Goal: Communication & Community: Answer question/provide support

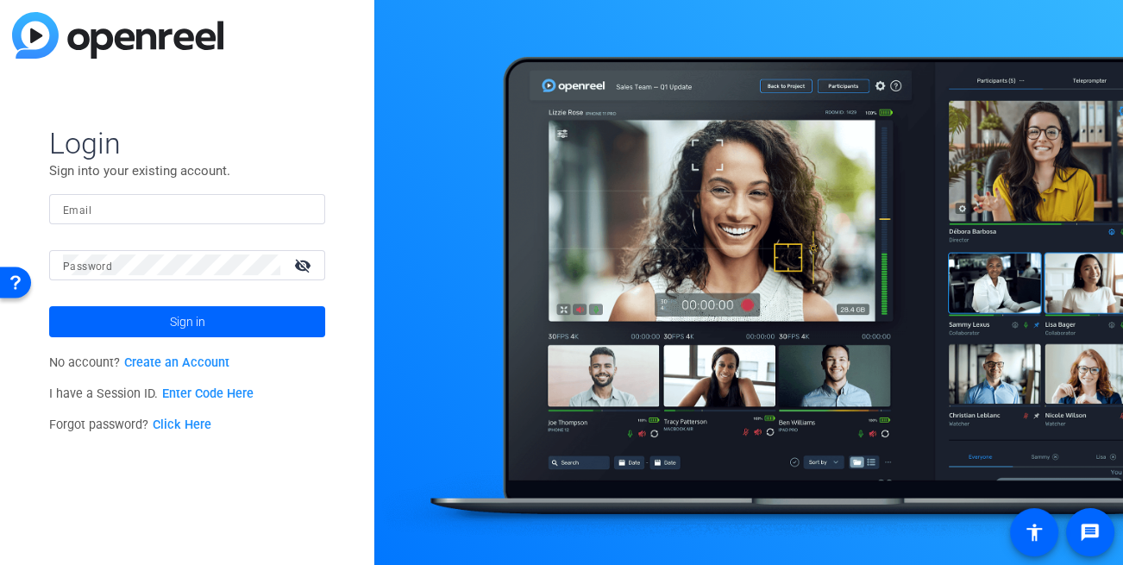
click at [141, 206] on input "Email" at bounding box center [187, 208] width 248 height 21
type input "[EMAIL_ADDRESS][DOMAIN_NAME]"
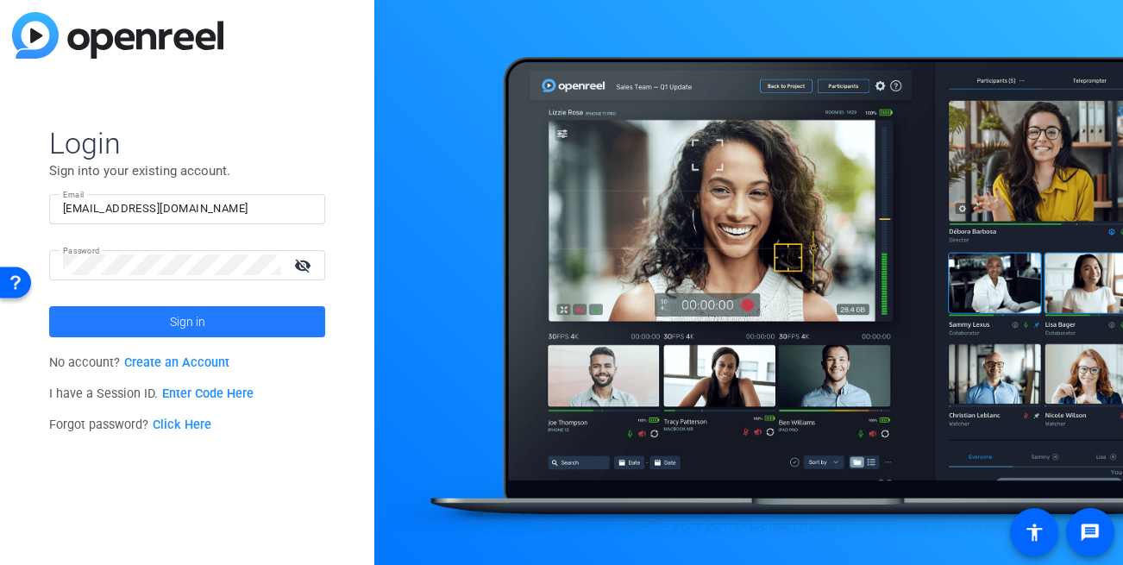
click at [194, 316] on span "Sign in" at bounding box center [187, 321] width 35 height 43
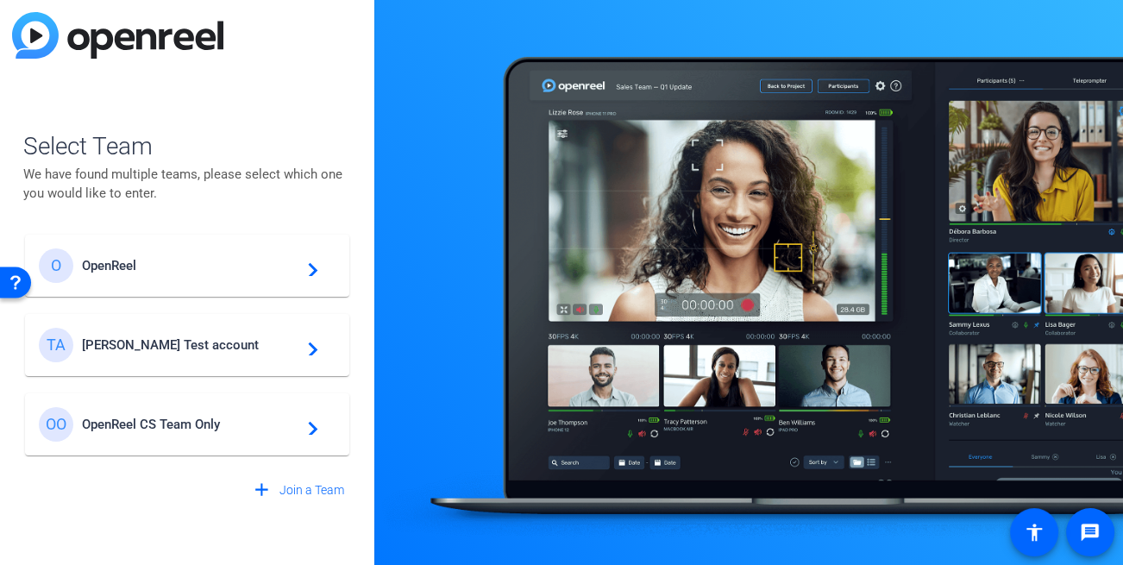
click at [192, 341] on span "Tim Test account" at bounding box center [190, 345] width 216 height 16
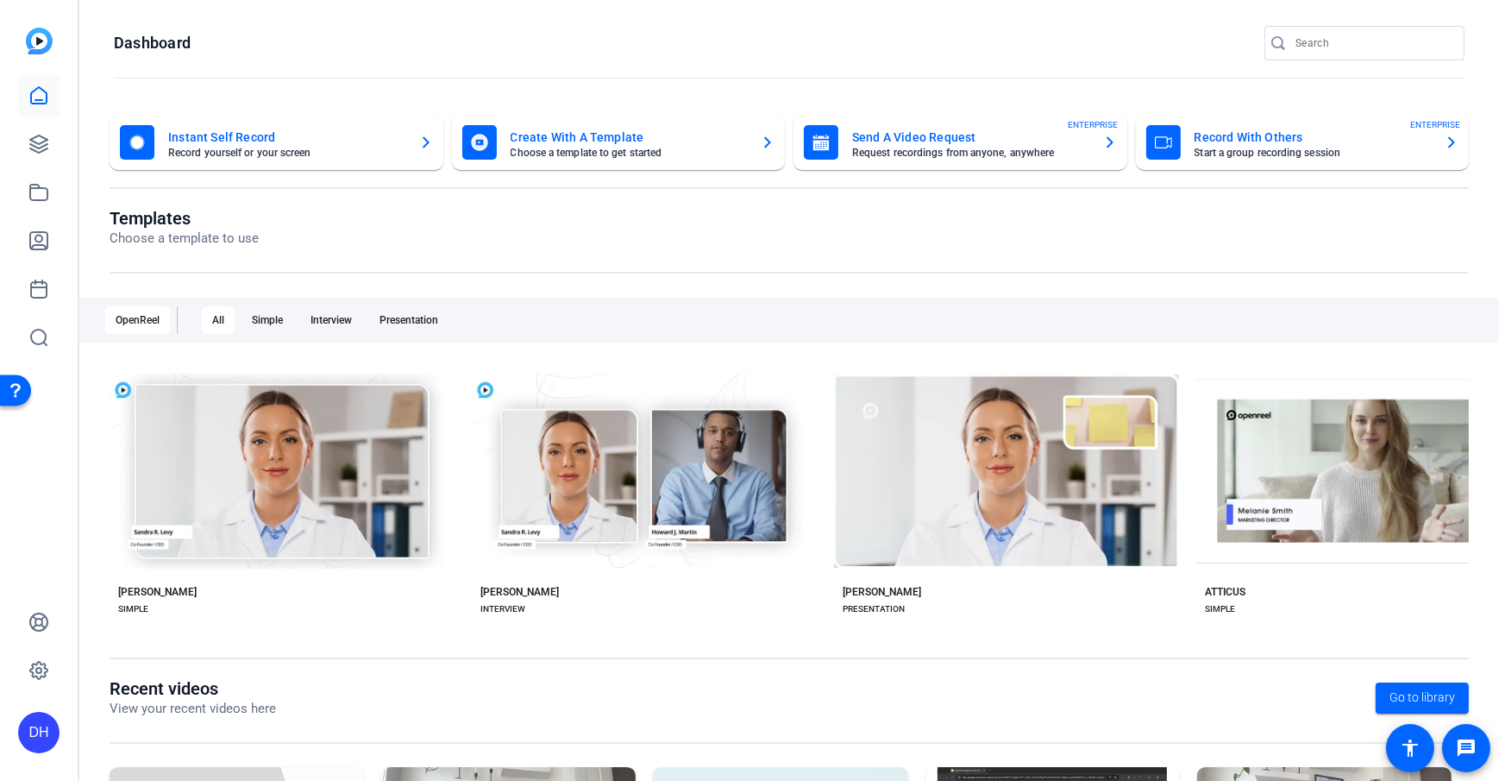
click at [646, 49] on openreel-page-title "Dashboard" at bounding box center [789, 43] width 1351 height 35
click at [37, 146] on icon at bounding box center [38, 144] width 21 height 21
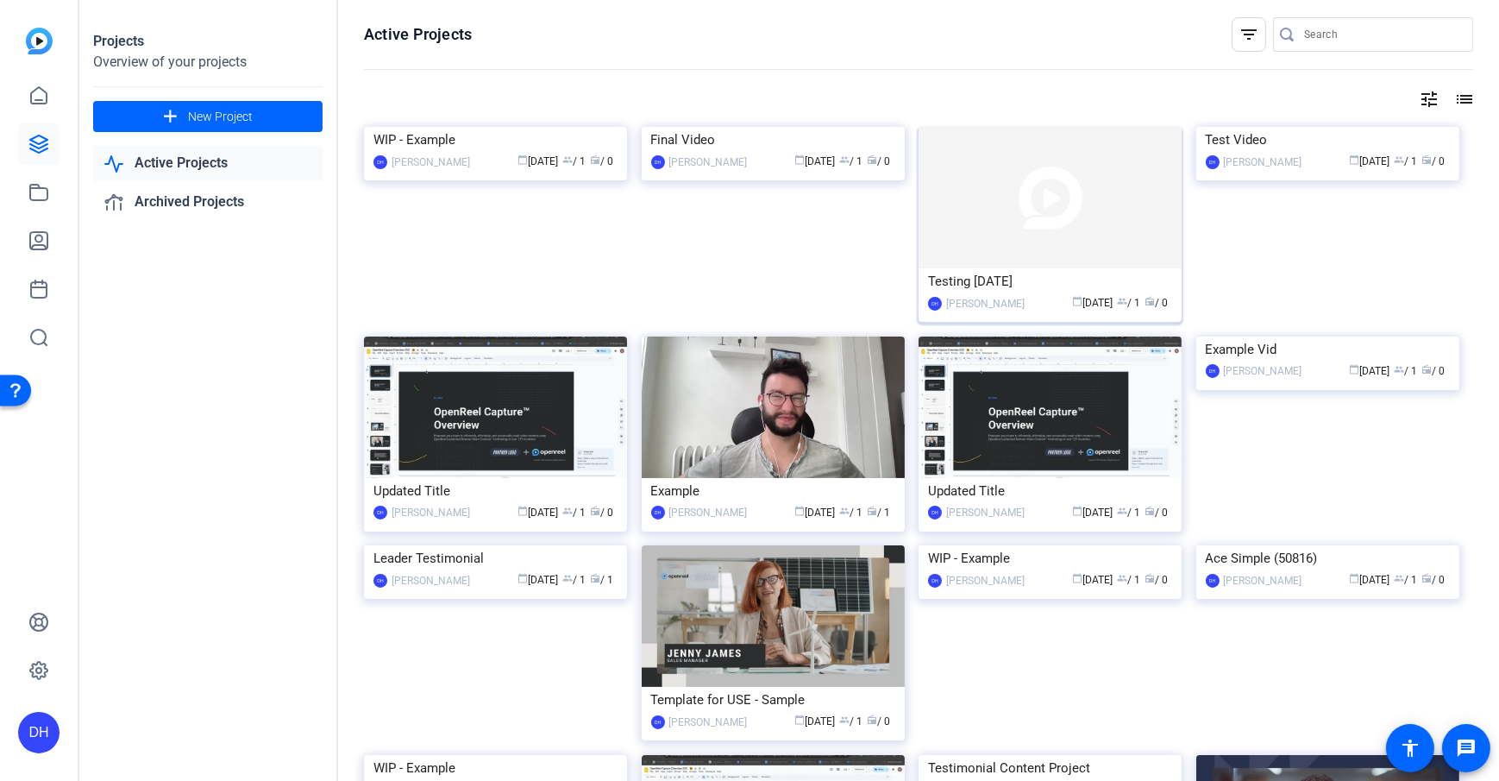
click at [1058, 254] on img at bounding box center [1050, 197] width 263 height 141
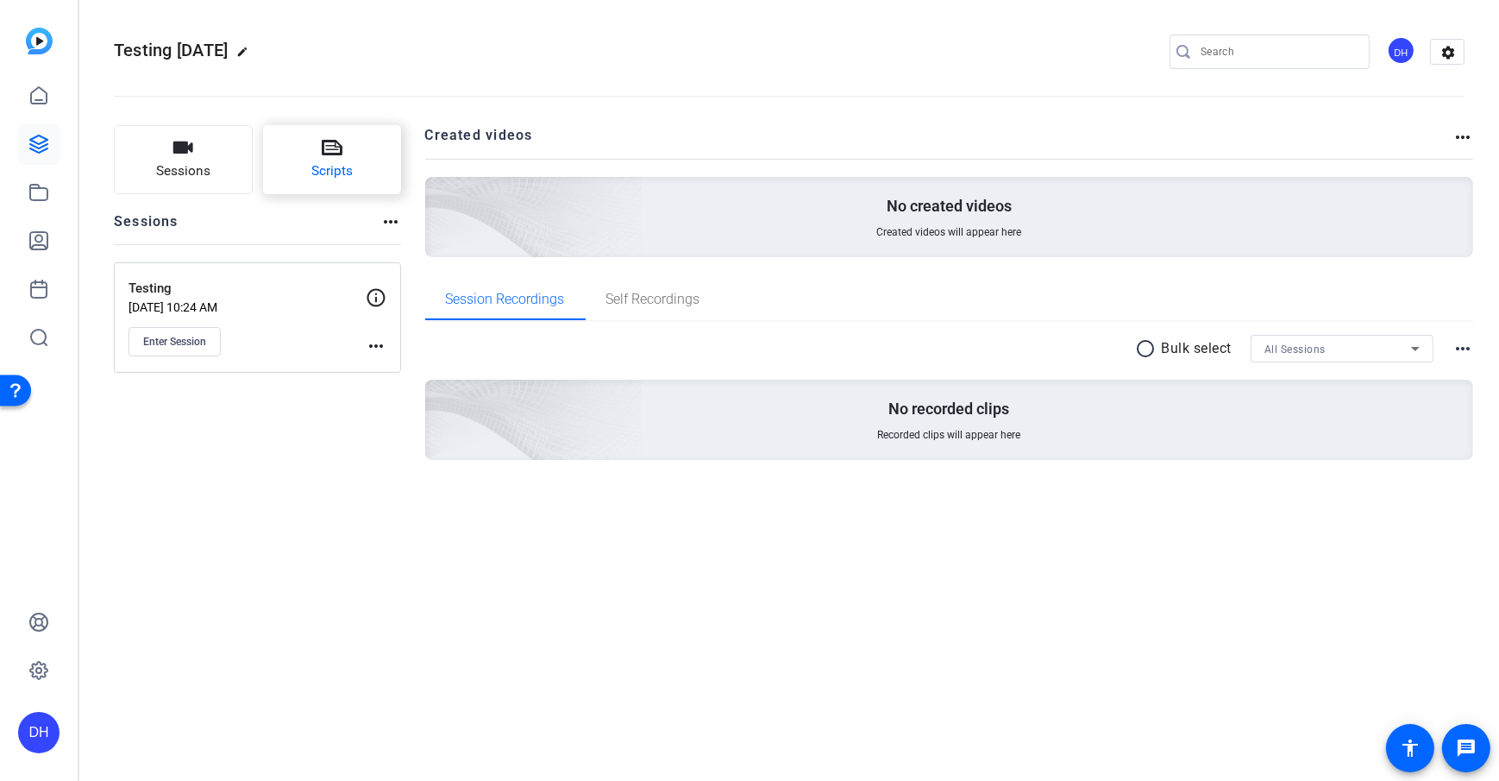
click at [323, 148] on icon at bounding box center [332, 148] width 21 height 16
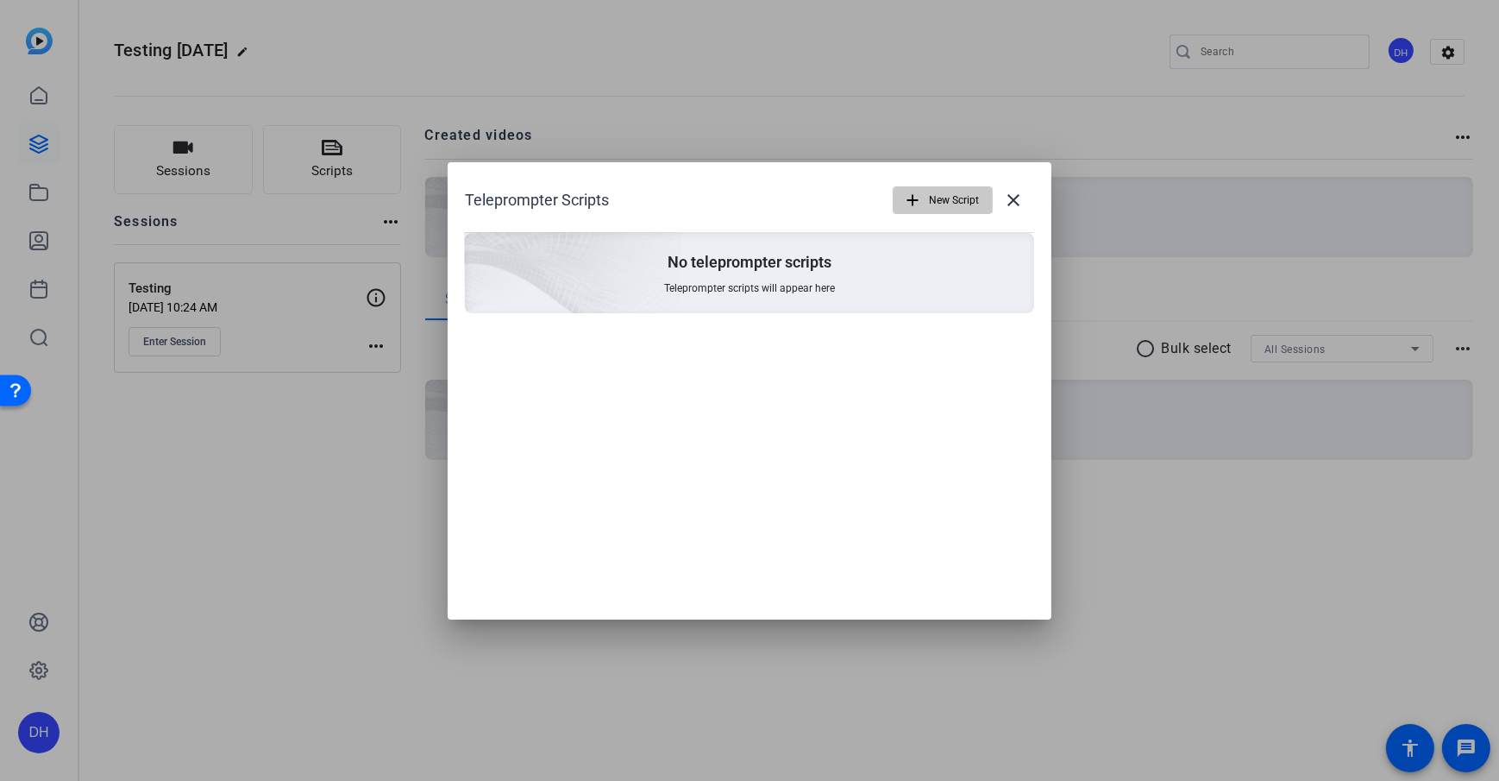
click at [905, 209] on mat-icon "add" at bounding box center [912, 200] width 19 height 19
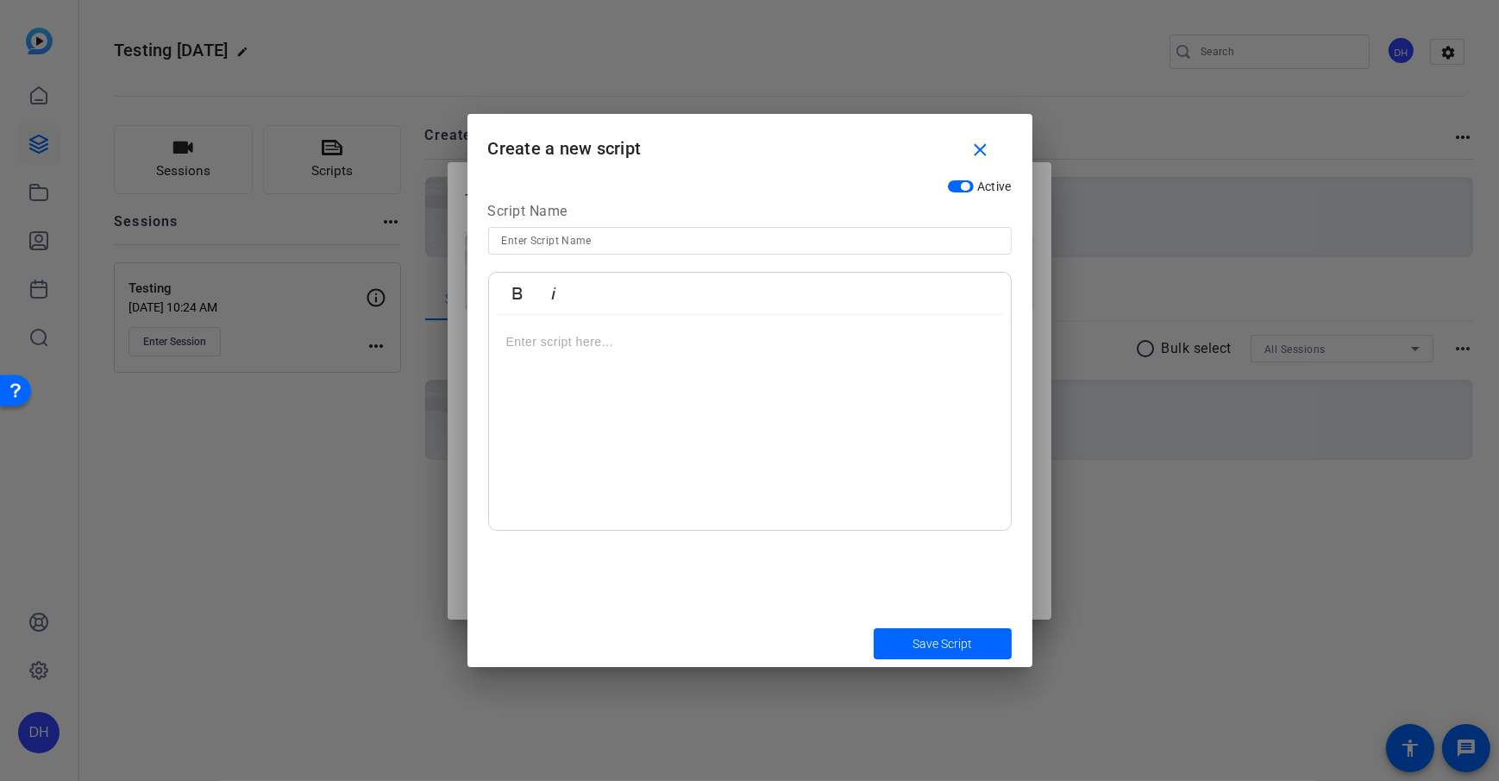
click at [631, 339] on p at bounding box center [749, 341] width 487 height 19
drag, startPoint x: 754, startPoint y: 336, endPoint x: 430, endPoint y: 349, distance: 324.6
click at [430, 349] on div "Teleprompter Scripts add New Script close No teleprompter scripts Teleprompter …" at bounding box center [749, 390] width 1499 height 781
copy p "Here is a script. There is more text."
click at [738, 324] on div "Here is a script. There is more text." at bounding box center [750, 423] width 522 height 216
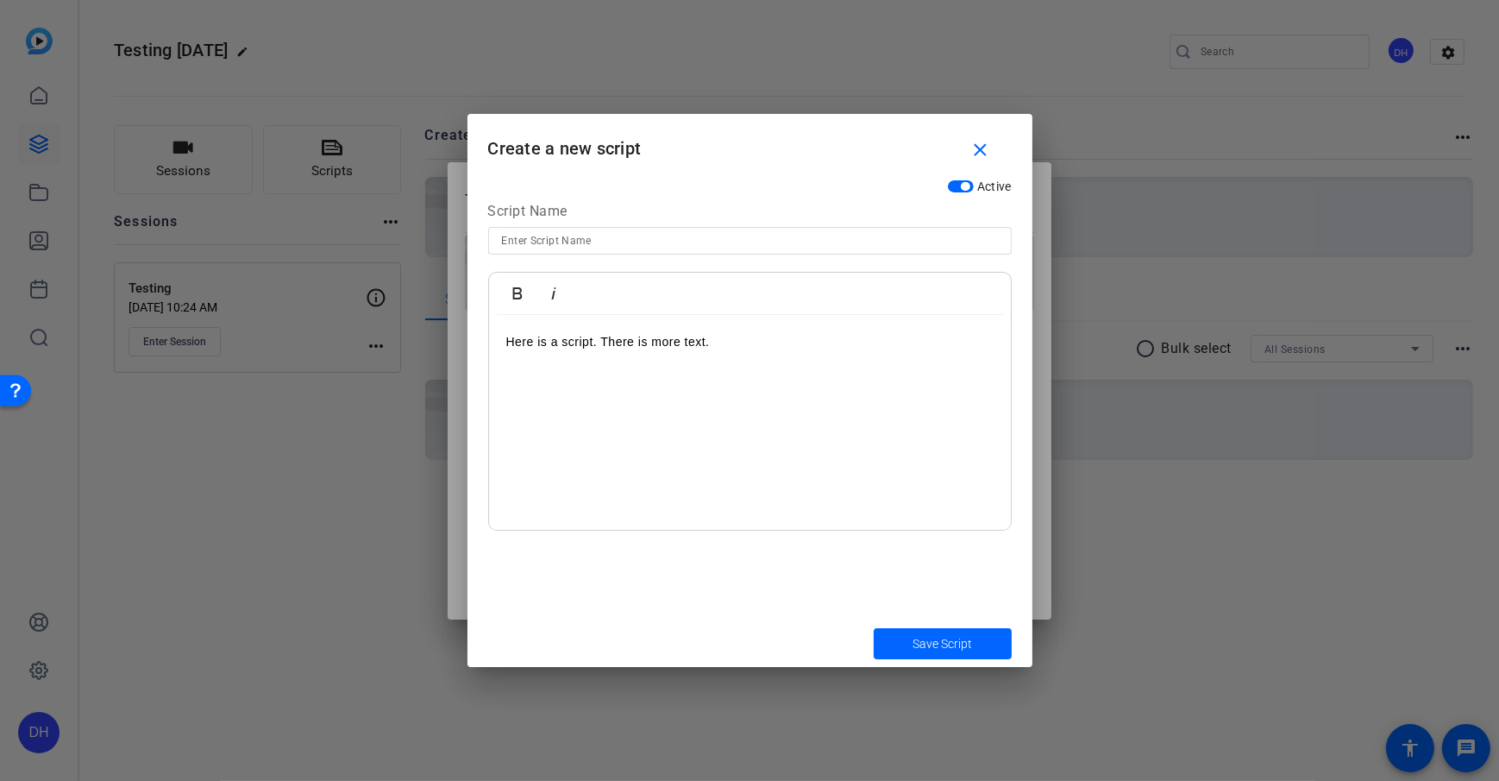
click at [735, 336] on p "Here is a script. There is more text." at bounding box center [749, 341] width 487 height 19
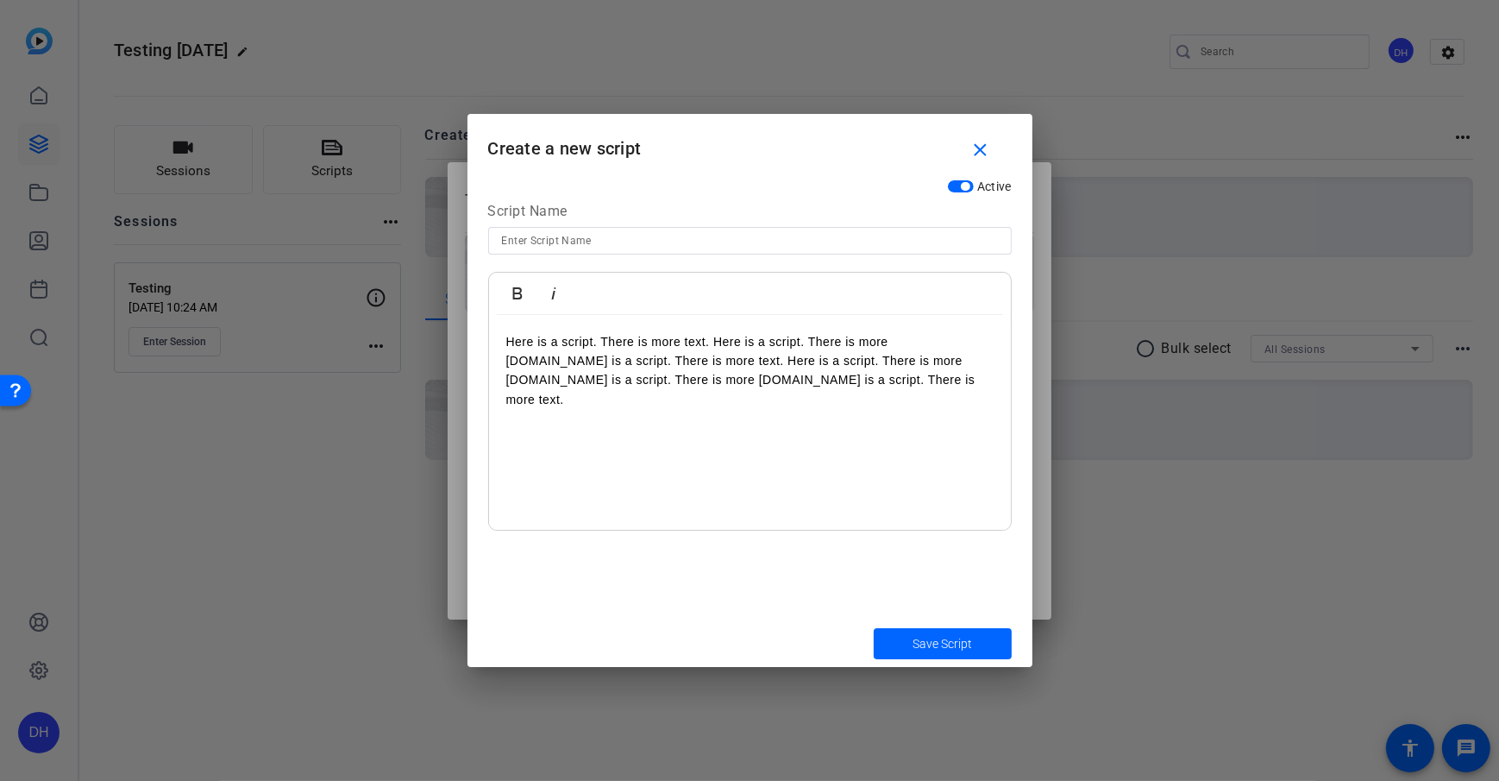
click at [817, 370] on p "Here is a script. There is more text. Here is a script. There is more text.Here…" at bounding box center [749, 371] width 487 height 78
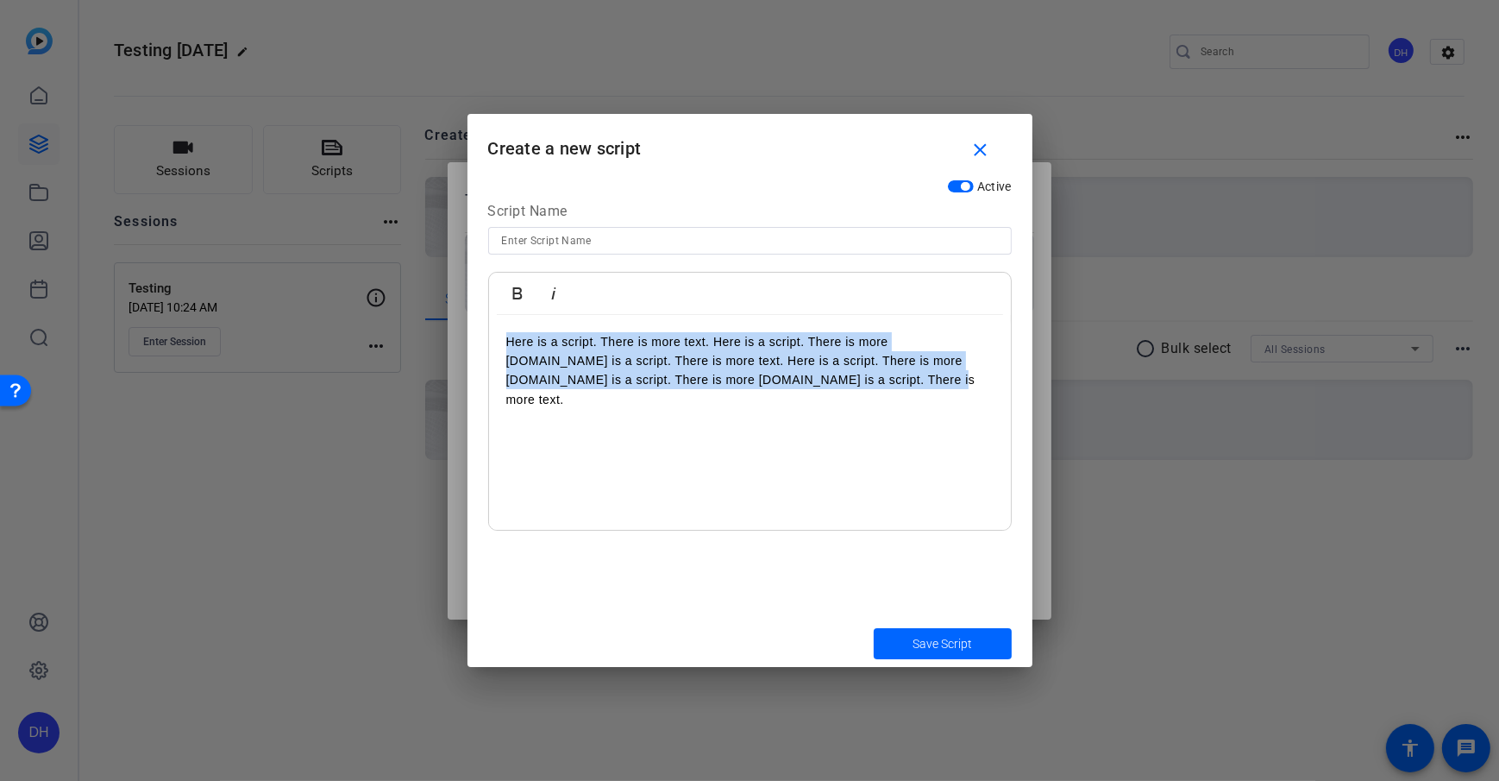
drag, startPoint x: 809, startPoint y: 376, endPoint x: 390, endPoint y: 343, distance: 420.5
click at [390, 343] on div "Teleprompter Scripts add New Script close No teleprompter scripts Teleprompter …" at bounding box center [749, 390] width 1499 height 781
copy p "Here is a script. There is more text. Here is a script. There is more text.Here…"
click at [827, 374] on p "Here is a script. There is more text. Here is a script. There is more text.Here…" at bounding box center [749, 371] width 487 height 78
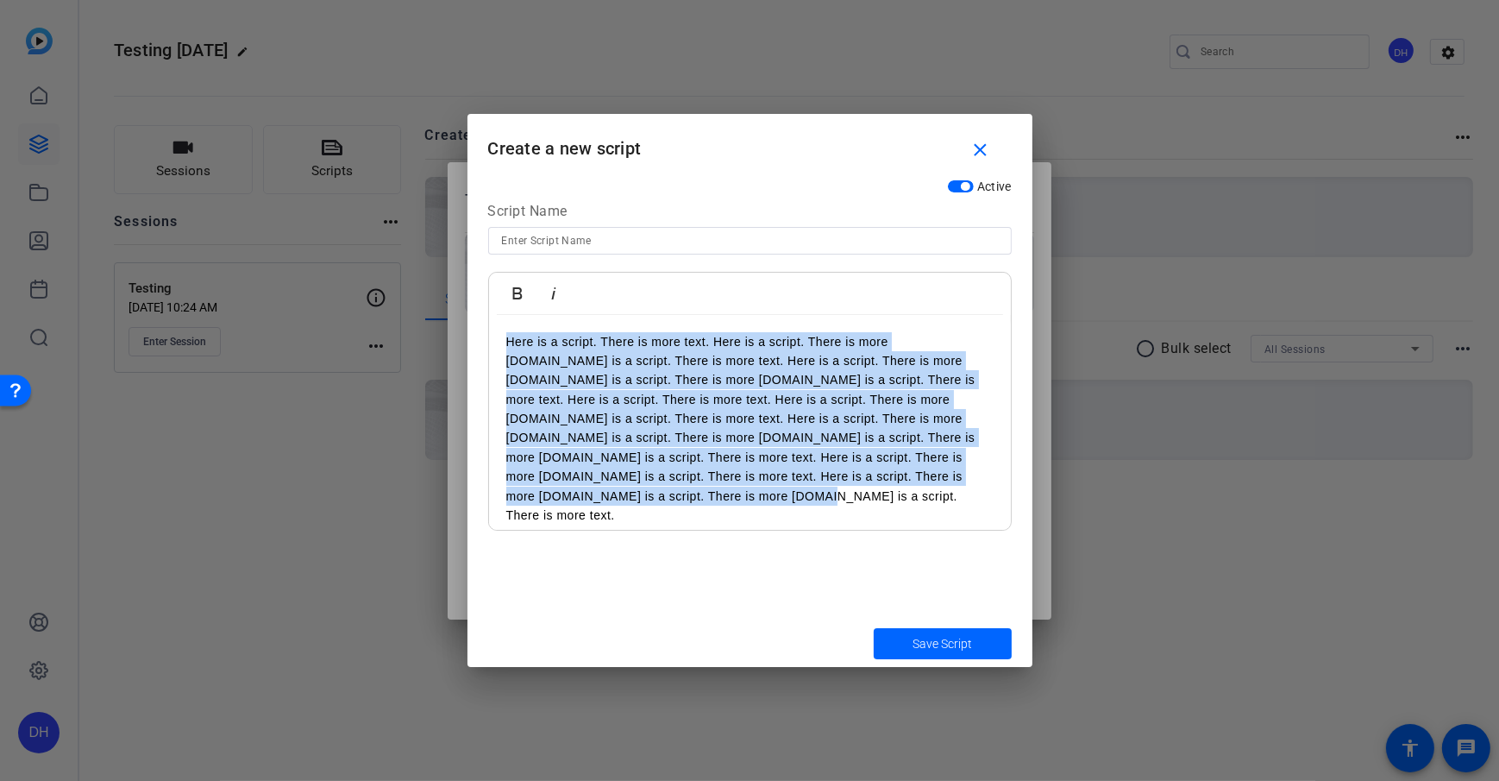
drag, startPoint x: 889, startPoint y: 465, endPoint x: 501, endPoint y: 341, distance: 406.8
click at [501, 341] on div "Here is a script. There is more text. Here is a script. There is more [DOMAIN_N…" at bounding box center [750, 429] width 522 height 228
copy p "Here is a script. There is more text. Here is a script. There is more [DOMAIN_N…"
click at [883, 484] on p "Here is a script. There is more text. Here is a script. There is more [DOMAIN_N…" at bounding box center [749, 428] width 487 height 193
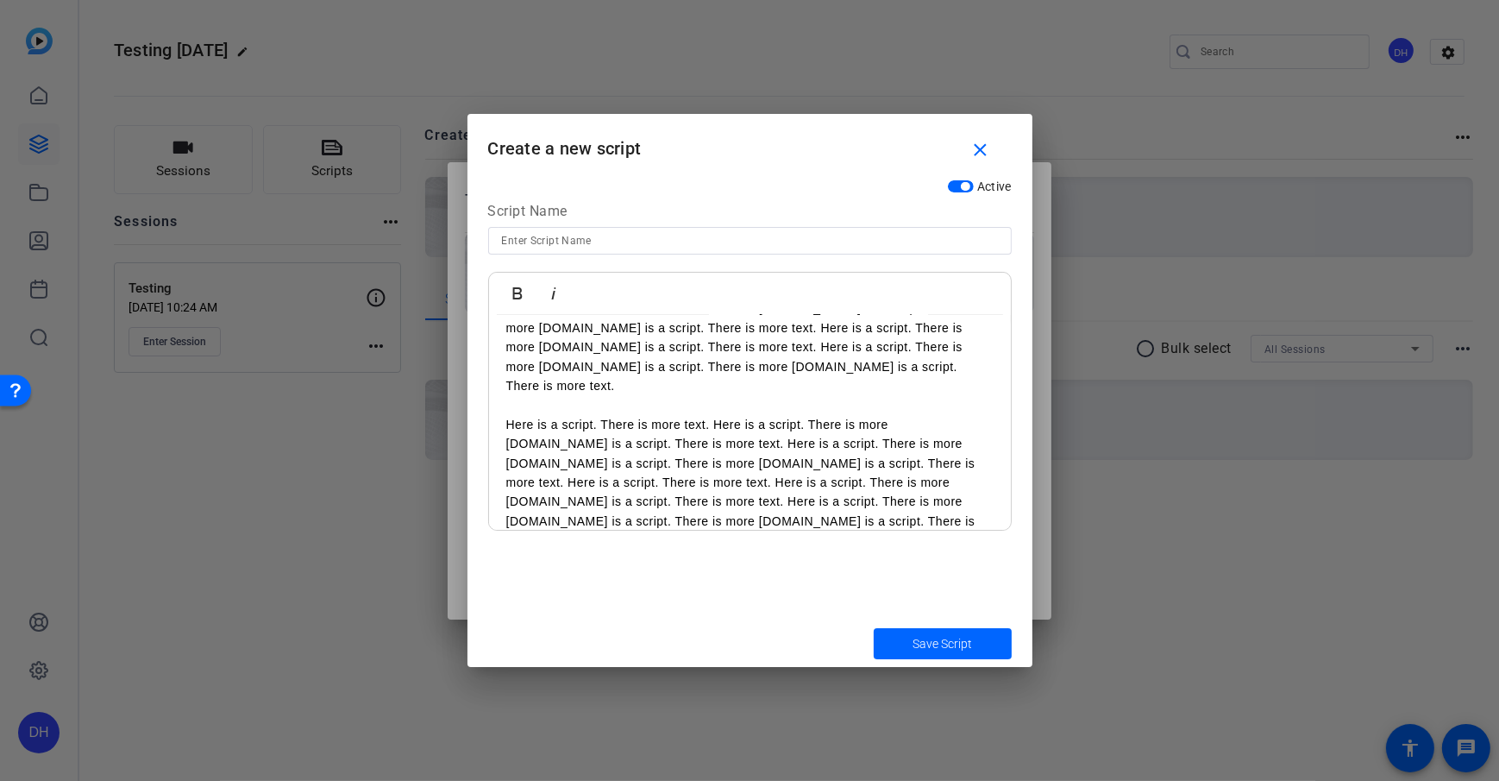
scroll to position [147, 0]
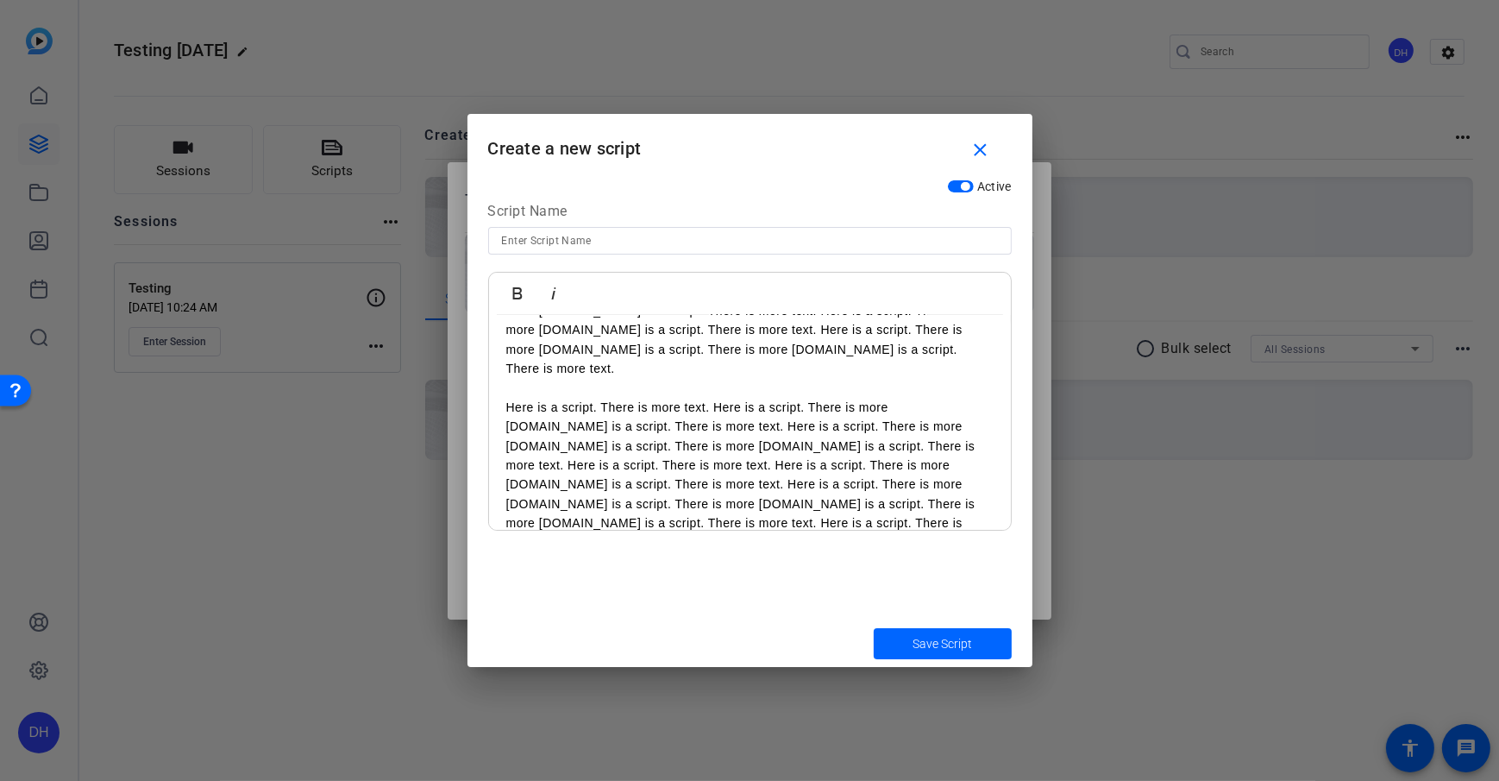
click at [978, 501] on p "Here is a script. There is more text. Here is a script. There is more [DOMAIN_N…" at bounding box center [749, 494] width 487 height 193
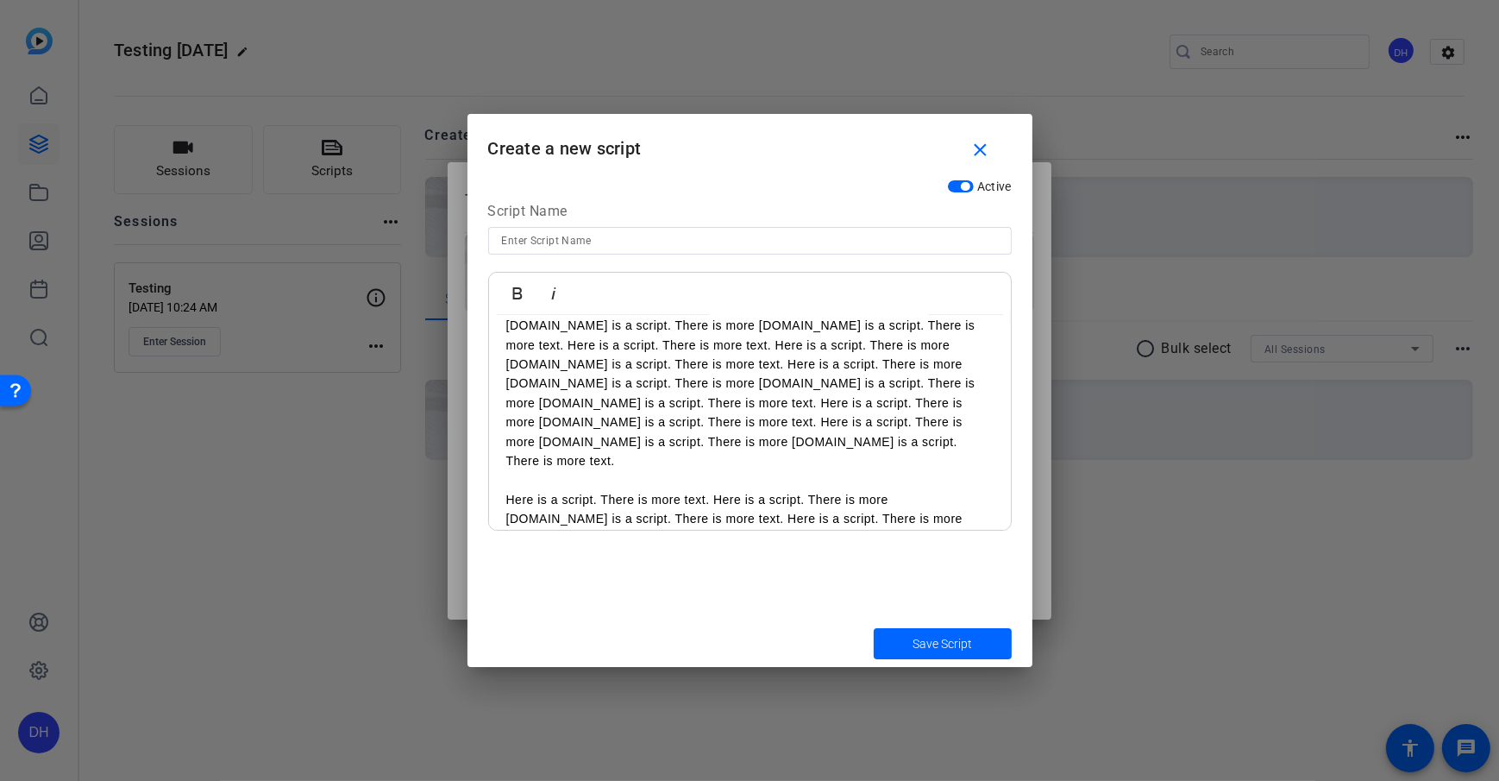
scroll to position [0, 0]
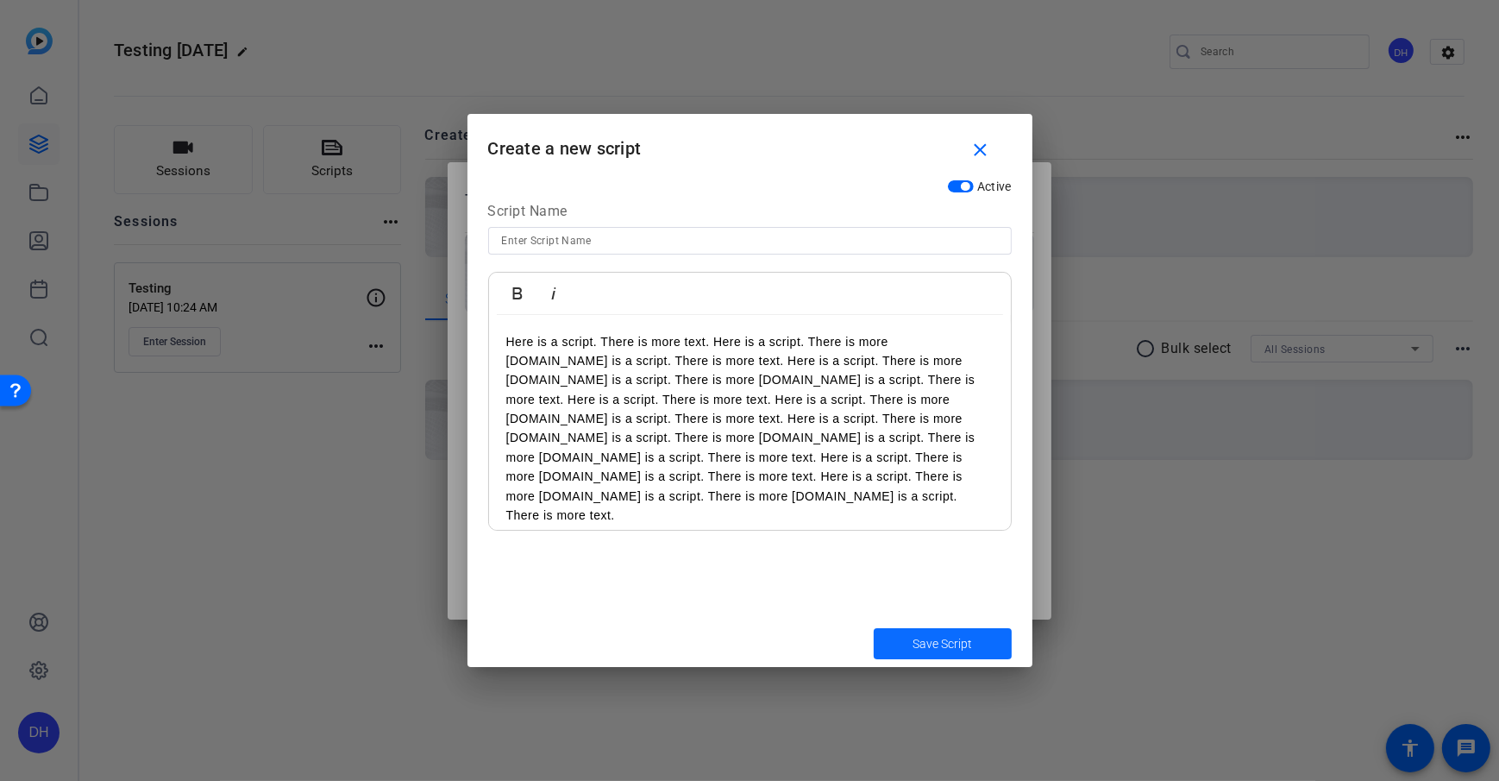
click at [972, 563] on span "submit" at bounding box center [943, 643] width 138 height 41
click at [965, 563] on span "submit" at bounding box center [943, 643] width 138 height 41
click at [635, 229] on div at bounding box center [750, 241] width 496 height 28
type input "Test"
click at [687, 140] on h1 "Create a new script close" at bounding box center [750, 142] width 565 height 56
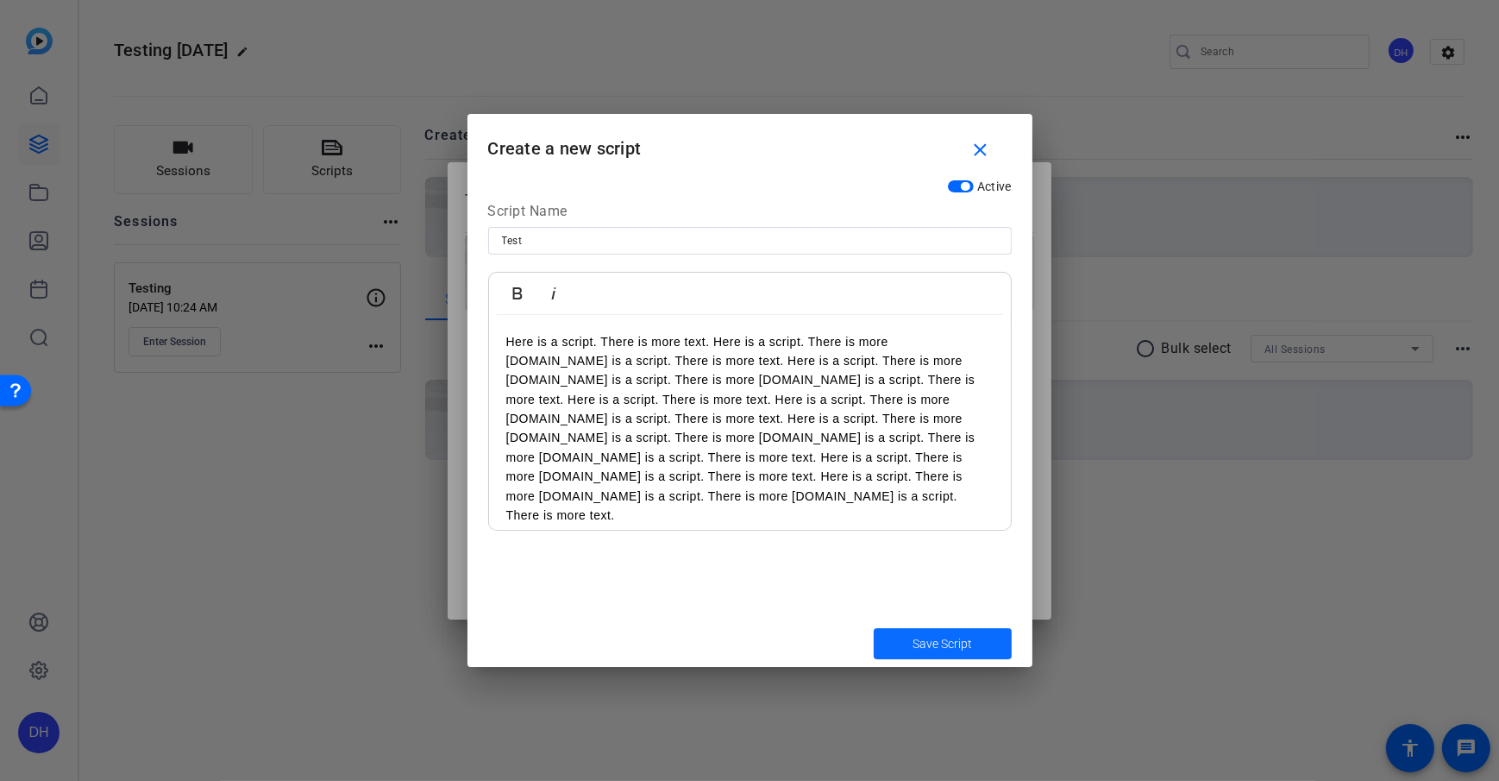
click at [945, 563] on span "Save Script" at bounding box center [943, 644] width 60 height 18
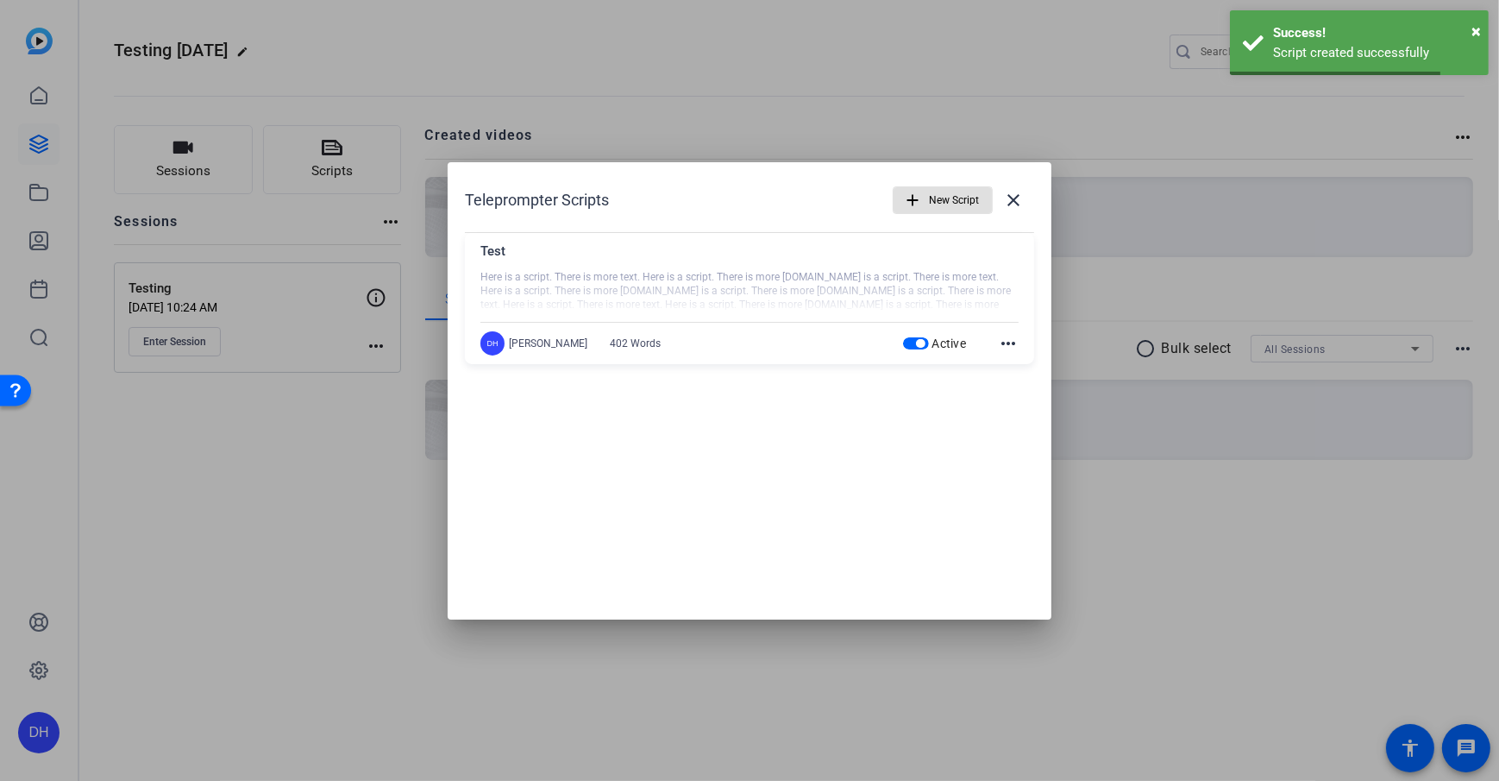
click at [737, 226] on div "Teleprompter Scripts add New Script close Test Here is a script. There is more …" at bounding box center [750, 276] width 604 height 229
click at [1022, 187] on span at bounding box center [1013, 199] width 41 height 41
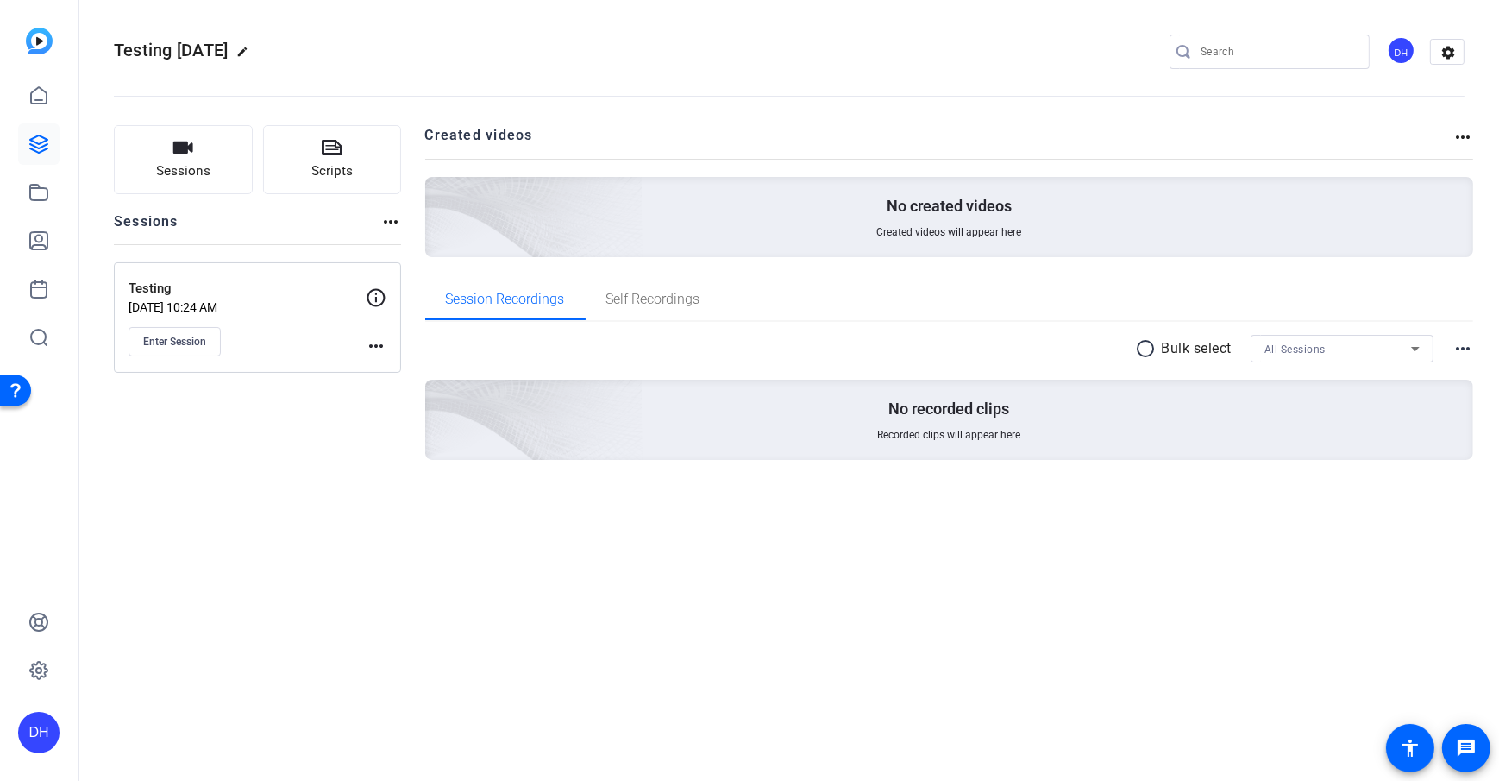
click at [649, 131] on h2 "Created videos" at bounding box center [939, 142] width 1028 height 34
click at [409, 241] on div "Sessions Scripts Sessions more_horiz Testing Sep 03, 2025 @ 10:24 AM Enter Sess…" at bounding box center [789, 320] width 1420 height 433
click at [427, 133] on h2 "Created videos" at bounding box center [939, 142] width 1028 height 34
click at [1122, 55] on mat-icon "settings" at bounding box center [1448, 53] width 35 height 26
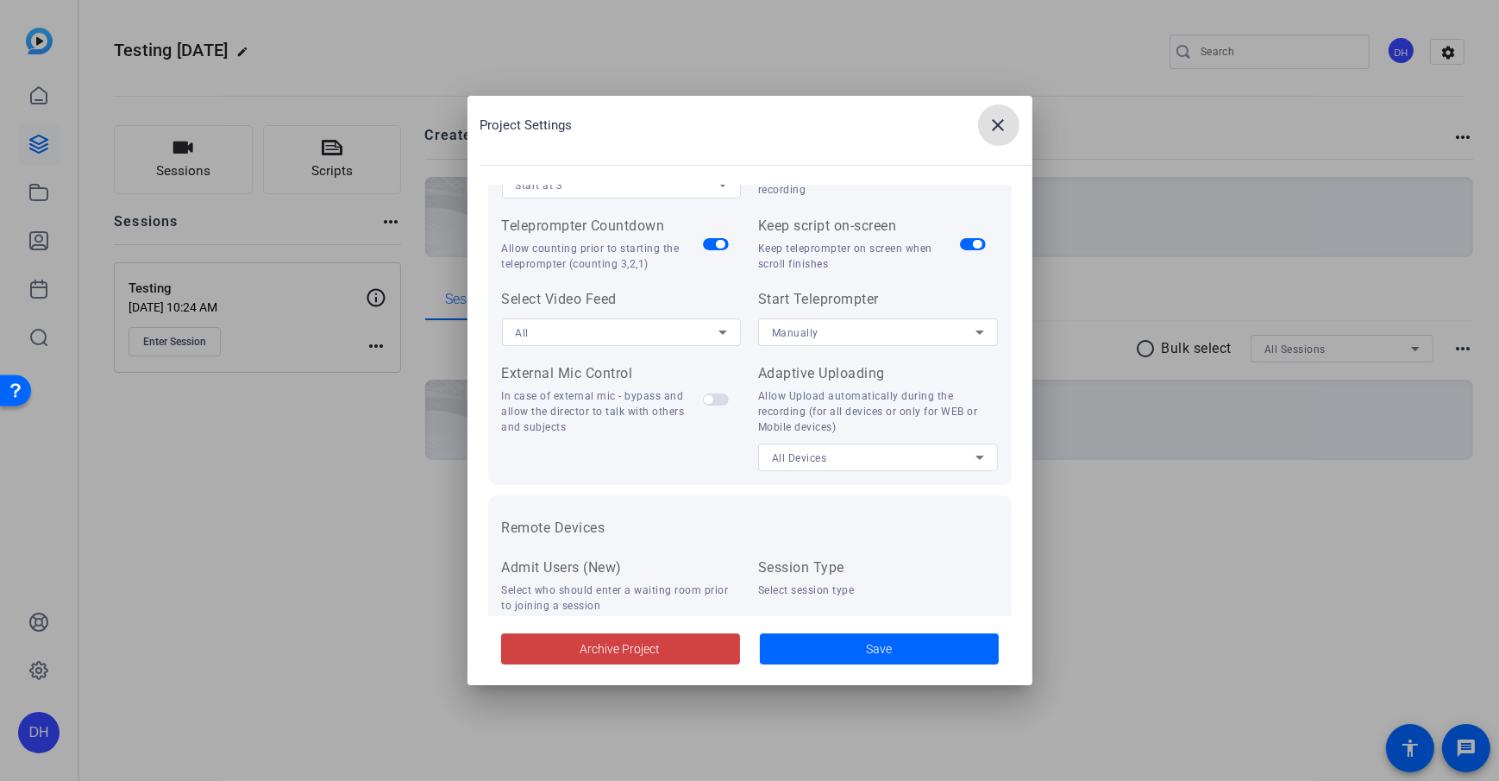
scroll to position [284, 0]
drag, startPoint x: 747, startPoint y: 304, endPoint x: 898, endPoint y: 305, distance: 151.0
click at [898, 305] on div "Timer Value Start at 3 Recording Countdown Timer countdown prior to start recor…" at bounding box center [750, 304] width 496 height 330
click at [883, 329] on div "Manually" at bounding box center [874, 330] width 204 height 22
click at [905, 374] on mat-option "When Recording Starts" at bounding box center [872, 364] width 236 height 28
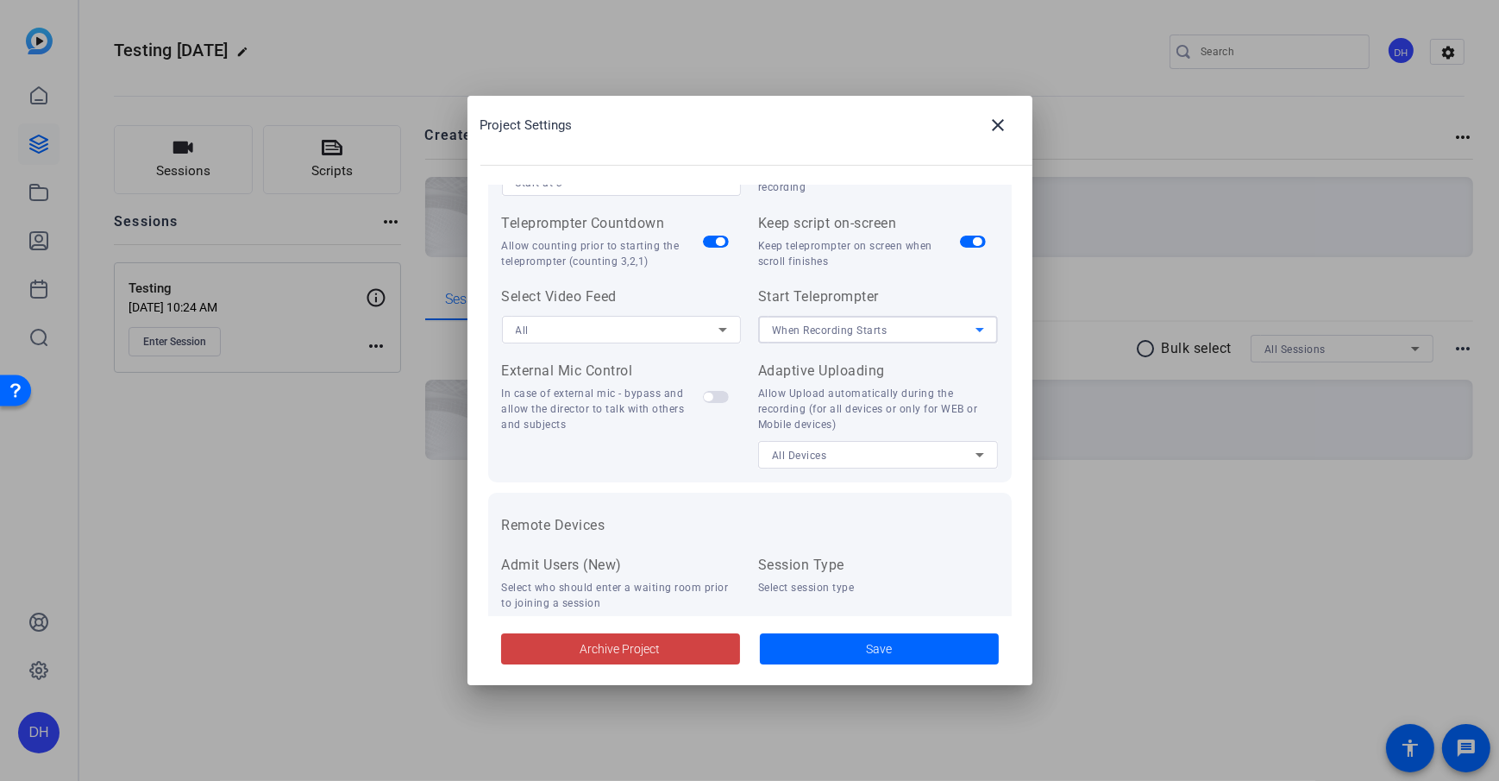
click at [827, 329] on span "When Recording Starts" at bounding box center [830, 330] width 116 height 12
click at [832, 396] on mat-option "Manually" at bounding box center [872, 392] width 236 height 28
click at [871, 361] on div at bounding box center [878, 352] width 240 height 19
click at [819, 148] on h2 "Project Settings close" at bounding box center [750, 140] width 565 height 89
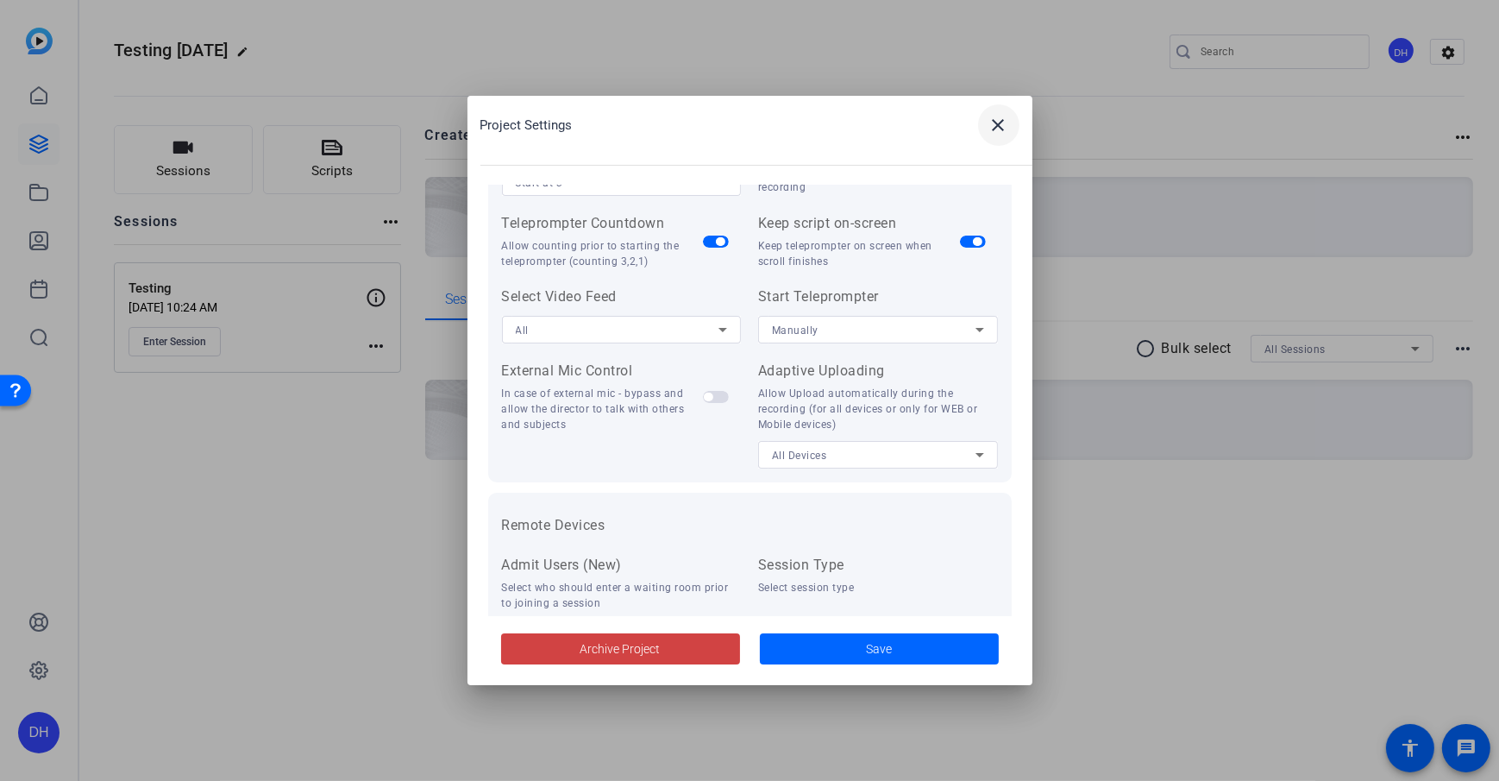
click at [1002, 135] on mat-icon "close" at bounding box center [999, 125] width 21 height 21
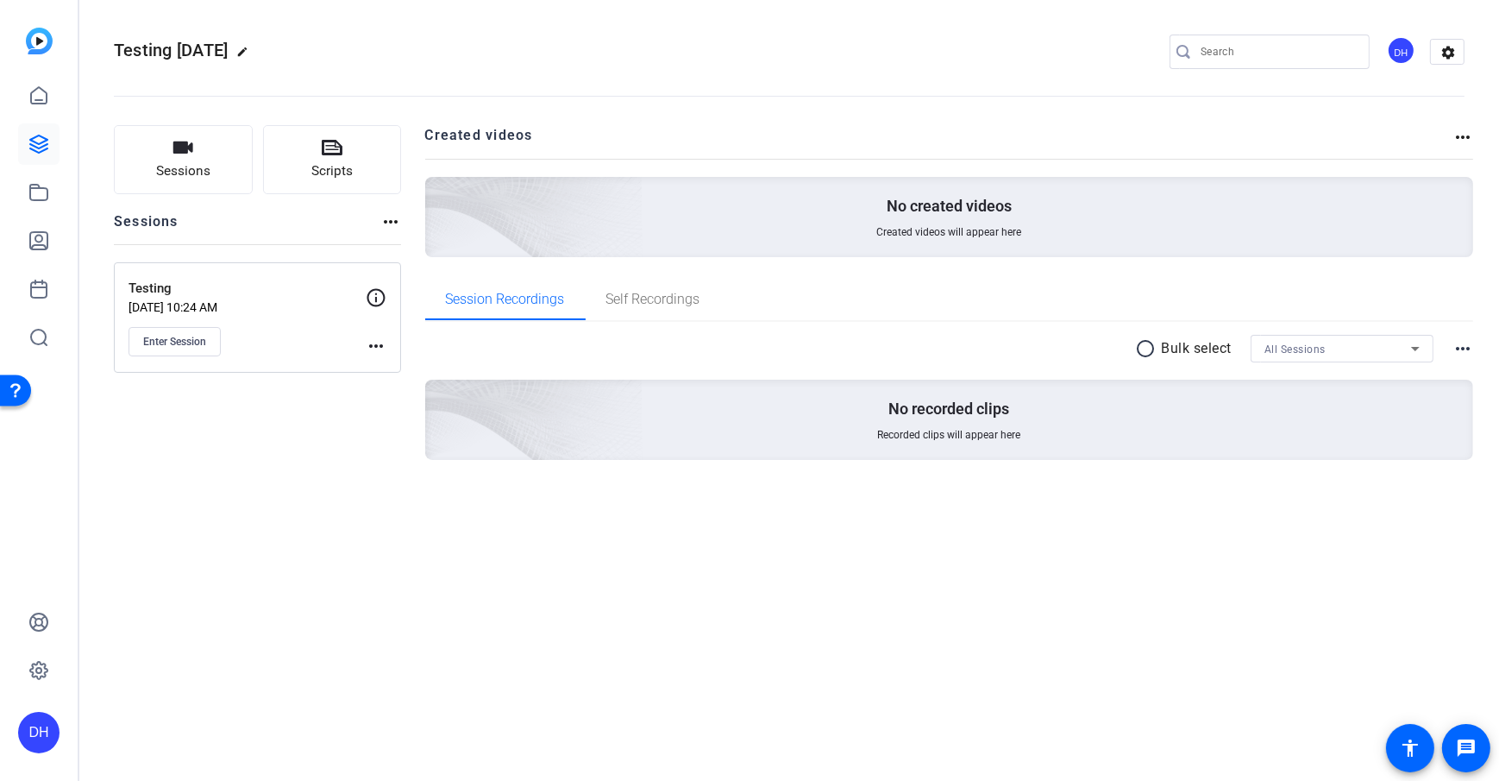
drag, startPoint x: 338, startPoint y: 604, endPoint x: 321, endPoint y: 631, distance: 31.8
click at [338, 563] on div "Testing Sept 2 edit DH settings Sessions Scripts Sessions more_horiz Testing Se…" at bounding box center [789, 390] width 1420 height 781
click at [40, 563] on link at bounding box center [38, 670] width 41 height 41
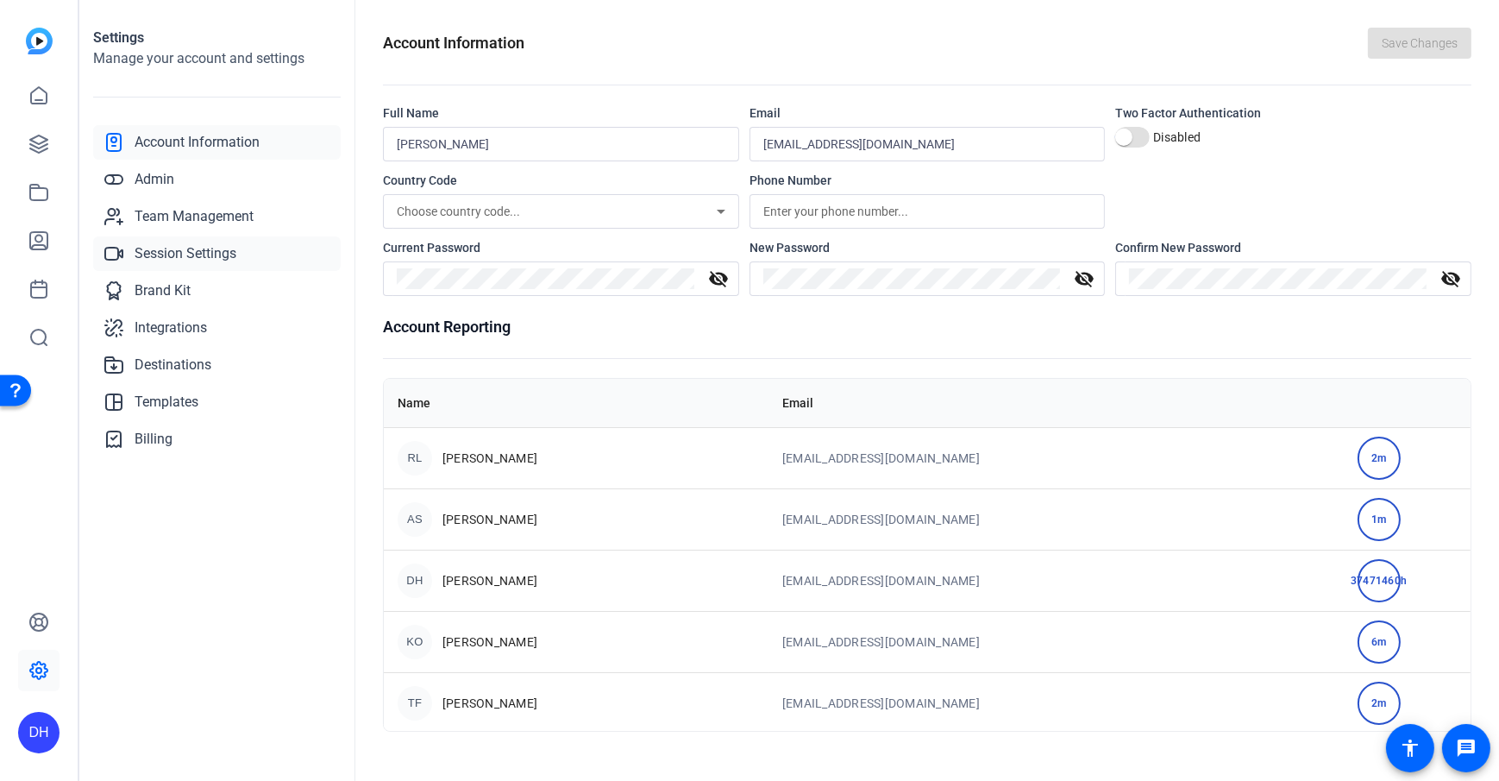
click at [202, 261] on span "Session Settings" at bounding box center [186, 253] width 102 height 21
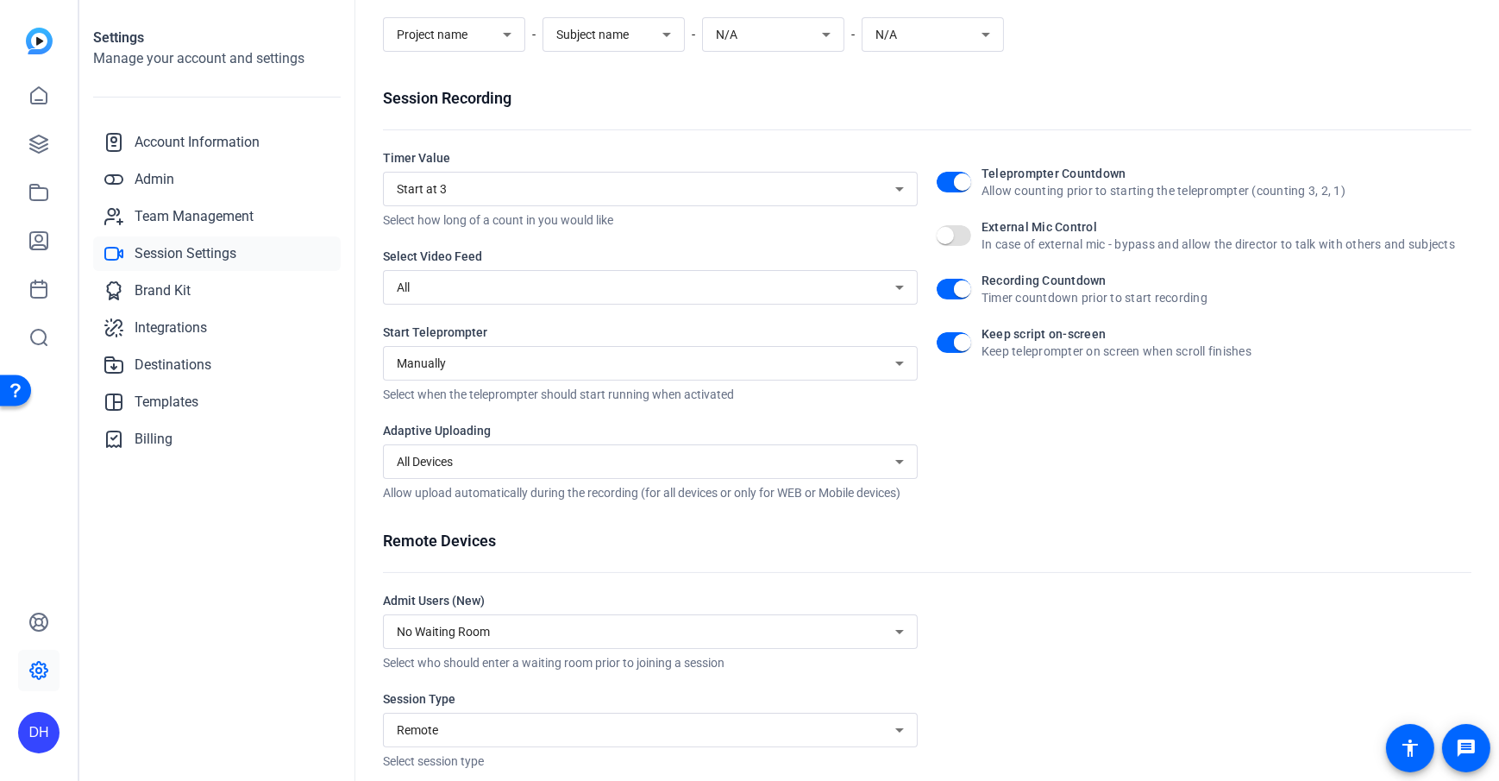
scroll to position [173, 0]
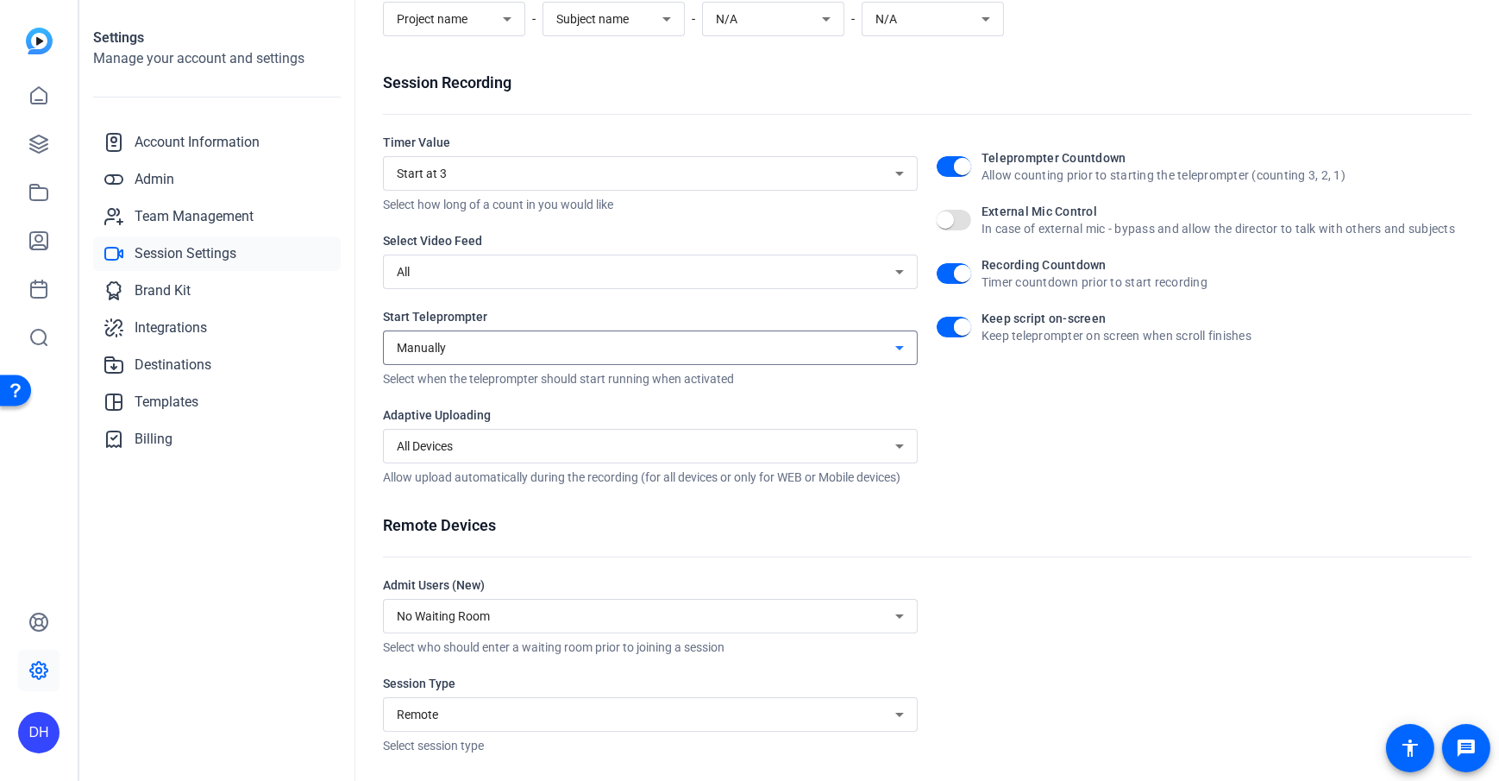
click at [558, 343] on div "Manually" at bounding box center [646, 347] width 499 height 21
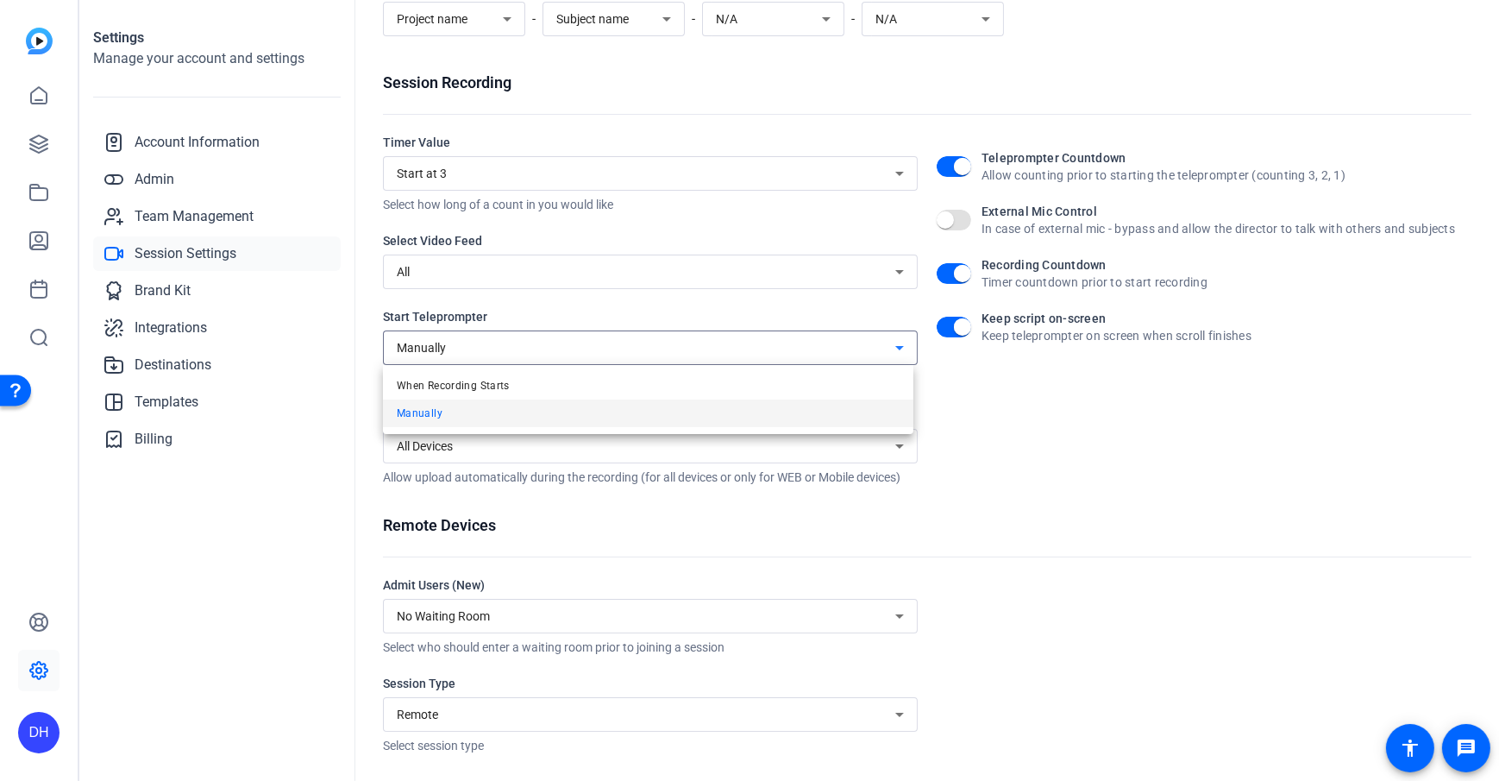
click at [540, 413] on mat-option "Manually" at bounding box center [648, 413] width 531 height 28
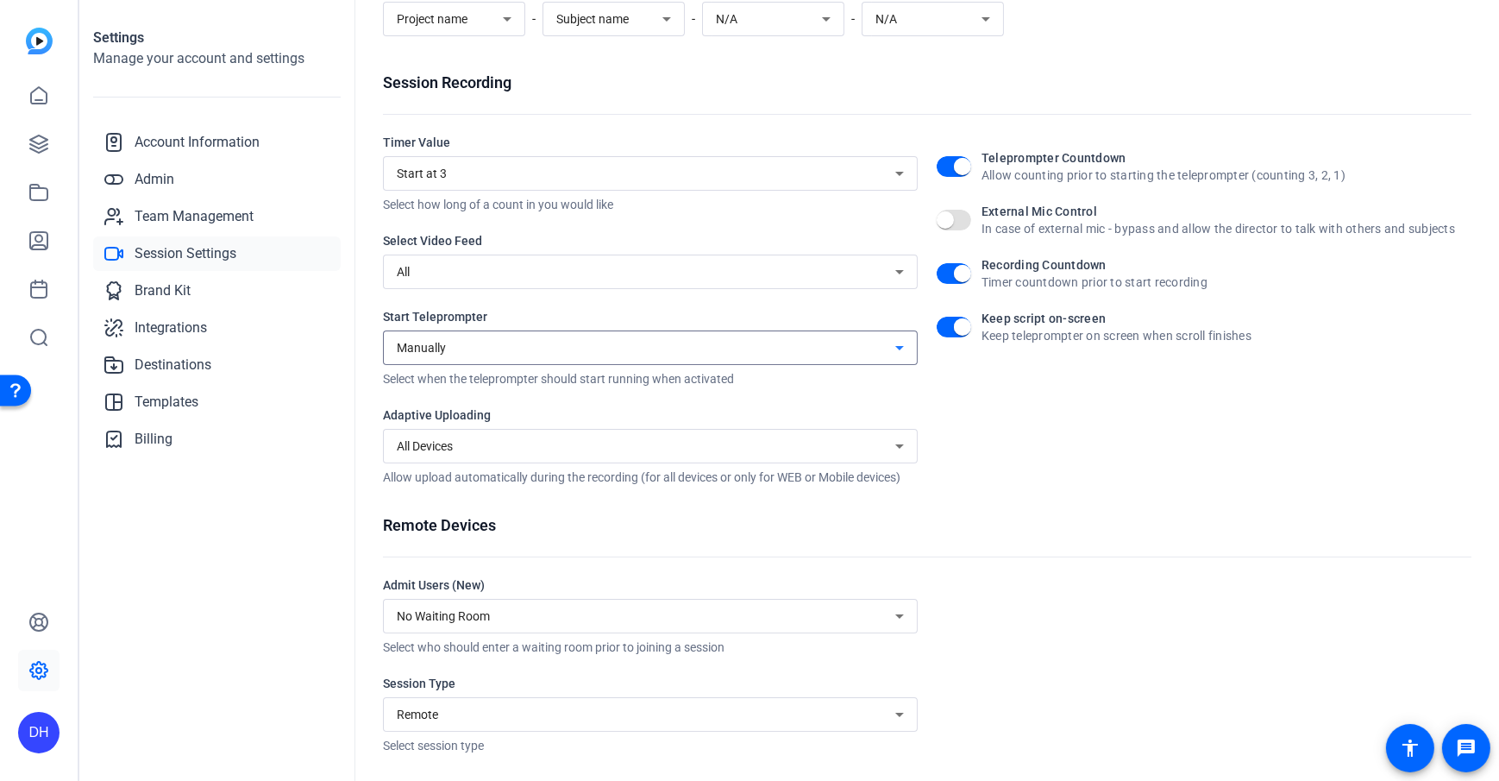
click at [1090, 457] on div "Teleprompter Countdown Allow counting prior to starting the teleprompter (count…" at bounding box center [1204, 310] width 535 height 352
click at [808, 103] on div "Session Recording Timer Value Start at 3 Select how long of a count in you woul…" at bounding box center [927, 278] width 1089 height 415
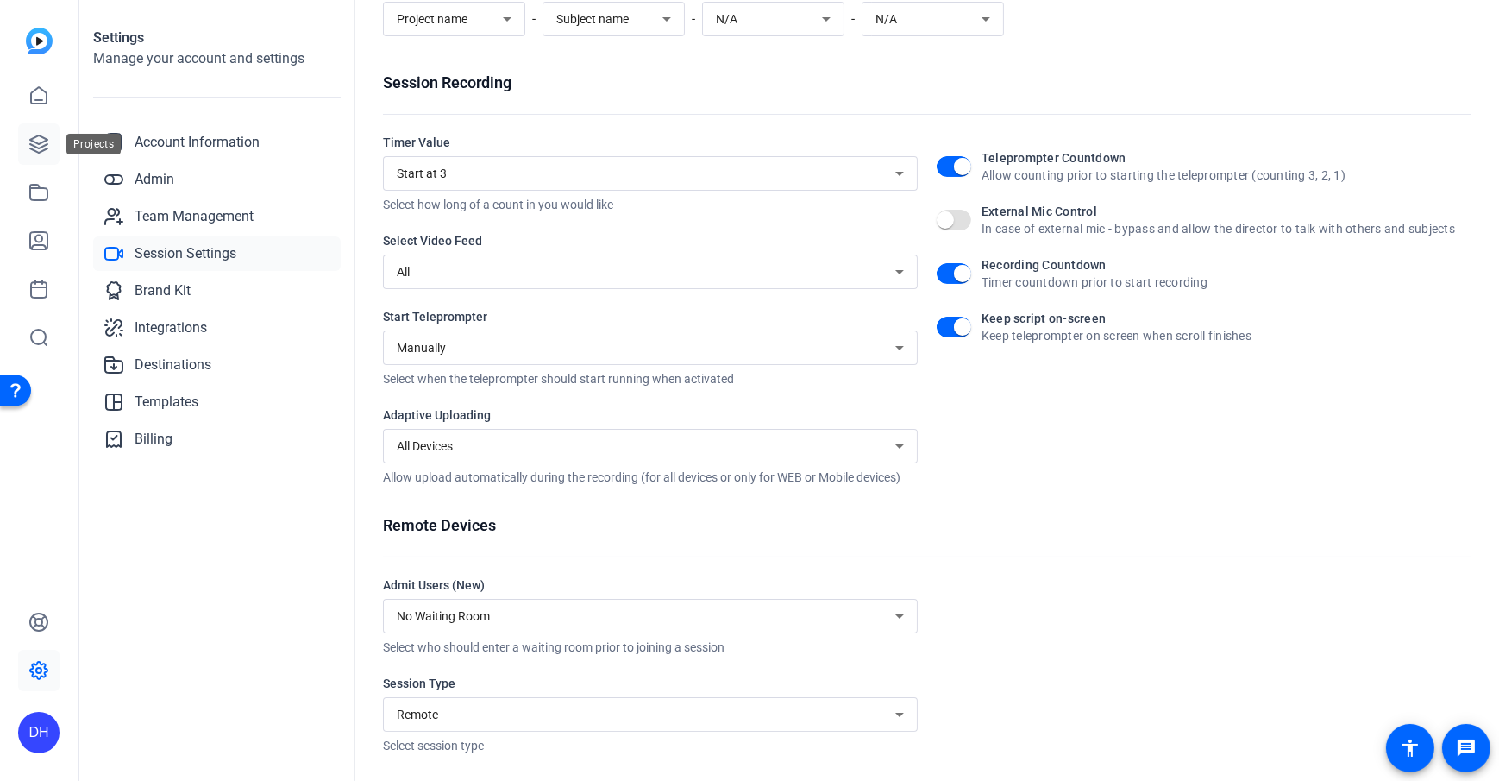
click at [30, 137] on icon at bounding box center [38, 144] width 21 height 21
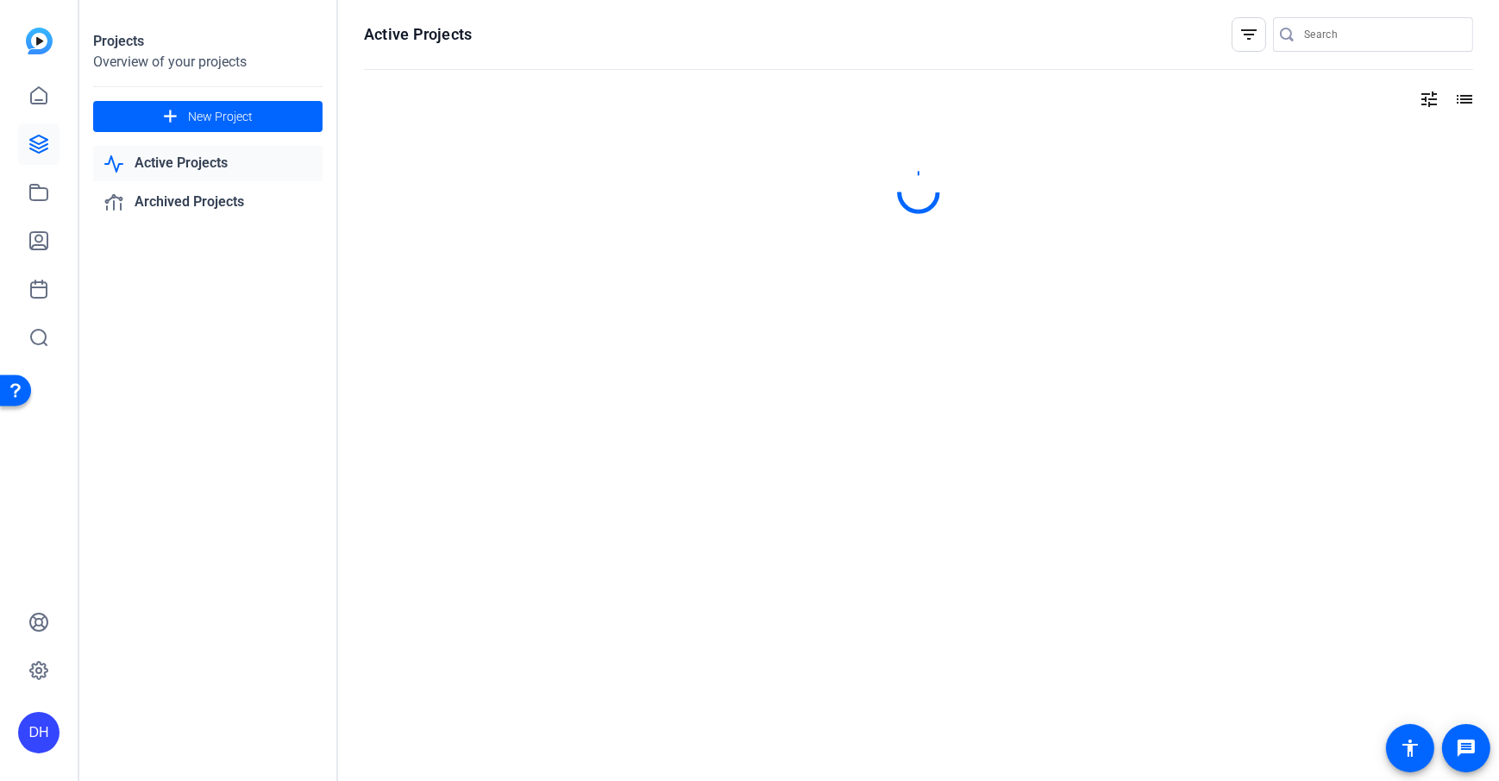
click at [245, 447] on div "Projects Overview of your projects add New Project Active Projects Archived Pro…" at bounding box center [208, 390] width 259 height 781
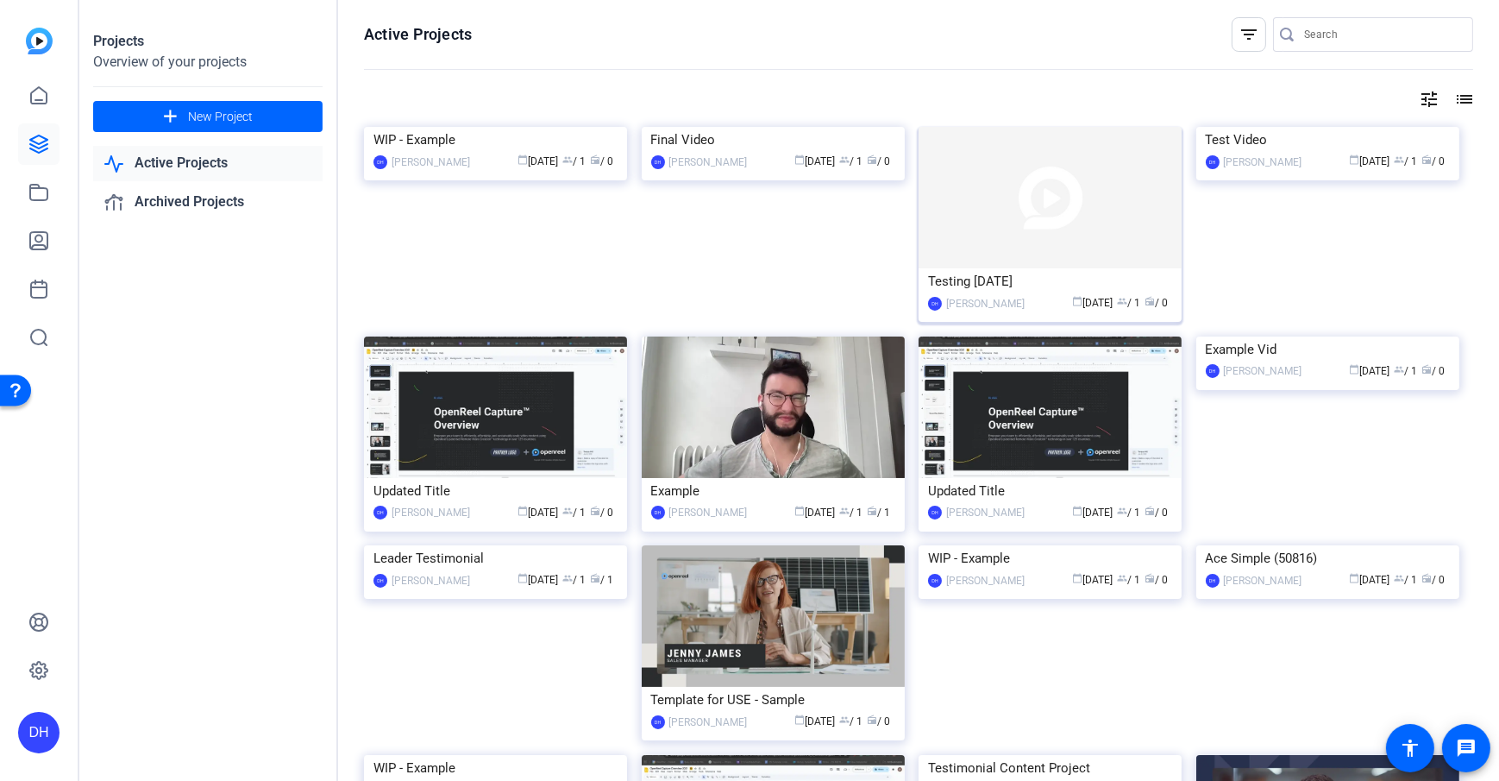
click at [966, 300] on div "[PERSON_NAME]" at bounding box center [985, 303] width 79 height 17
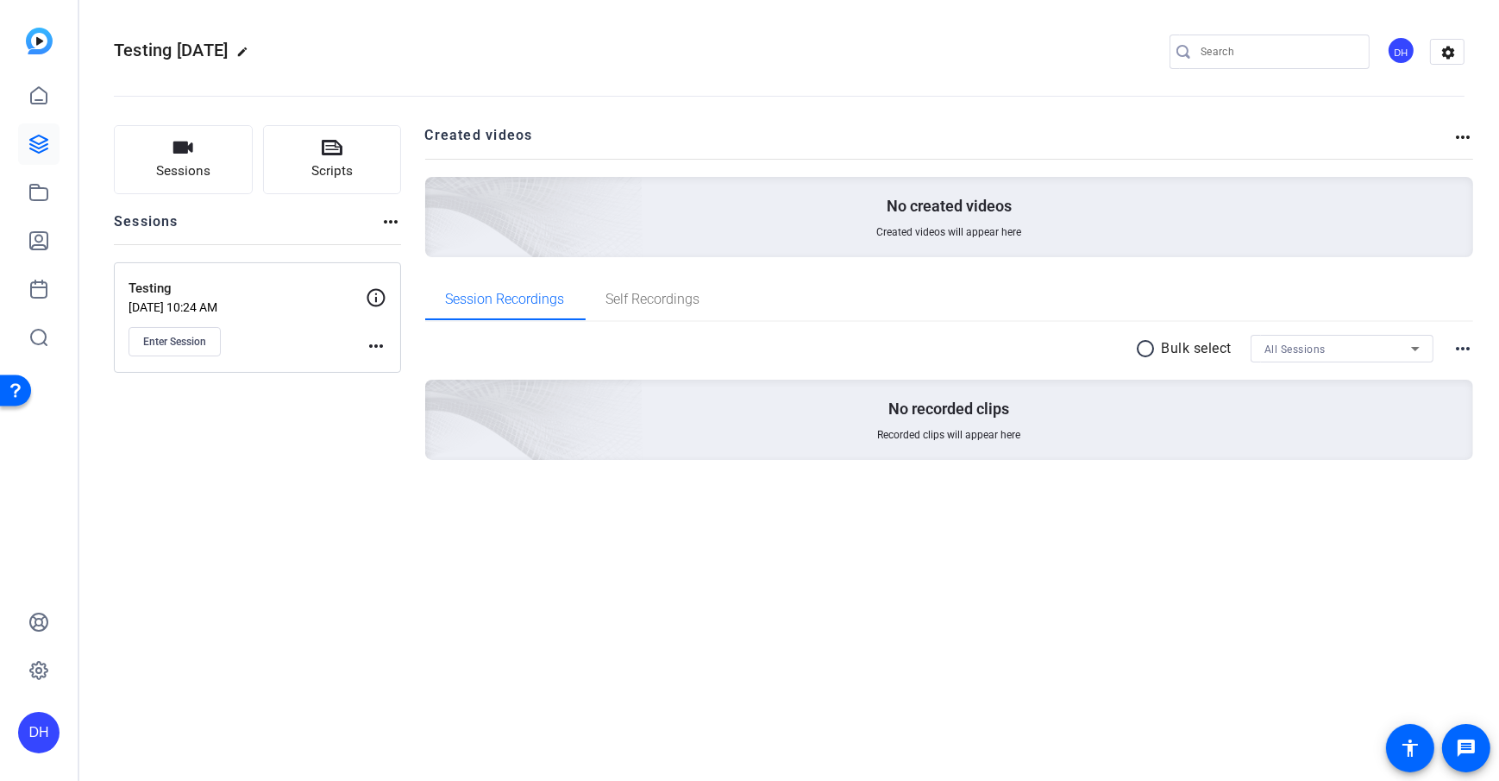
click at [416, 277] on div "Sessions Scripts Sessions more_horiz Testing Sep 03, 2025 @ 10:24 AM Enter Sess…" at bounding box center [789, 320] width 1420 height 433
click at [418, 263] on div "Sessions Scripts Sessions more_horiz Testing Sep 03, 2025 @ 10:24 AM Enter Sess…" at bounding box center [789, 320] width 1420 height 433
click at [172, 349] on button "Enter Session" at bounding box center [175, 341] width 92 height 29
click at [41, 112] on link at bounding box center [38, 95] width 41 height 41
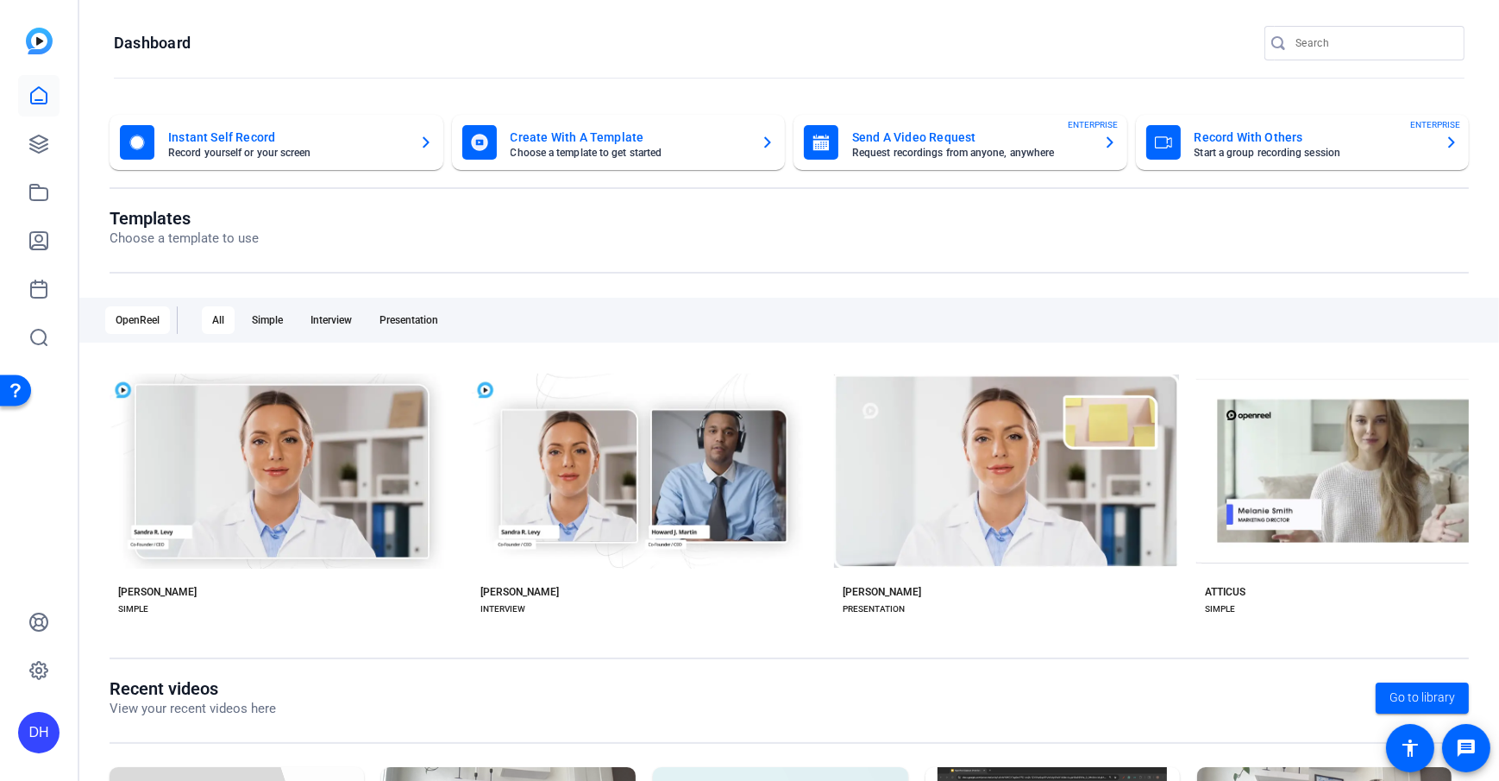
click at [33, 542] on div "DH" at bounding box center [39, 390] width 78 height 781
click at [35, 563] on div "DH" at bounding box center [38, 732] width 41 height 41
click at [34, 544] on div at bounding box center [749, 390] width 1499 height 781
drag, startPoint x: 60, startPoint y: 724, endPoint x: 70, endPoint y: 734, distance: 14.6
click at [59, 563] on div "DH" at bounding box center [39, 390] width 78 height 781
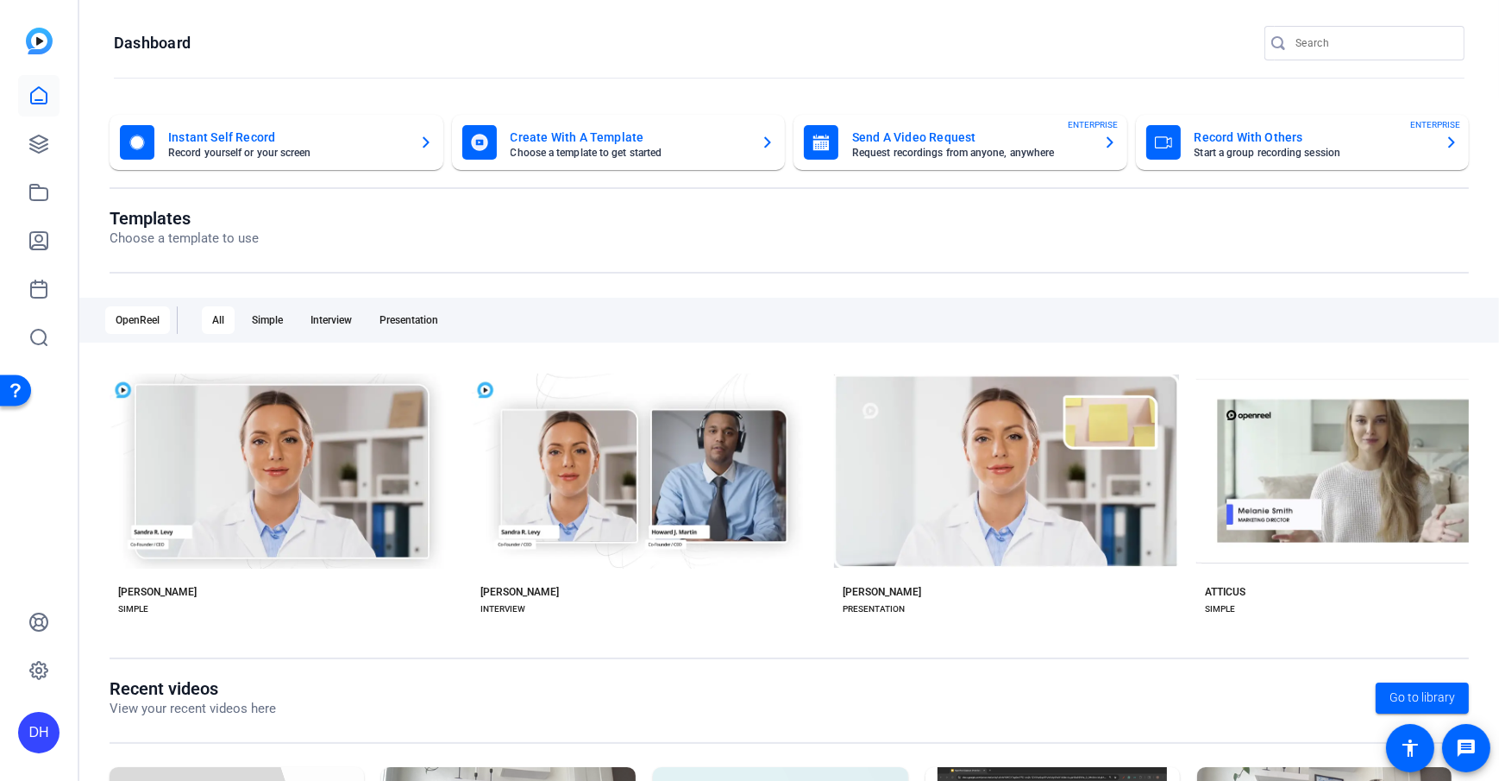
click at [18, 563] on div "DH" at bounding box center [38, 732] width 41 height 41
click at [218, 563] on span at bounding box center [228, 707] width 41 height 41
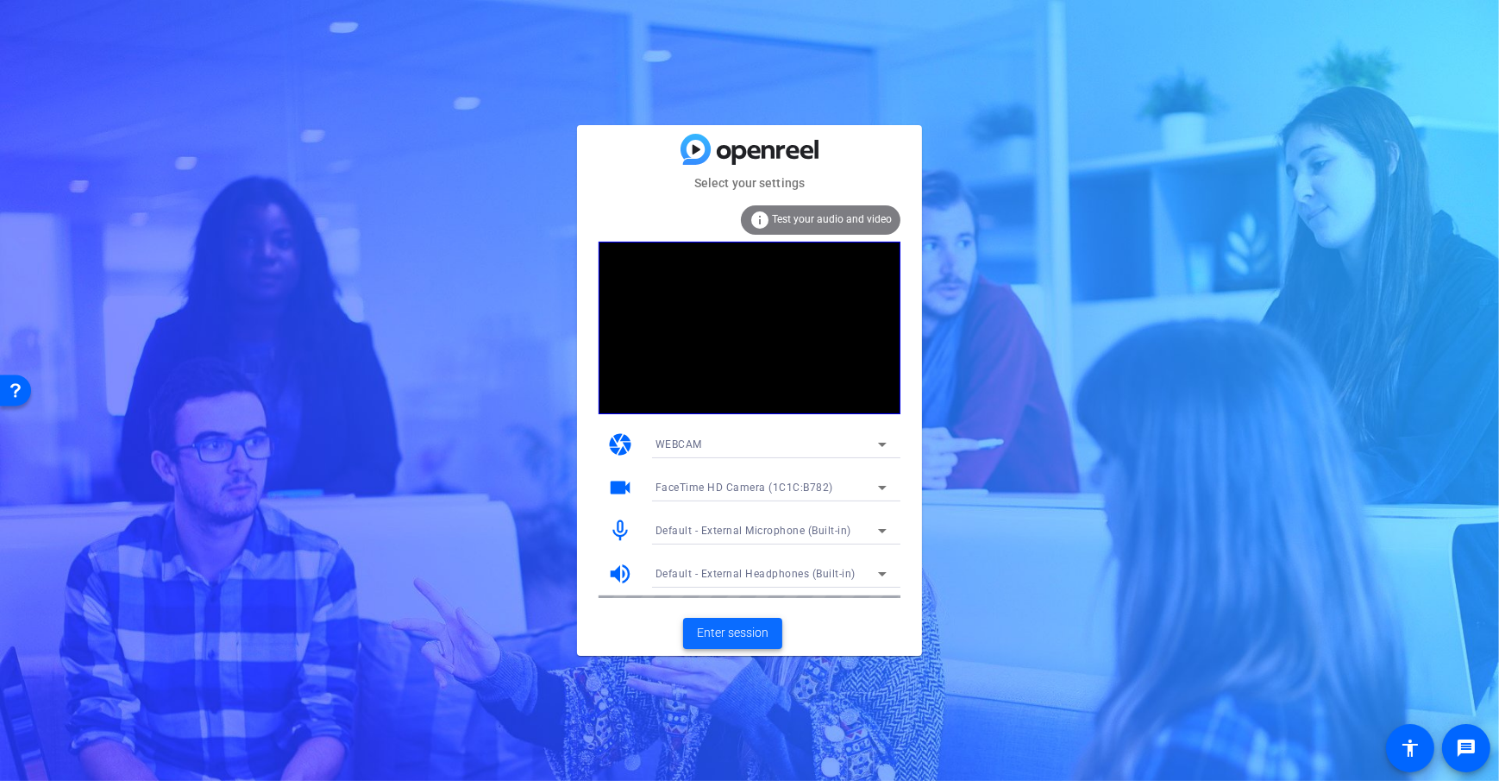
click at [757, 626] on span "Enter session" at bounding box center [733, 633] width 72 height 18
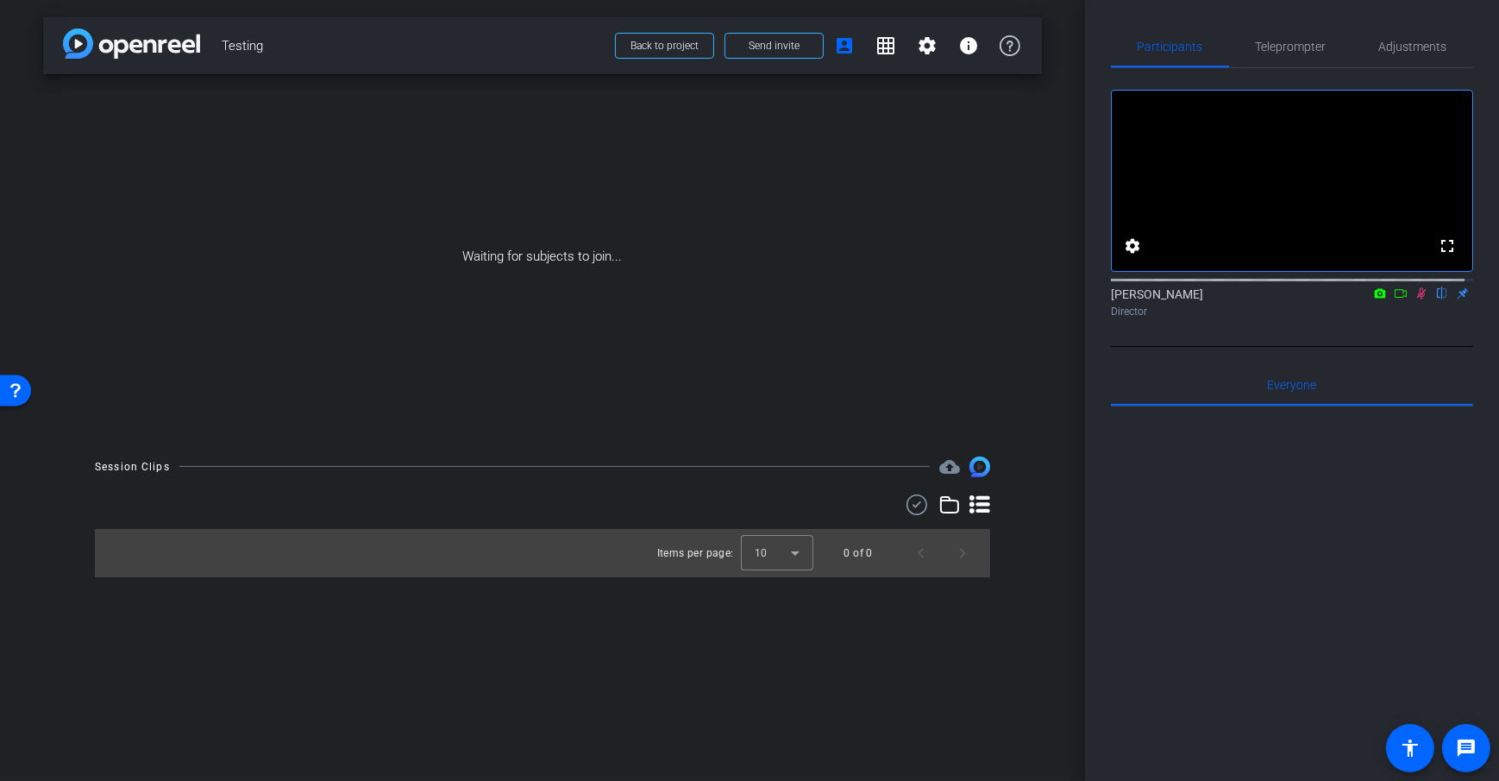
click at [1077, 185] on div "arrow_back Testing Back to project Send invite account_box grid_on settings inf…" at bounding box center [542, 390] width 1085 height 781
click at [785, 57] on span at bounding box center [774, 45] width 97 height 41
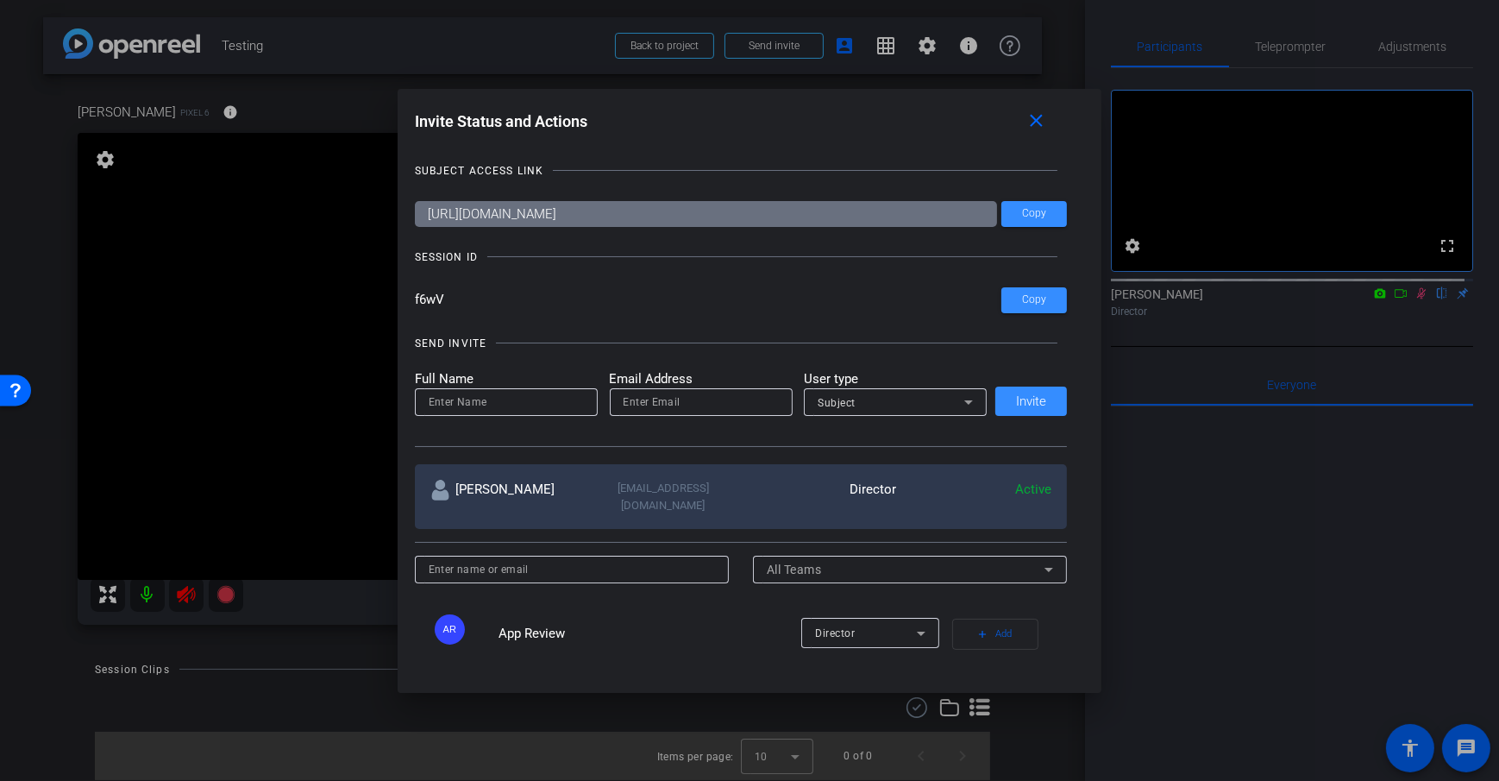
click at [148, 597] on div at bounding box center [749, 390] width 1499 height 781
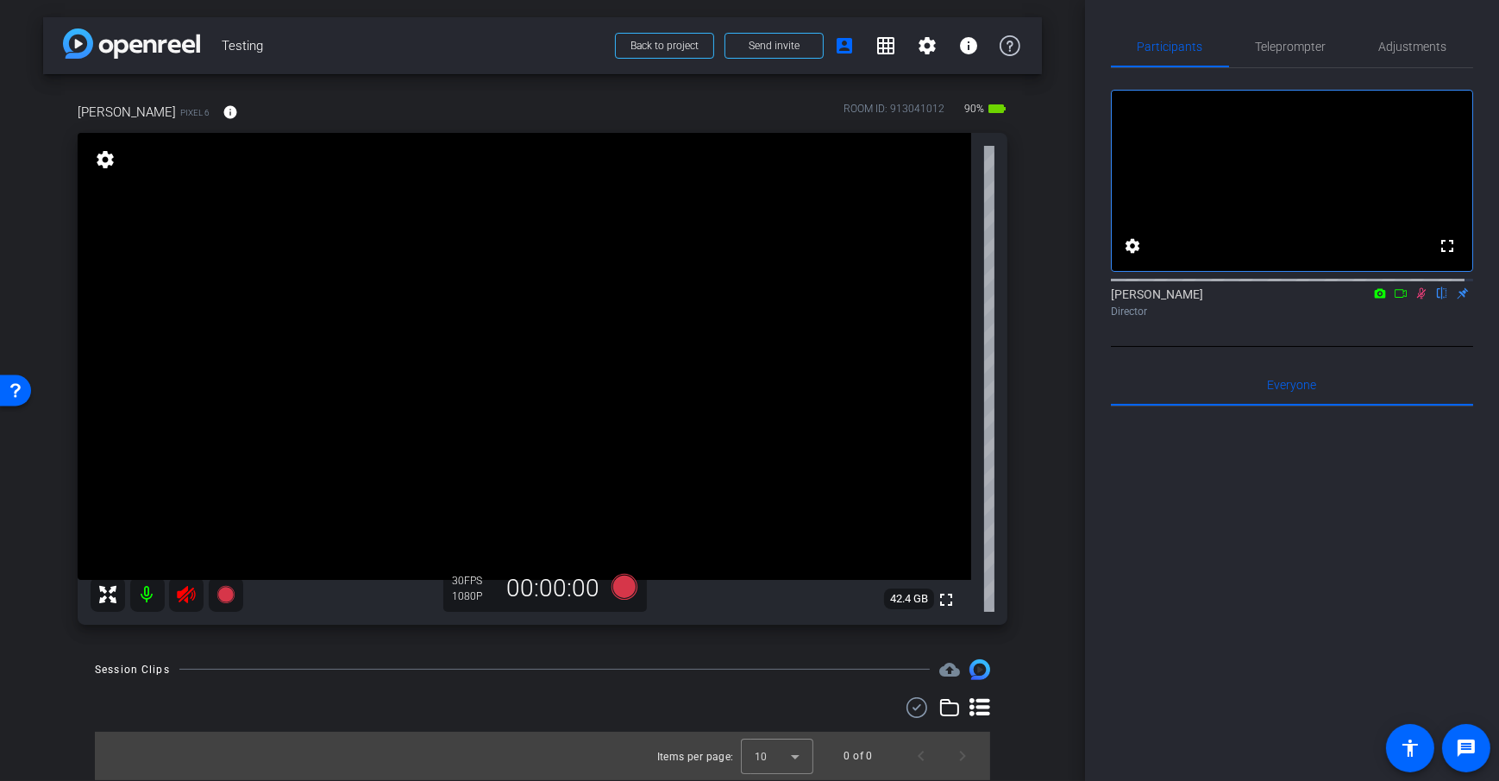
click at [148, 597] on mat-icon at bounding box center [147, 594] width 35 height 35
click at [1395, 298] on icon at bounding box center [1401, 293] width 12 height 9
click at [1052, 293] on div "arrow_back Testing Back to project Send invite account_box grid_on settings inf…" at bounding box center [542, 390] width 1085 height 781
click at [1052, 294] on div "arrow_back Testing Back to project Send invite account_box grid_on settings inf…" at bounding box center [542, 390] width 1085 height 781
click at [776, 49] on span "Send invite" at bounding box center [774, 46] width 51 height 14
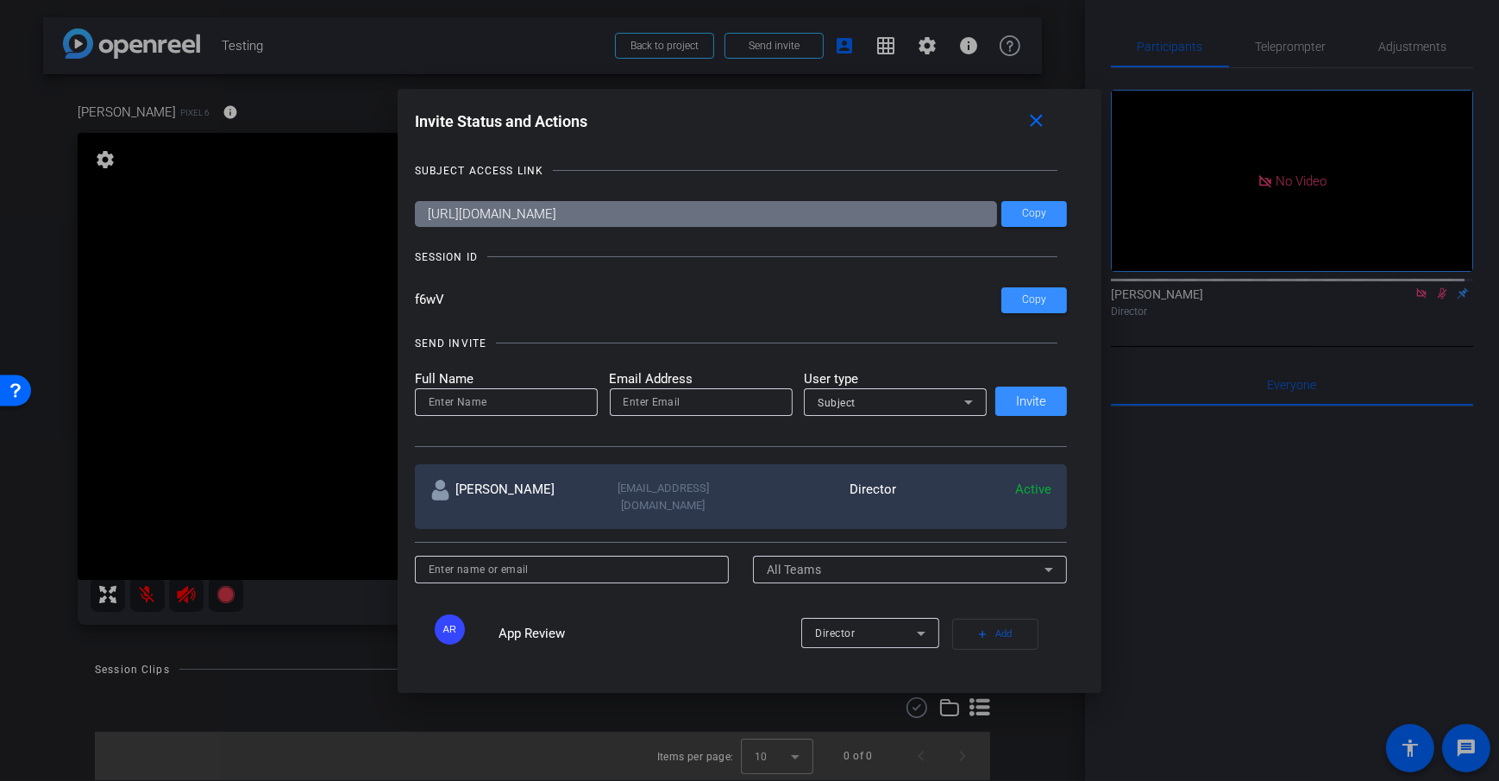
drag, startPoint x: 843, startPoint y: 218, endPoint x: 362, endPoint y: 215, distance: 480.5
click at [362, 215] on div "Invite Status and Actions close SUBJECT ACCESS LINK [URL][DOMAIN_NAME] Copy SES…" at bounding box center [749, 390] width 1499 height 781
click at [530, 274] on div "SUBJECT ACCESS LINK [URL][DOMAIN_NAME] Copy SESSION ID f6wV Copy SEND INVITE Fu…" at bounding box center [750, 398] width 670 height 507
click at [1042, 108] on span at bounding box center [1039, 121] width 55 height 41
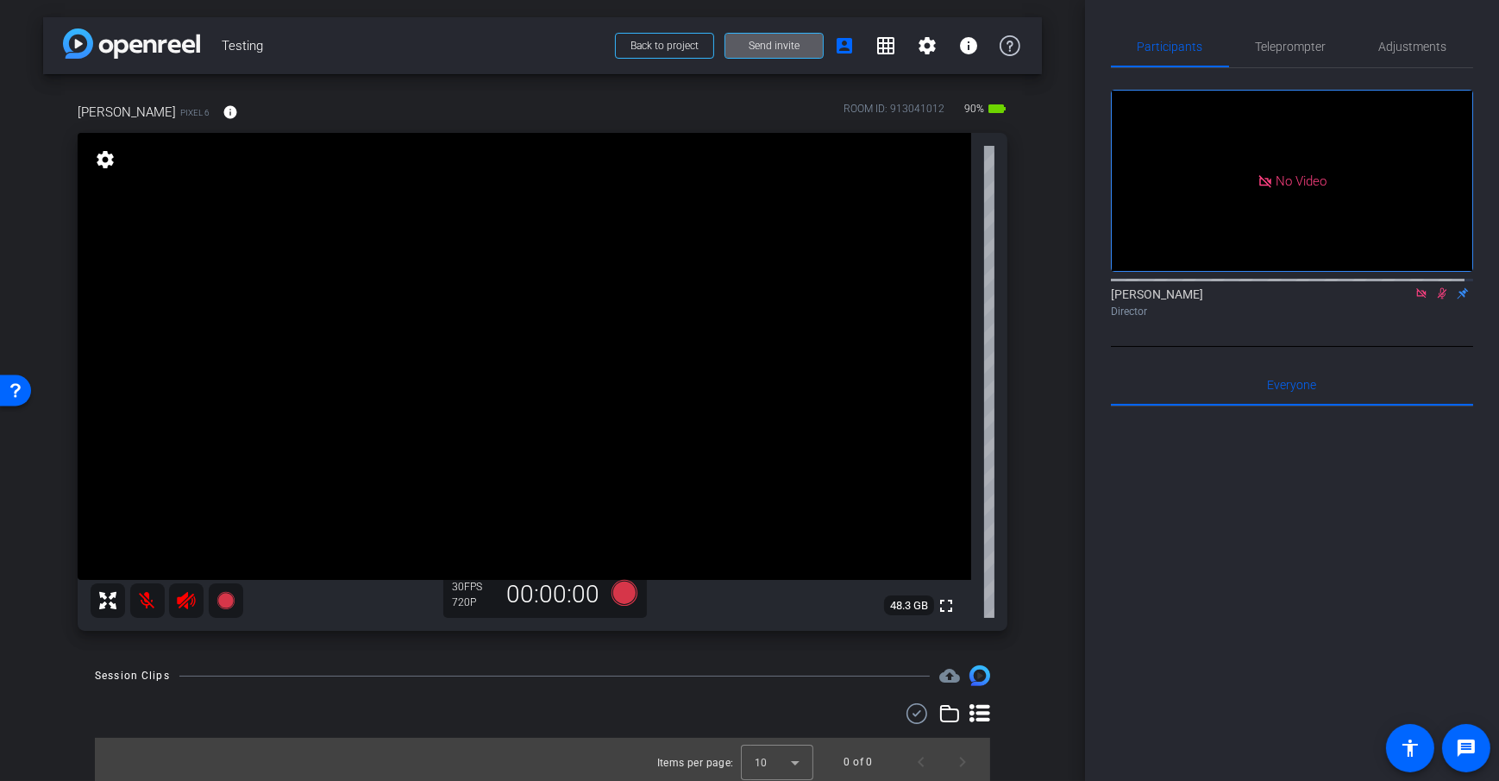
click at [1001, 360] on div "[PERSON_NAME] Pixel 6 info ROOM ID: 913041012 90% battery_std fullscreen settin…" at bounding box center [542, 361] width 999 height 574
click at [1052, 244] on div "arrow_back Testing Back to project Send invite account_box grid_on settings inf…" at bounding box center [542, 390] width 1085 height 781
click at [210, 103] on span at bounding box center [230, 111] width 41 height 41
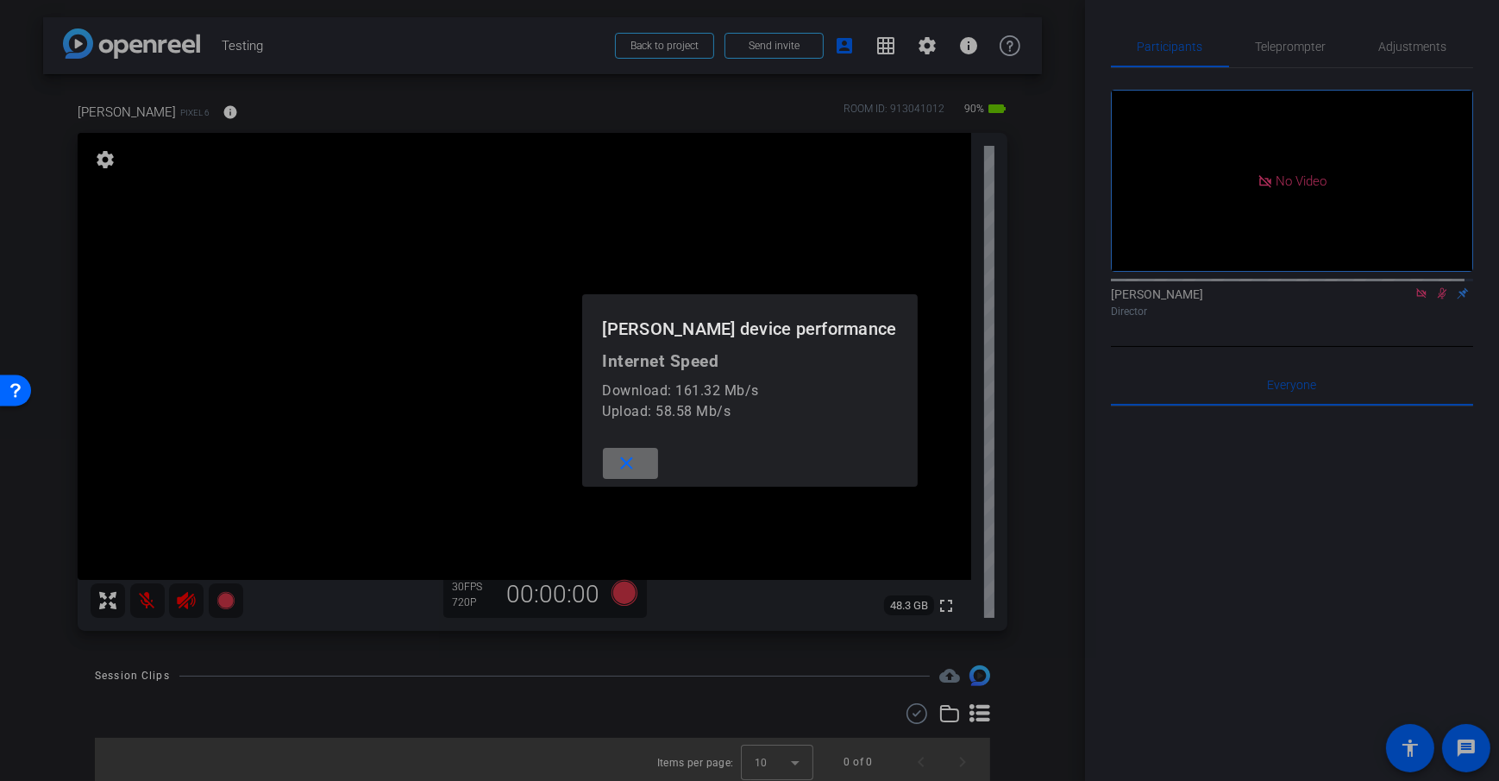
drag, startPoint x: 675, startPoint y: 476, endPoint x: 409, endPoint y: 353, distance: 292.9
click at [658, 476] on span at bounding box center [630, 463] width 55 height 41
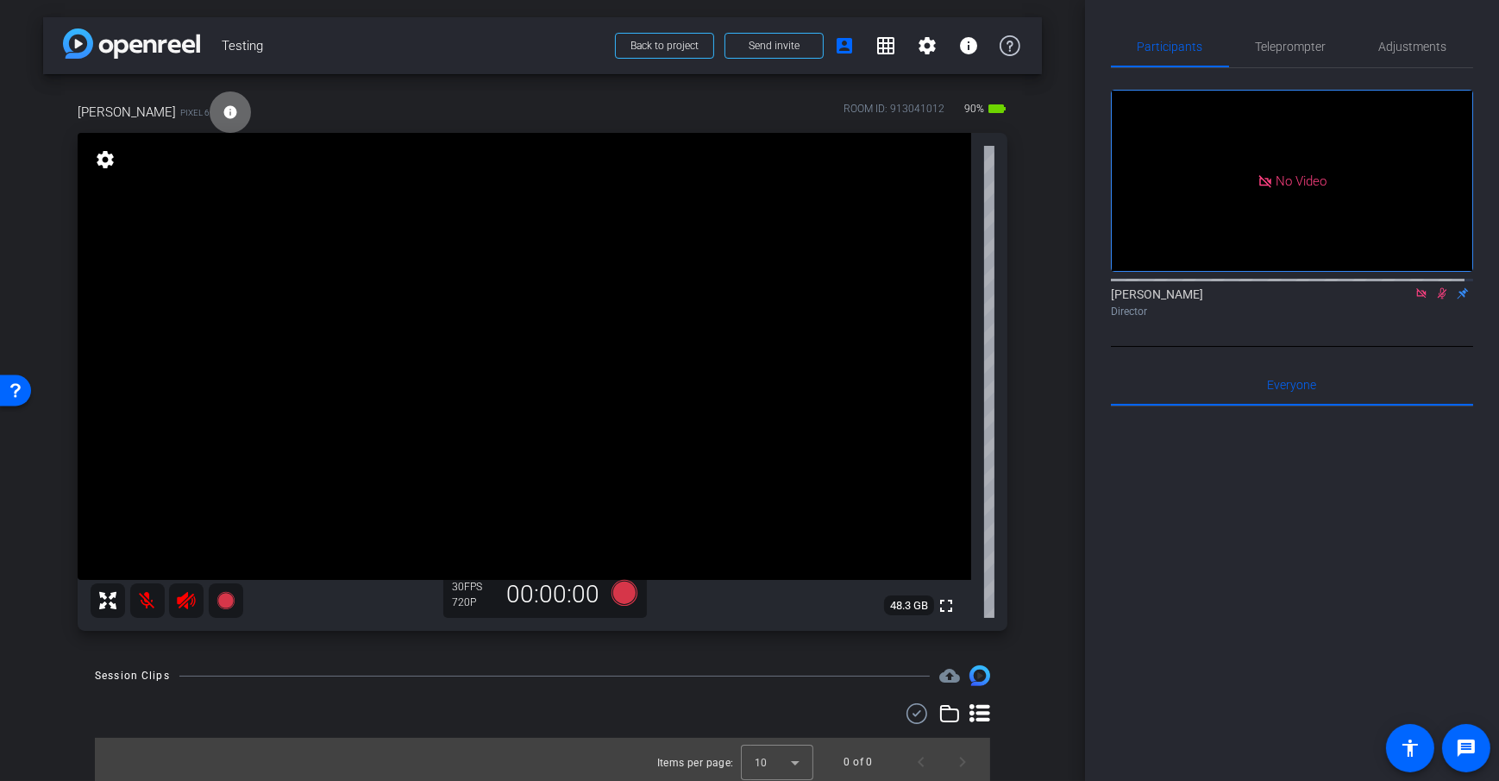
click at [210, 116] on span at bounding box center [230, 111] width 41 height 41
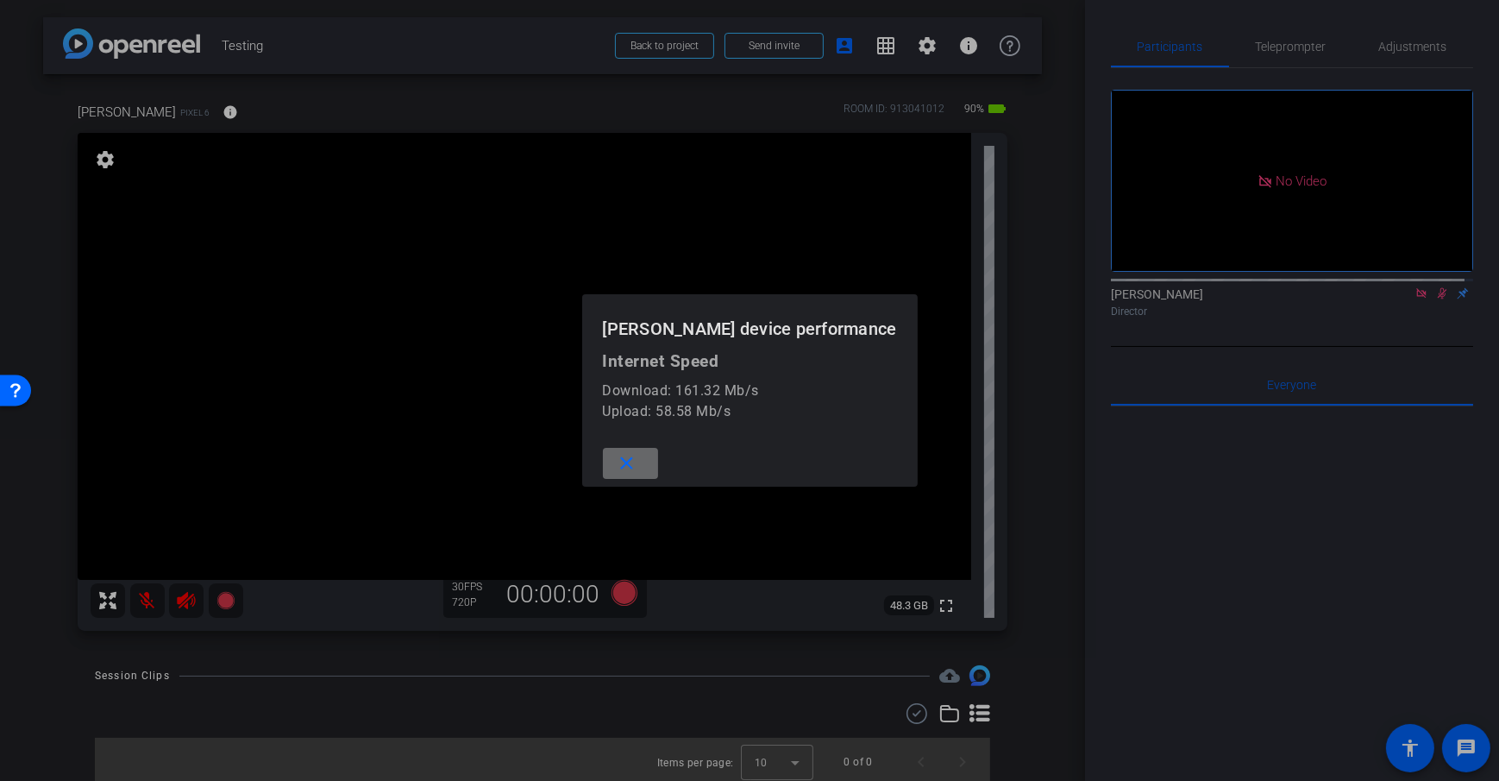
click at [658, 468] on span at bounding box center [630, 463] width 55 height 41
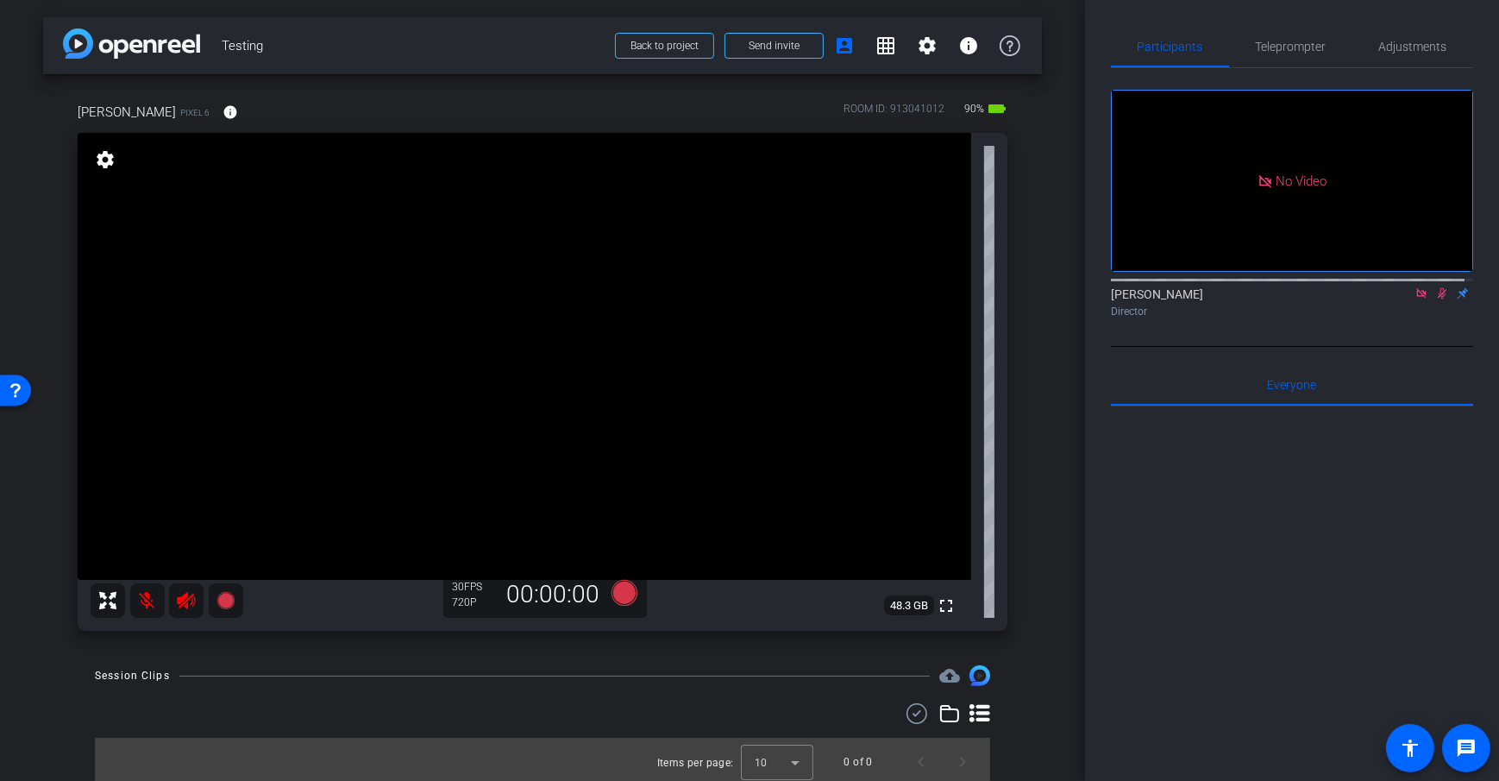
click at [1036, 475] on div "arrow_back Testing Back to project Send invite account_box grid_on settings inf…" at bounding box center [542, 390] width 1085 height 781
click at [1057, 295] on div "arrow_back Testing Back to project Send invite account_box grid_on settings inf…" at bounding box center [542, 390] width 1085 height 781
click at [1402, 54] on span "Adjustments" at bounding box center [1413, 46] width 68 height 41
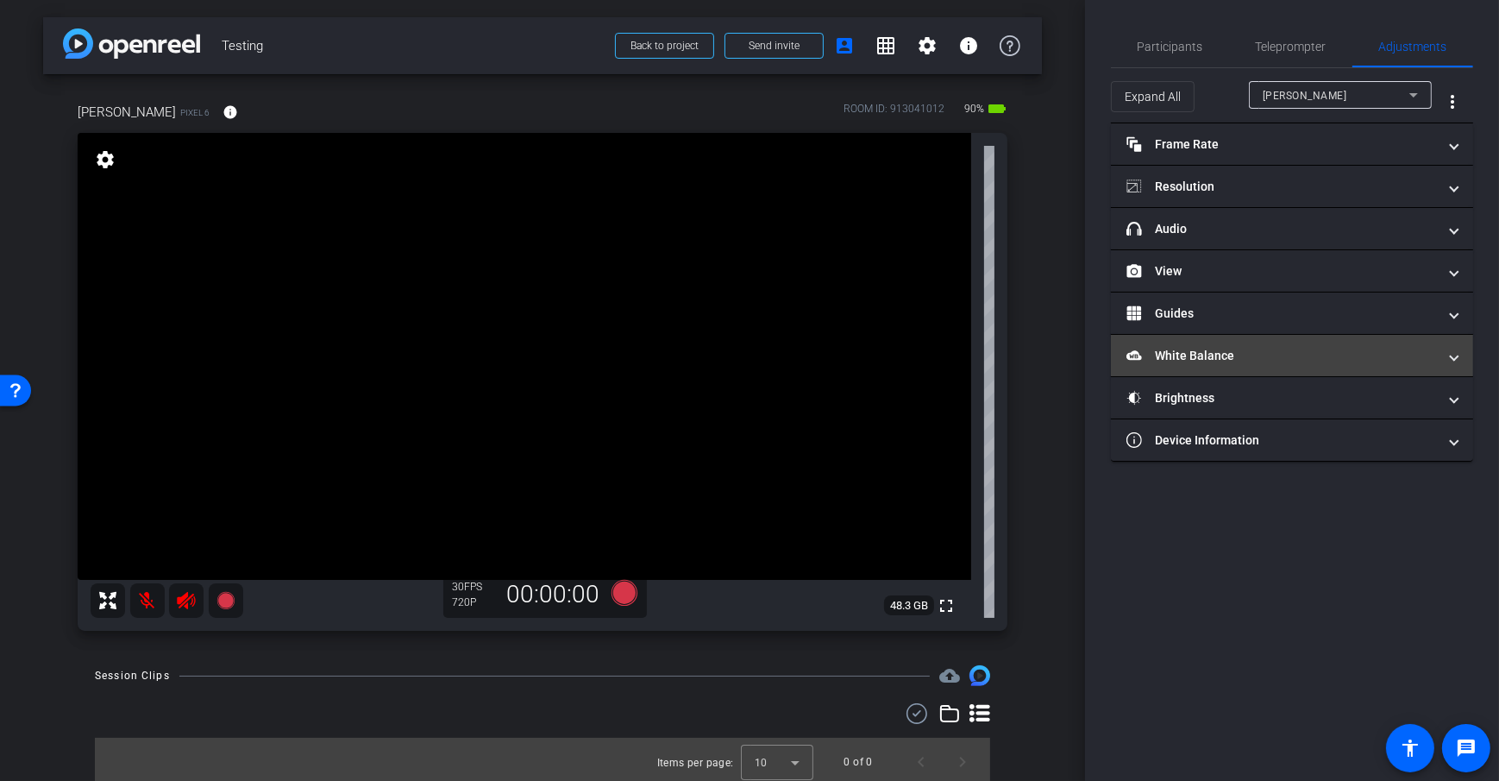
click at [1320, 356] on mat-panel-title "White Balance White Balance" at bounding box center [1282, 356] width 311 height 18
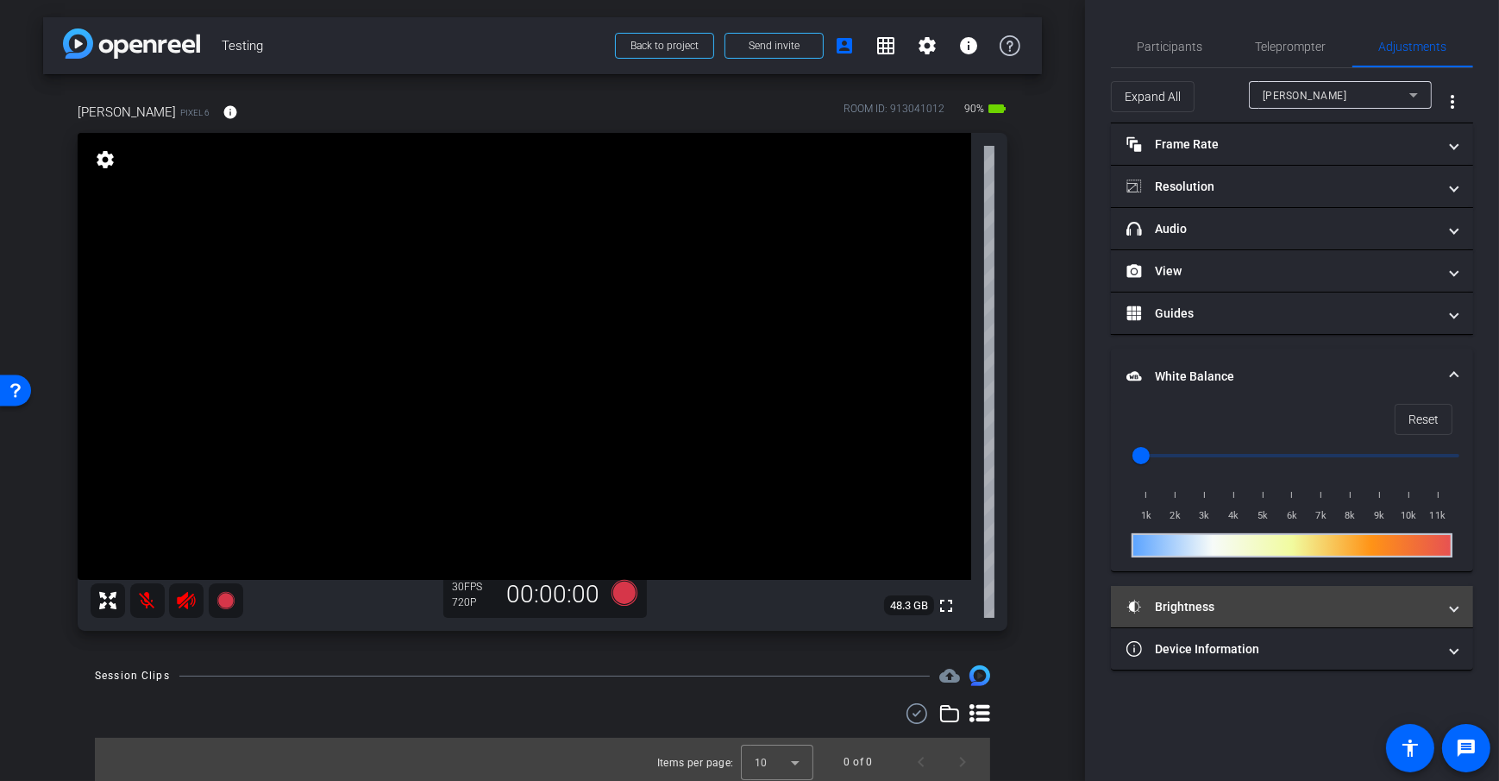
click at [1294, 603] on mat-panel-title "Brightness" at bounding box center [1282, 607] width 311 height 18
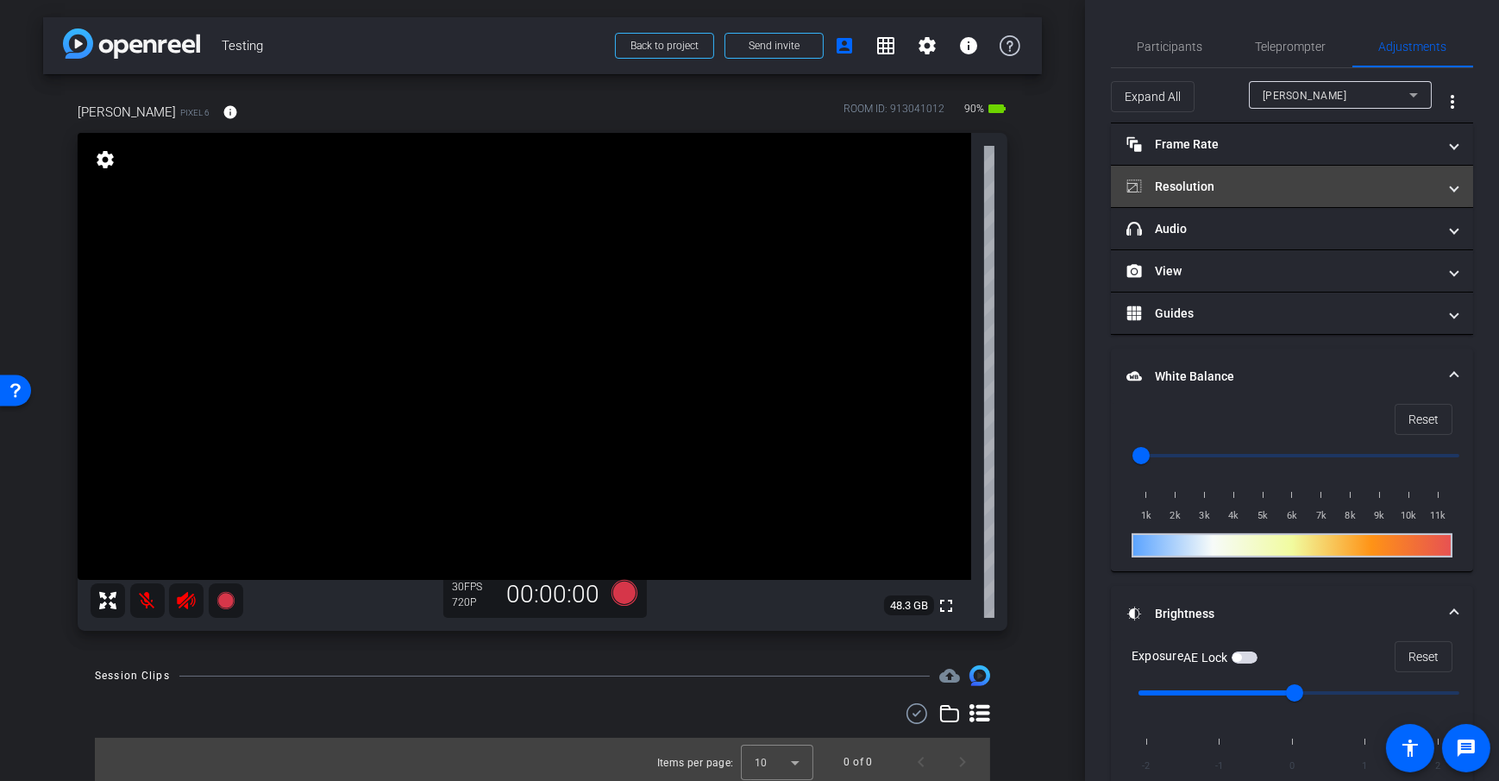
click at [1282, 197] on mat-expansion-panel-header "Resolution" at bounding box center [1292, 186] width 362 height 41
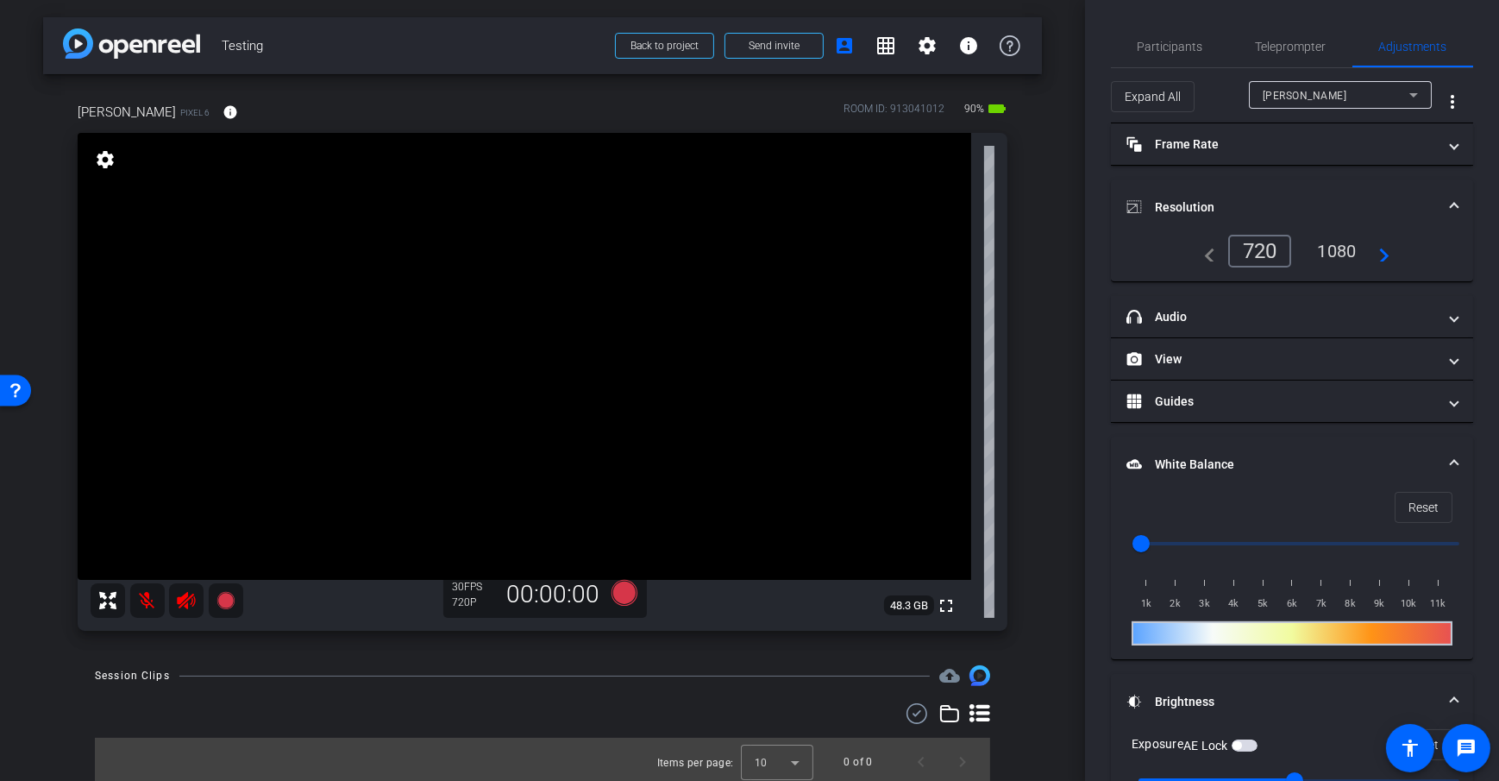
click at [1326, 263] on div "1080" at bounding box center [1336, 250] width 65 height 29
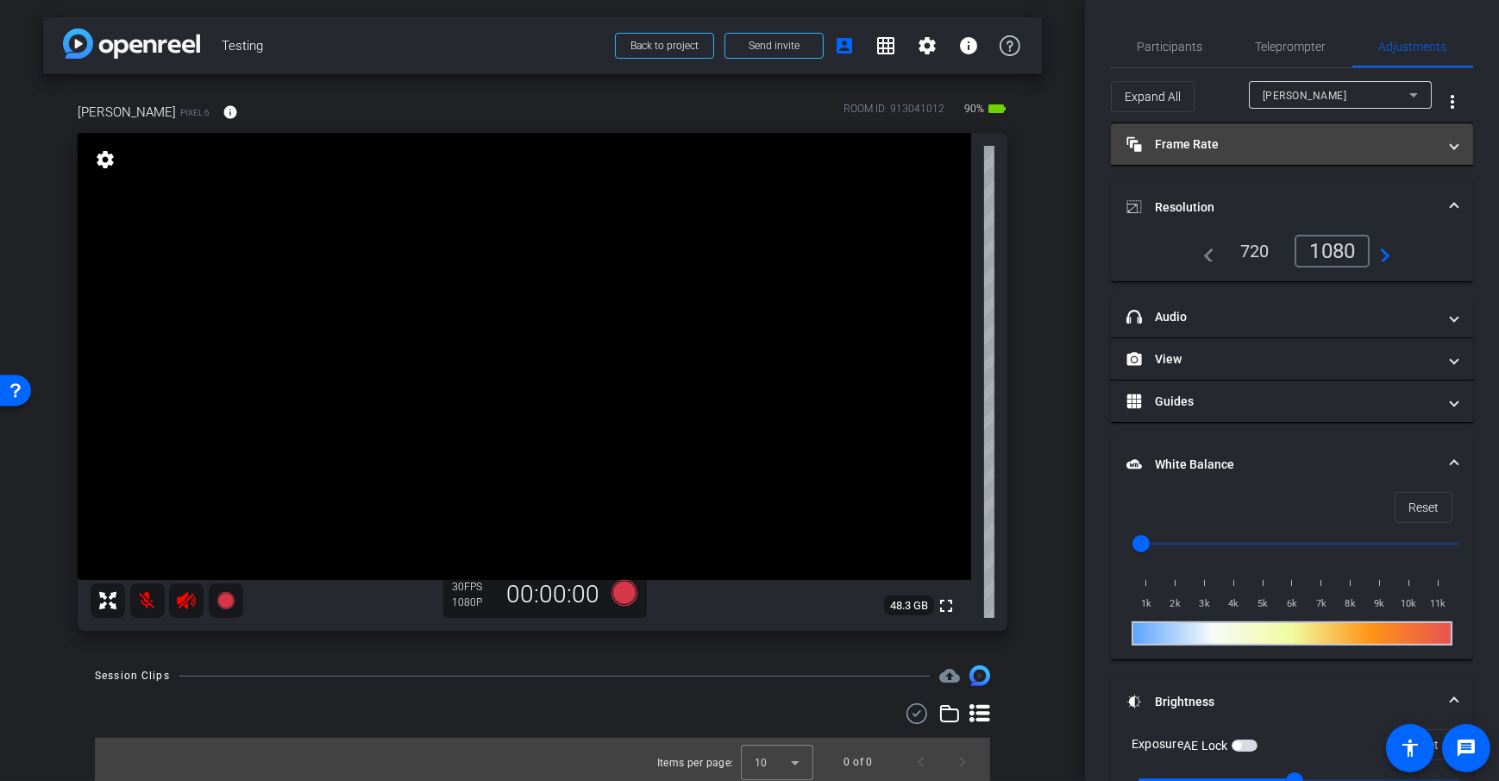
click at [1239, 137] on mat-panel-title "Frame Rate Frame Rate" at bounding box center [1282, 144] width 311 height 18
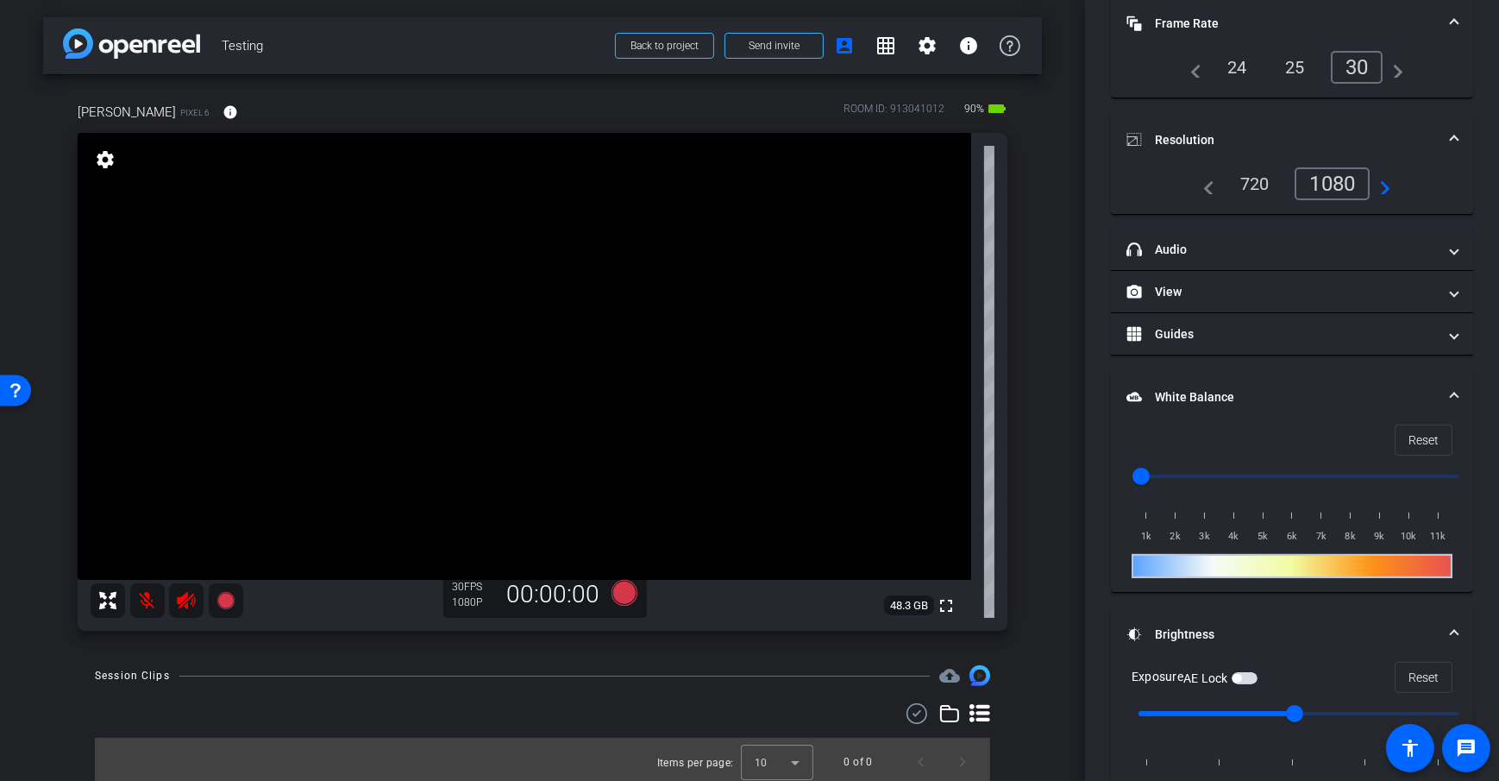
scroll to position [205, 0]
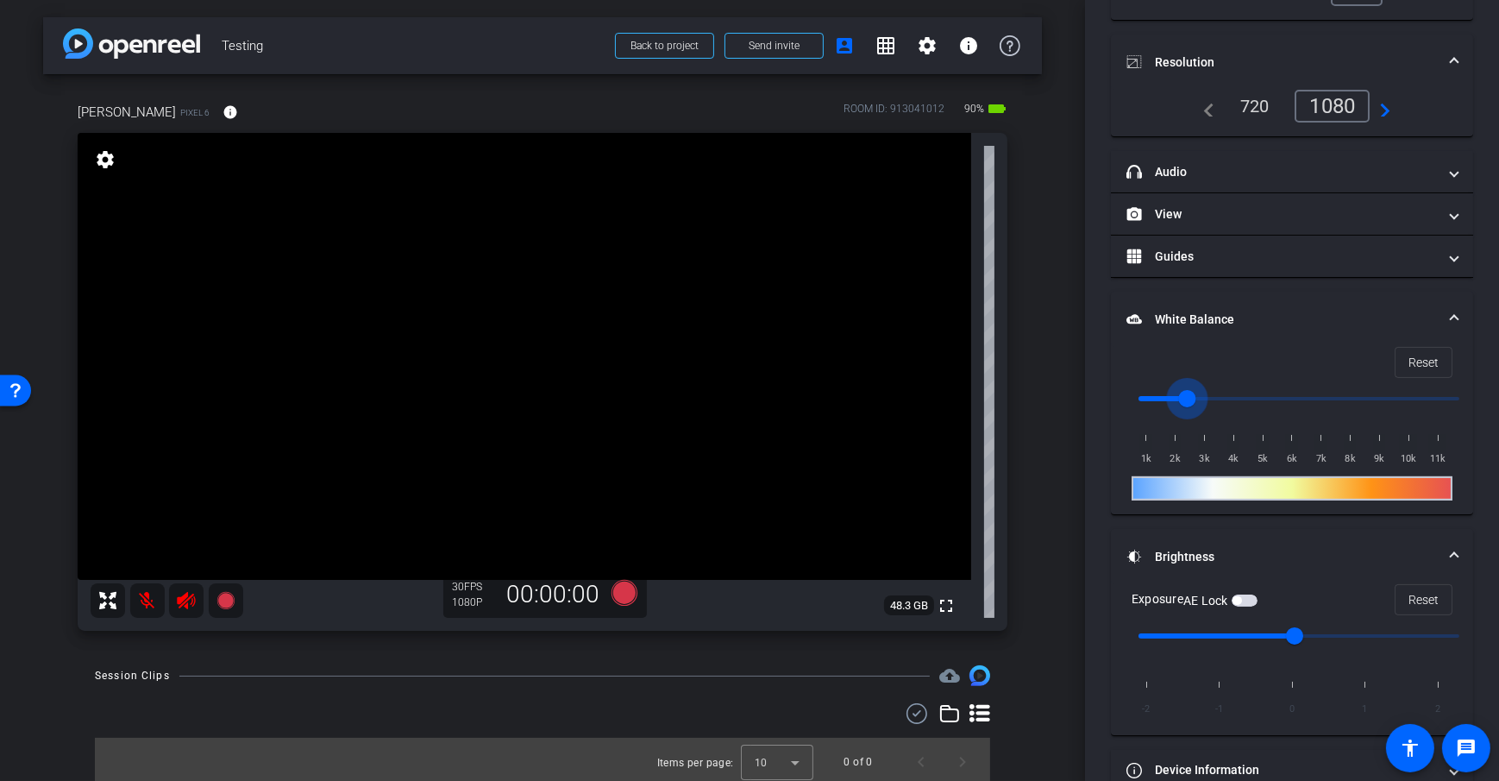
drag, startPoint x: 1138, startPoint y: 397, endPoint x: 1185, endPoint y: 412, distance: 49.9
click at [1185, 412] on input "range" at bounding box center [1299, 399] width 357 height 38
drag, startPoint x: 1184, startPoint y: 390, endPoint x: 1263, endPoint y: 407, distance: 81.2
click at [1263, 407] on input "range" at bounding box center [1299, 399] width 357 height 38
click at [1417, 375] on span "Reset" at bounding box center [1424, 362] width 30 height 33
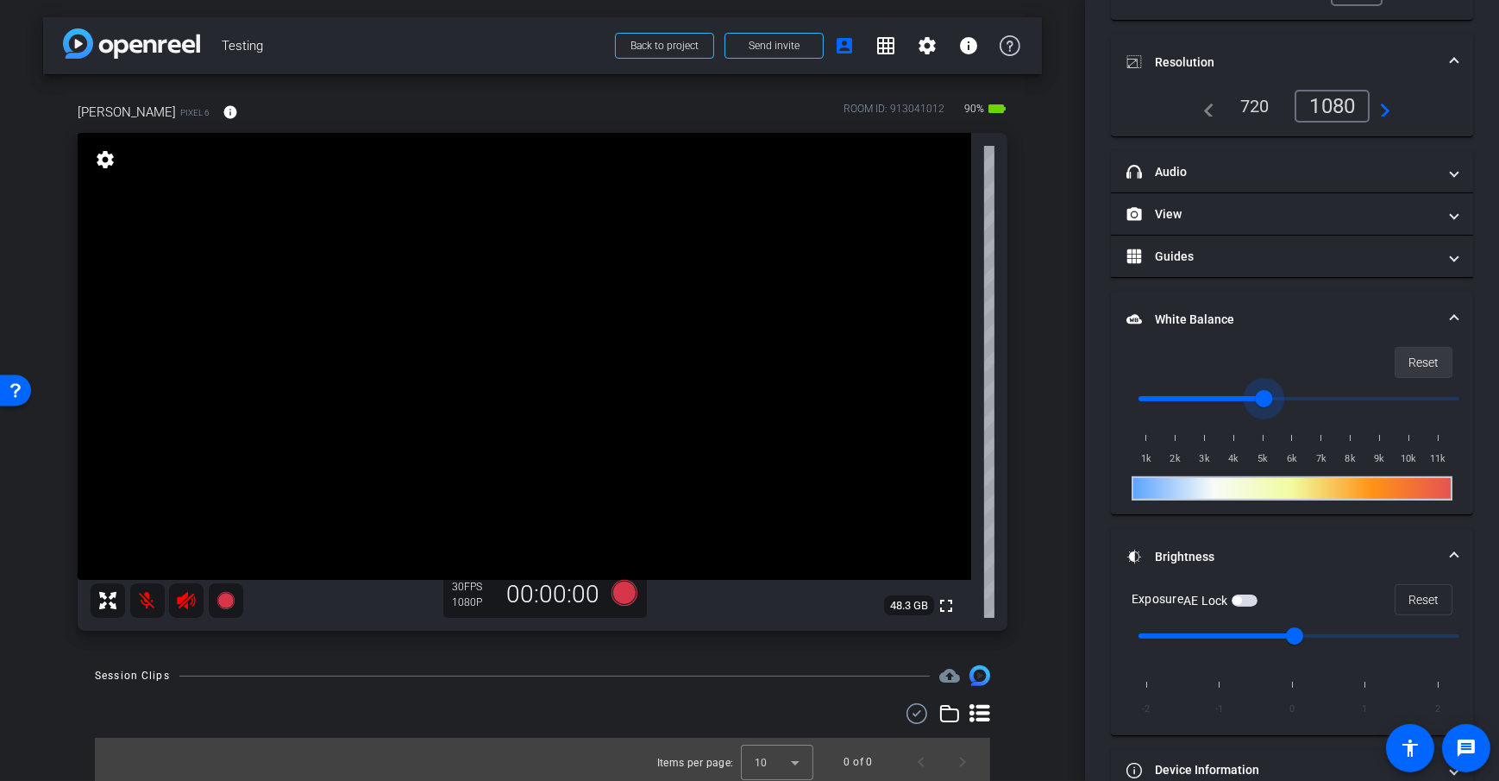
type input "1000"
click at [1061, 476] on div "arrow_back Testing Back to project Send invite account_box grid_on settings inf…" at bounding box center [542, 390] width 1085 height 781
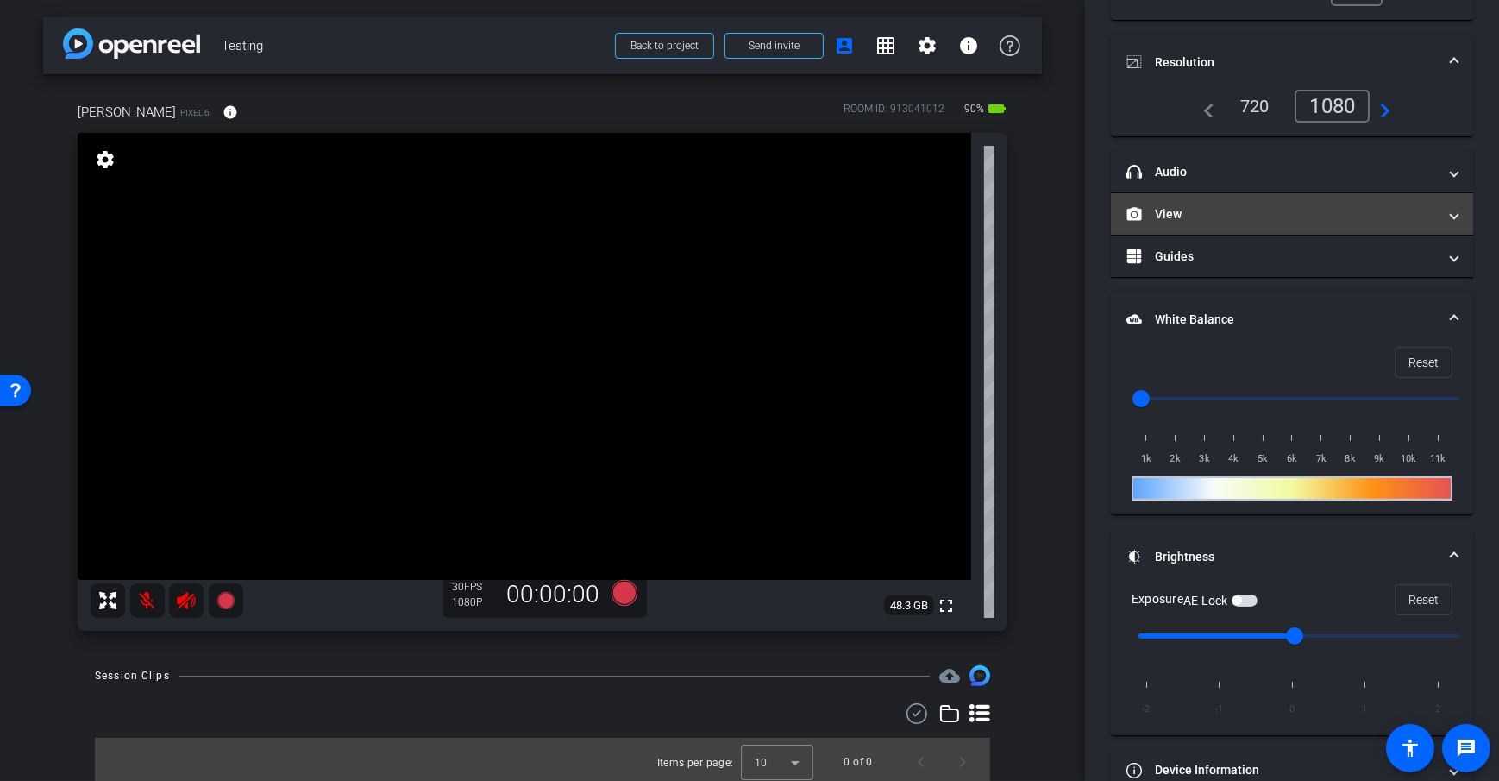
click at [1277, 224] on mat-expansion-panel-header "View" at bounding box center [1292, 213] width 362 height 41
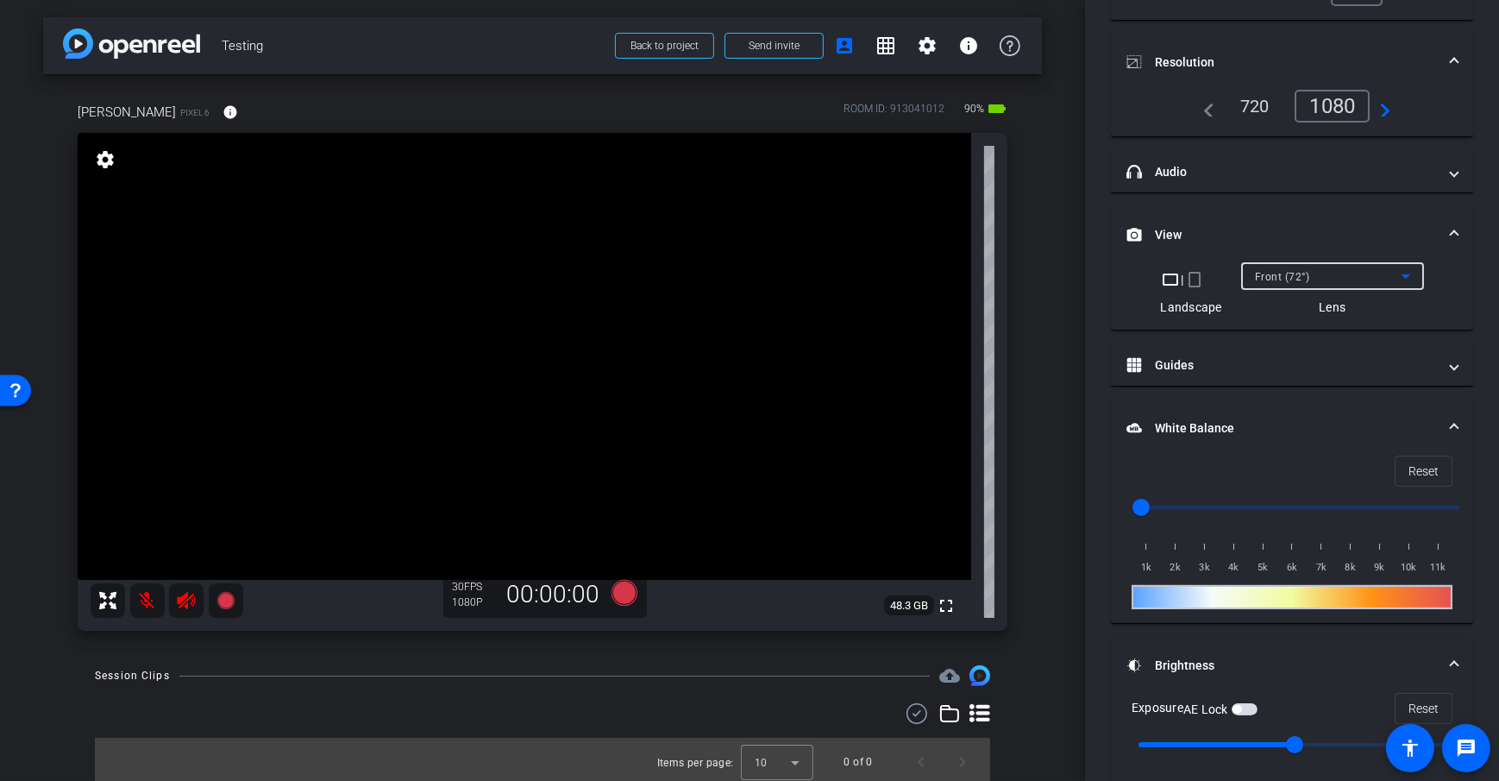
click at [1329, 280] on div "Front (72°)" at bounding box center [1328, 277] width 147 height 22
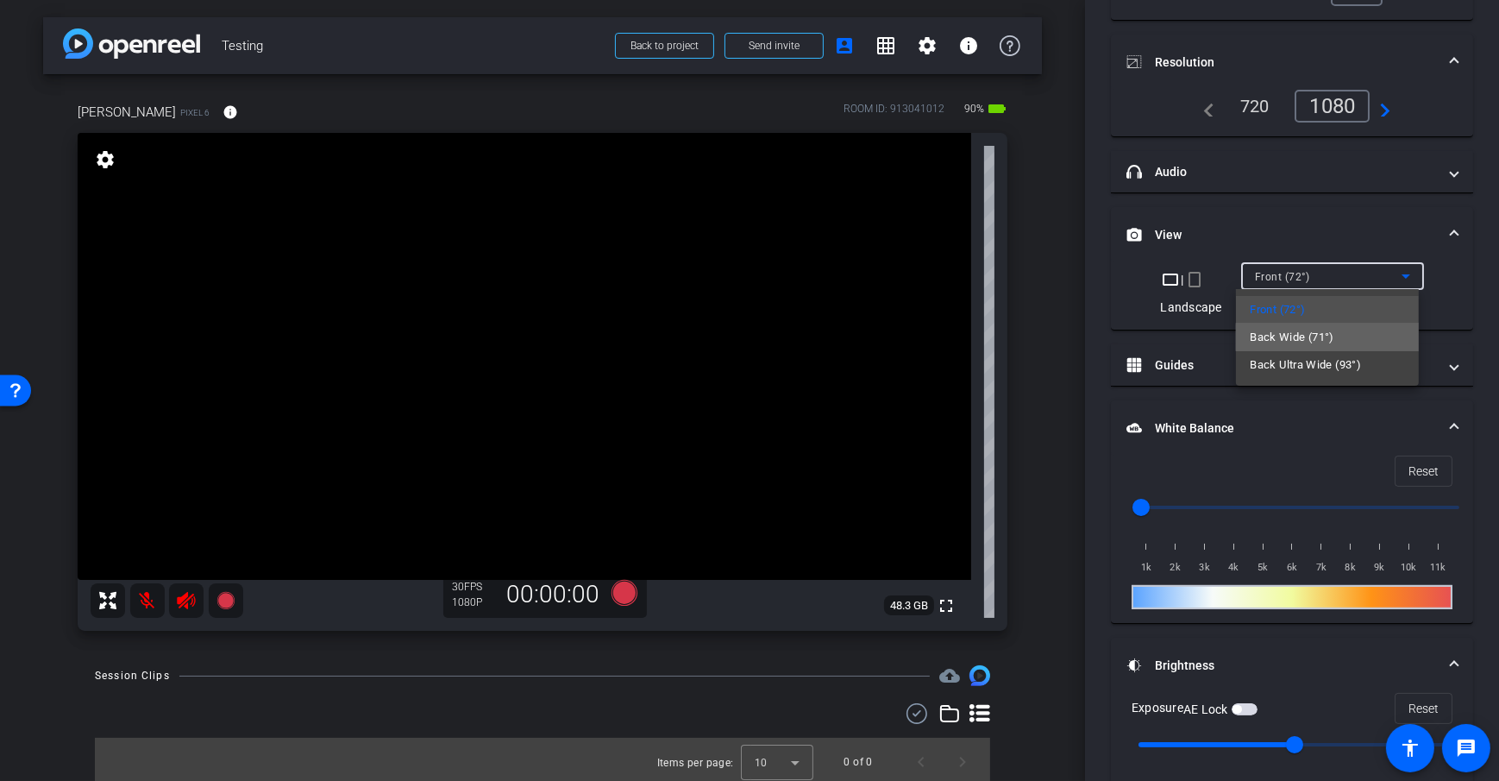
click at [1328, 337] on span "Back Wide (71°)" at bounding box center [1292, 337] width 85 height 21
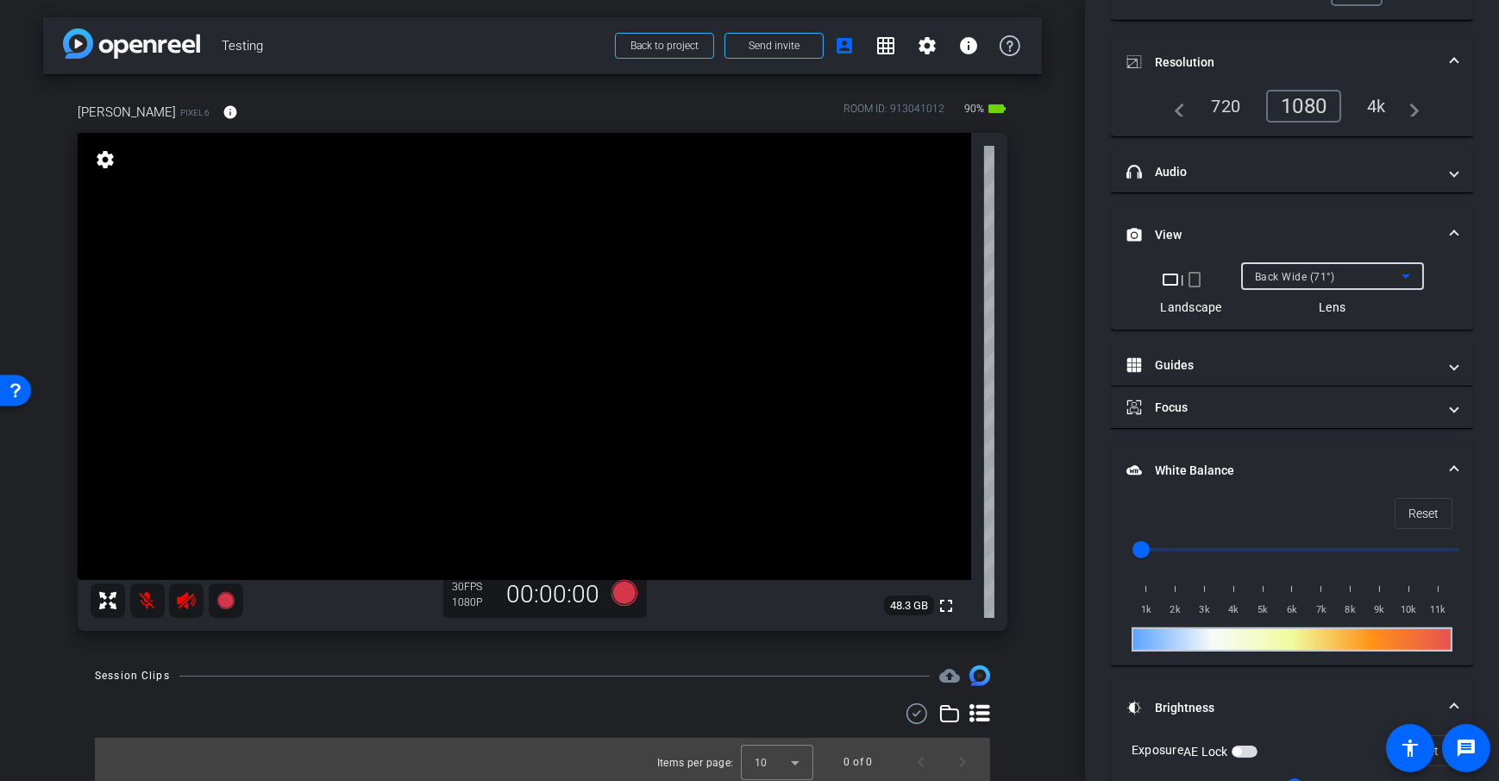
click at [1363, 103] on div "4k" at bounding box center [1376, 105] width 45 height 29
click at [1064, 282] on div "arrow_back Testing Back to project Send invite account_box grid_on settings inf…" at bounding box center [542, 390] width 1085 height 781
click at [1066, 537] on div "arrow_back Testing Back to project Send invite account_box grid_on settings inf…" at bounding box center [542, 390] width 1085 height 781
drag, startPoint x: 1053, startPoint y: 416, endPoint x: 517, endPoint y: 476, distance: 540.0
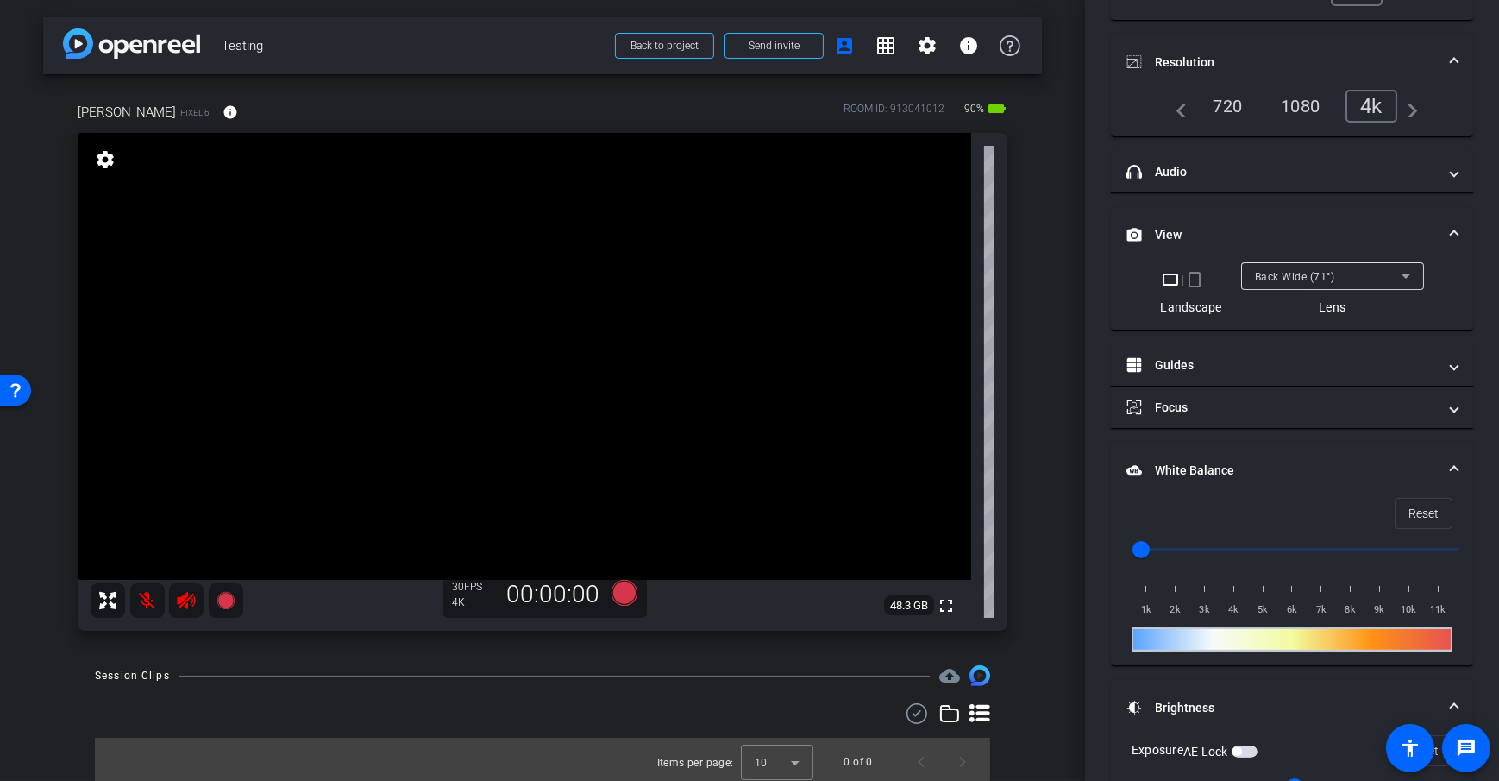
click at [1053, 416] on div "arrow_back Testing Back to project Send invite account_box grid_on settings inf…" at bounding box center [542, 390] width 1085 height 781
click at [332, 490] on video at bounding box center [525, 356] width 894 height 447
click at [646, 293] on video at bounding box center [525, 356] width 894 height 447
click at [572, 374] on video at bounding box center [525, 356] width 894 height 447
click at [499, 279] on video at bounding box center [525, 356] width 894 height 447
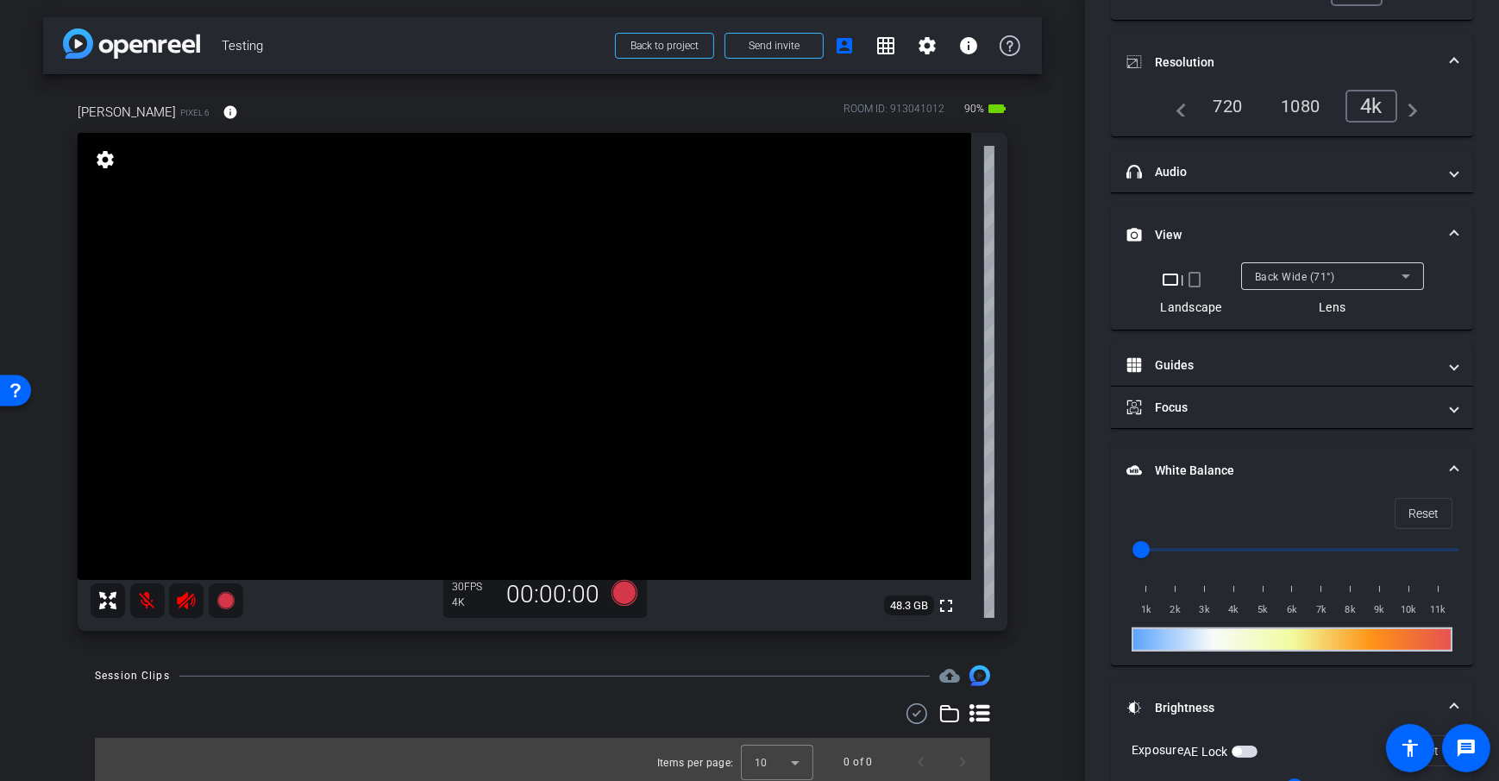
click at [643, 321] on video at bounding box center [525, 356] width 894 height 447
click at [792, 343] on video at bounding box center [525, 356] width 894 height 447
click at [1038, 338] on div "arrow_back Testing Back to project Send invite account_box grid_on settings inf…" at bounding box center [542, 390] width 1085 height 781
click at [1363, 273] on div "Back Wide (71°)" at bounding box center [1328, 277] width 147 height 22
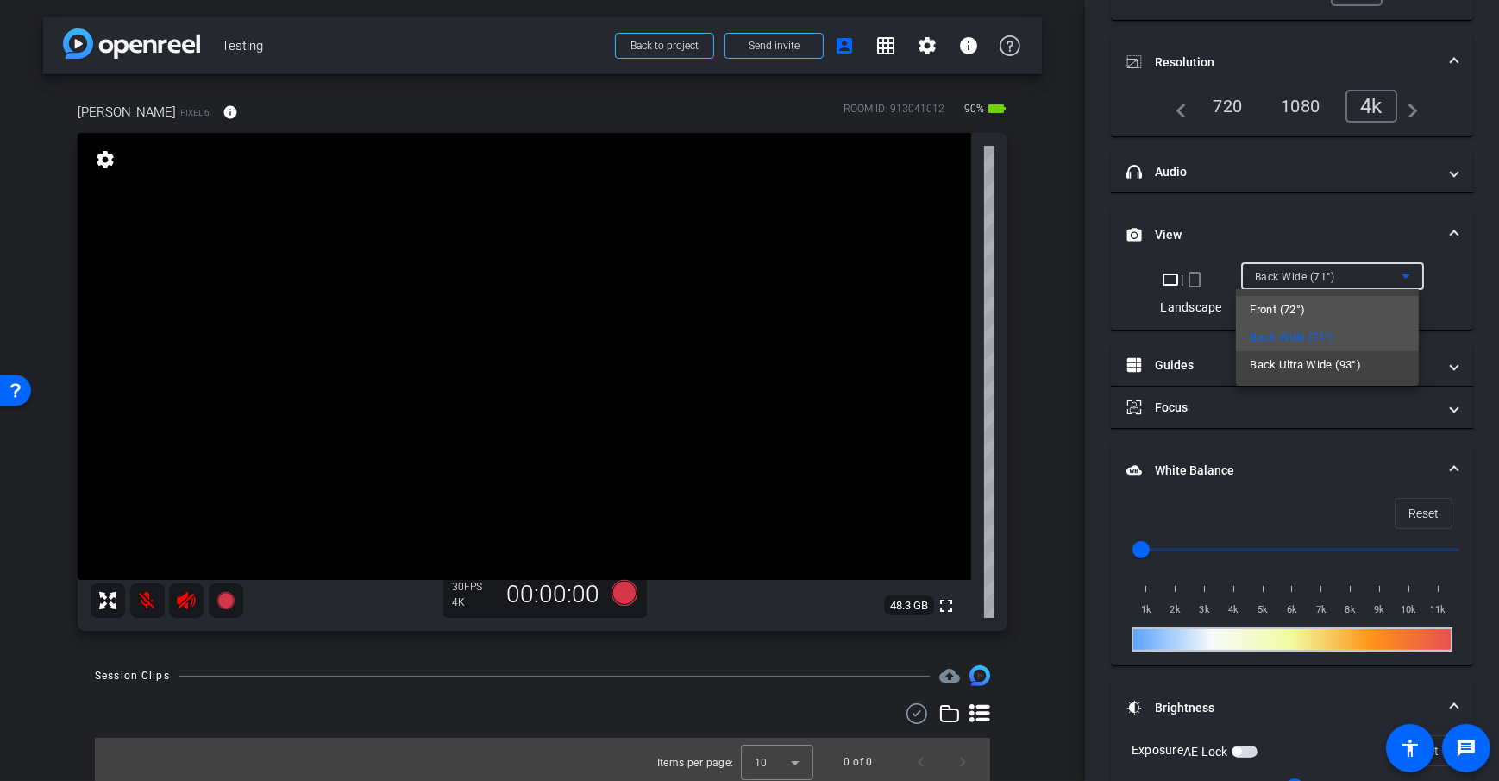
click at [1332, 298] on mat-option "Front (72°)" at bounding box center [1327, 310] width 183 height 28
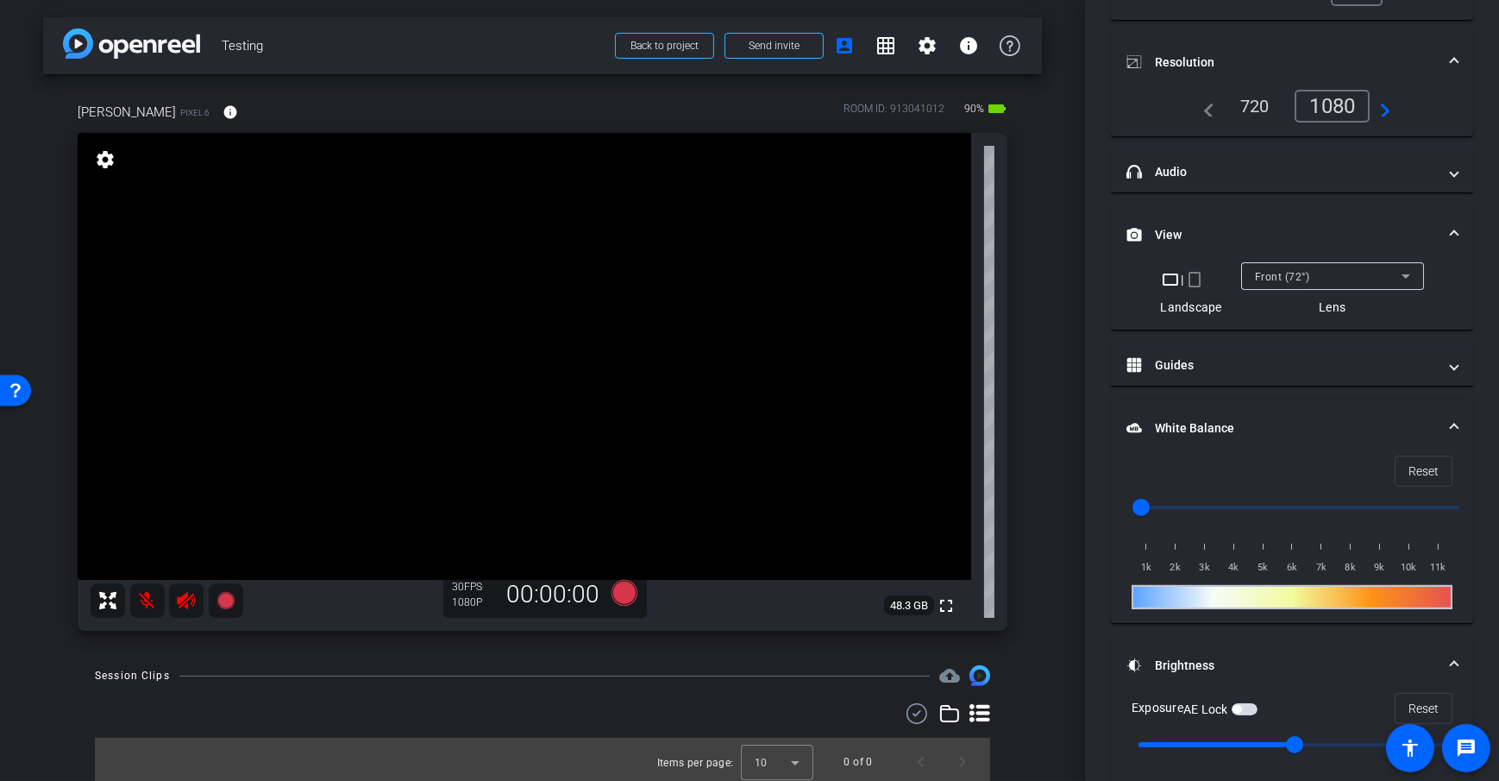
click at [1071, 374] on div "arrow_back Testing Back to project Send invite account_box grid_on settings inf…" at bounding box center [542, 390] width 1085 height 781
click at [1031, 394] on div "[PERSON_NAME] Pixel 6 info ROOM ID: 913041012 90% battery_std fullscreen settin…" at bounding box center [542, 361] width 999 height 574
click at [785, 39] on span "Send invite" at bounding box center [774, 46] width 51 height 14
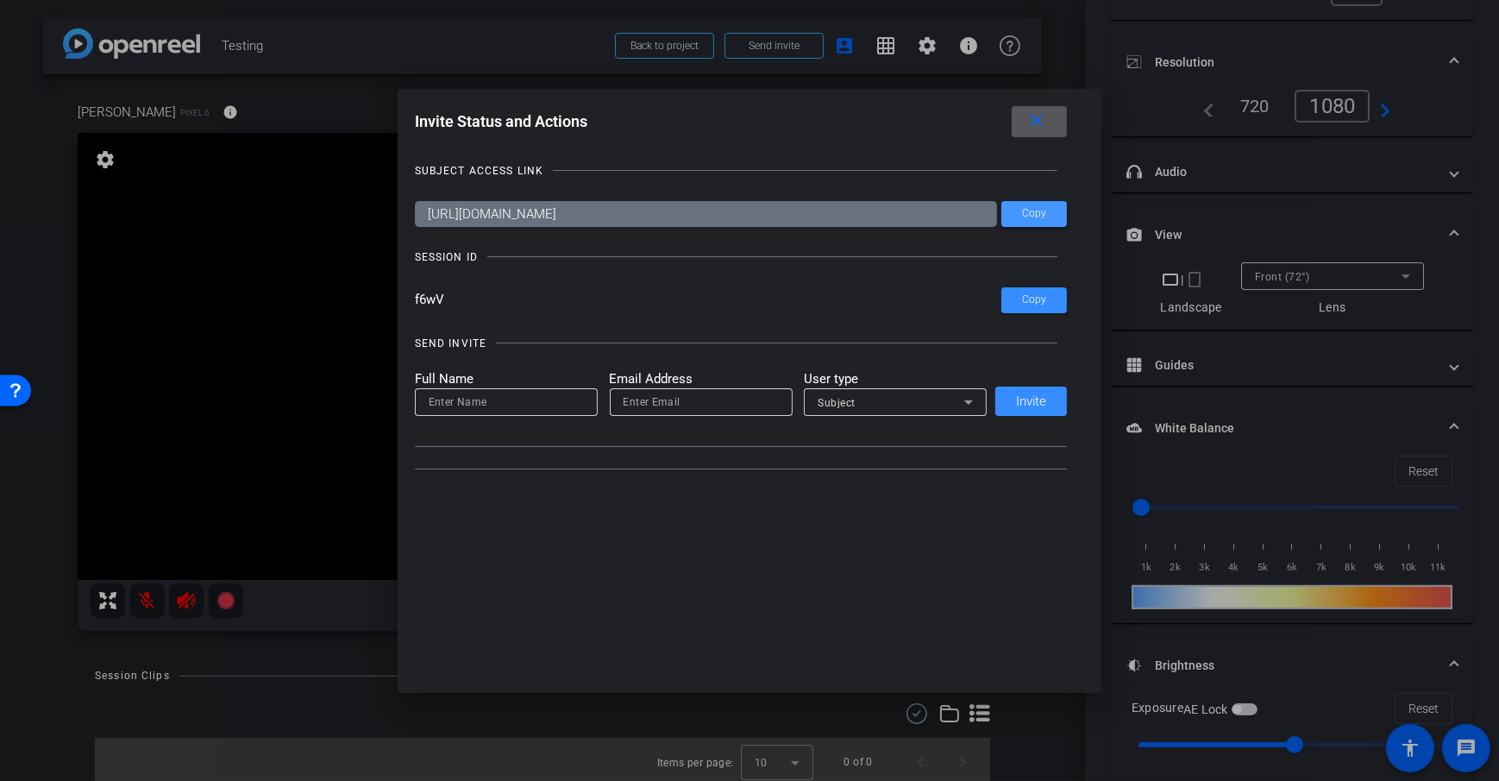
click at [1054, 208] on span at bounding box center [1035, 213] width 66 height 41
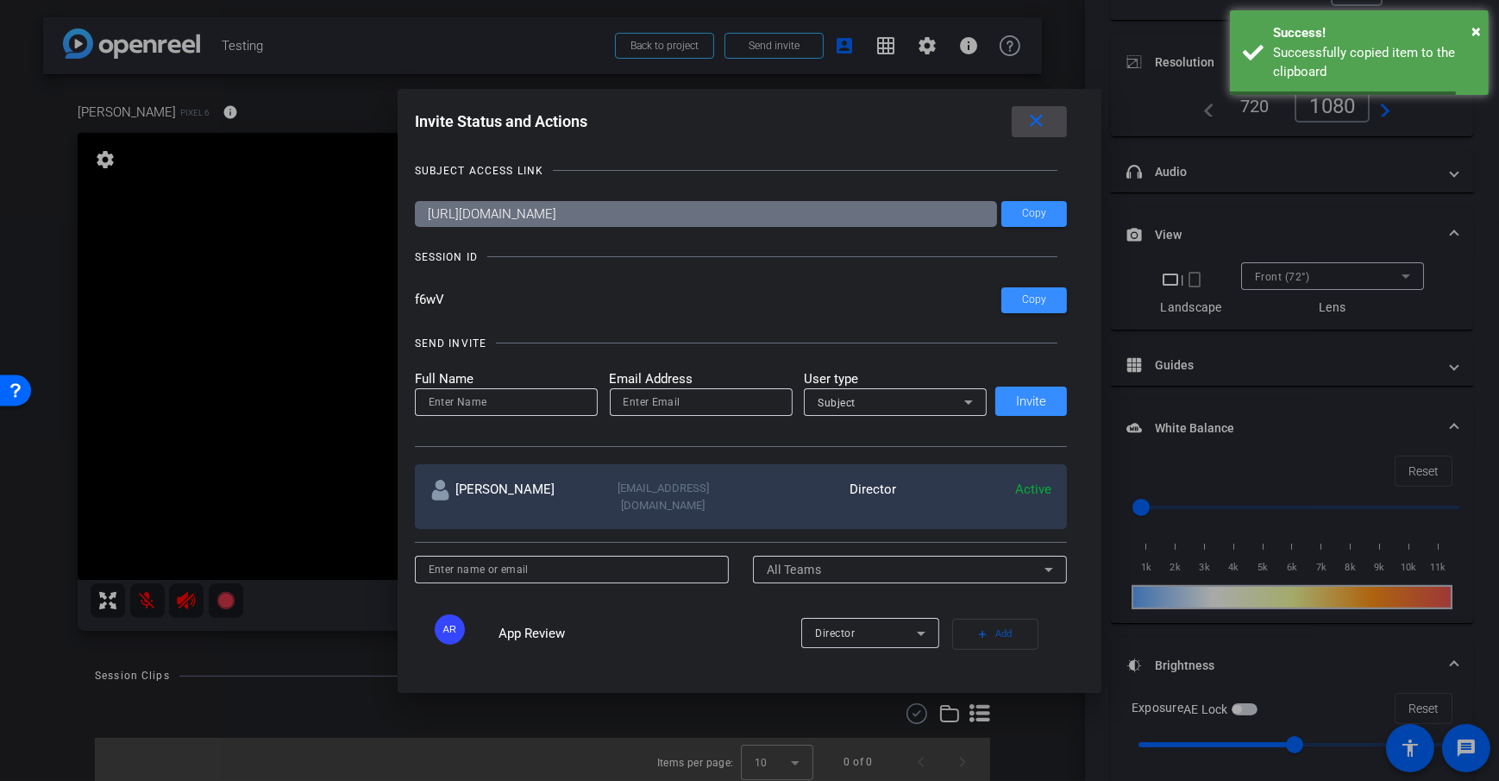
click at [1033, 109] on span at bounding box center [1039, 121] width 55 height 41
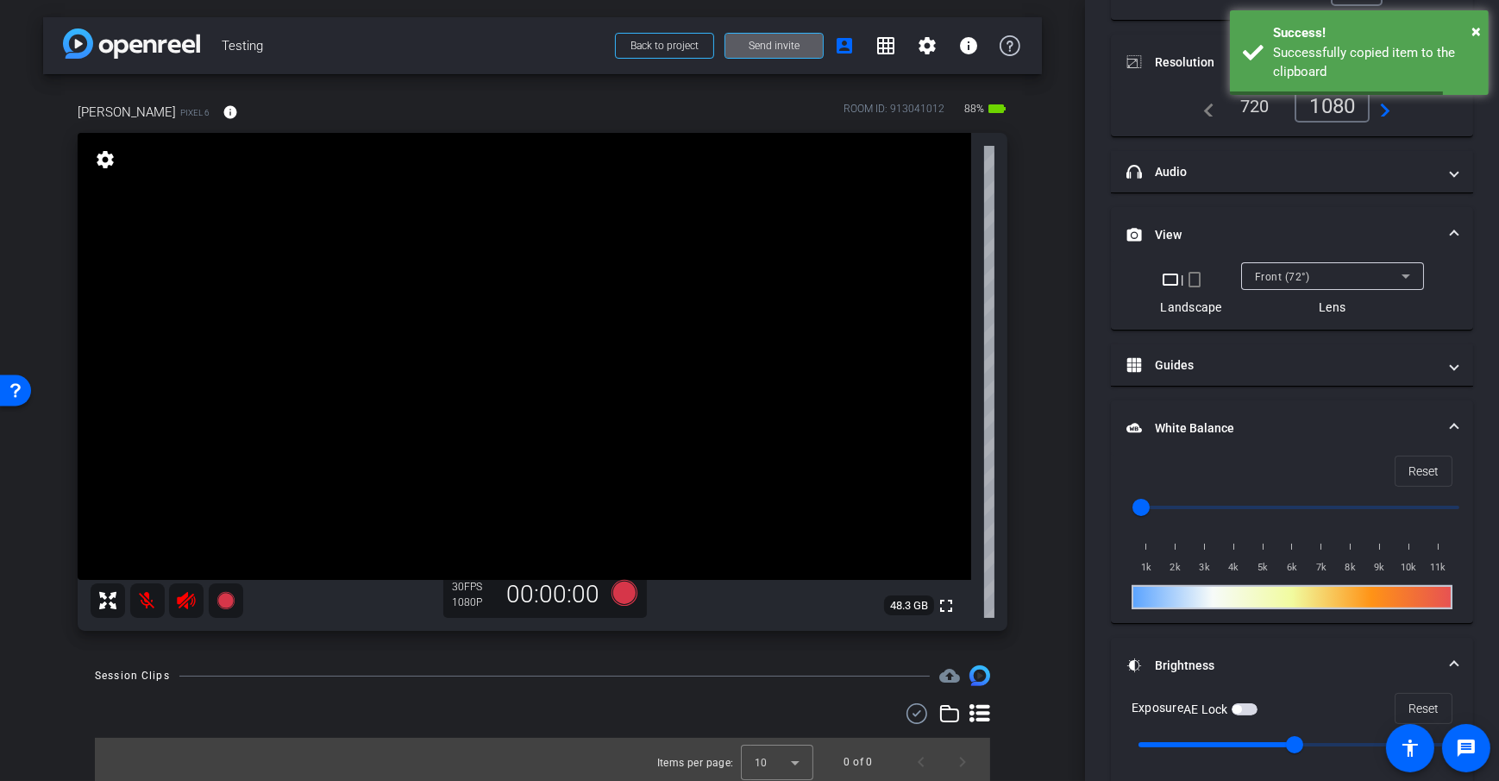
click at [1065, 285] on div "arrow_back Testing Back to project Send invite account_box grid_on settings inf…" at bounding box center [542, 390] width 1085 height 781
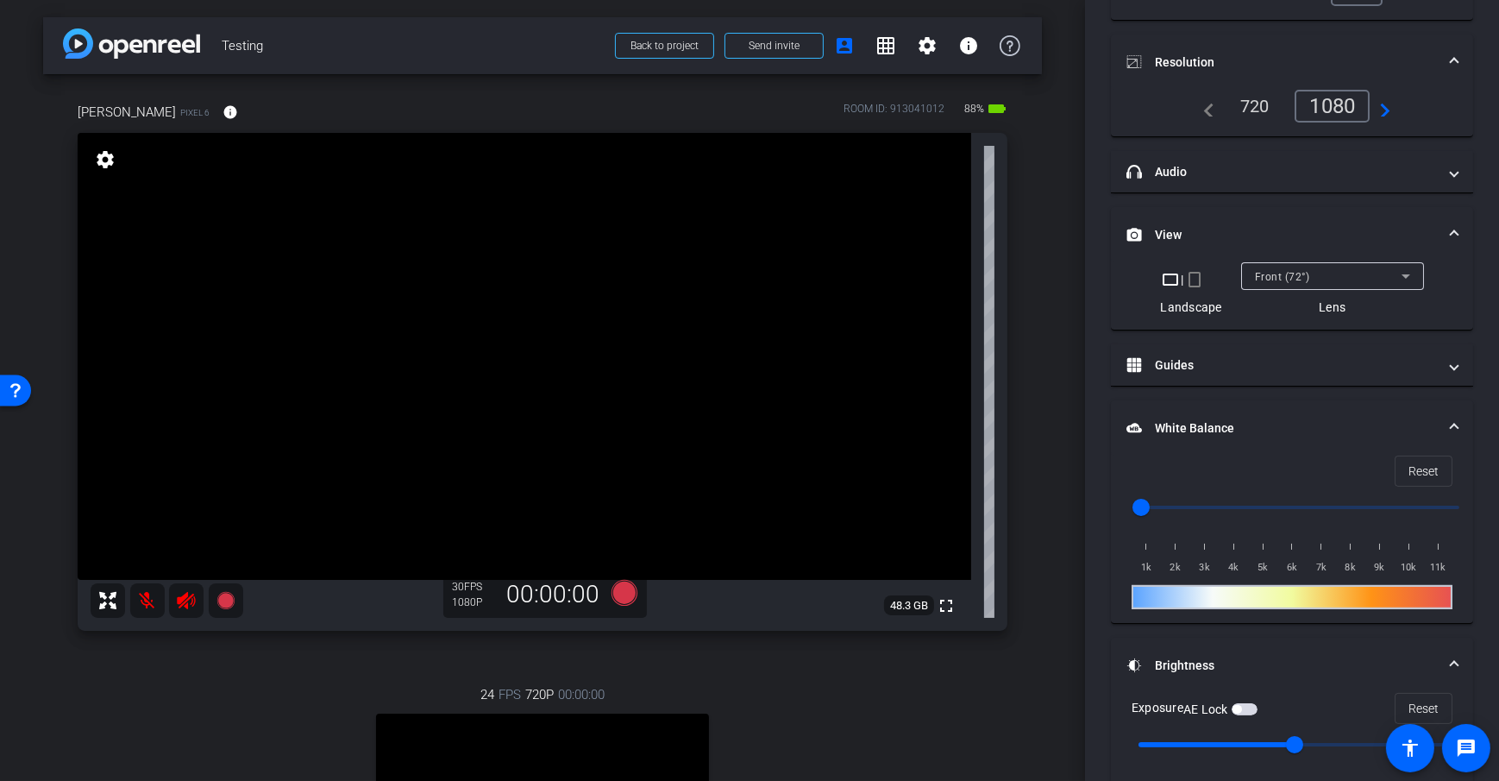
click at [1038, 421] on div "arrow_back Testing Back to project Send invite account_box grid_on settings inf…" at bounding box center [542, 390] width 1085 height 781
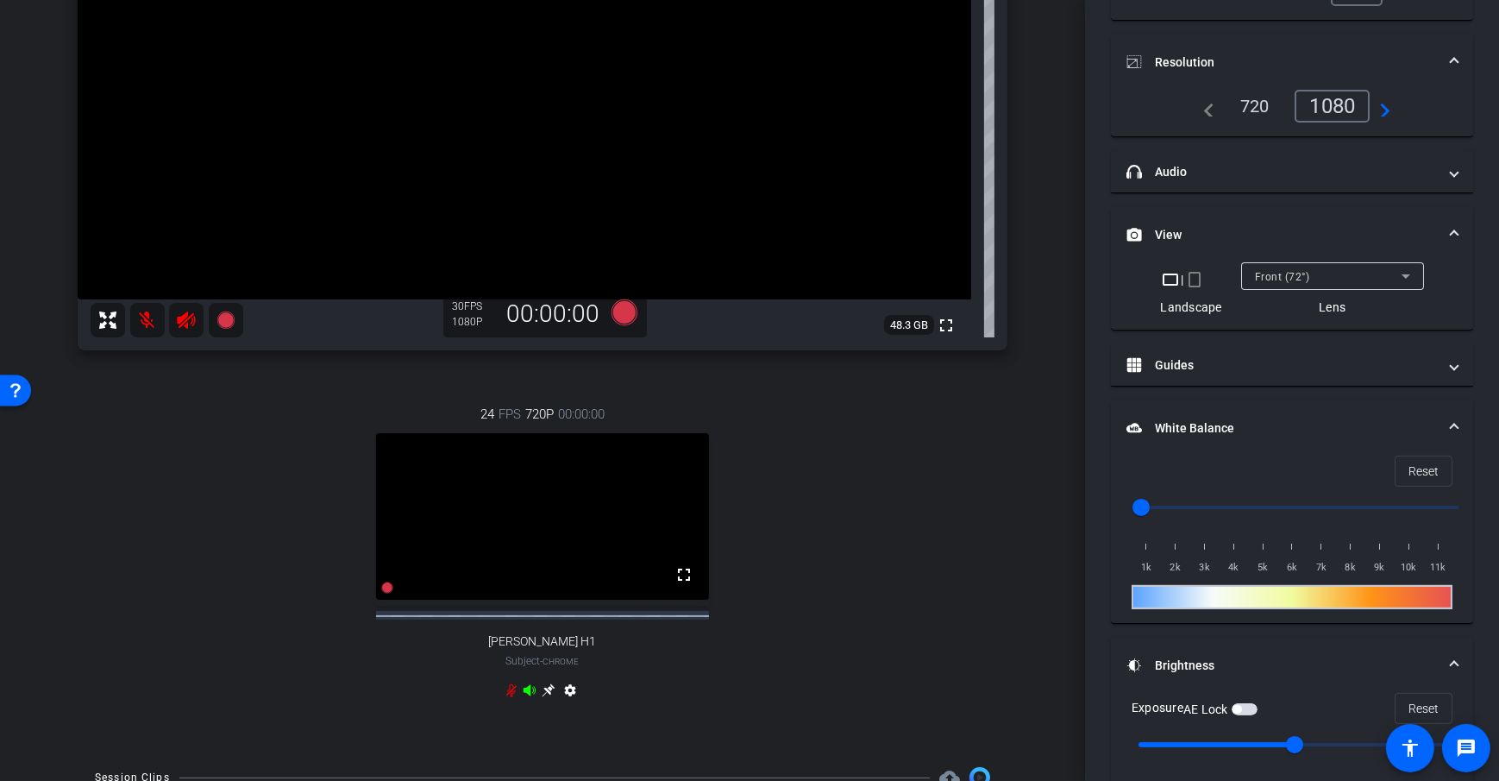
scroll to position [281, 0]
click at [618, 307] on icon at bounding box center [625, 311] width 26 height 26
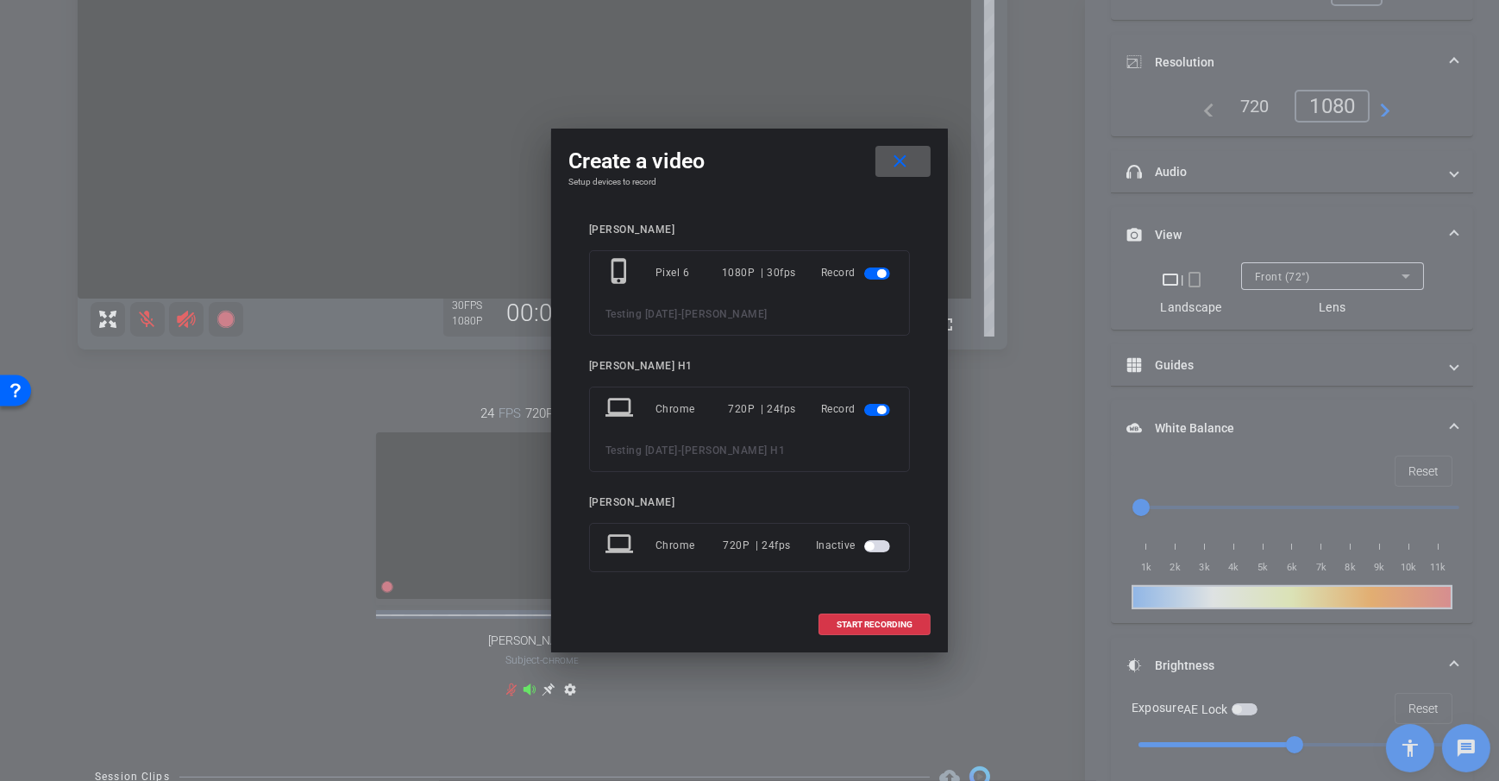
click at [911, 166] on span at bounding box center [903, 161] width 55 height 41
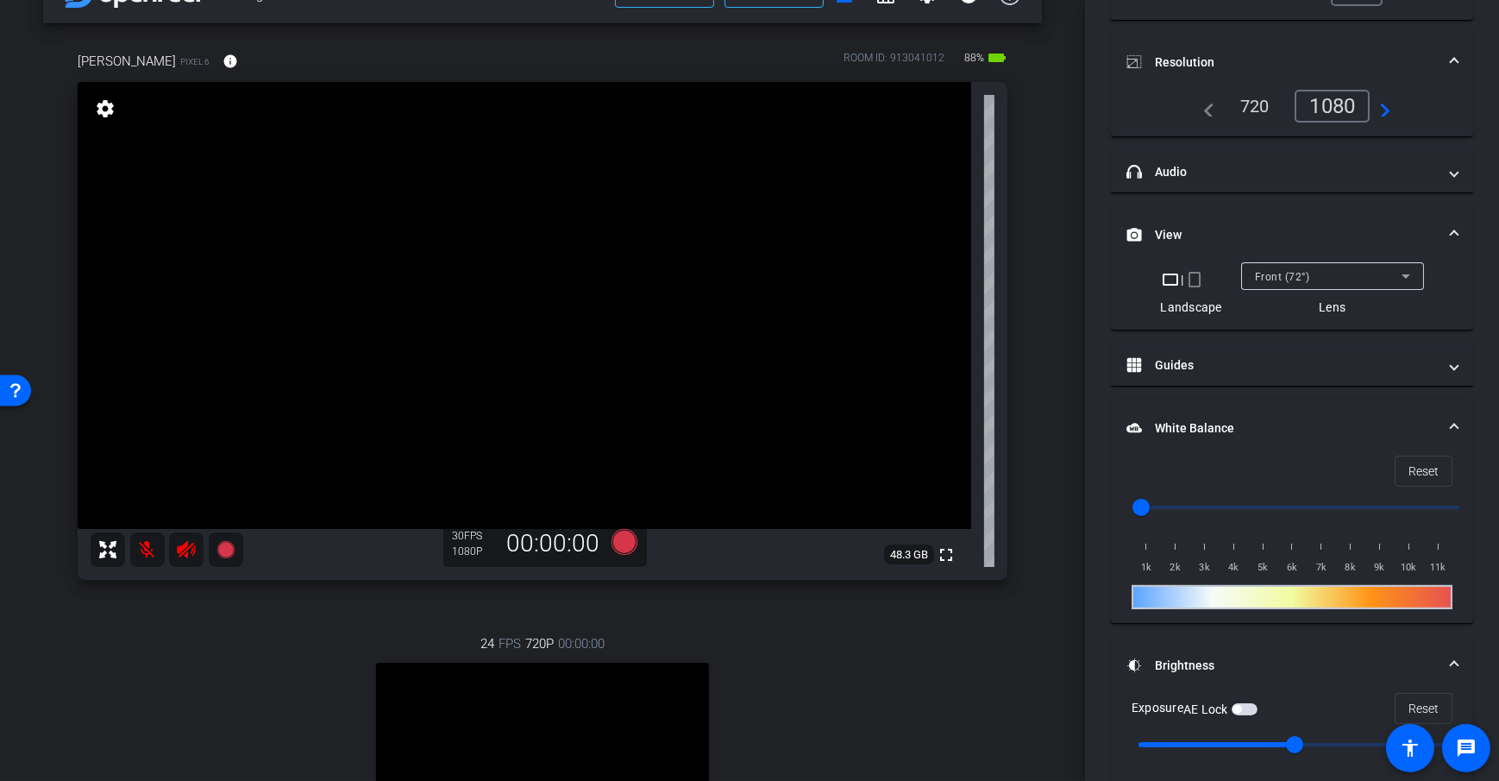
scroll to position [30, 0]
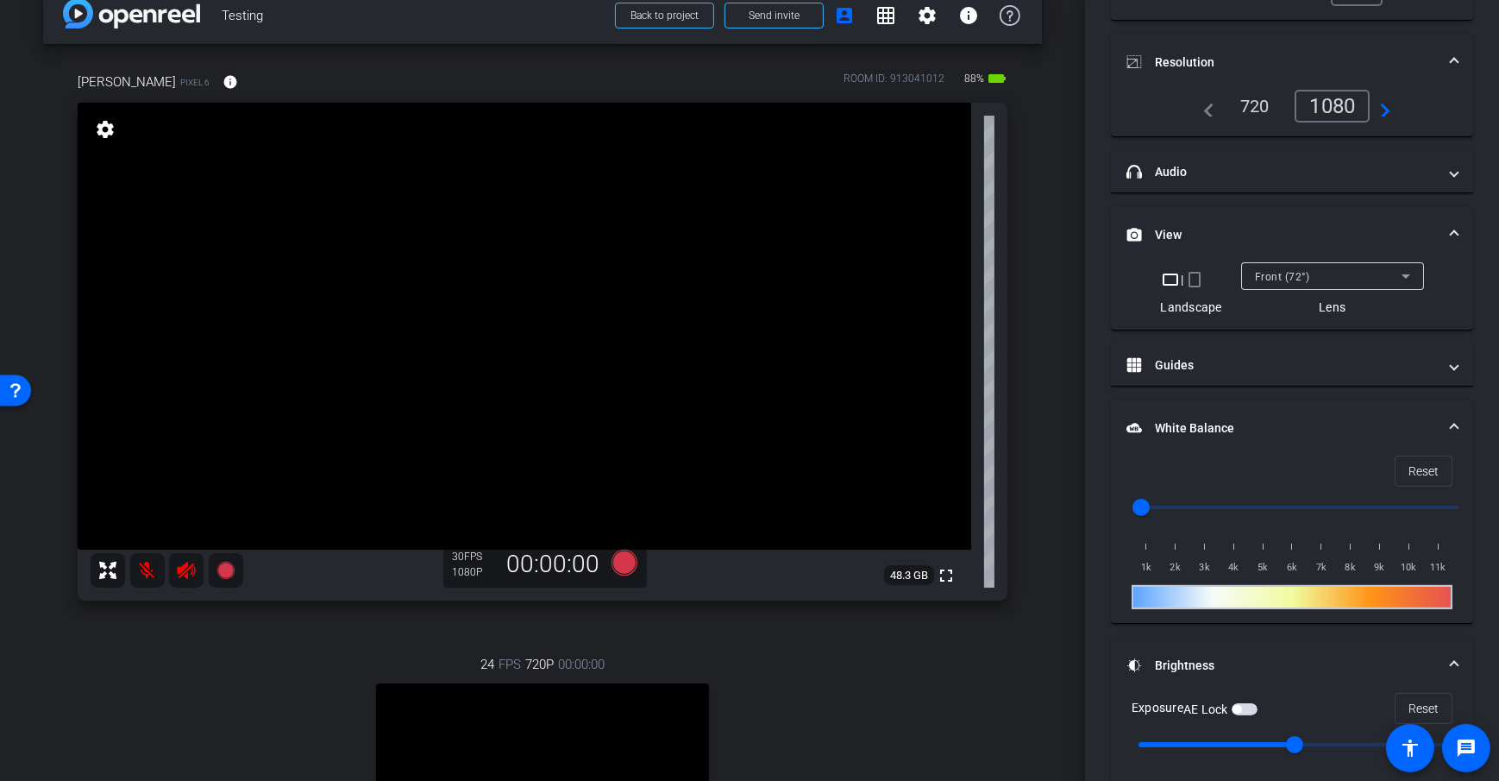
click at [1021, 403] on div "[PERSON_NAME] Pixel 6 info ROOM ID: 913041012 88% battery_std fullscreen settin…" at bounding box center [542, 522] width 999 height 956
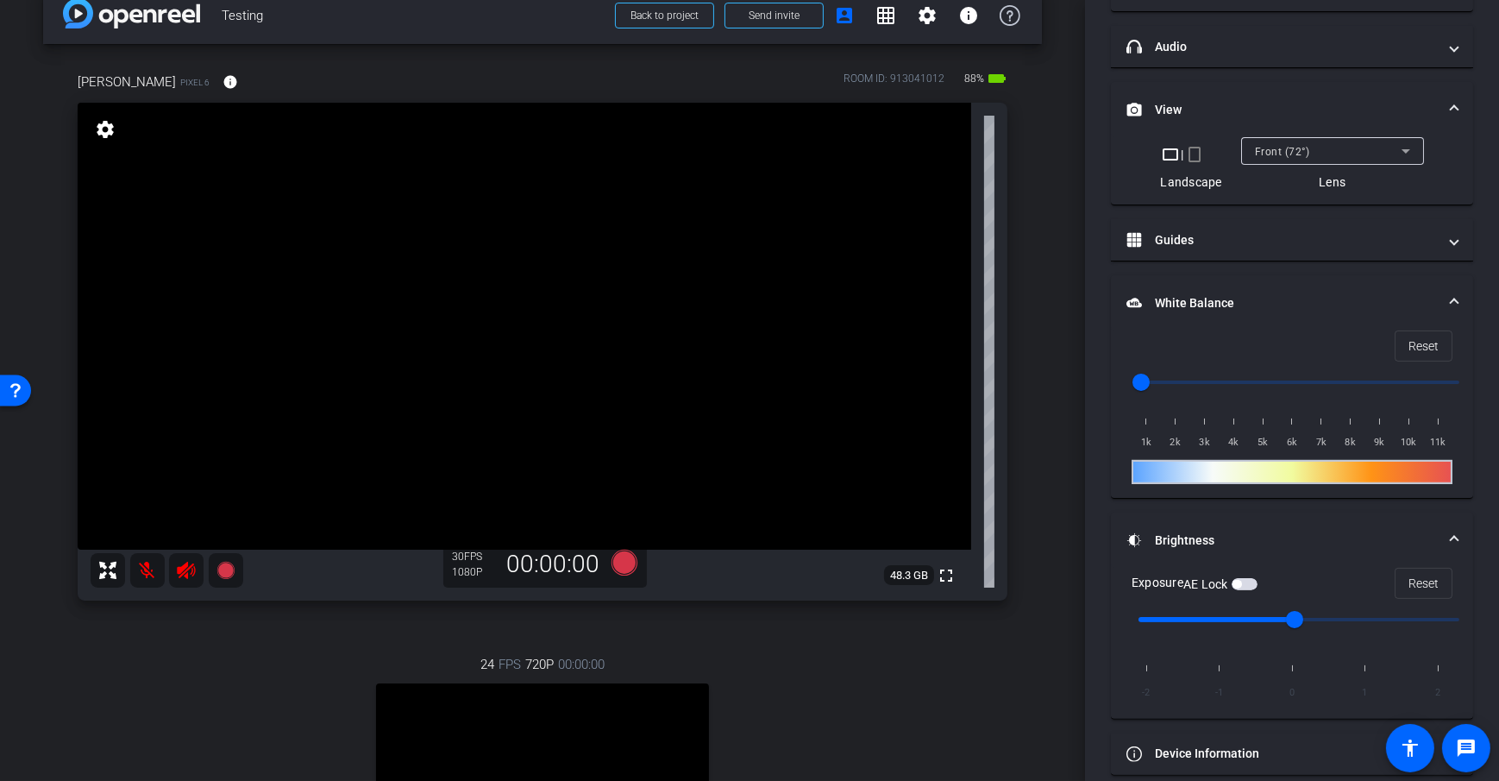
scroll to position [349, 0]
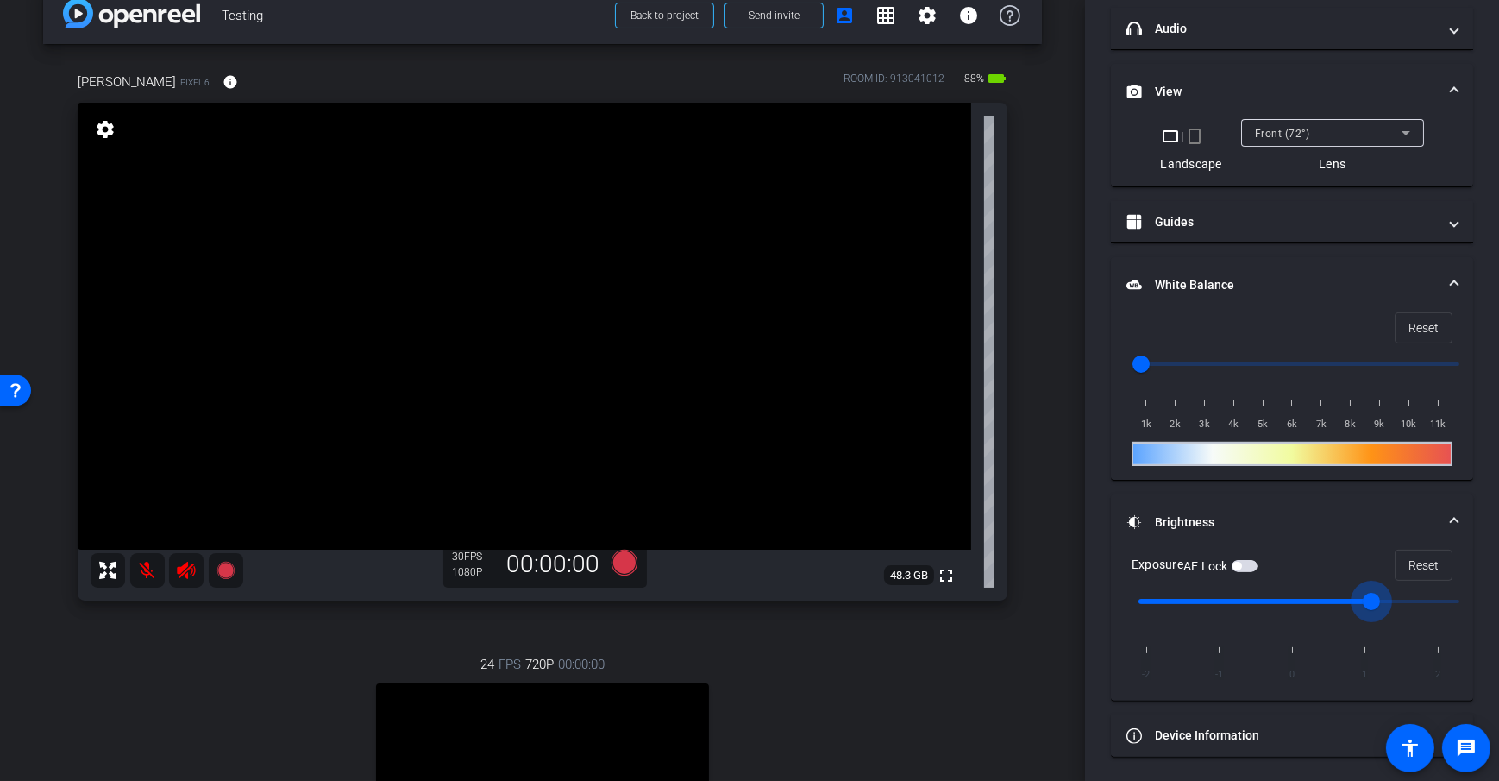
drag, startPoint x: 1298, startPoint y: 596, endPoint x: 1369, endPoint y: 600, distance: 70.8
click at [1369, 600] on input "range" at bounding box center [1299, 601] width 357 height 38
drag, startPoint x: 1371, startPoint y: 595, endPoint x: 1190, endPoint y: 601, distance: 181.3
click at [1189, 601] on input "range" at bounding box center [1299, 601] width 357 height 38
drag, startPoint x: 1217, startPoint y: 591, endPoint x: 1290, endPoint y: 612, distance: 75.4
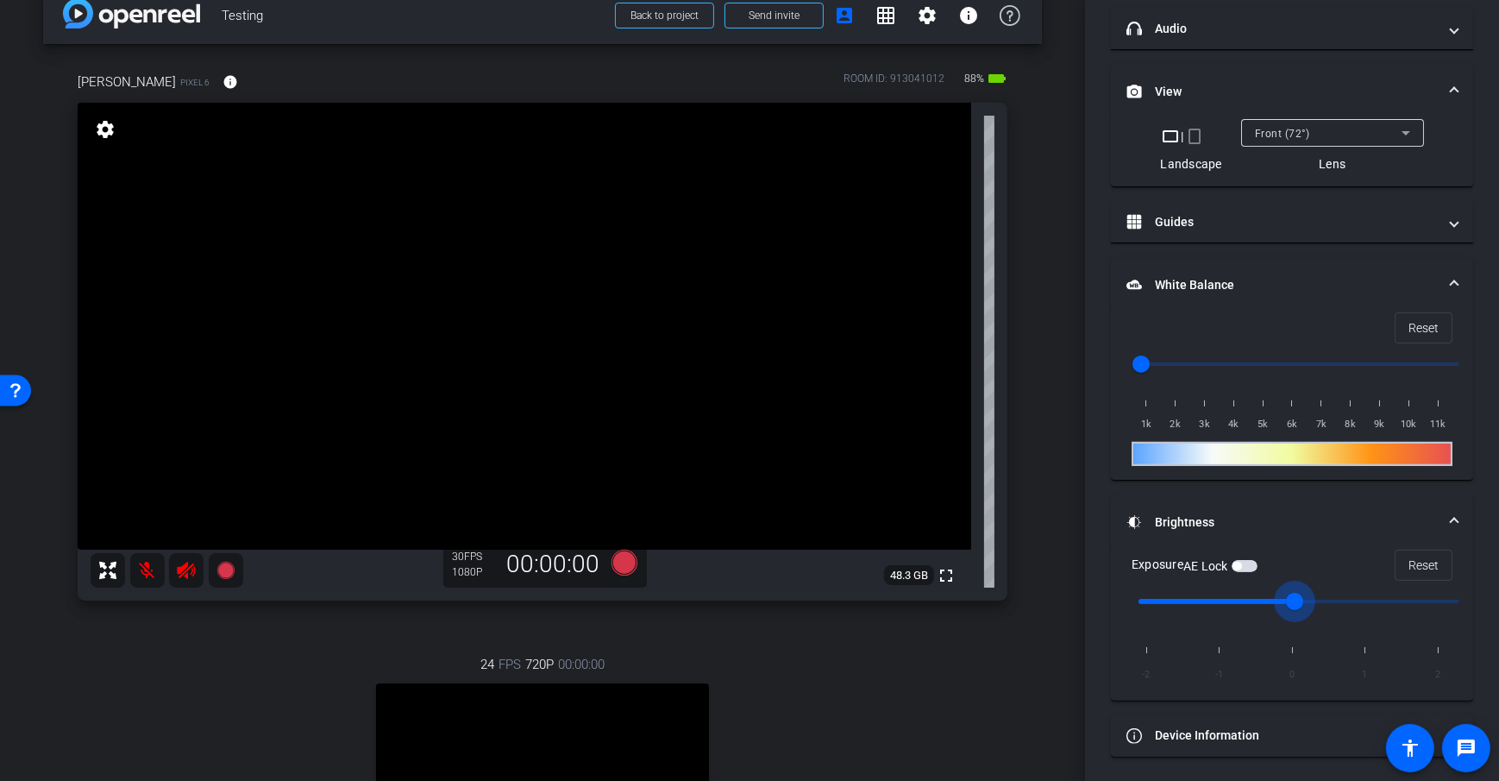
type input "0"
click at [1290, 612] on input "range" at bounding box center [1299, 601] width 357 height 38
click at [1033, 487] on div "arrow_back Testing Back to project Send invite account_box grid_on settings inf…" at bounding box center [542, 360] width 1085 height 781
click at [352, 264] on video at bounding box center [525, 326] width 894 height 447
click at [1253, 561] on span "button" at bounding box center [1245, 566] width 26 height 12
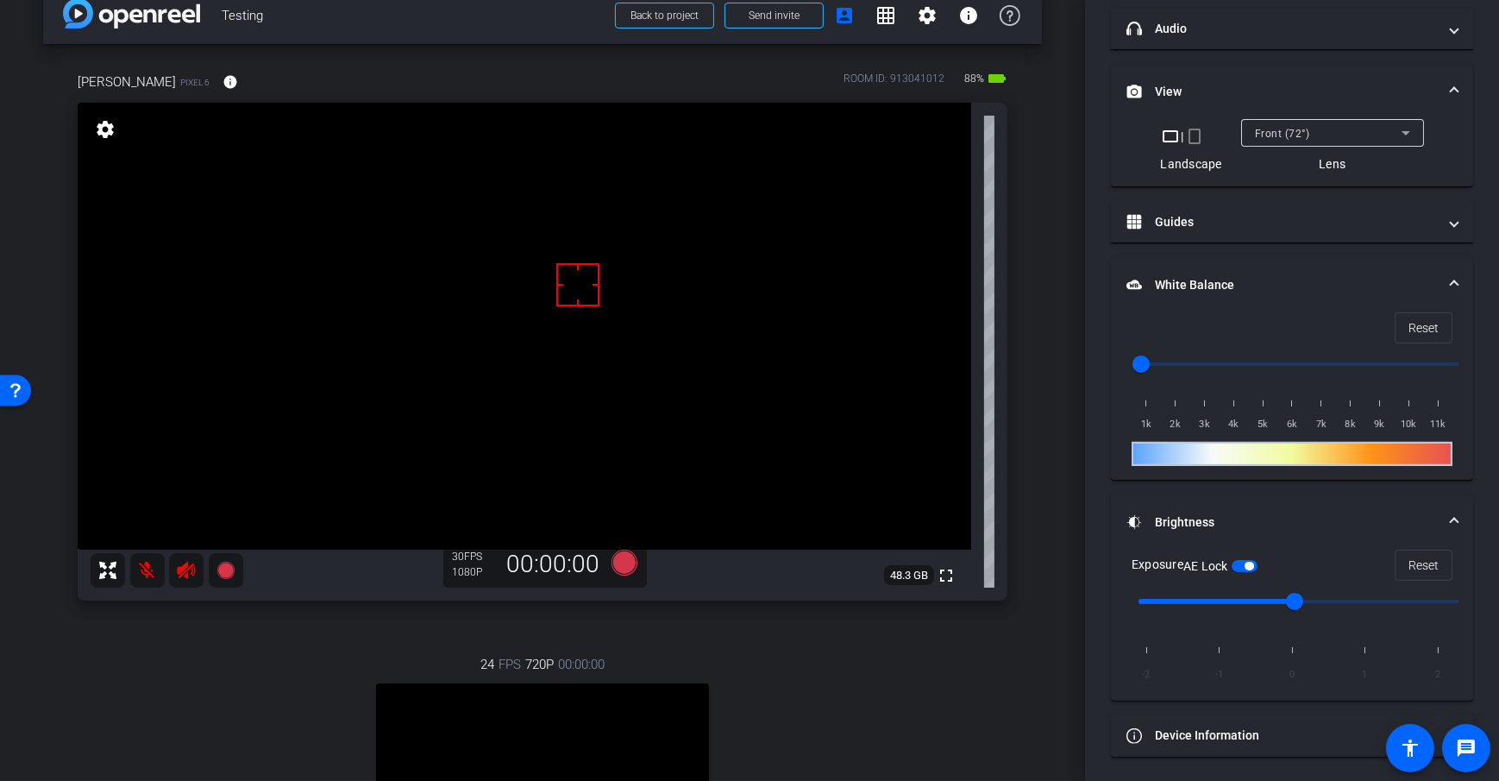
click at [1054, 317] on div "arrow_back Testing Back to project Send invite account_box grid_on settings inf…" at bounding box center [542, 360] width 1085 height 781
click at [1050, 337] on div "arrow_back Testing Back to project Send invite account_box grid_on settings inf…" at bounding box center [542, 360] width 1085 height 781
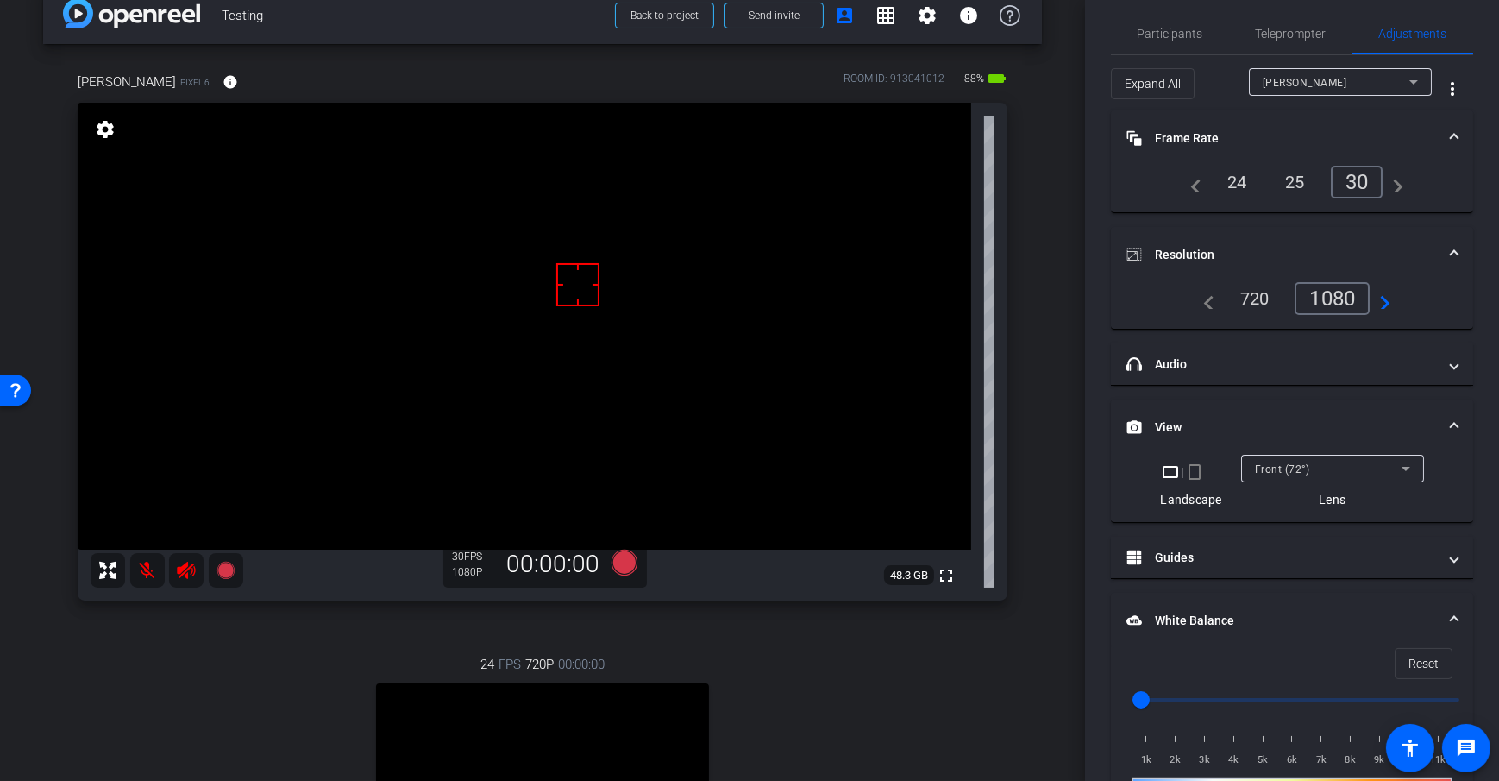
scroll to position [0, 0]
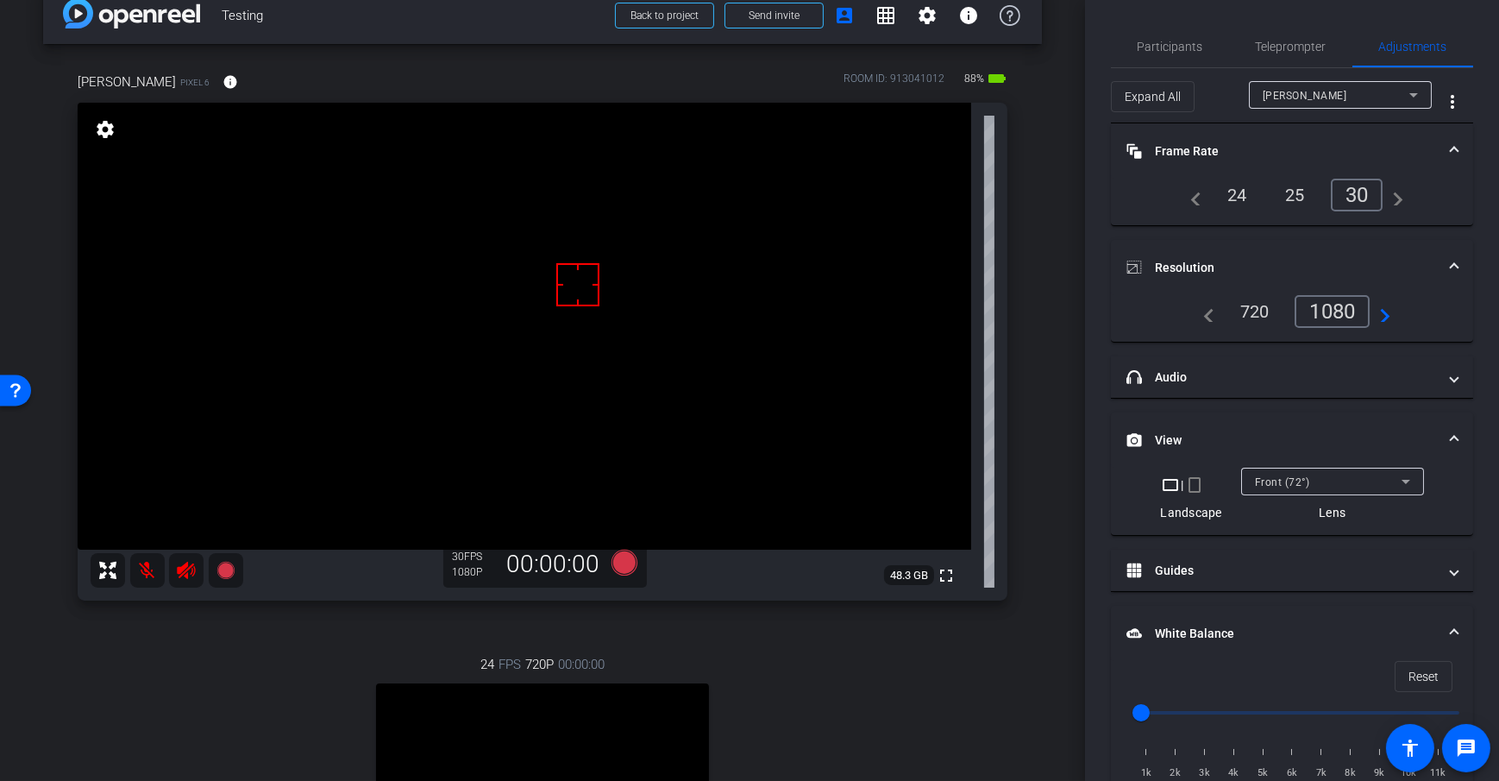
click at [1069, 369] on div "arrow_back Testing Back to project Send invite account_box grid_on settings inf…" at bounding box center [542, 360] width 1085 height 781
click at [770, 9] on span "Send invite" at bounding box center [774, 16] width 51 height 14
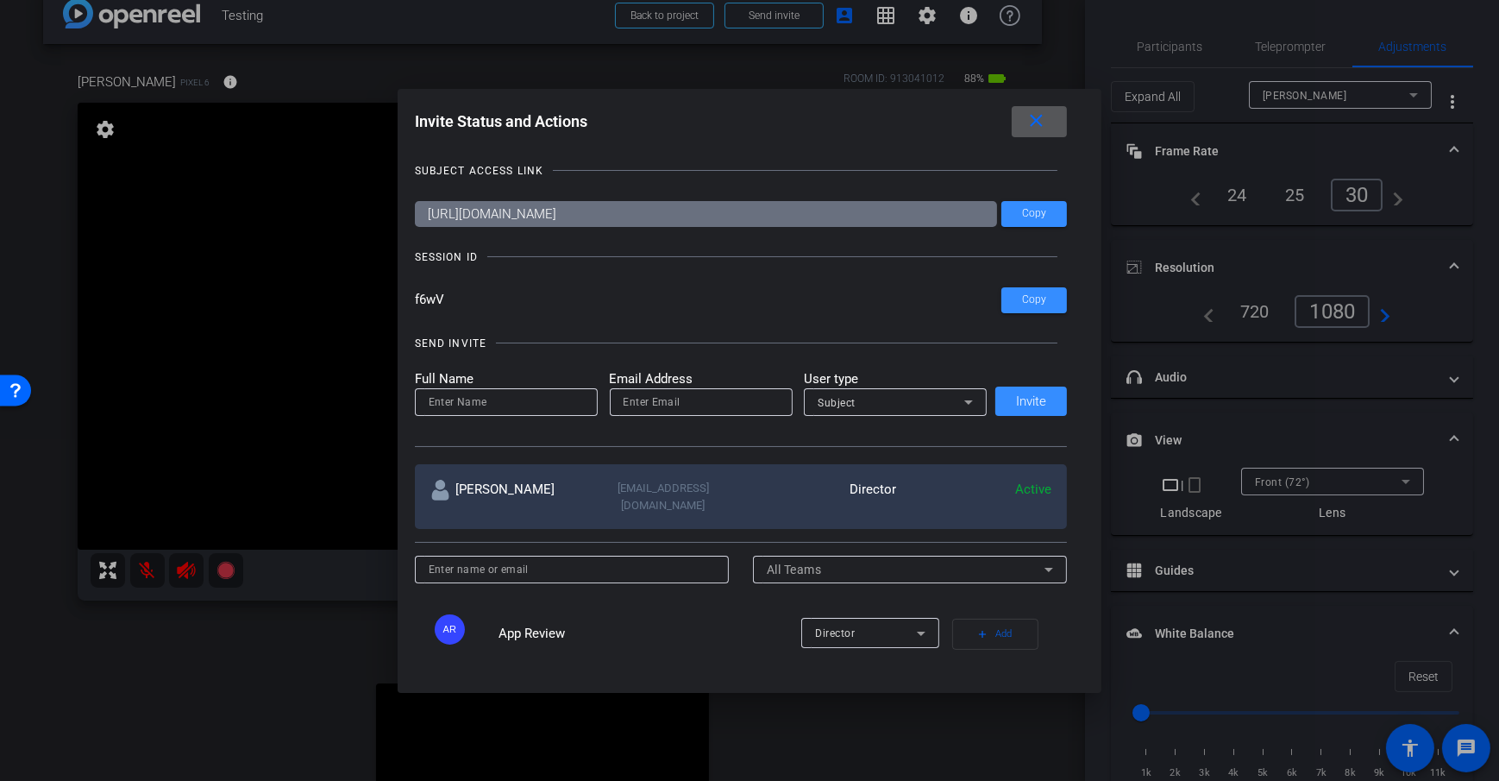
click at [1046, 127] on mat-icon "close" at bounding box center [1037, 121] width 22 height 22
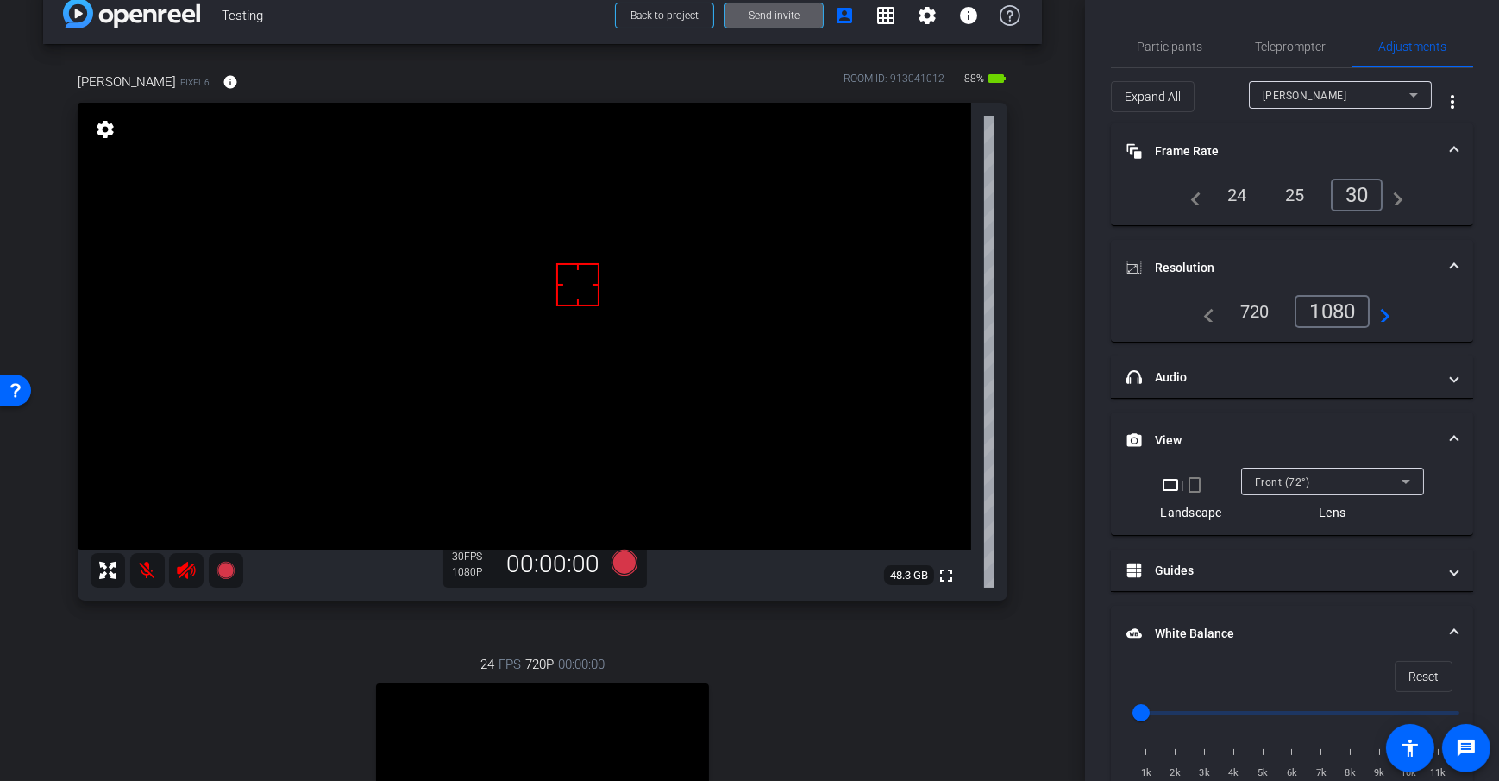
click at [1070, 283] on div "arrow_back Testing Back to project Send invite account_box grid_on settings inf…" at bounding box center [542, 360] width 1085 height 781
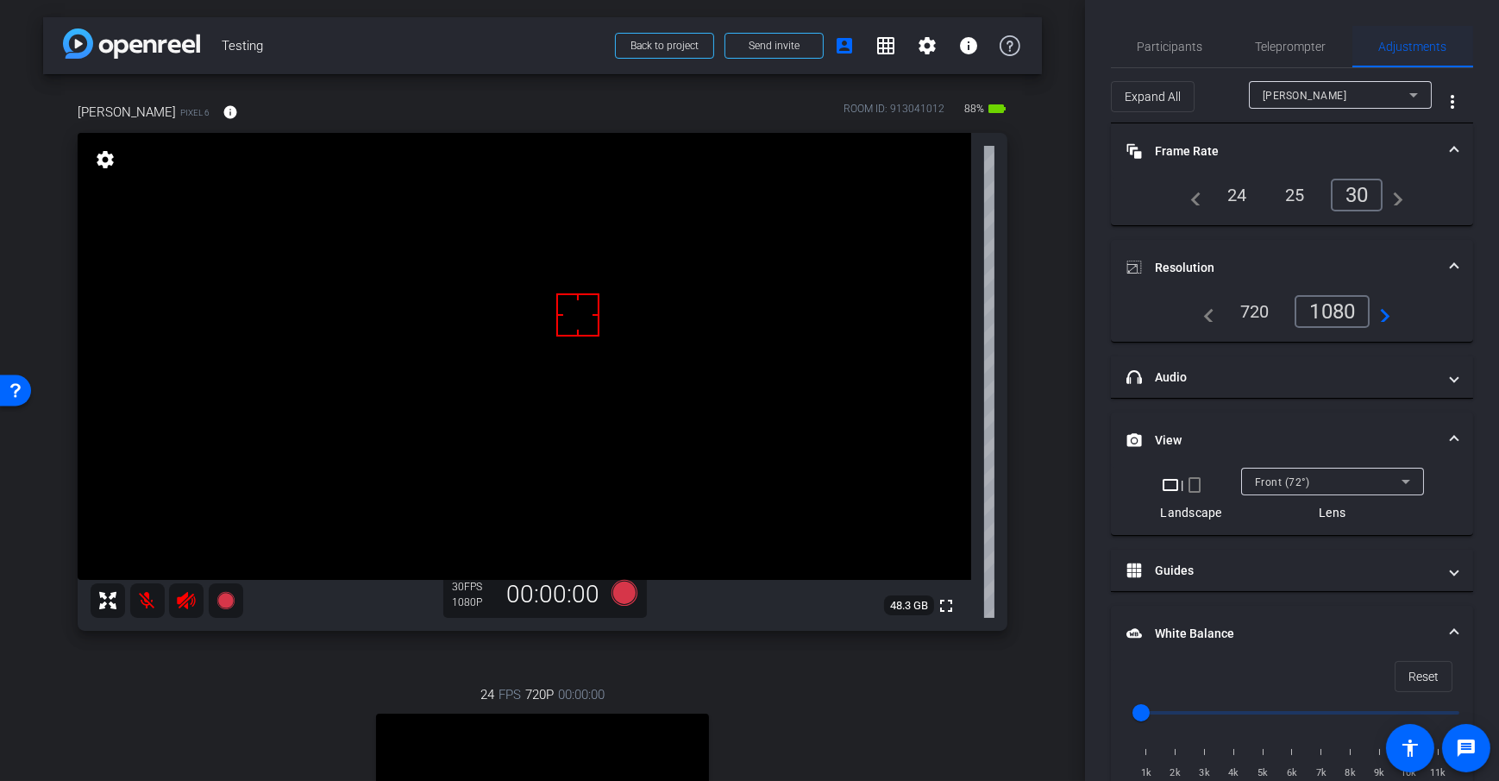
click at [1379, 53] on span "Adjustments" at bounding box center [1413, 46] width 68 height 41
click at [1293, 50] on span "Teleprompter" at bounding box center [1291, 47] width 71 height 12
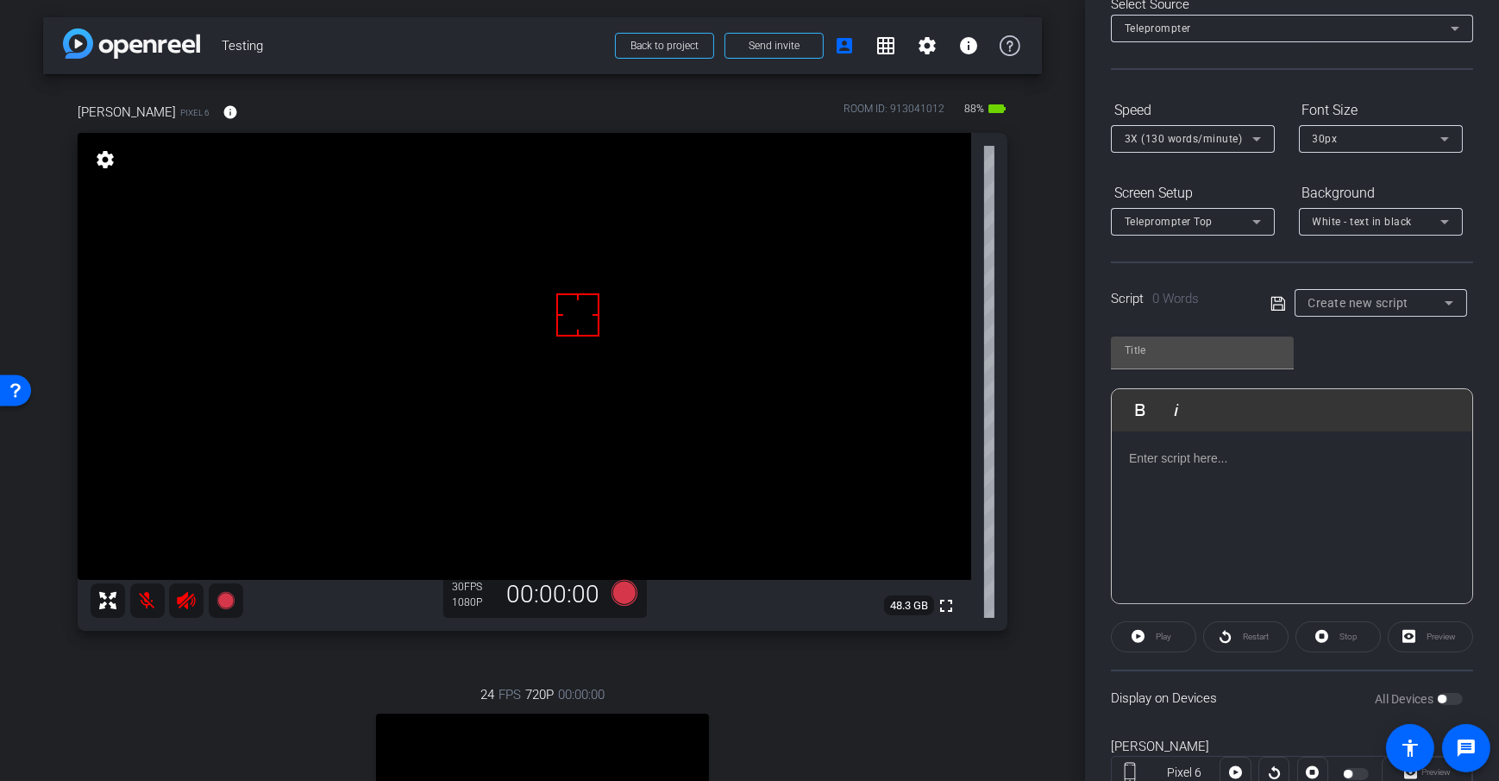
scroll to position [113, 0]
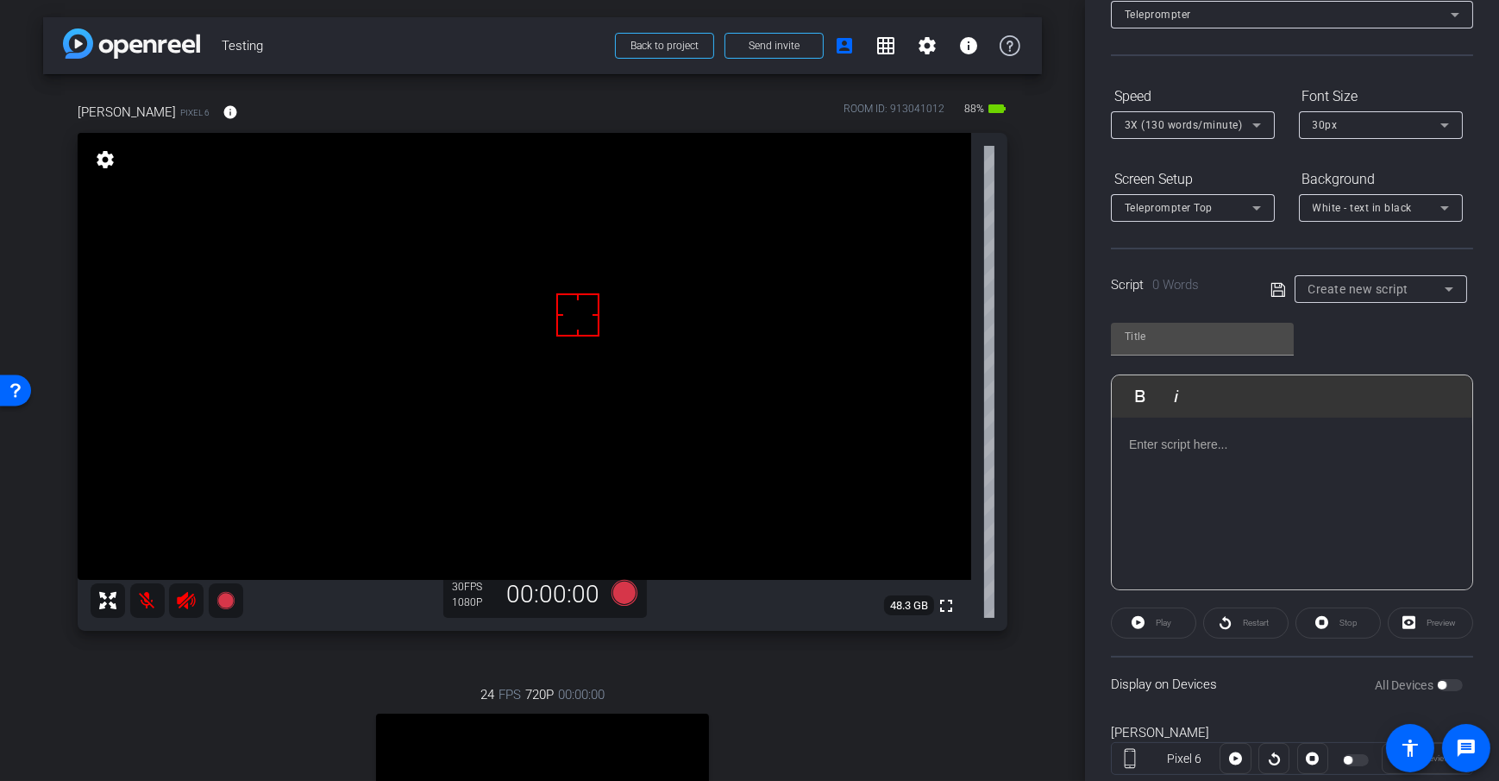
click at [1253, 482] on div at bounding box center [1292, 504] width 361 height 173
click at [1412, 284] on div "Create new script" at bounding box center [1377, 289] width 136 height 21
click at [1364, 353] on mat-option "Test" at bounding box center [1375, 350] width 168 height 28
type input "Test"
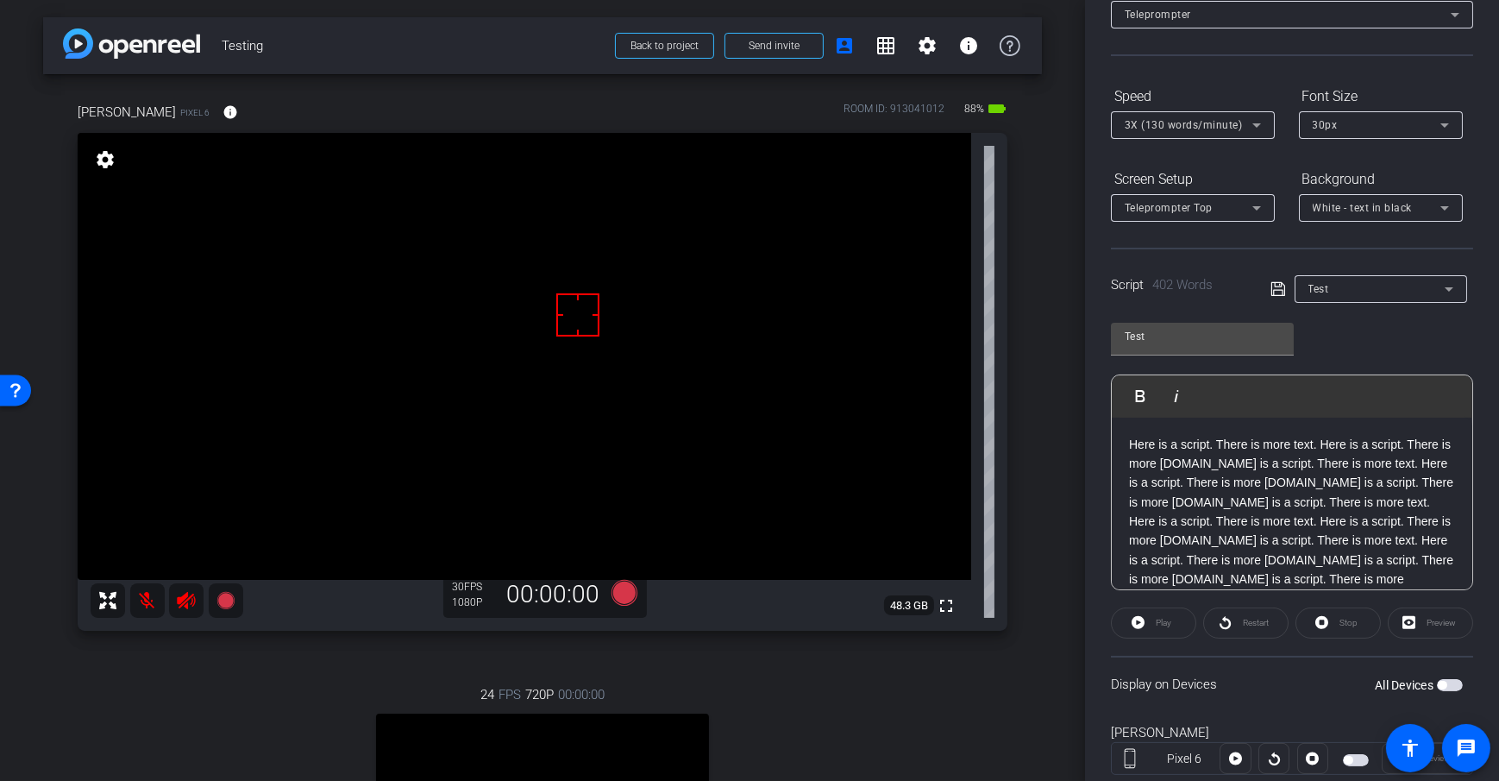
click at [1393, 320] on div "Test Play Play from this location Play Selected Play and display the selected t…" at bounding box center [1292, 450] width 362 height 280
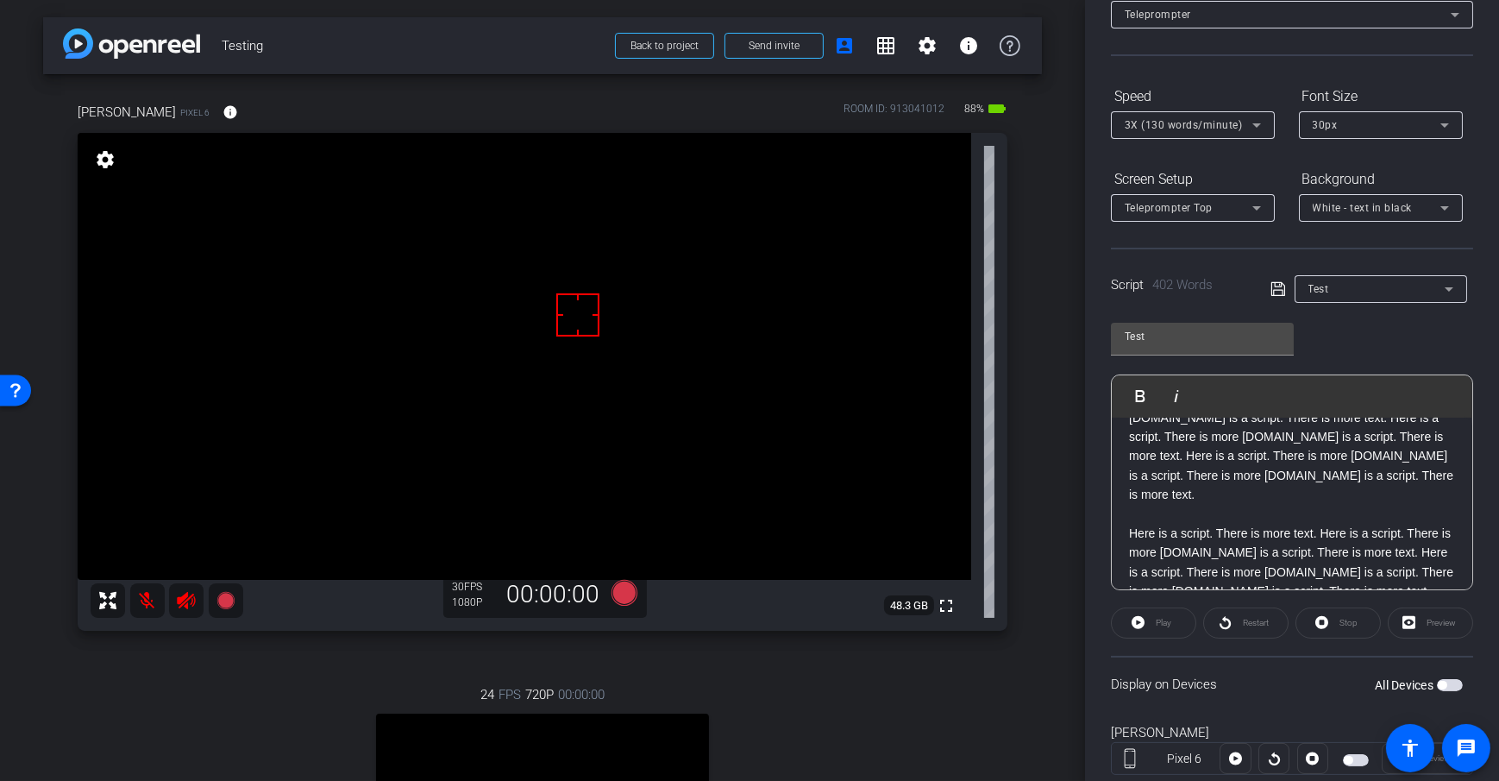
scroll to position [0, 0]
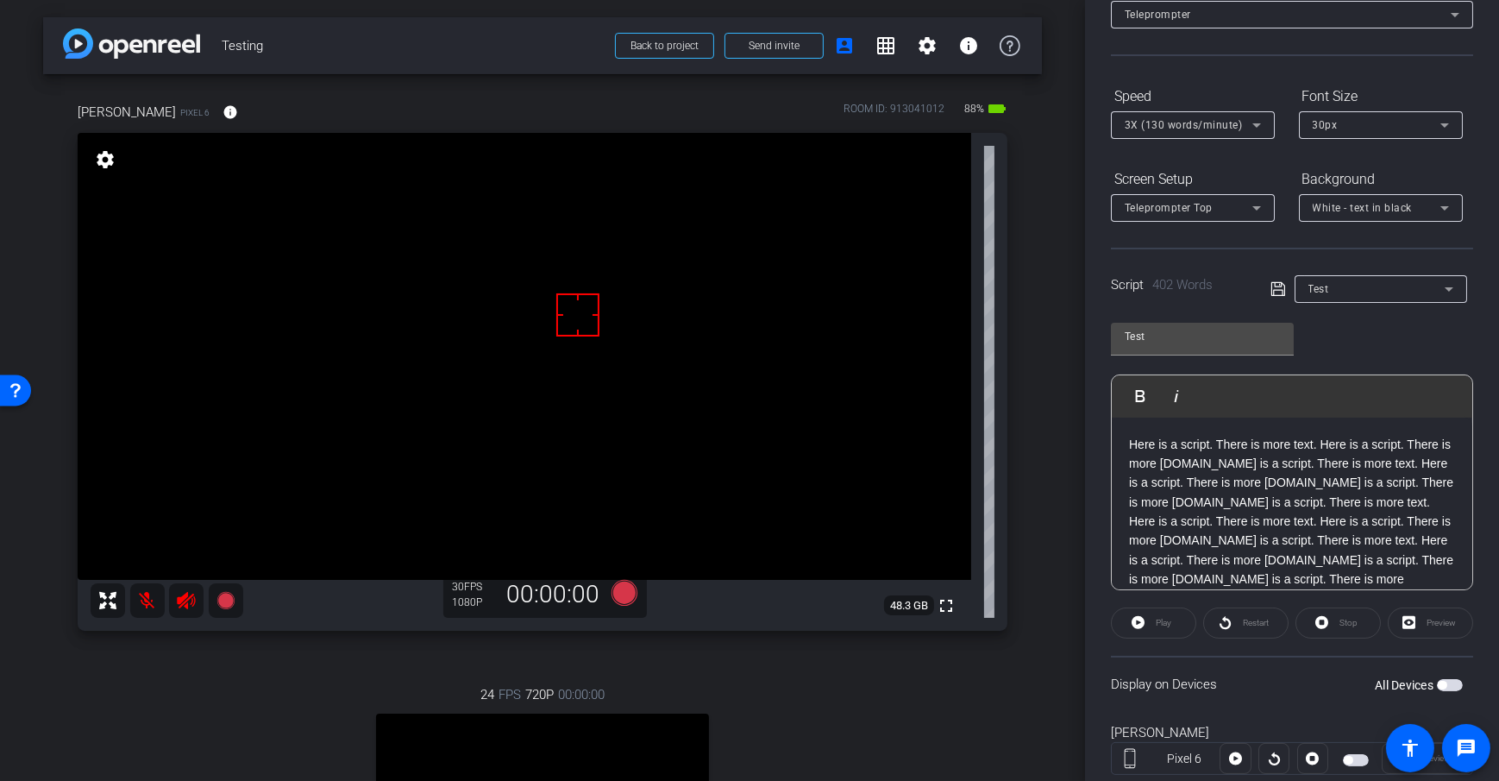
click at [1414, 341] on div "Test Play Play from this location Play Selected Play and display the selected t…" at bounding box center [1292, 450] width 362 height 280
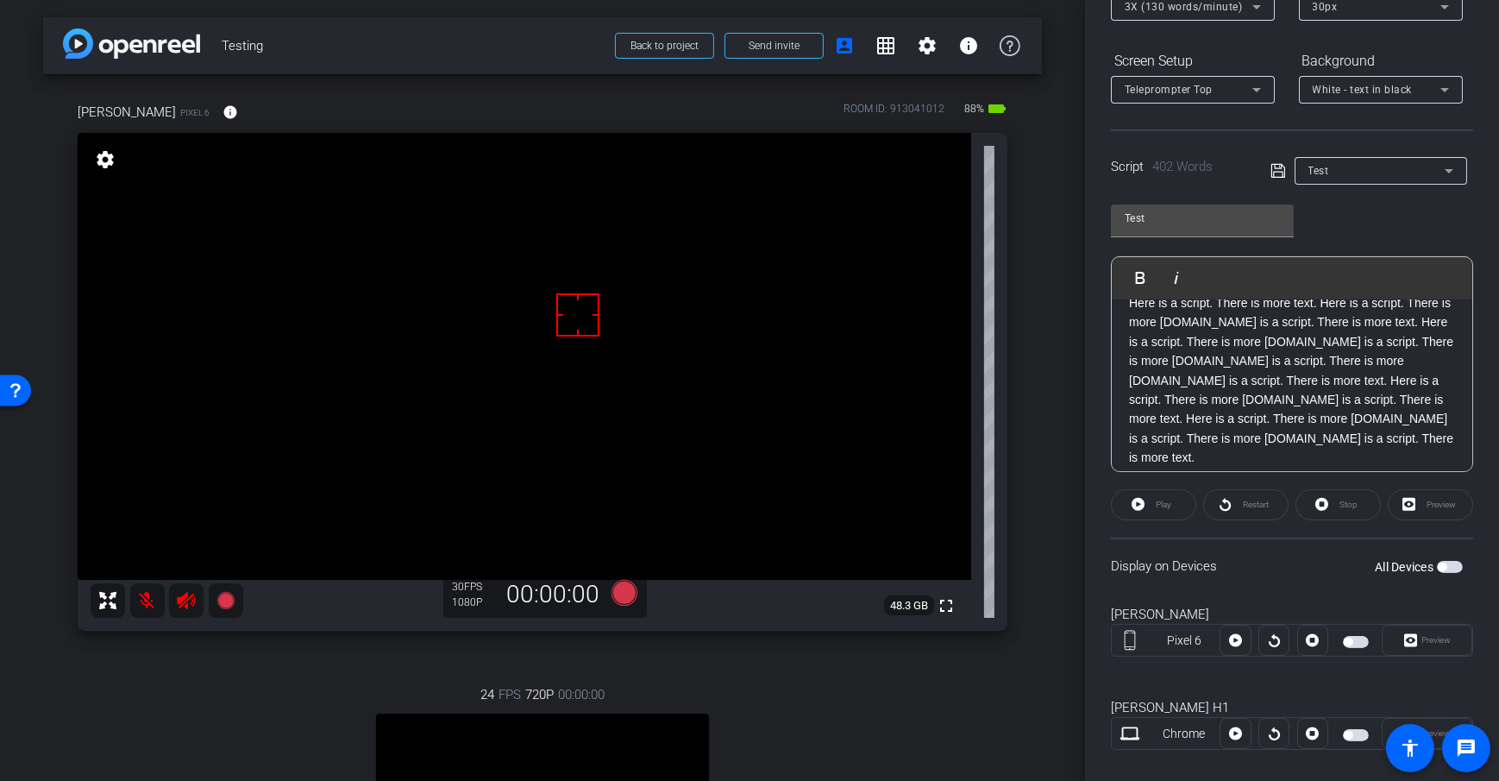
scroll to position [101, 0]
drag, startPoint x: 1106, startPoint y: 556, endPoint x: 1242, endPoint y: 566, distance: 136.7
click at [1242, 566] on div "Participants Teleprompter Adjustments [PERSON_NAME] Director Everyone 0 Mark al…" at bounding box center [1292, 390] width 414 height 781
click at [1391, 583] on div "Display on Devices All Devices" at bounding box center [1292, 565] width 362 height 56
click at [1448, 561] on span "button" at bounding box center [1450, 567] width 26 height 12
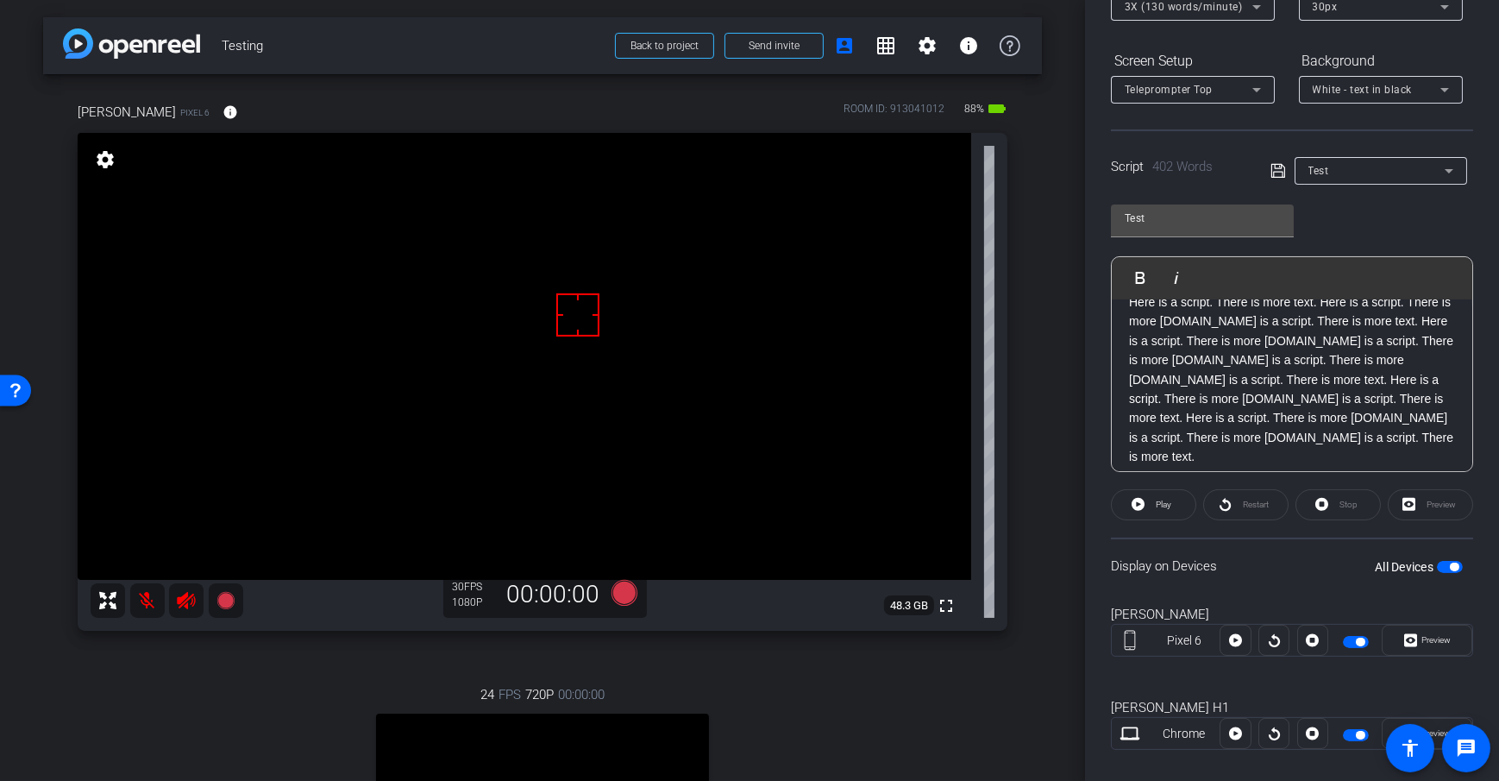
click at [1358, 731] on span "button" at bounding box center [1360, 735] width 9 height 9
click at [1324, 612] on div "[PERSON_NAME]" at bounding box center [1292, 615] width 362 height 20
drag, startPoint x: 1179, startPoint y: 496, endPoint x: 1222, endPoint y: 549, distance: 67.5
click at [1179, 496] on span at bounding box center [1154, 504] width 84 height 41
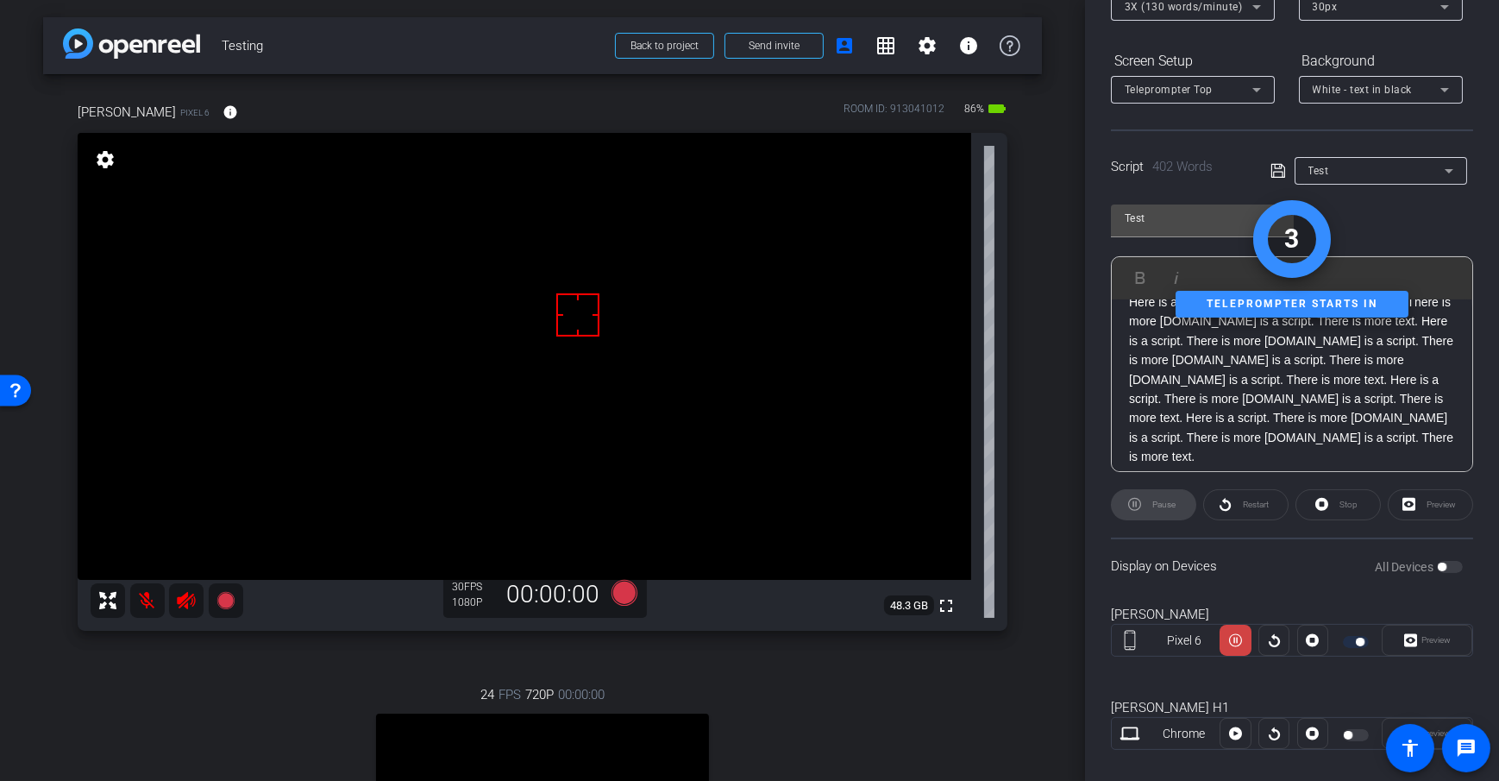
click at [1075, 517] on div "arrow_back Testing Back to project Send invite account_box grid_on settings inf…" at bounding box center [542, 390] width 1085 height 781
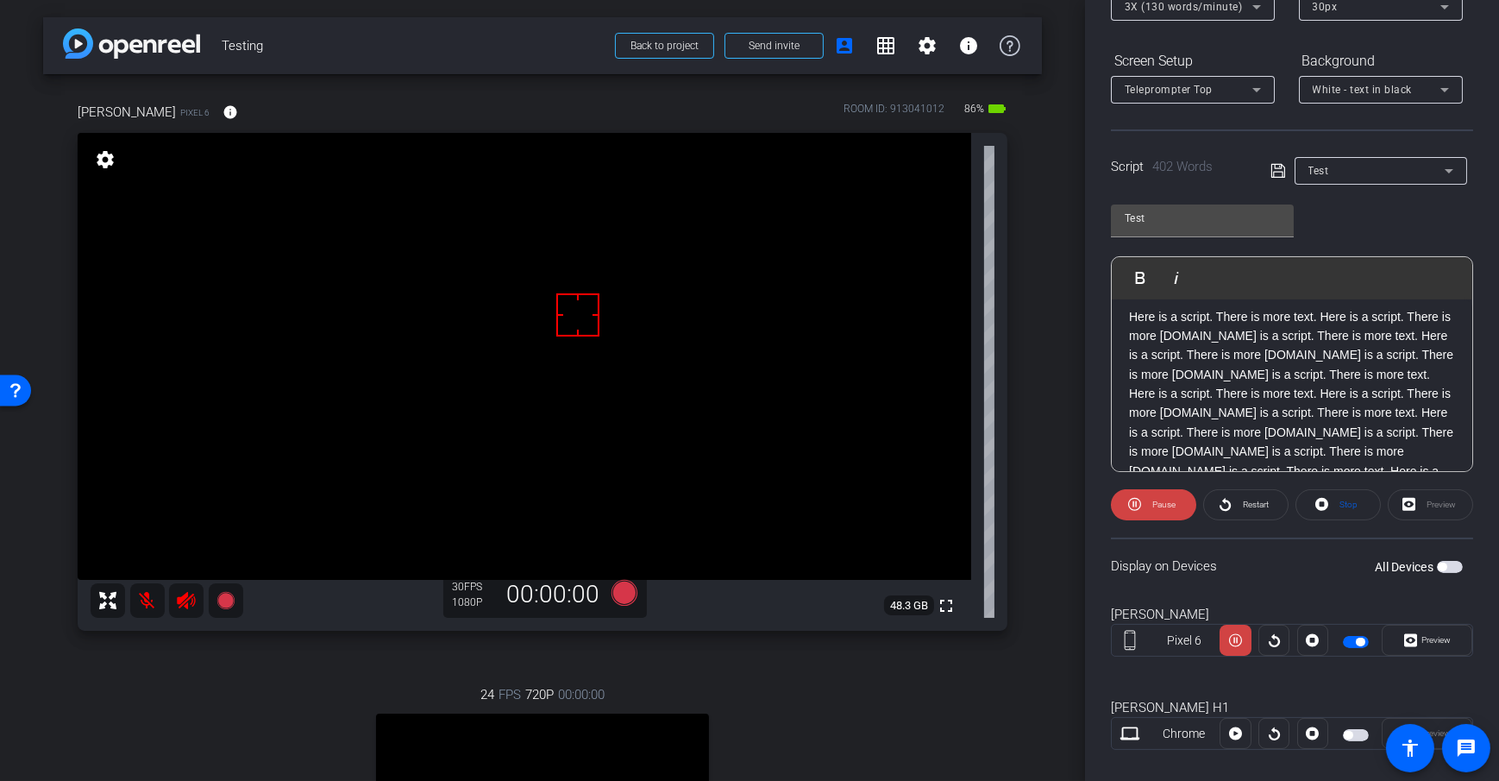
scroll to position [9, 0]
click at [1354, 230] on div "Test Play Play from this location Play Selected Play and display the selected t…" at bounding box center [1292, 332] width 362 height 280
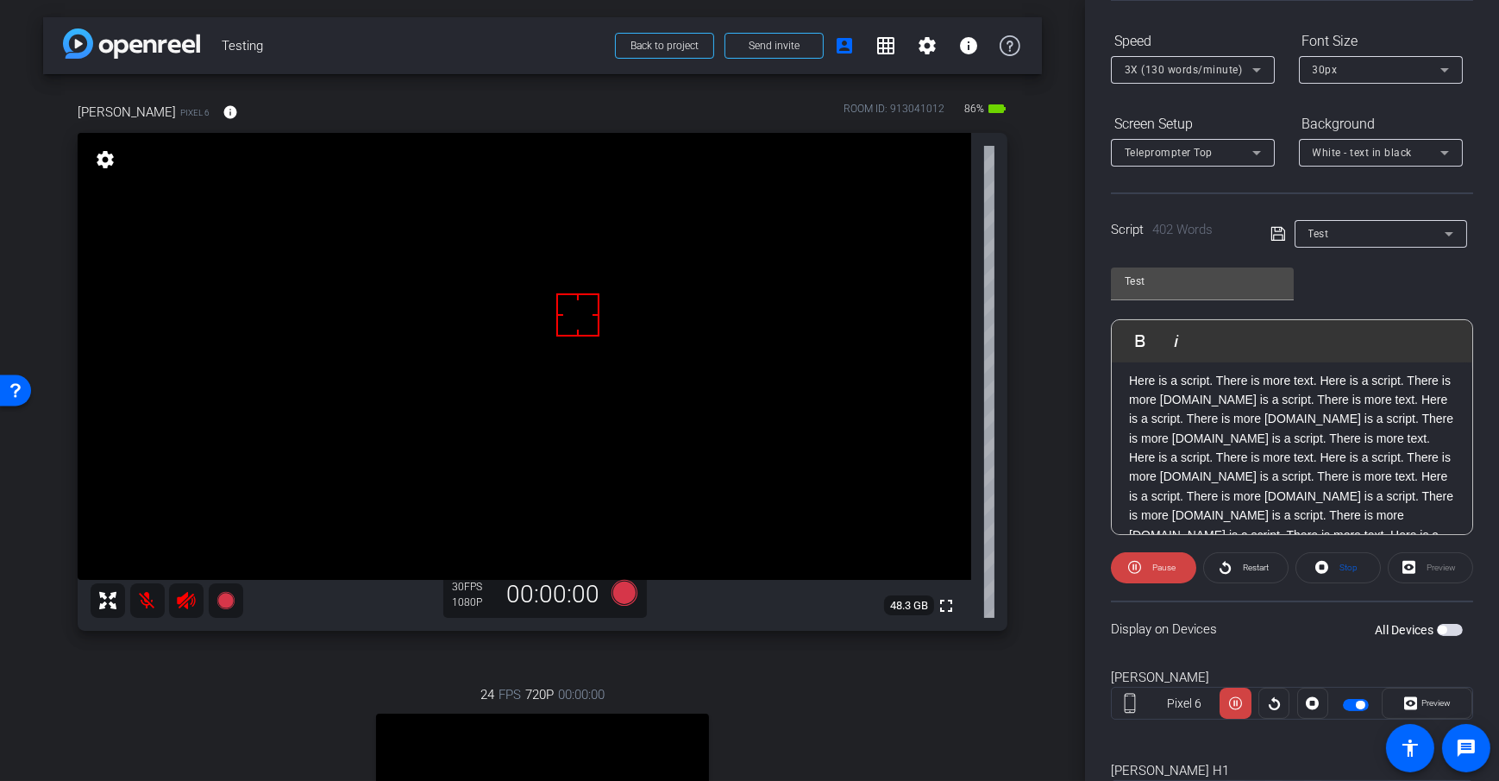
scroll to position [0, 0]
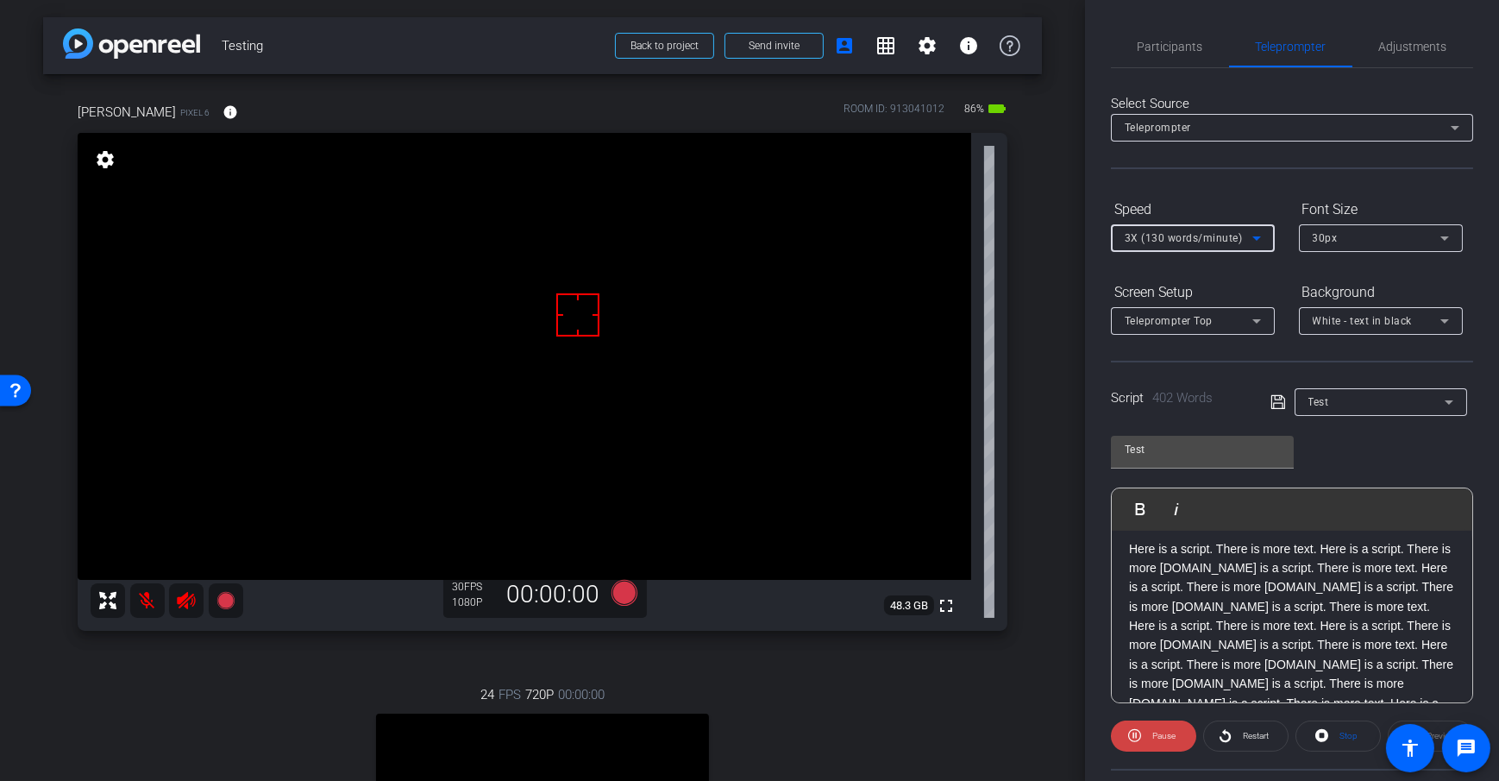
click at [1235, 234] on span "3X (130 words/minute)" at bounding box center [1184, 238] width 118 height 12
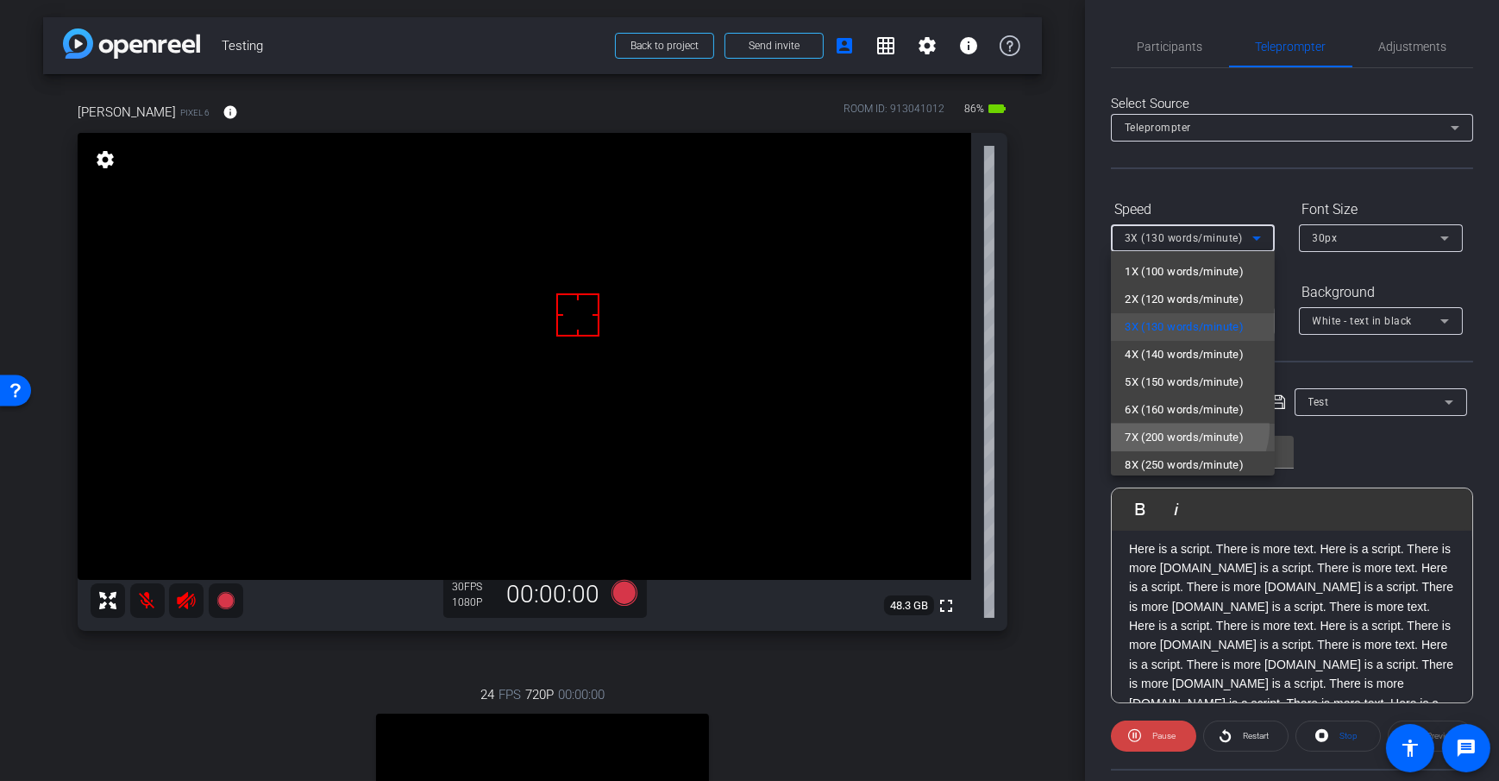
click at [1188, 427] on span "7X (200 words/minute)" at bounding box center [1184, 437] width 119 height 21
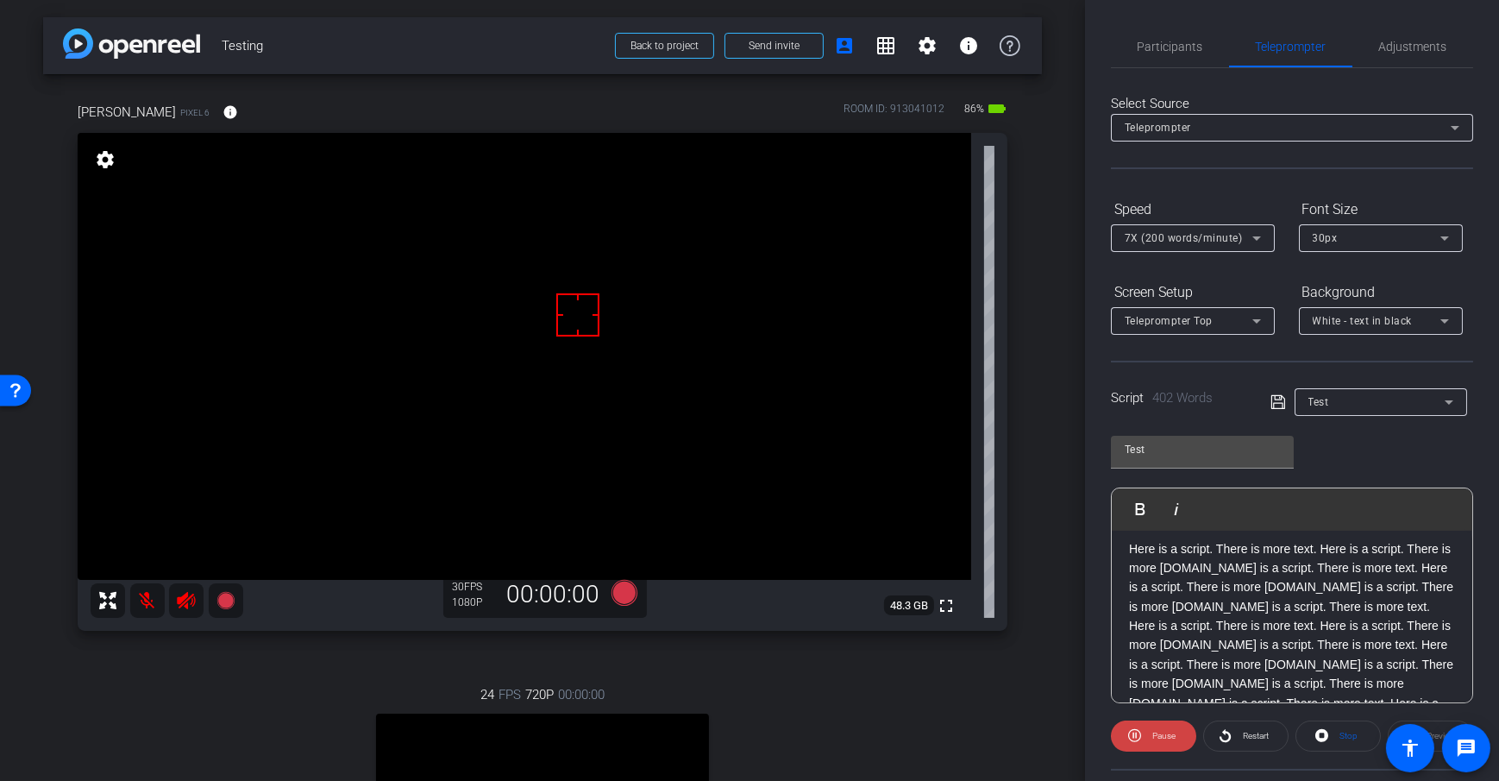
click at [1190, 221] on div "Speed" at bounding box center [1193, 209] width 164 height 29
click at [1188, 234] on span "7X (200 words/minute)" at bounding box center [1184, 238] width 118 height 12
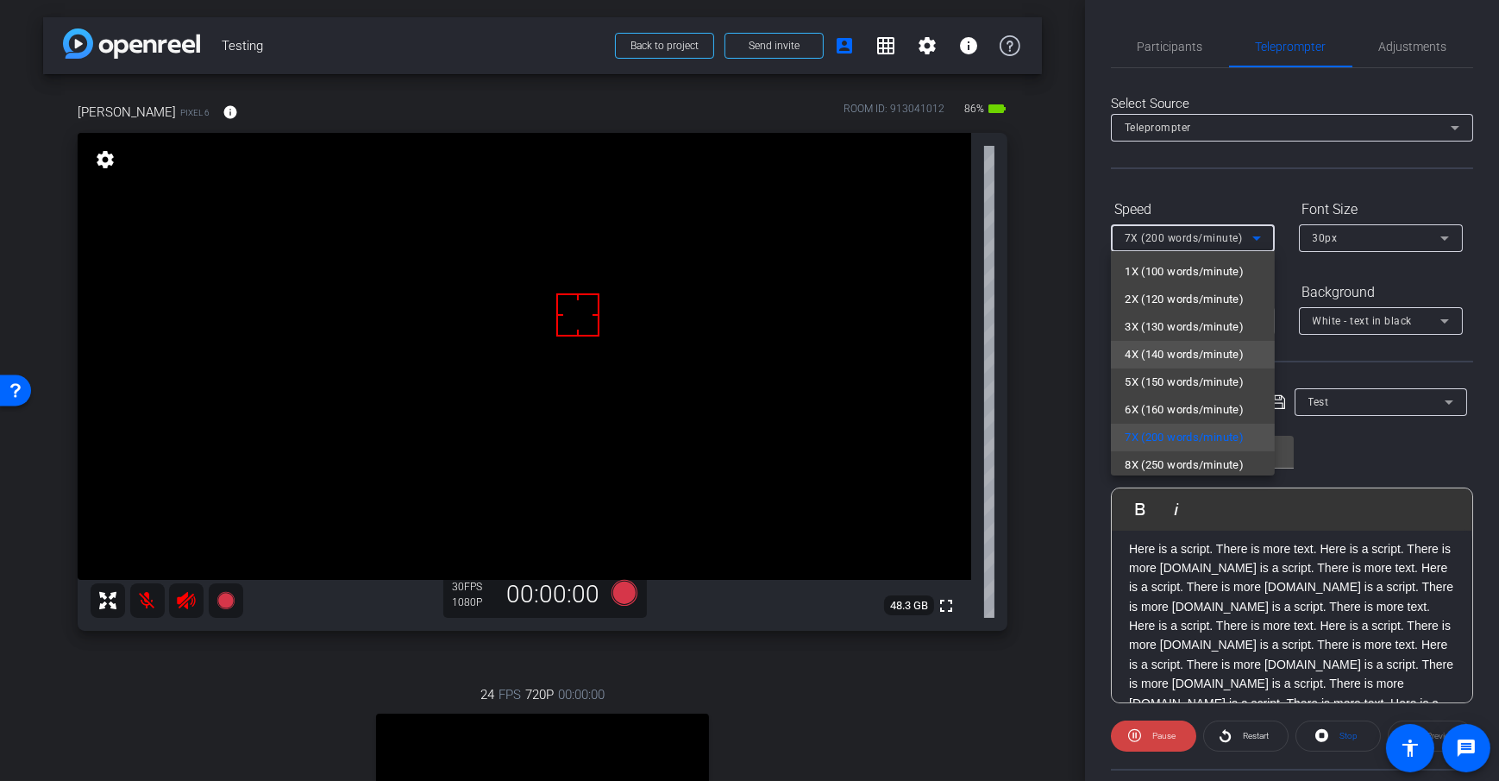
click at [1184, 355] on span "4X (140 words/minute)" at bounding box center [1184, 354] width 119 height 21
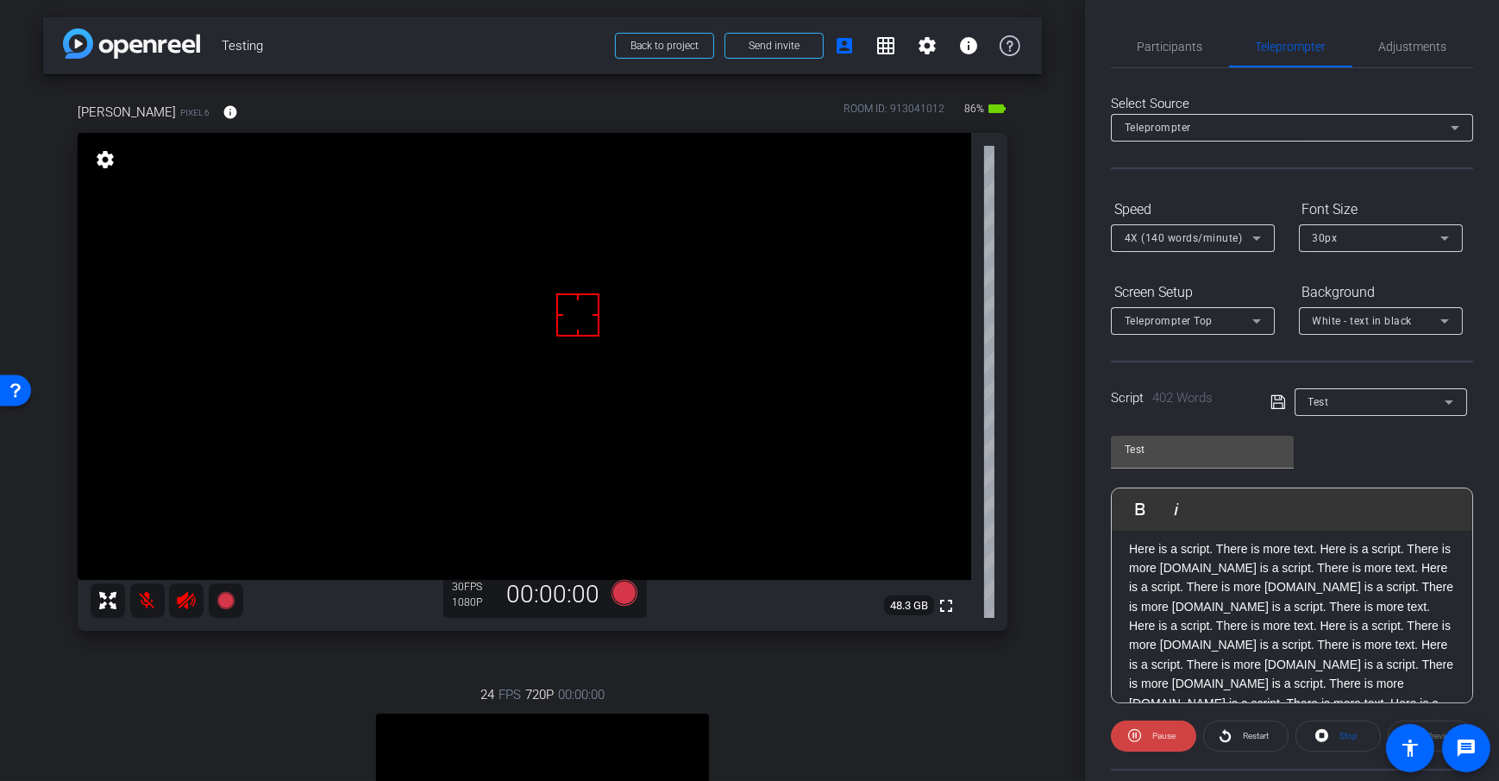
click at [1293, 268] on form "Speed 4X (140 words/minute) Font Size 30px Screen Setup Teleprompter Top Backgr…" at bounding box center [1292, 265] width 362 height 140
click at [1182, 232] on span "4X (140 words/minute)" at bounding box center [1184, 238] width 118 height 12
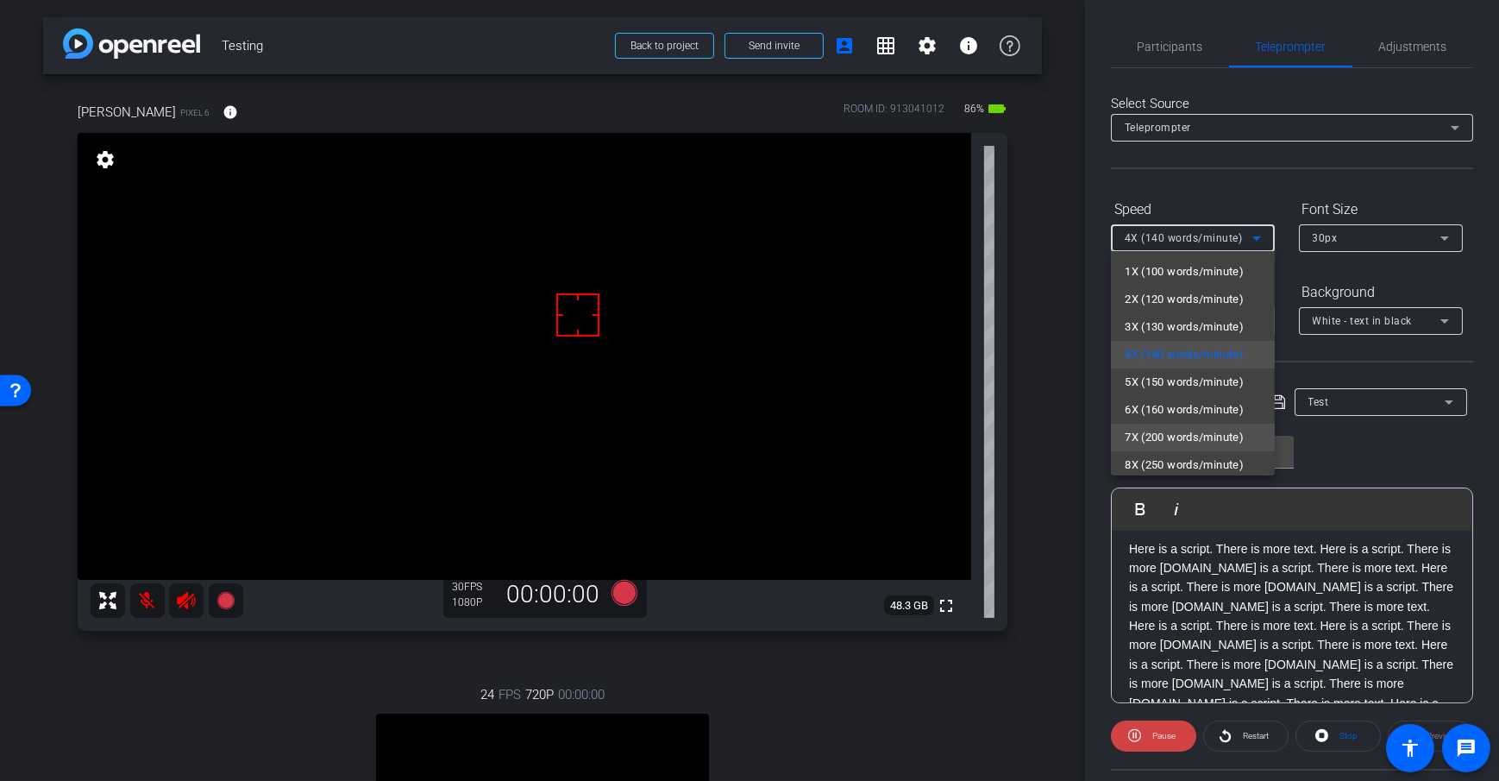
click at [1164, 428] on span "7X (200 words/minute)" at bounding box center [1184, 437] width 119 height 21
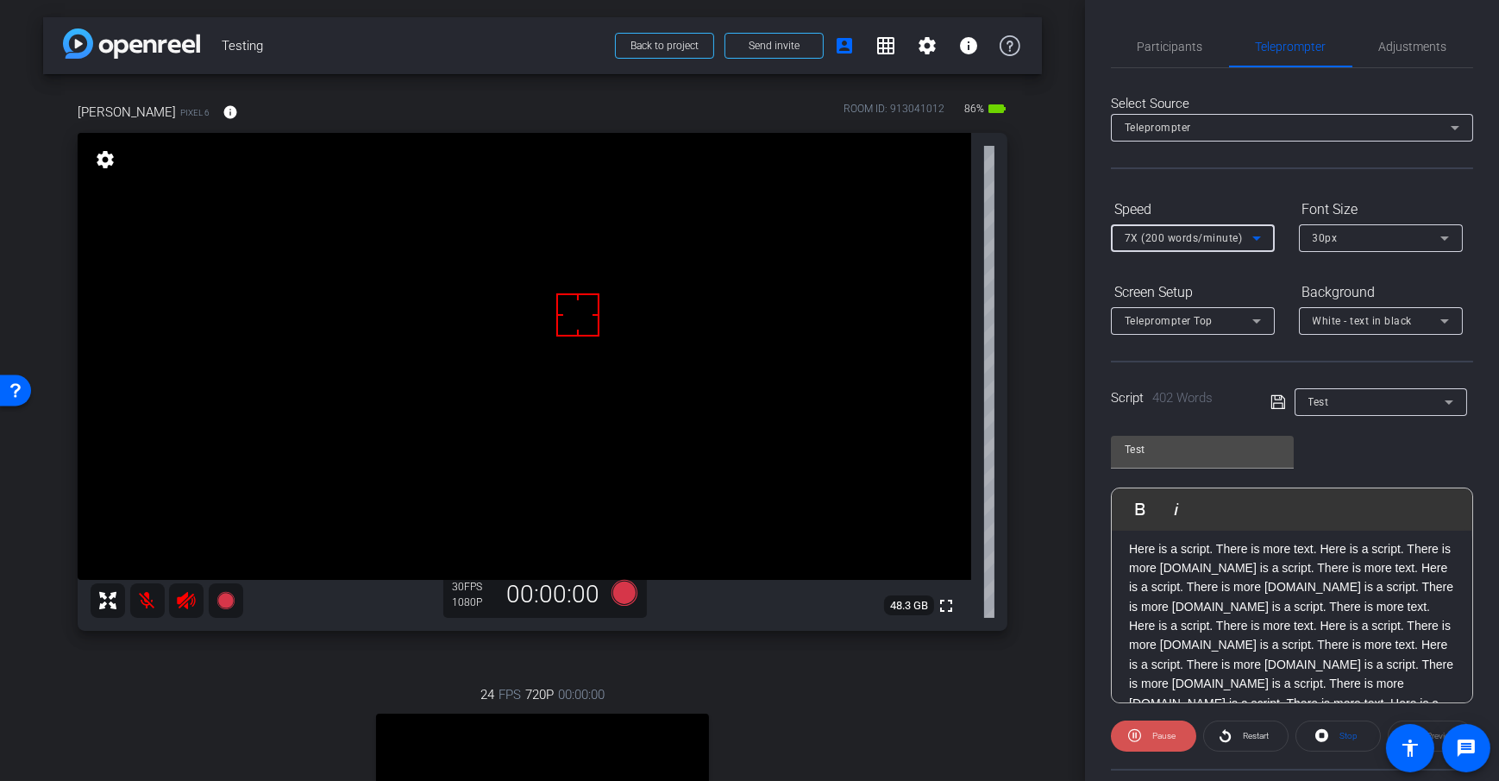
click at [1136, 738] on icon at bounding box center [1134, 736] width 13 height 22
click at [1182, 732] on span at bounding box center [1154, 735] width 84 height 41
click at [1363, 454] on div "Test Play Play from this location Play Selected Play and display the selected t…" at bounding box center [1292, 563] width 362 height 280
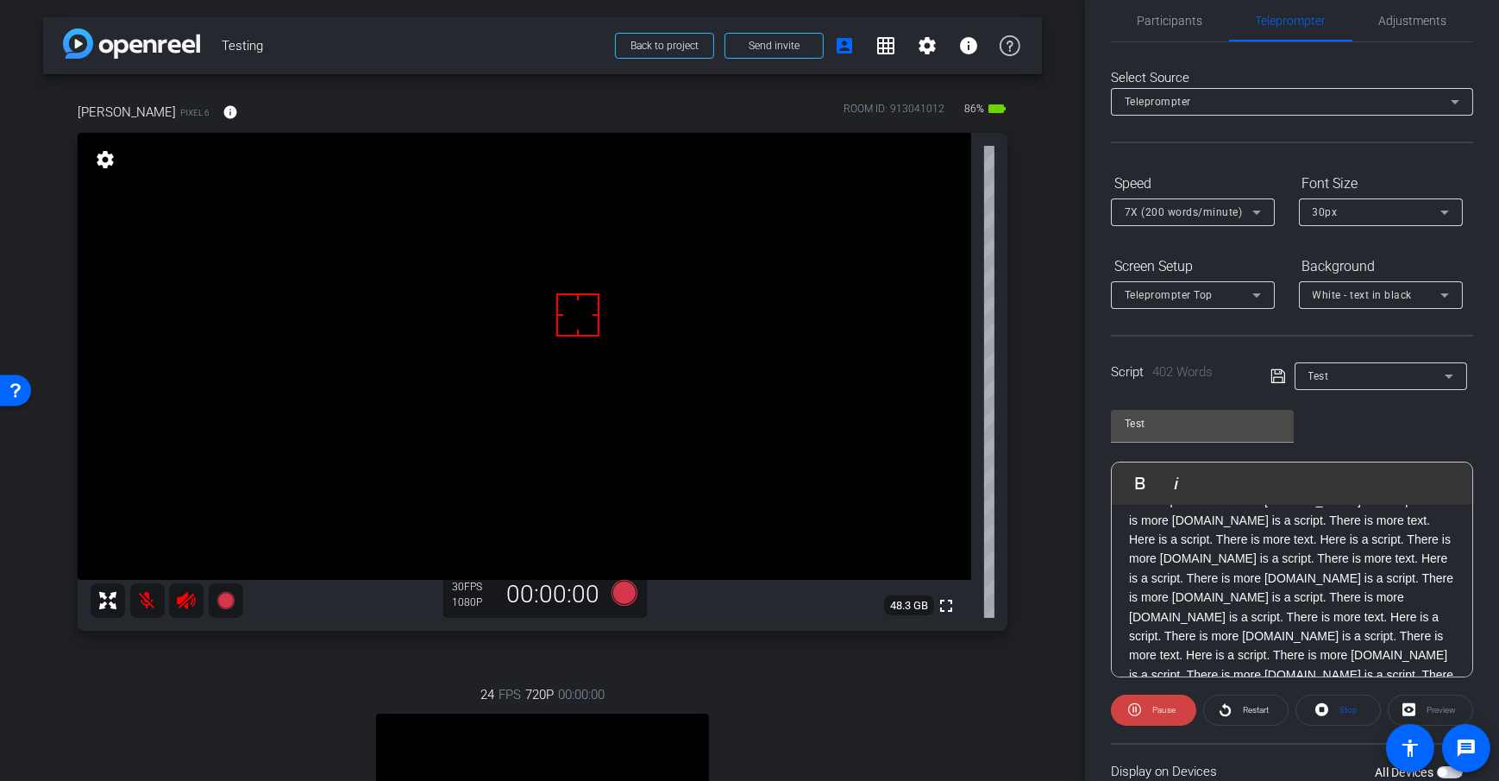
scroll to position [72, 0]
click at [1140, 712] on span at bounding box center [1153, 709] width 85 height 41
click at [1395, 414] on div "Test Play Play from this location Play Selected Play and display the selected t…" at bounding box center [1292, 537] width 362 height 280
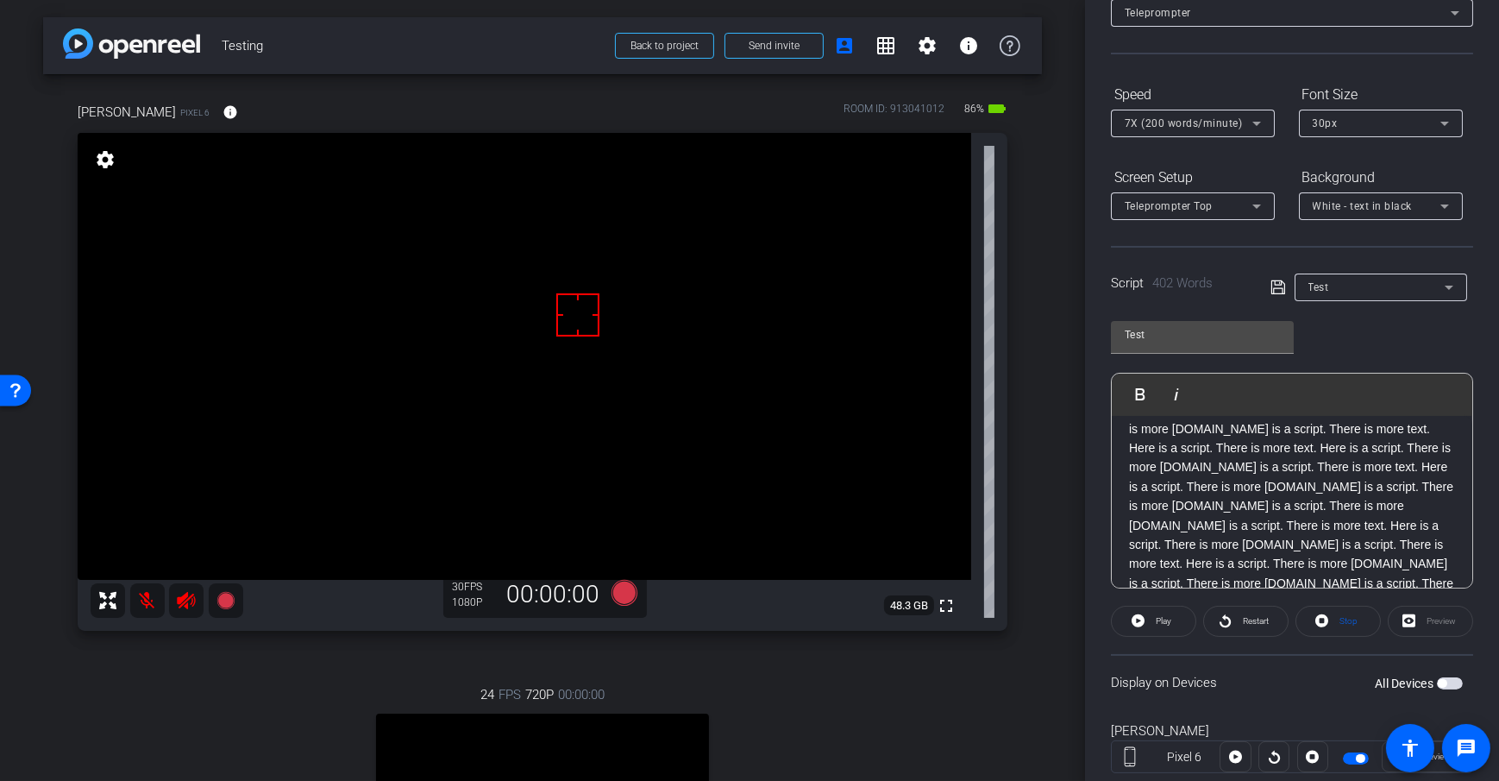
scroll to position [177, 0]
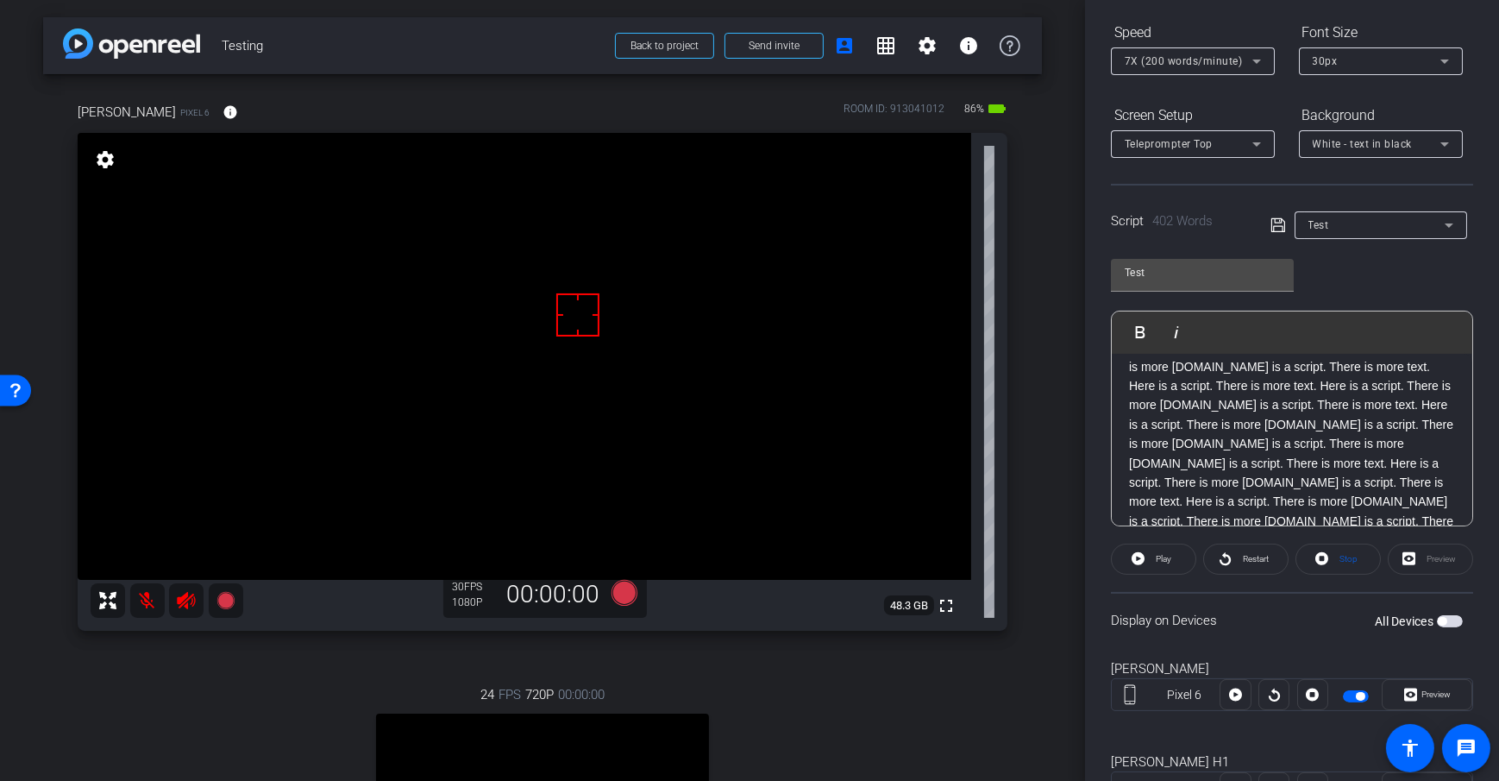
click at [1322, 603] on div "Display on Devices All Devices" at bounding box center [1292, 620] width 362 height 56
click at [1254, 434] on p at bounding box center [1292, 443] width 326 height 19
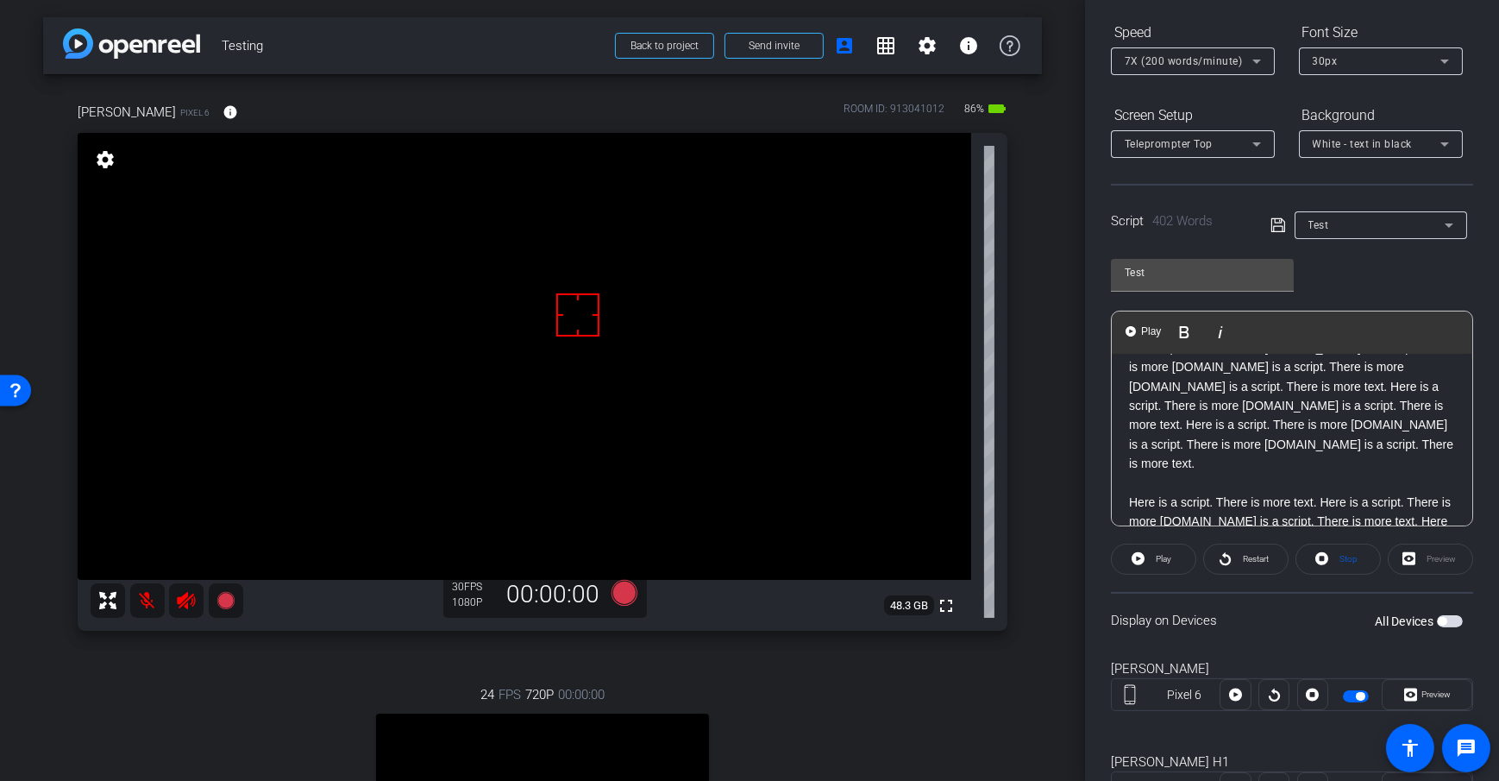
scroll to position [147, 0]
click at [1152, 566] on span "Play" at bounding box center [1162, 559] width 20 height 24
click at [1163, 564] on span "Pause" at bounding box center [1162, 559] width 28 height 24
click at [1163, 564] on span "Play" at bounding box center [1162, 559] width 20 height 24
click at [1163, 564] on span "Pause" at bounding box center [1162, 559] width 28 height 24
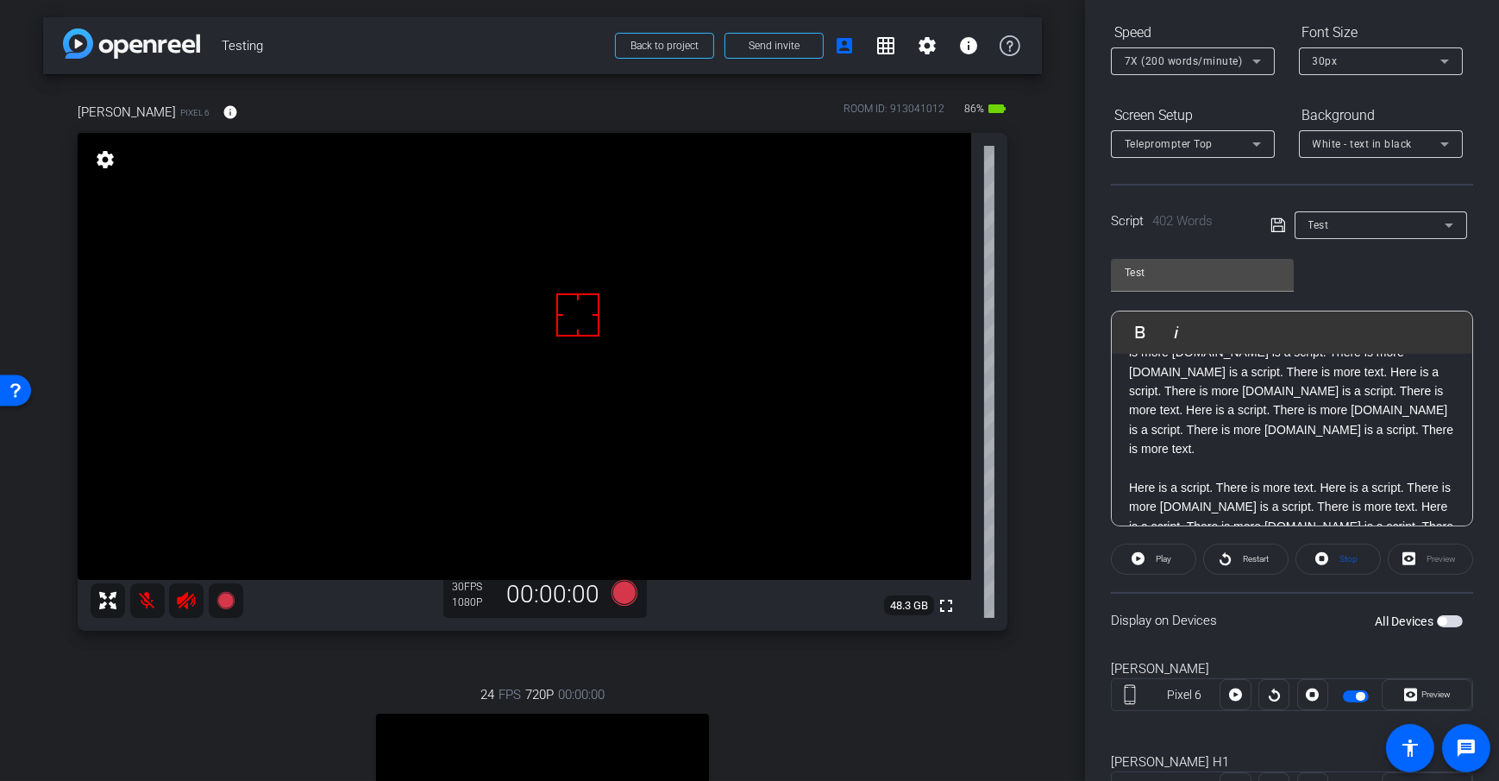
scroll to position [167, 0]
click at [1135, 455] on p at bounding box center [1292, 464] width 326 height 19
click at [1140, 331] on span "Play" at bounding box center [1151, 331] width 27 height 15
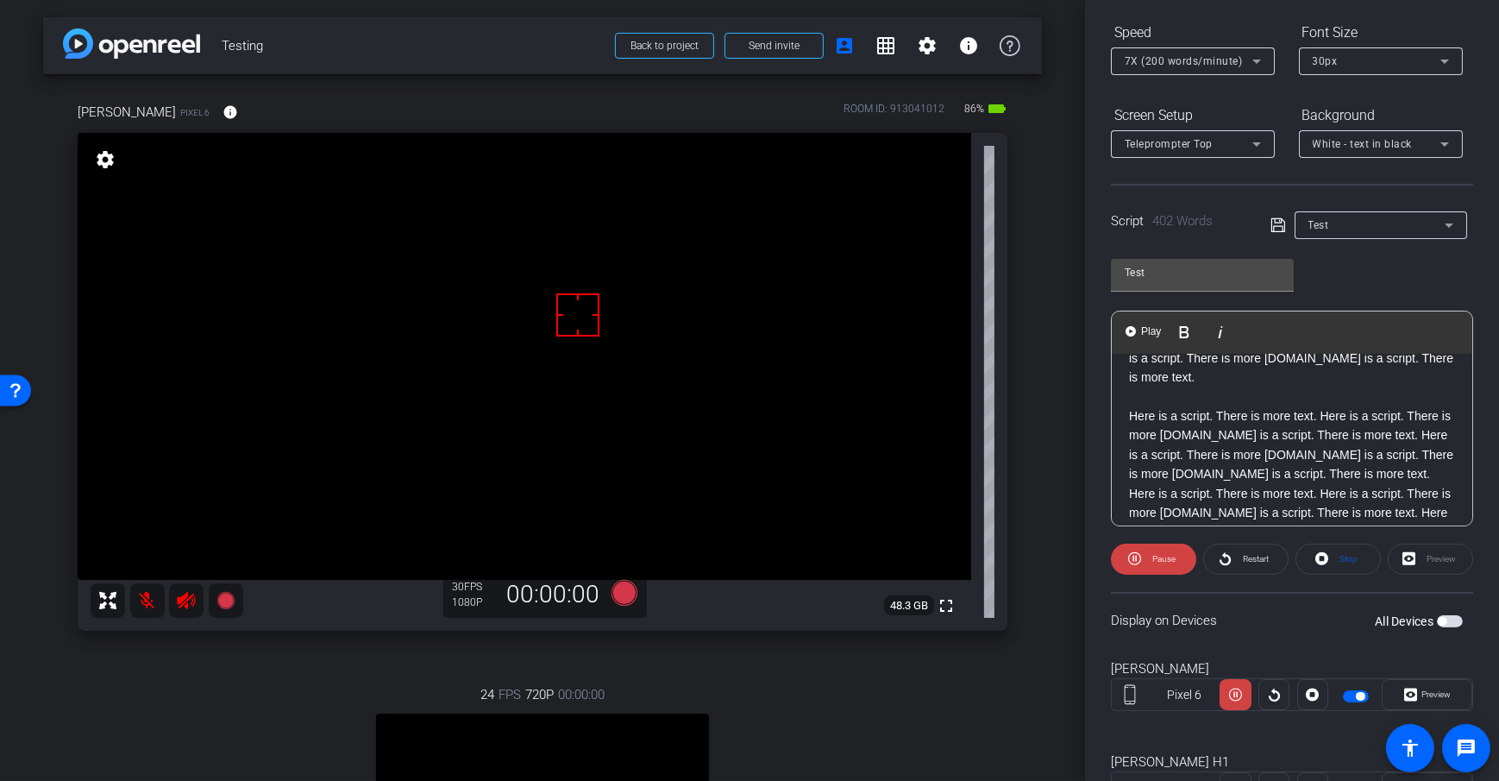
scroll to position [267, 0]
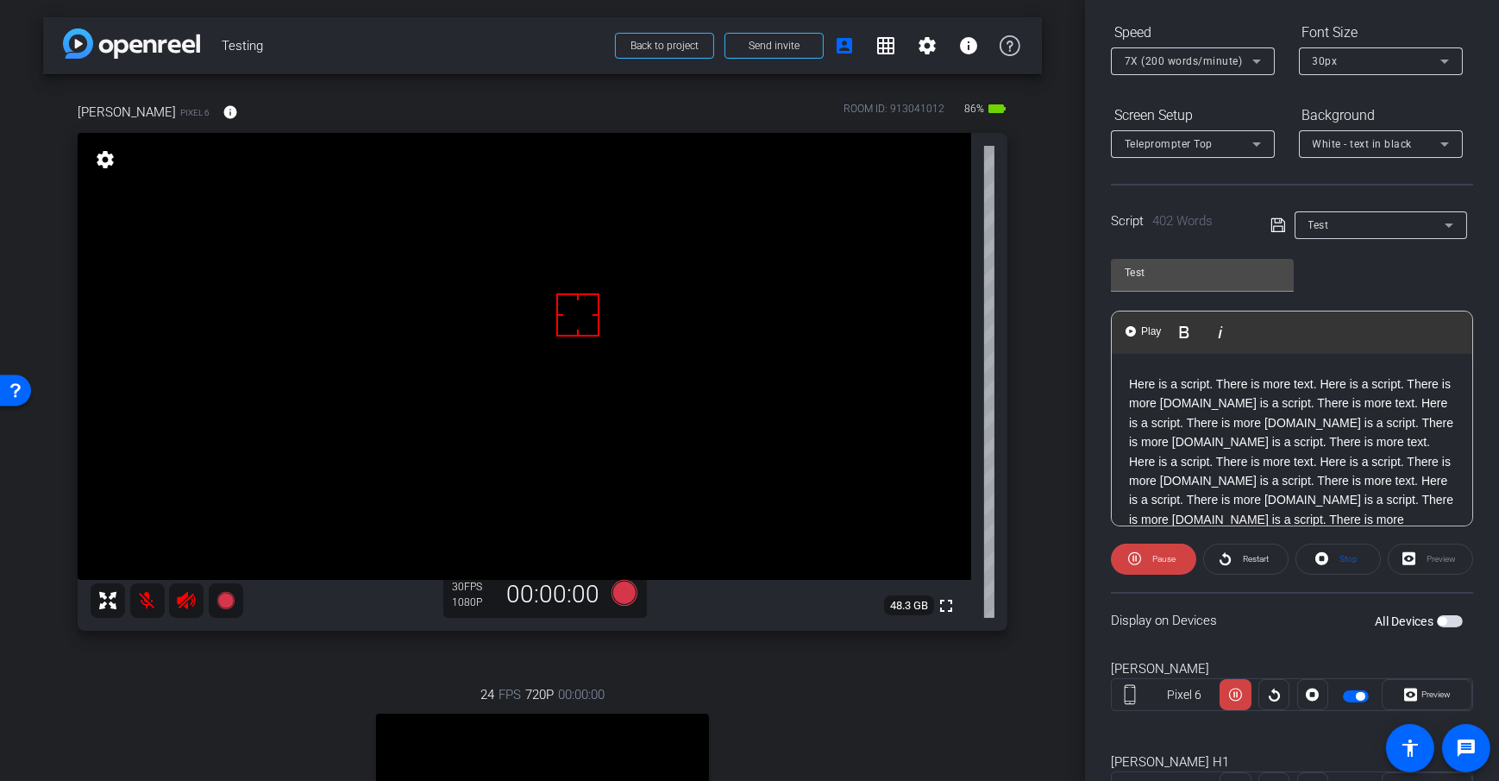
click at [1151, 447] on p "Here is a script. There is more text. Here is a script. There is more [DOMAIN_N…" at bounding box center [1292, 499] width 326 height 251
click at [1167, 443] on p "Here is a script. There is more text. Here is a script. There is more [DOMAIN_N…" at bounding box center [1292, 499] width 326 height 251
click at [1142, 337] on span "Play" at bounding box center [1151, 331] width 27 height 15
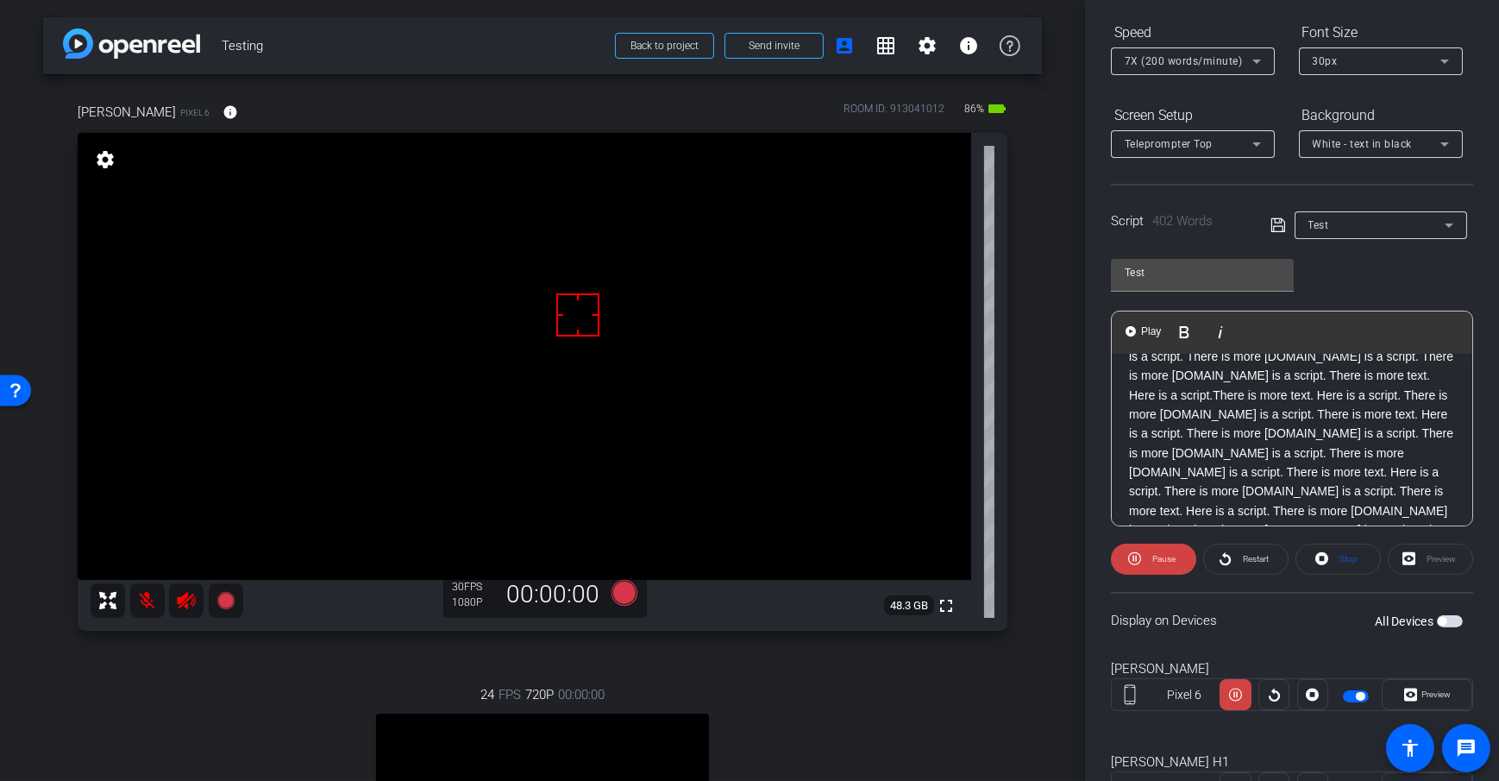
scroll to position [363, 0]
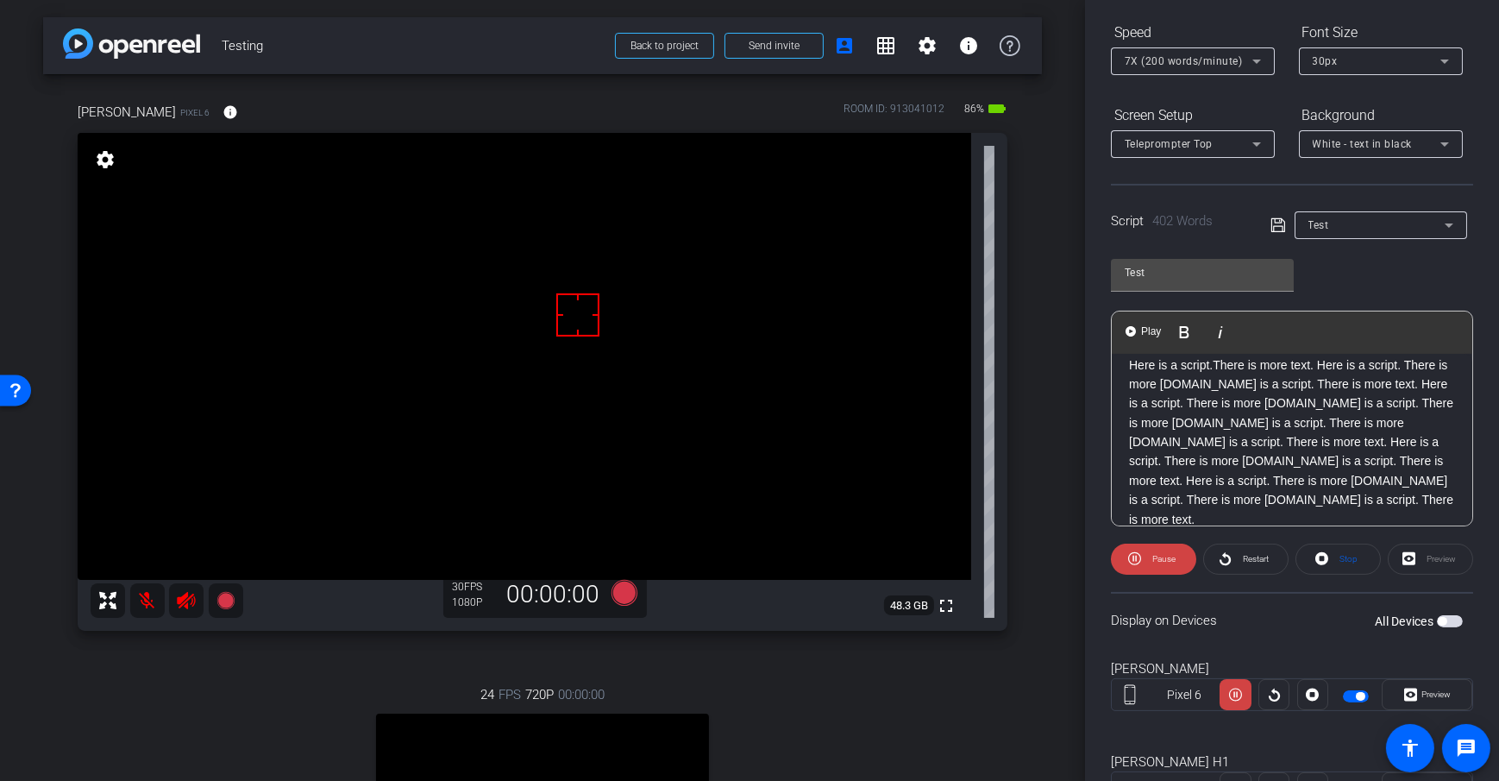
click at [1166, 453] on p "Here is a script. There is more text. Here is a script. There is more [DOMAIN_N…" at bounding box center [1292, 403] width 326 height 251
click at [1128, 387] on div "Here is a script. There is more text. Here is a script. There is more [DOMAIN_N…" at bounding box center [1292, 410] width 361 height 826
click at [1142, 325] on span "Play" at bounding box center [1151, 331] width 27 height 15
click at [1159, 563] on span "Pause" at bounding box center [1162, 559] width 28 height 24
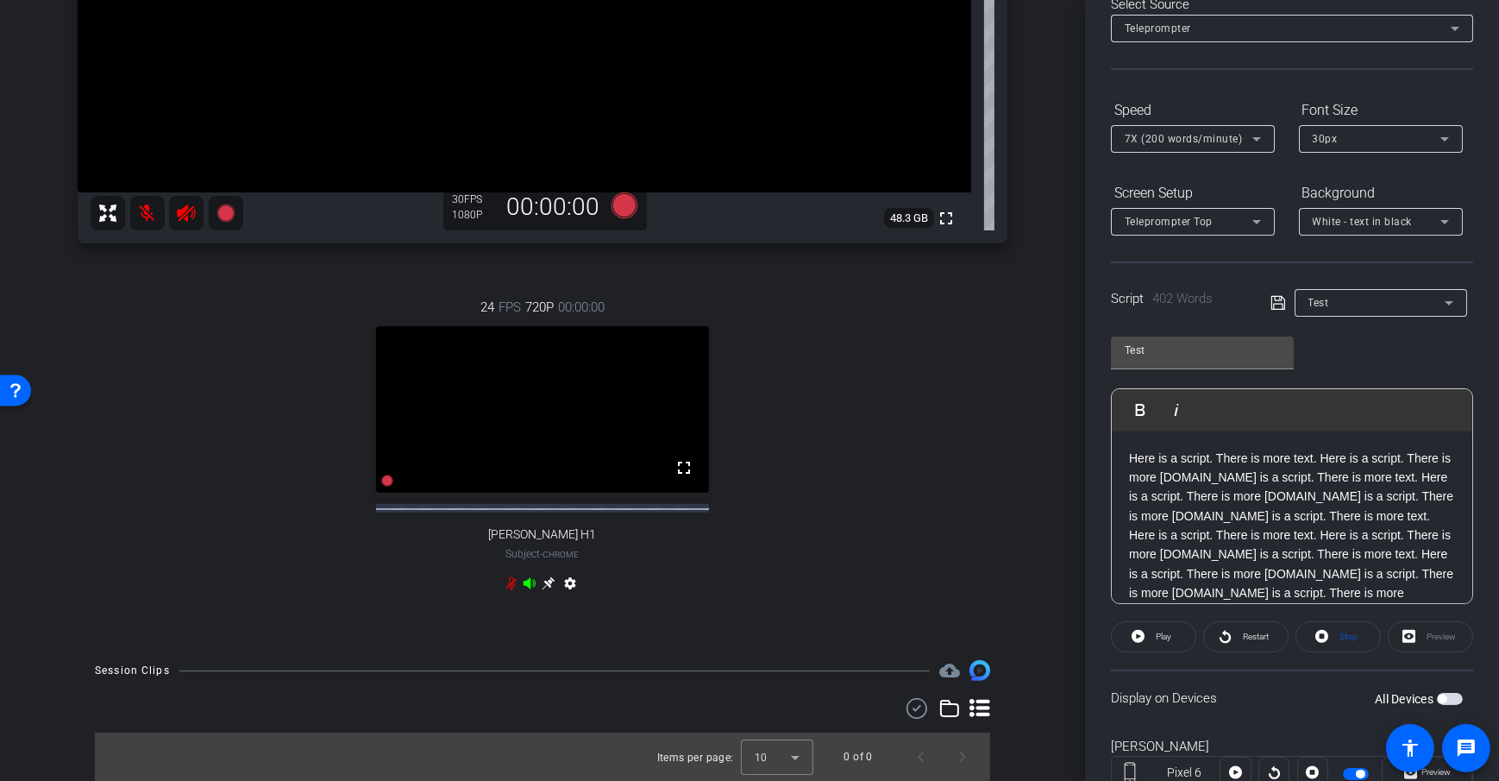
scroll to position [254, 0]
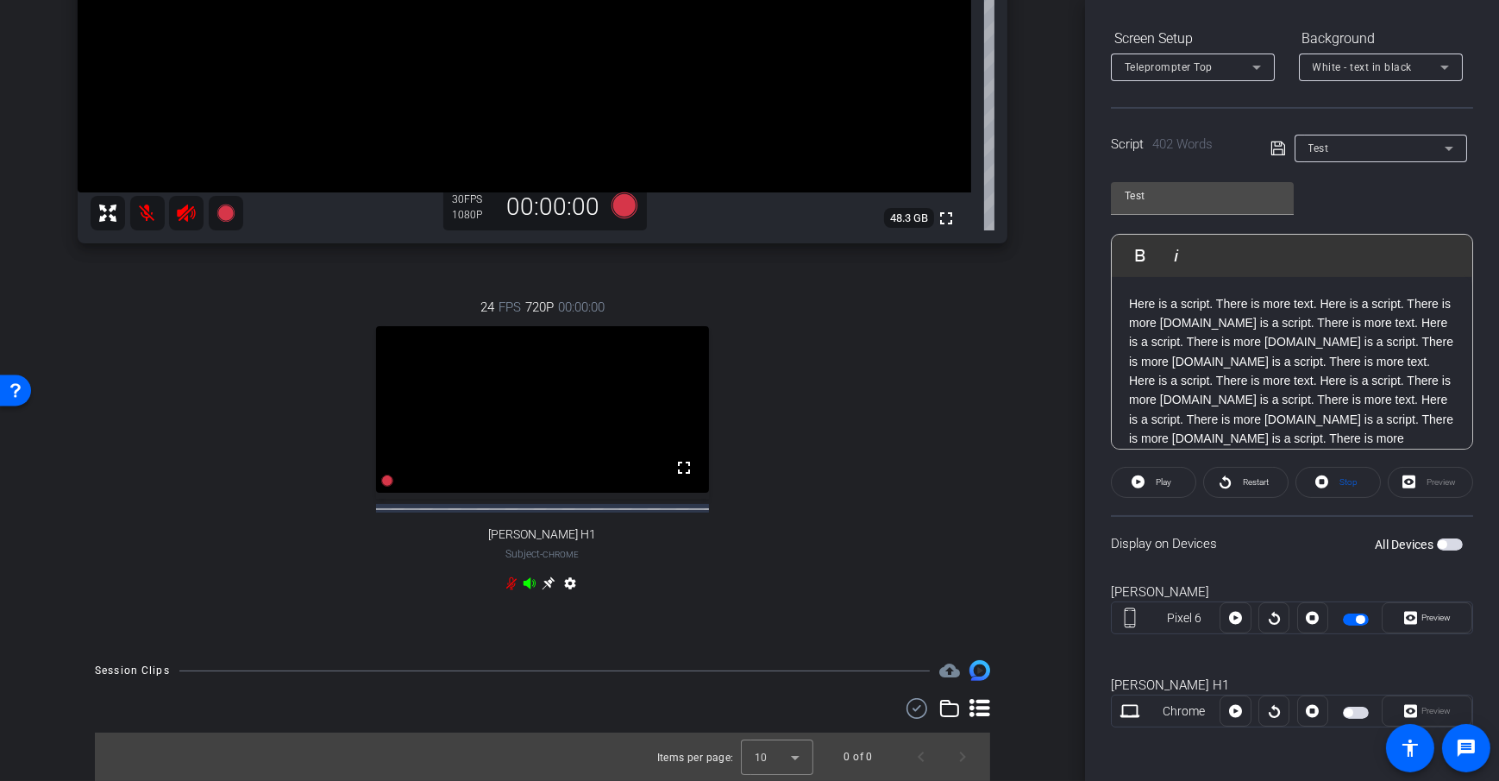
click at [1138, 316] on p "Here is a script. There is more text. Here is a script. There is more [DOMAIN_N…" at bounding box center [1292, 419] width 326 height 251
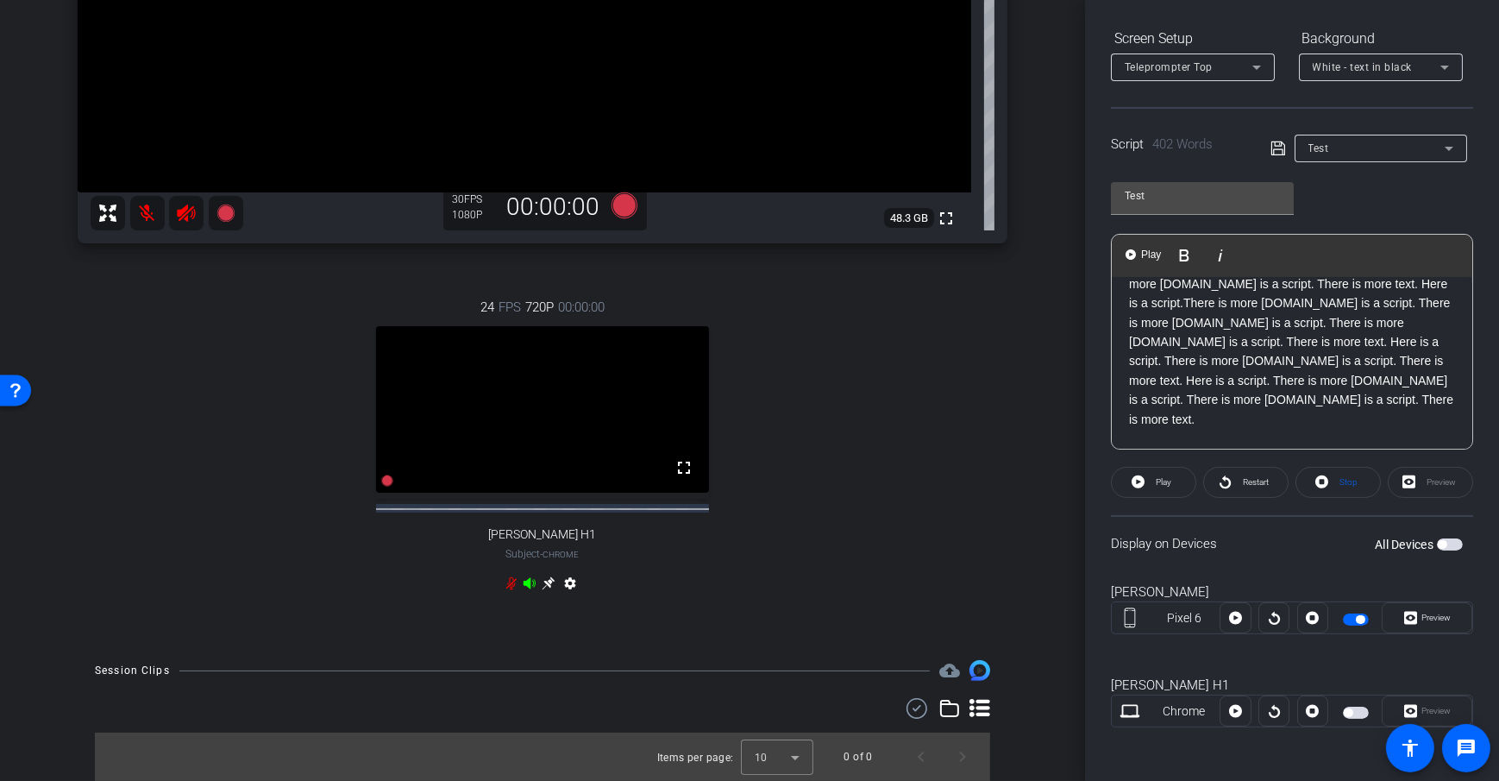
scroll to position [396, 0]
click at [1129, 438] on p "Here is a script. There is more text. Here is a script. There is more [DOMAIN_N…" at bounding box center [1292, 563] width 326 height 251
click at [1178, 438] on p "Here is a script. There is more text. Here is a script. There is more [DOMAIN_N…" at bounding box center [1292, 563] width 326 height 251
click at [1168, 419] on p at bounding box center [1292, 428] width 326 height 19
click at [1138, 248] on span "Play" at bounding box center [1151, 255] width 27 height 15
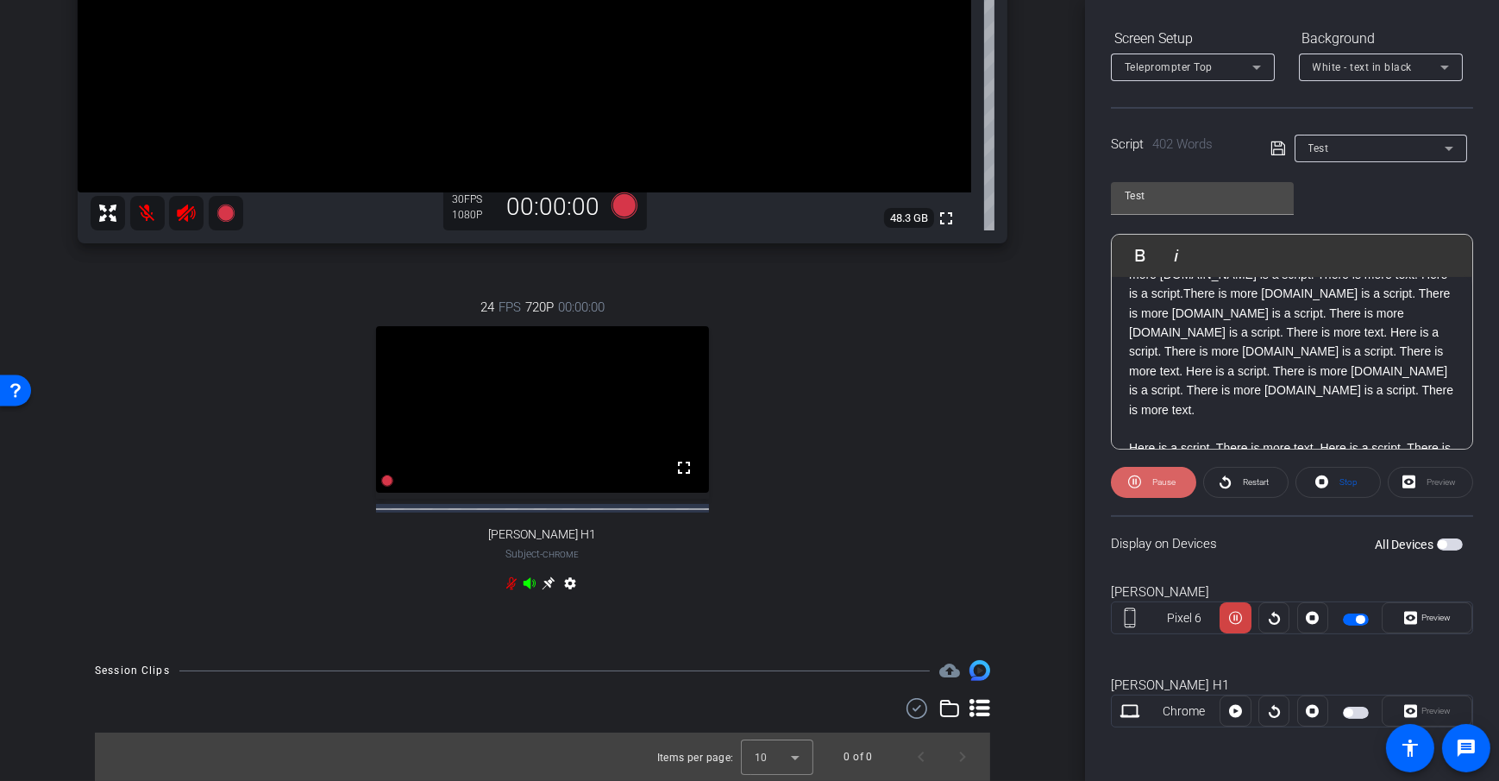
click at [1128, 484] on icon at bounding box center [1134, 481] width 13 height 13
drag, startPoint x: 1432, startPoint y: 615, endPoint x: 1395, endPoint y: 614, distance: 37.1
click at [1432, 615] on span "Preview" at bounding box center [1436, 616] width 29 height 9
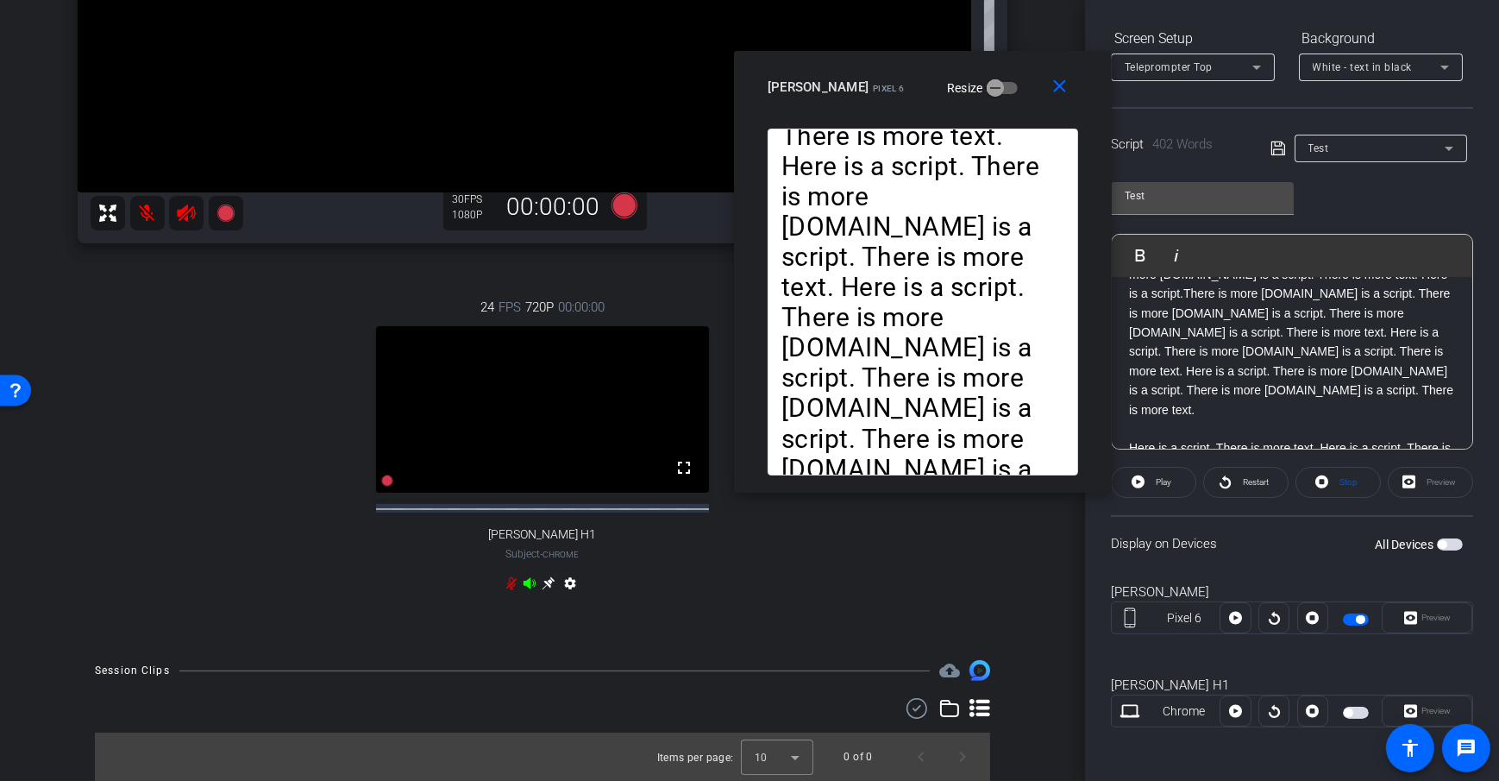
drag, startPoint x: 824, startPoint y: 212, endPoint x: 985, endPoint y: 110, distance: 190.8
click at [985, 110] on div "close [PERSON_NAME] Pixel 6 Resize" at bounding box center [923, 90] width 378 height 78
click at [1062, 85] on mat-icon "close" at bounding box center [1061, 87] width 22 height 22
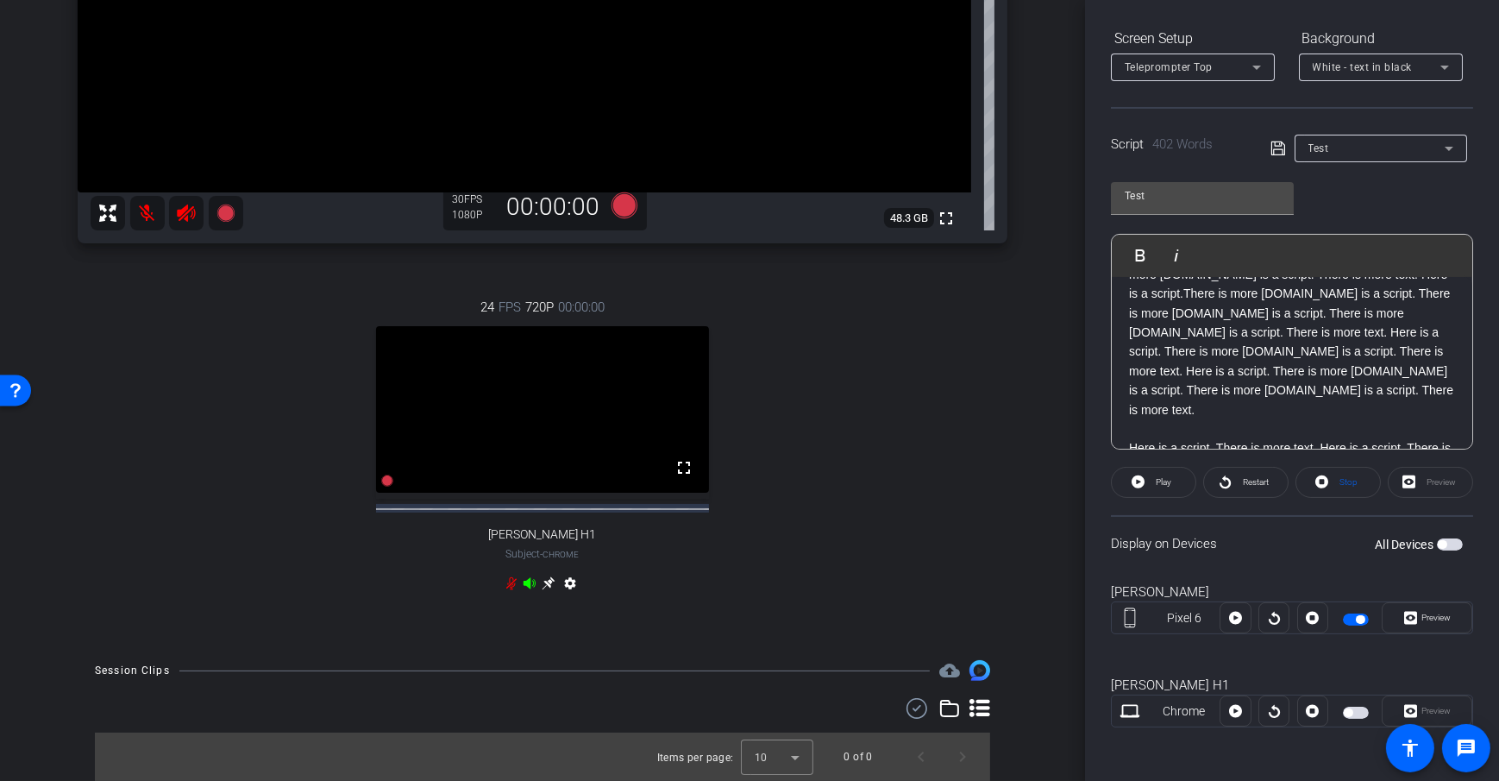
drag, startPoint x: 1414, startPoint y: 614, endPoint x: 1324, endPoint y: 556, distance: 106.7
click at [1422, 614] on span "Preview" at bounding box center [1436, 616] width 29 height 9
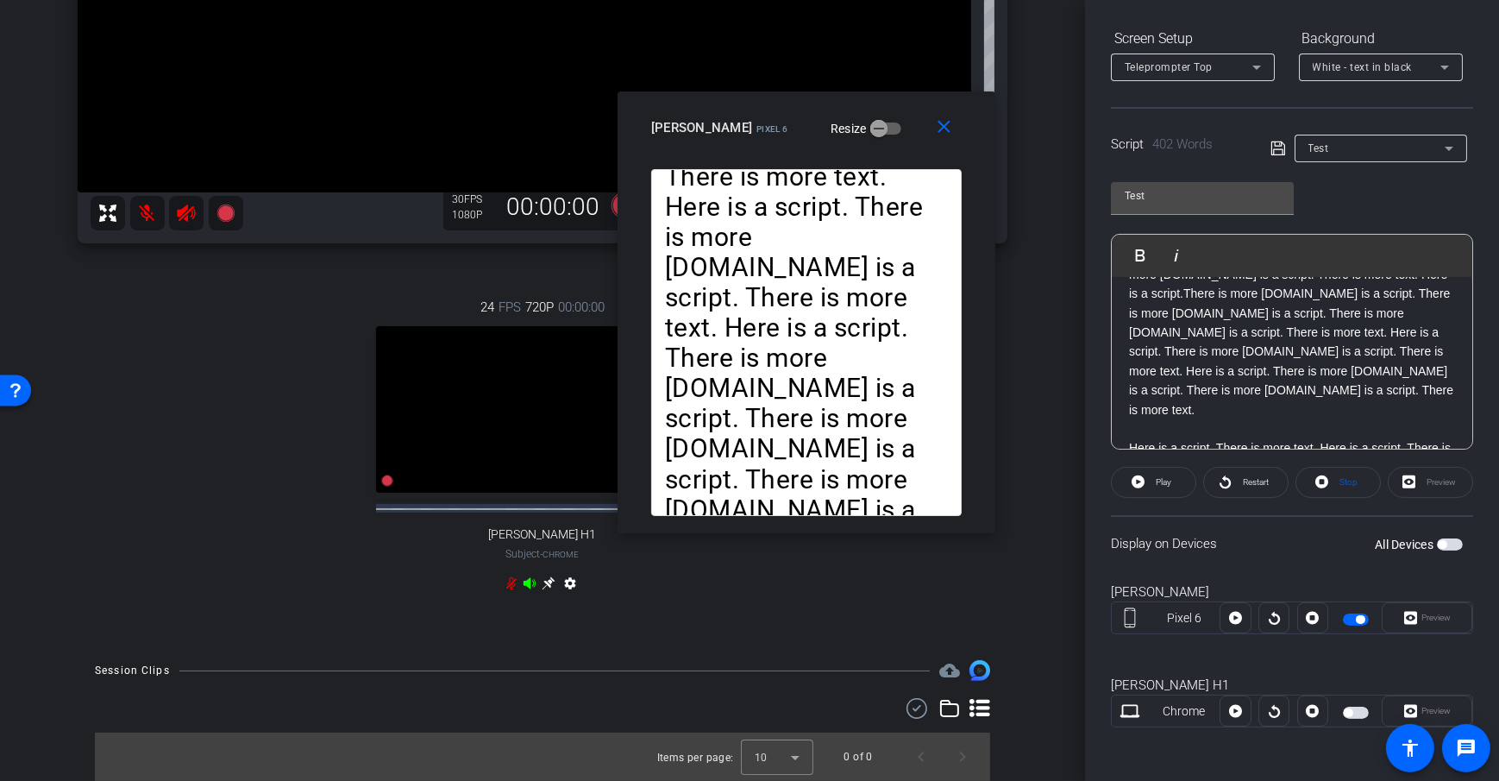
drag, startPoint x: 828, startPoint y: 210, endPoint x: 886, endPoint y: 132, distance: 96.8
click at [885, 131] on div "[PERSON_NAME] Pixel 6 Resize" at bounding box center [813, 127] width 324 height 31
click at [941, 139] on span at bounding box center [947, 127] width 55 height 41
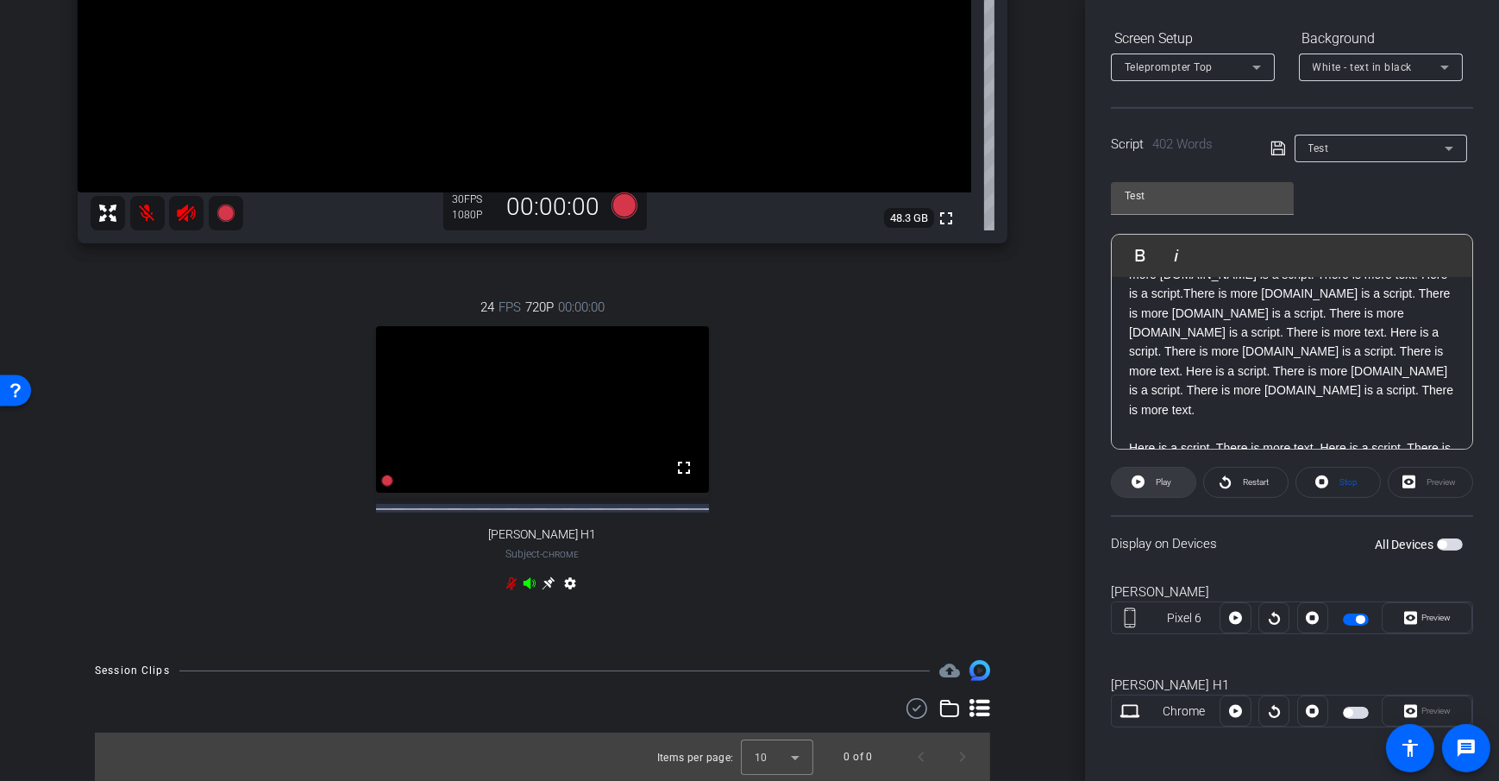
click at [1122, 481] on span at bounding box center [1154, 482] width 84 height 41
click at [1436, 616] on span "Preview" at bounding box center [1436, 616] width 29 height 9
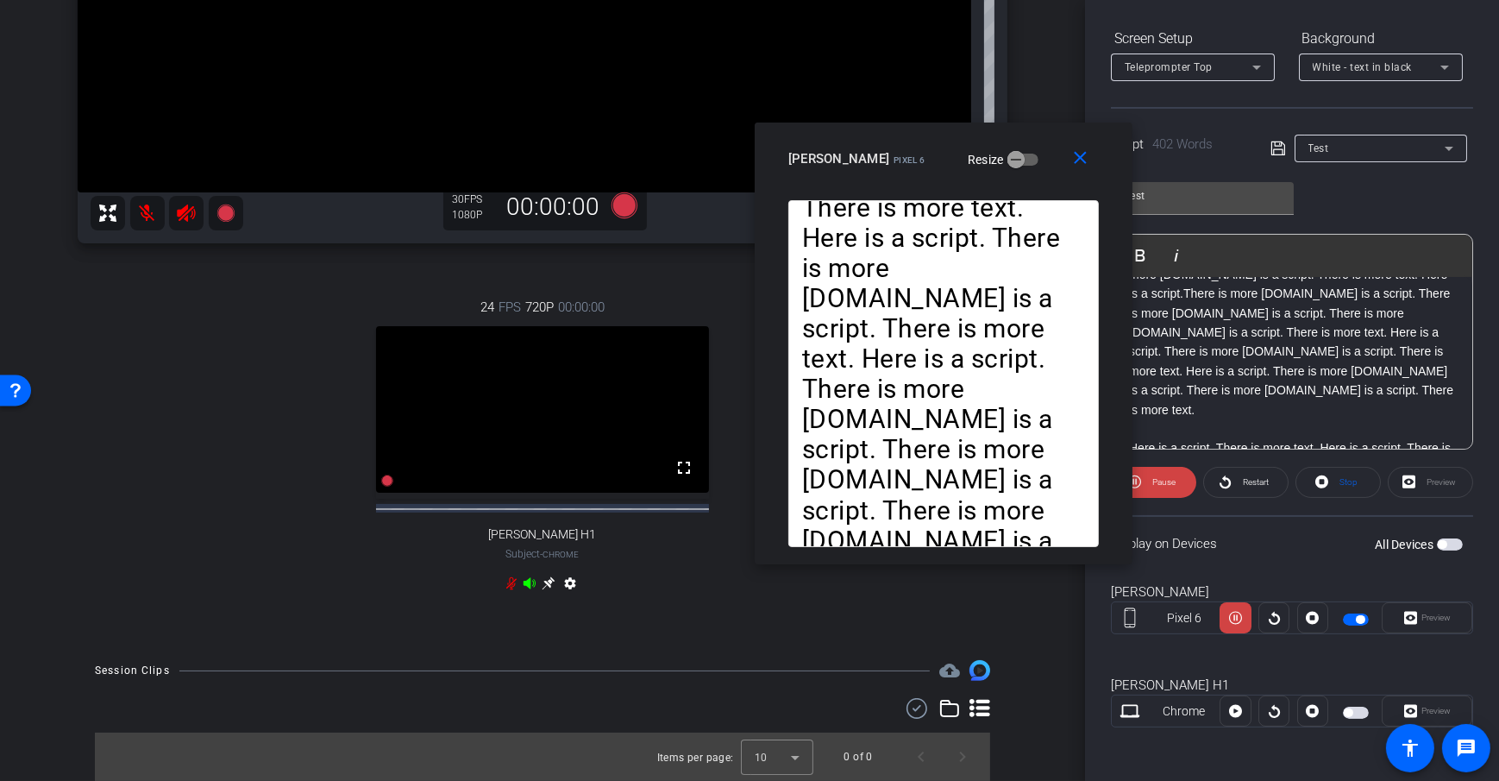
drag, startPoint x: 850, startPoint y: 212, endPoint x: 1044, endPoint y: 165, distance: 199.8
click at [1044, 165] on div "[PERSON_NAME] Pixel 6 Resize" at bounding box center [950, 158] width 324 height 31
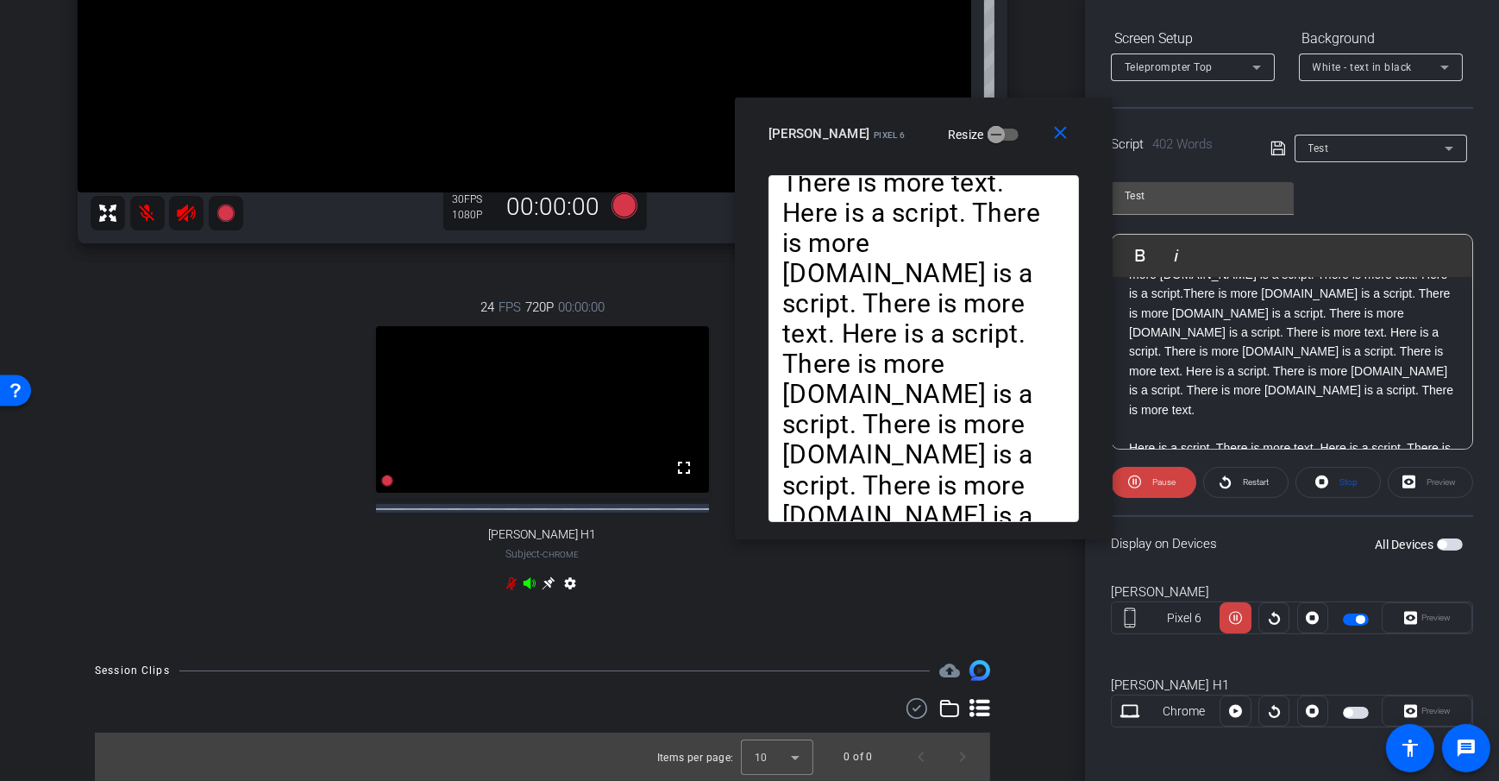
drag, startPoint x: 1046, startPoint y: 165, endPoint x: 1026, endPoint y: 140, distance: 31.9
click at [1026, 140] on div "[PERSON_NAME] Pixel 6 Resize" at bounding box center [931, 133] width 324 height 31
click at [1077, 130] on span at bounding box center [1064, 133] width 55 height 41
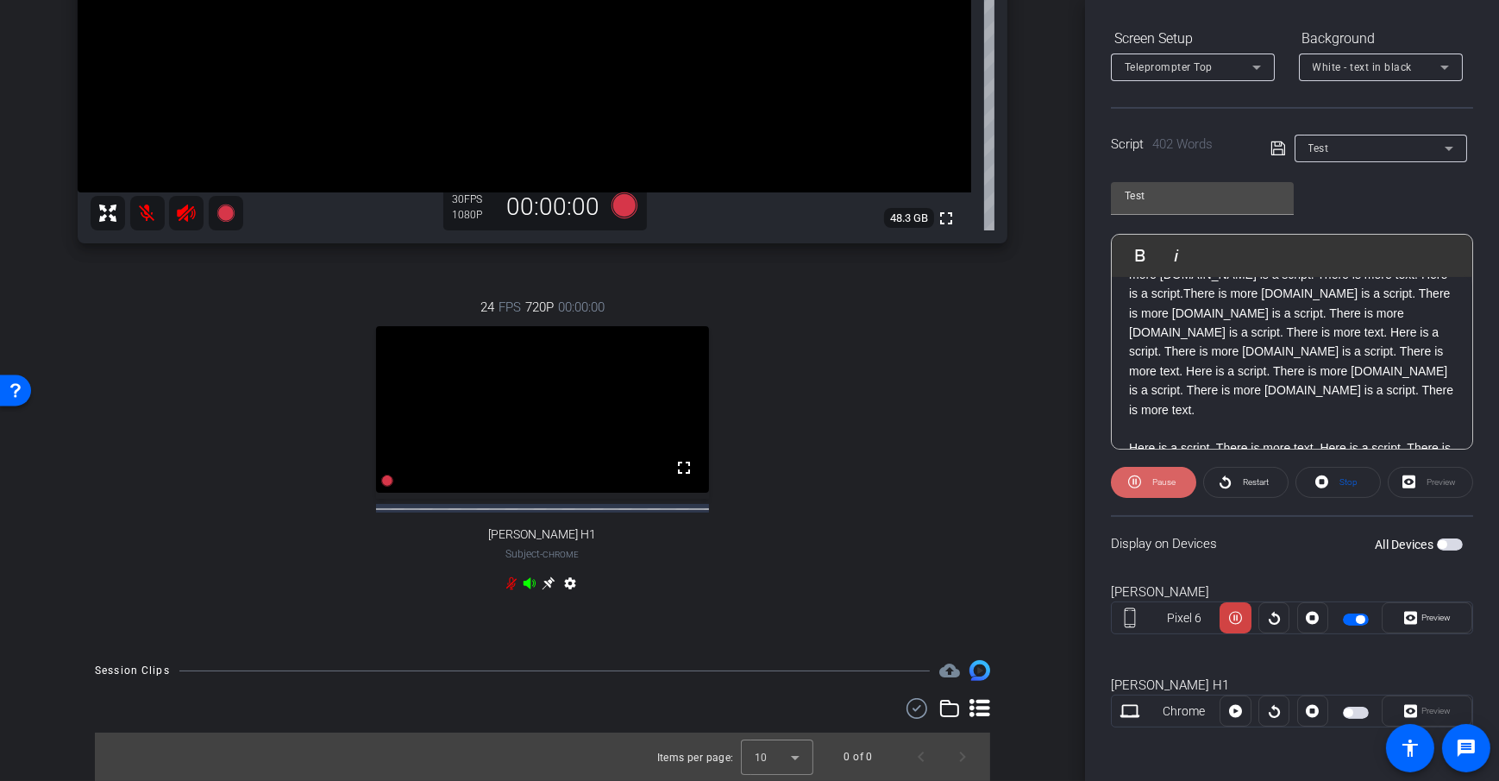
click at [1166, 493] on span at bounding box center [1153, 482] width 85 height 41
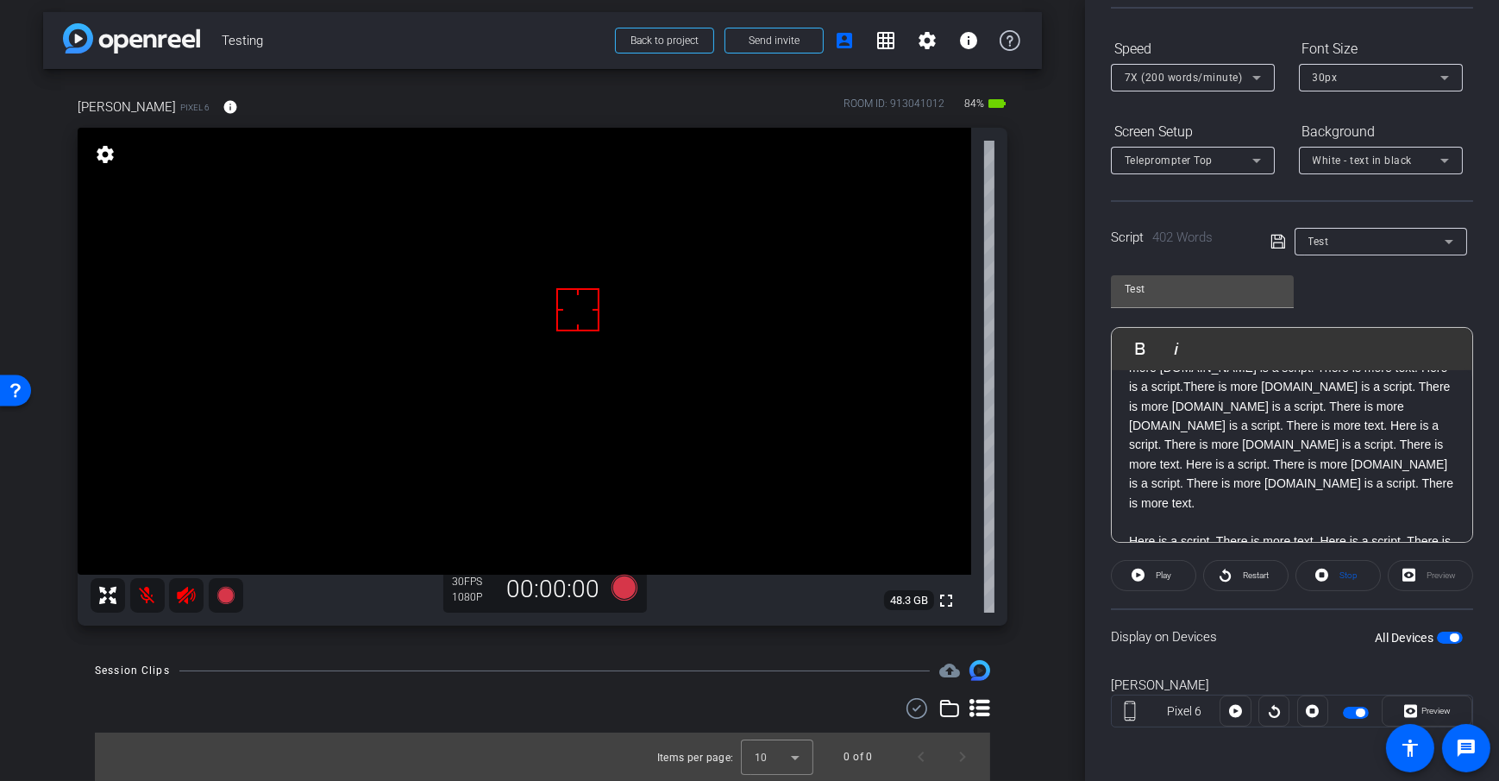
scroll to position [68, 0]
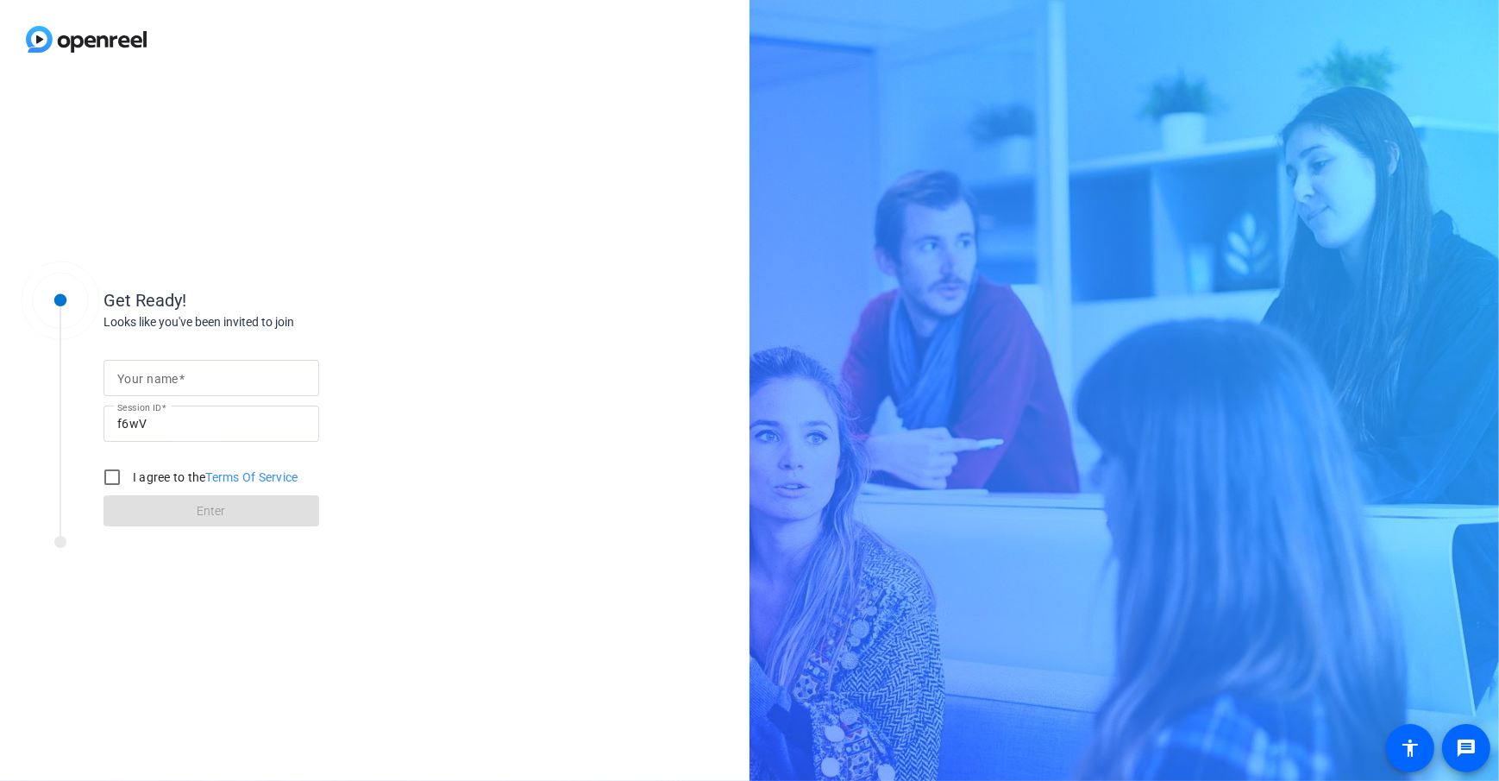
click at [198, 358] on form "Your name Session ID f6wV I agree to the Terms Of Service Enter" at bounding box center [212, 438] width 216 height 176
click at [153, 380] on mat-label "Your name" at bounding box center [147, 379] width 61 height 14
click at [153, 380] on input "Your name" at bounding box center [211, 377] width 188 height 21
type input "[PERSON_NAME]"
click at [104, 474] on input "I agree to the Terms Of Service" at bounding box center [112, 477] width 35 height 35
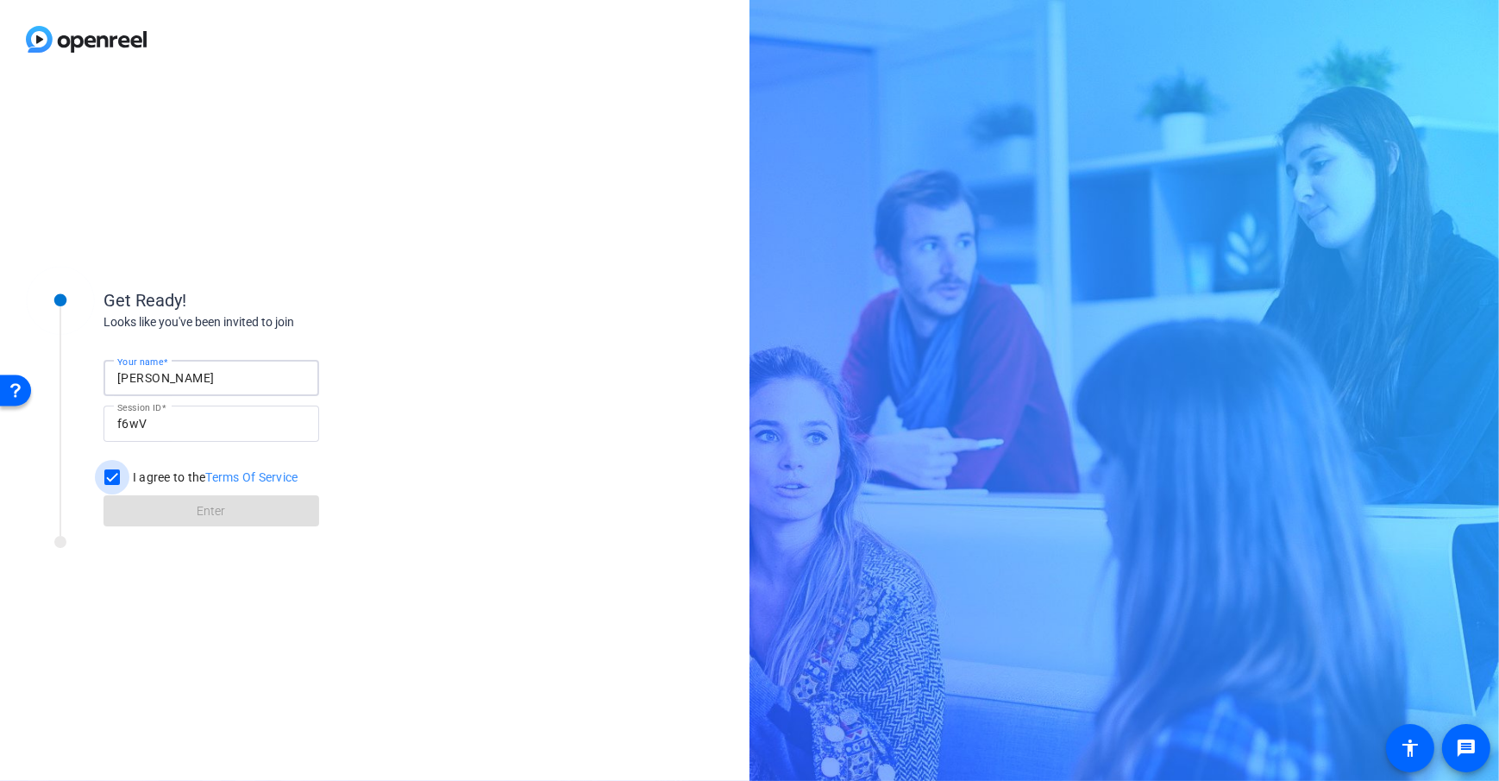
checkbox input "true"
click at [131, 516] on span at bounding box center [212, 510] width 216 height 41
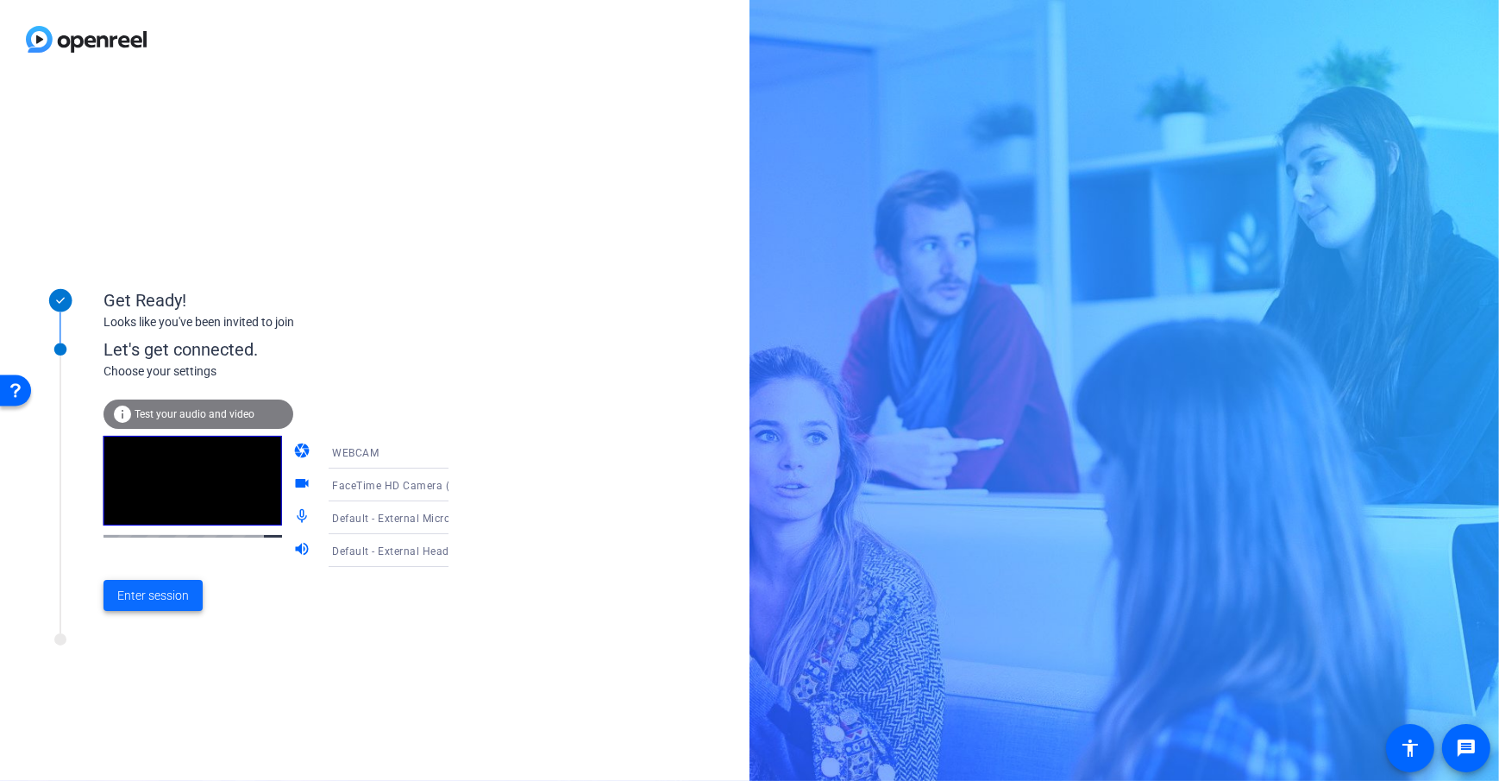
click at [120, 597] on span "Enter session" at bounding box center [153, 596] width 72 height 18
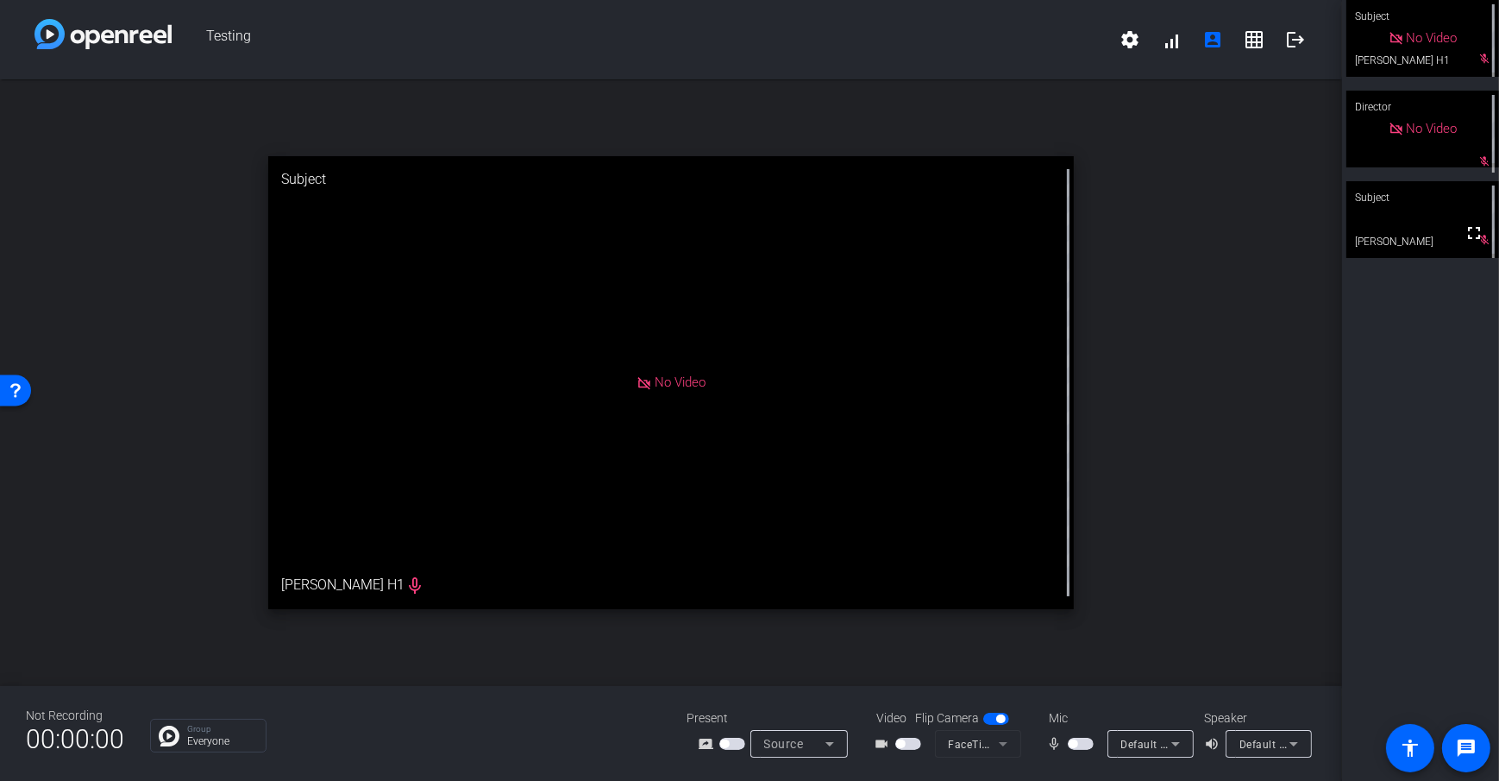
click at [910, 745] on span "button" at bounding box center [908, 744] width 26 height 12
